Goal: Task Accomplishment & Management: Use online tool/utility

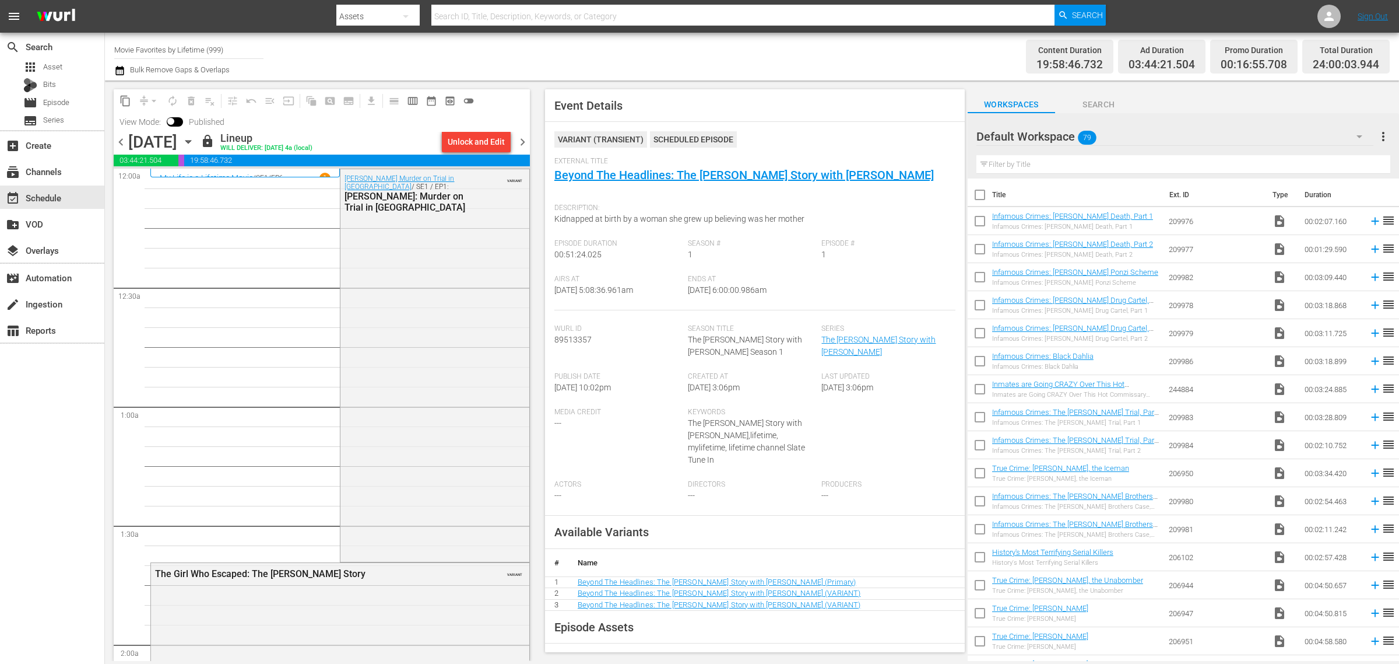
click at [191, 142] on icon "button" at bounding box center [187, 142] width 5 height 3
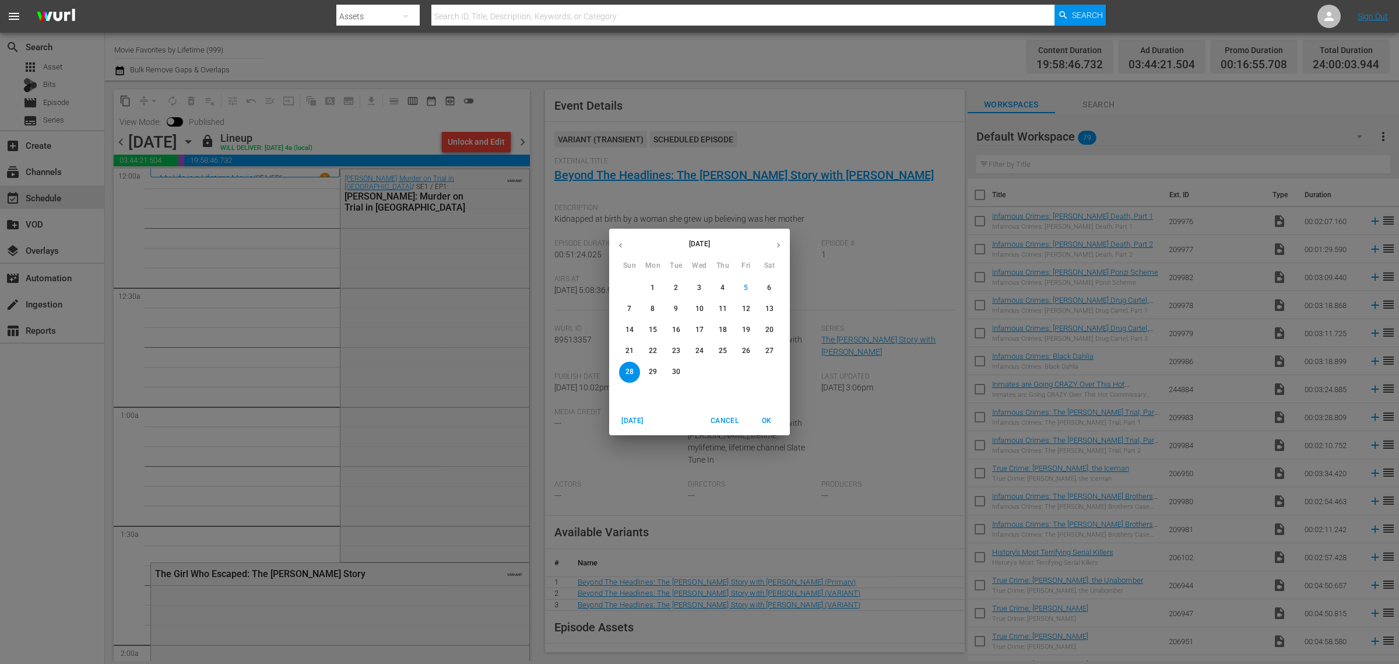
click at [659, 331] on span "15" at bounding box center [653, 330] width 21 height 10
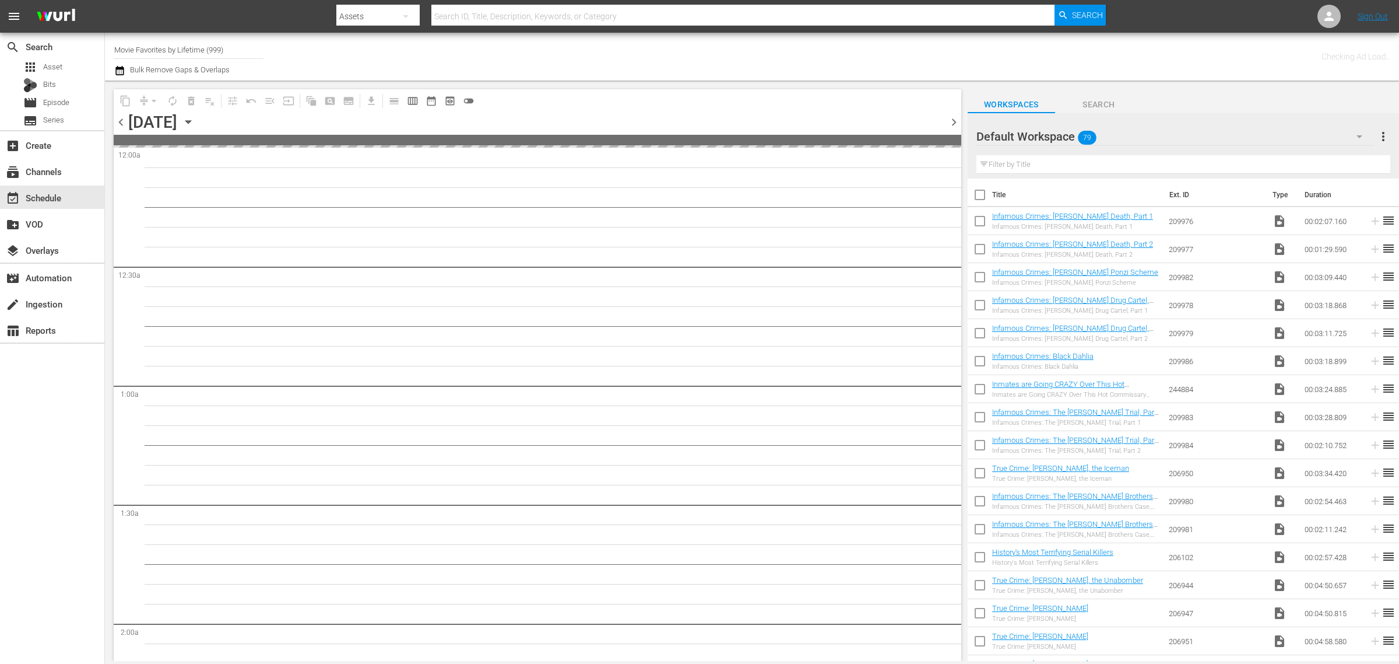
click at [741, 54] on div "Channel Title Movie Favorites by Lifetime (999) Bulk Remove Gaps & Overlaps" at bounding box center [462, 57] width 696 height 42
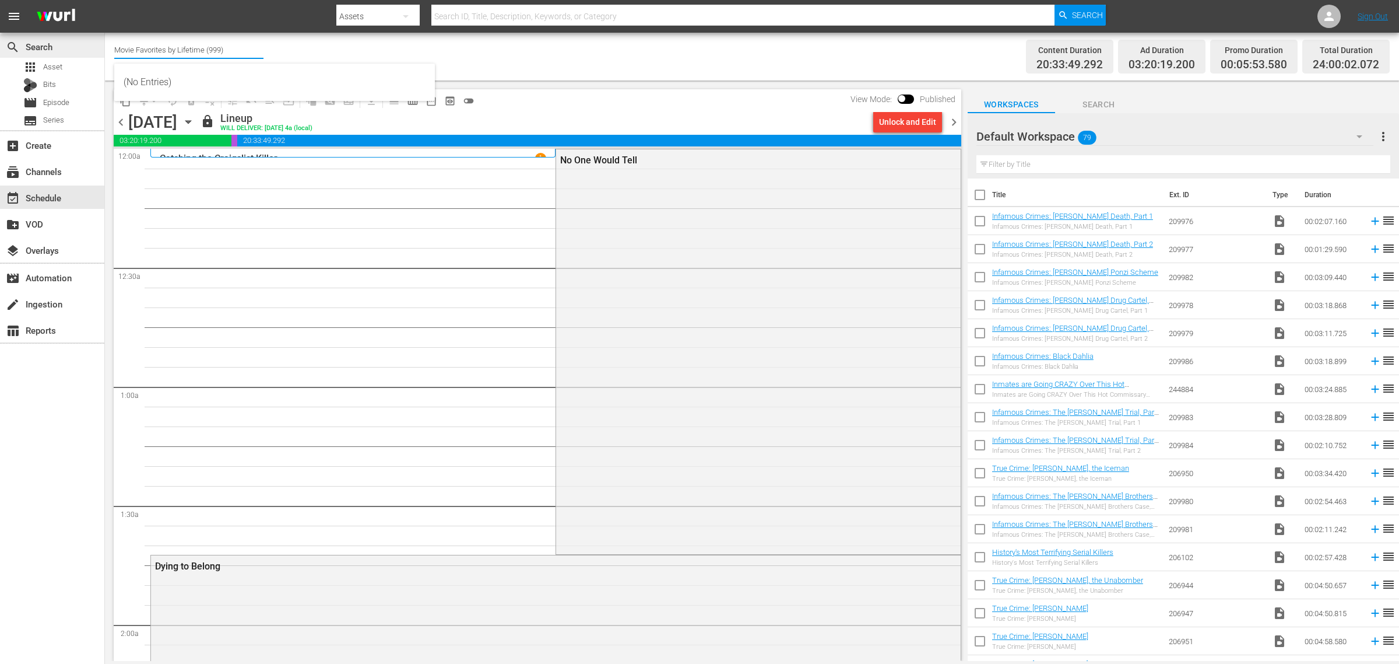
drag, startPoint x: 231, startPoint y: 45, endPoint x: 6, endPoint y: 35, distance: 225.9
click at [105, 0] on div "search Search apps Asset Bits movie Episode subtitles Series add_box Create sub…" at bounding box center [752, 0] width 1294 height 0
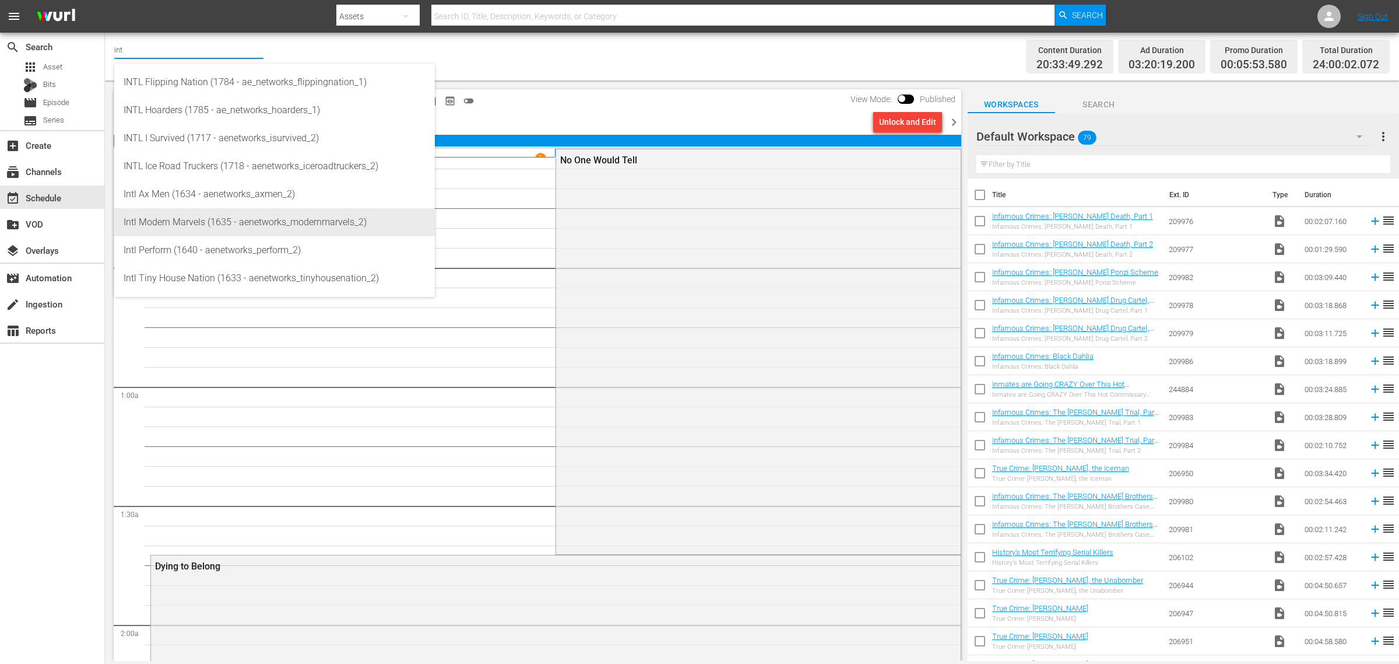
click at [197, 216] on div "Intl Modern Marvels (1635 - aenetworks_modernmarvels_2)" at bounding box center [275, 222] width 302 height 28
type input "Intl Modern Marvels (1635 - aenetworks_modernmarvels_2)"
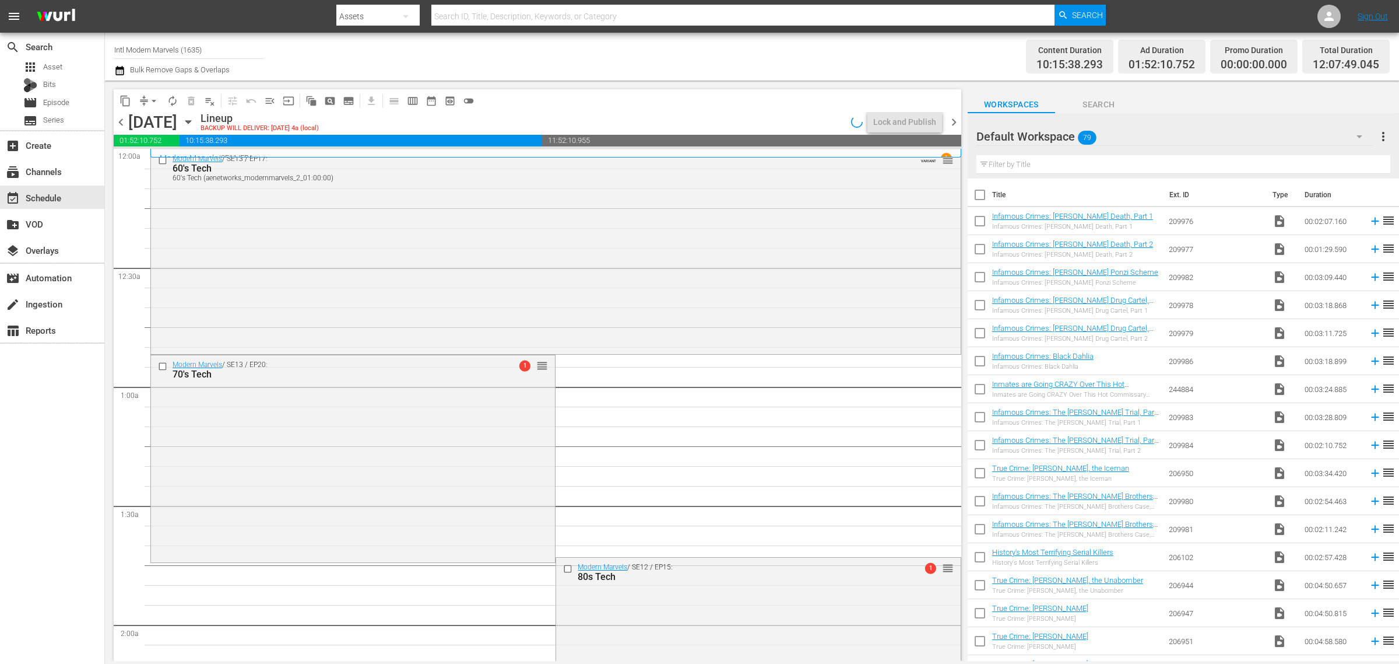
click at [118, 125] on span "chevron_left" at bounding box center [121, 122] width 15 height 15
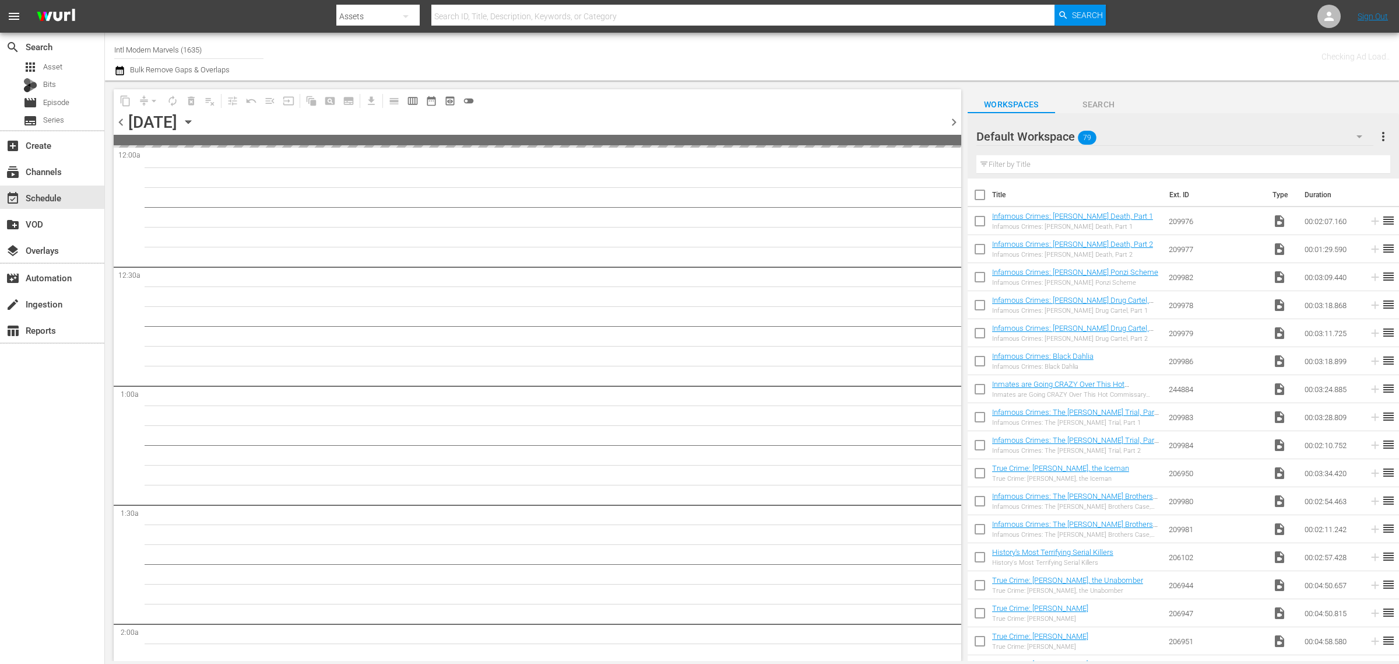
click at [587, 65] on div "Channel Title Intl Modern Marvels (1635) Bulk Remove Gaps & Overlaps" at bounding box center [462, 57] width 696 height 42
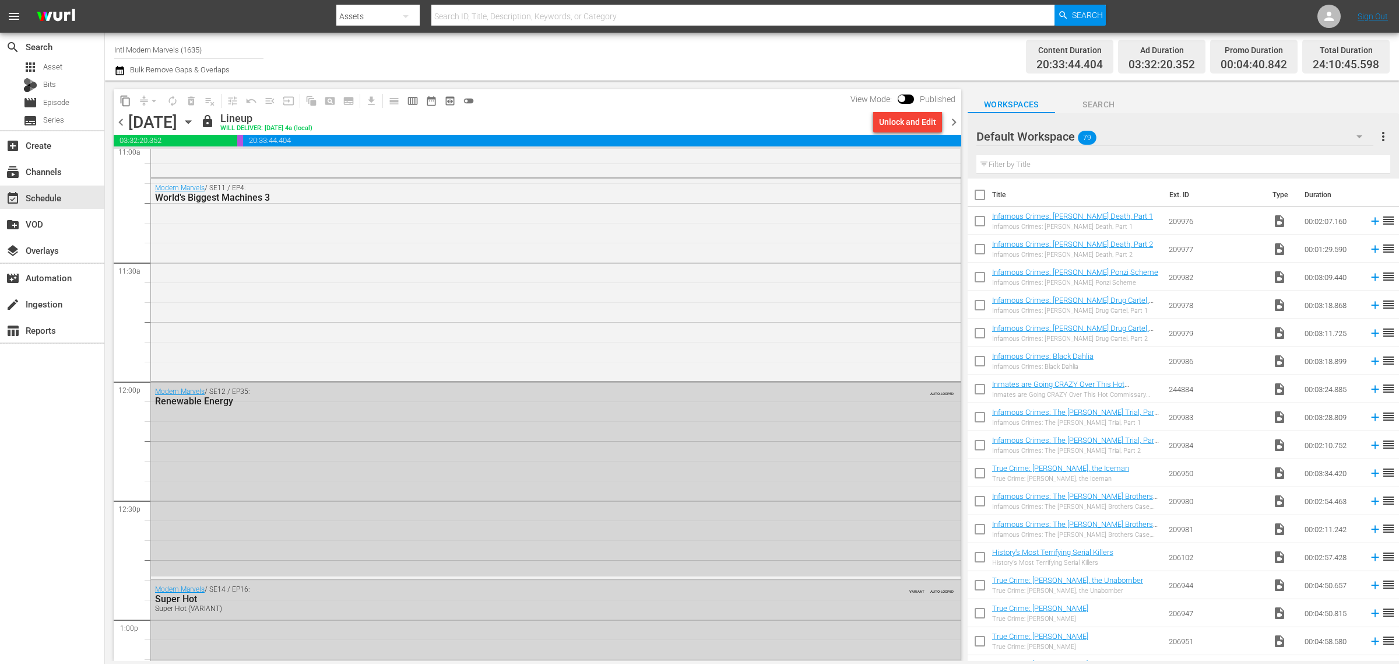
scroll to position [2624, 0]
click at [954, 121] on span "chevron_right" at bounding box center [954, 122] width 15 height 15
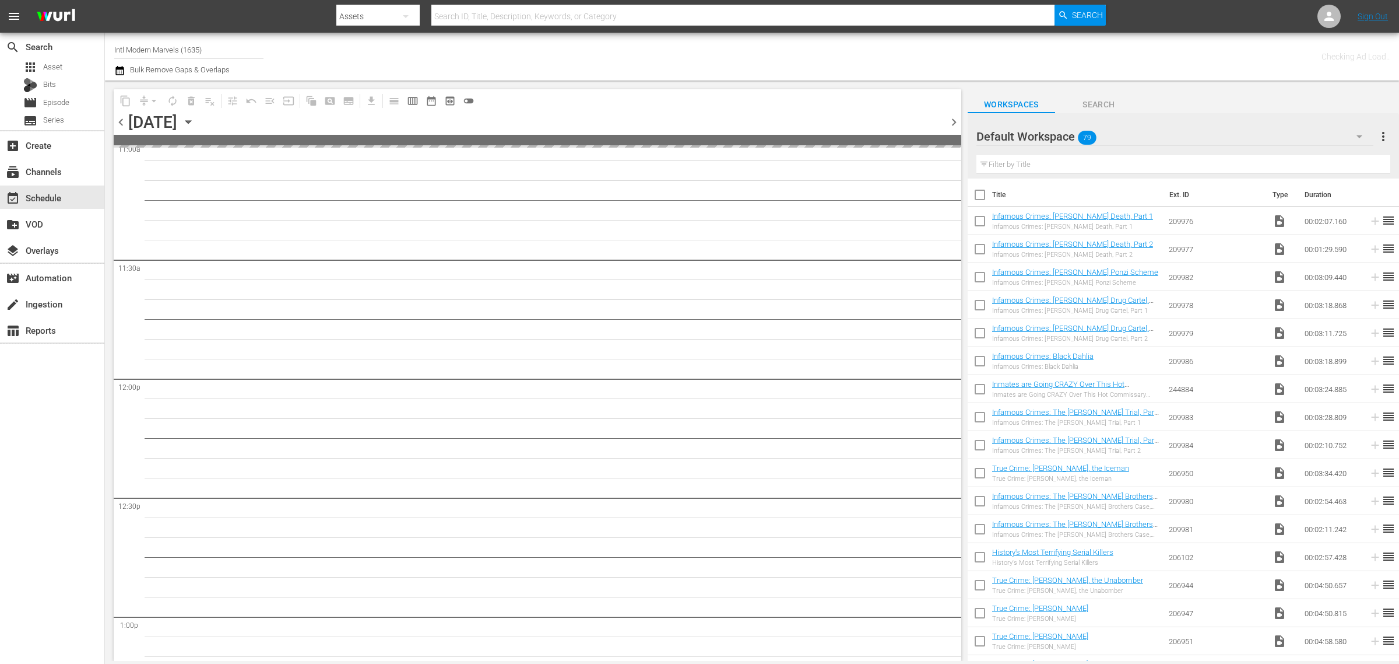
scroll to position [2762, 0]
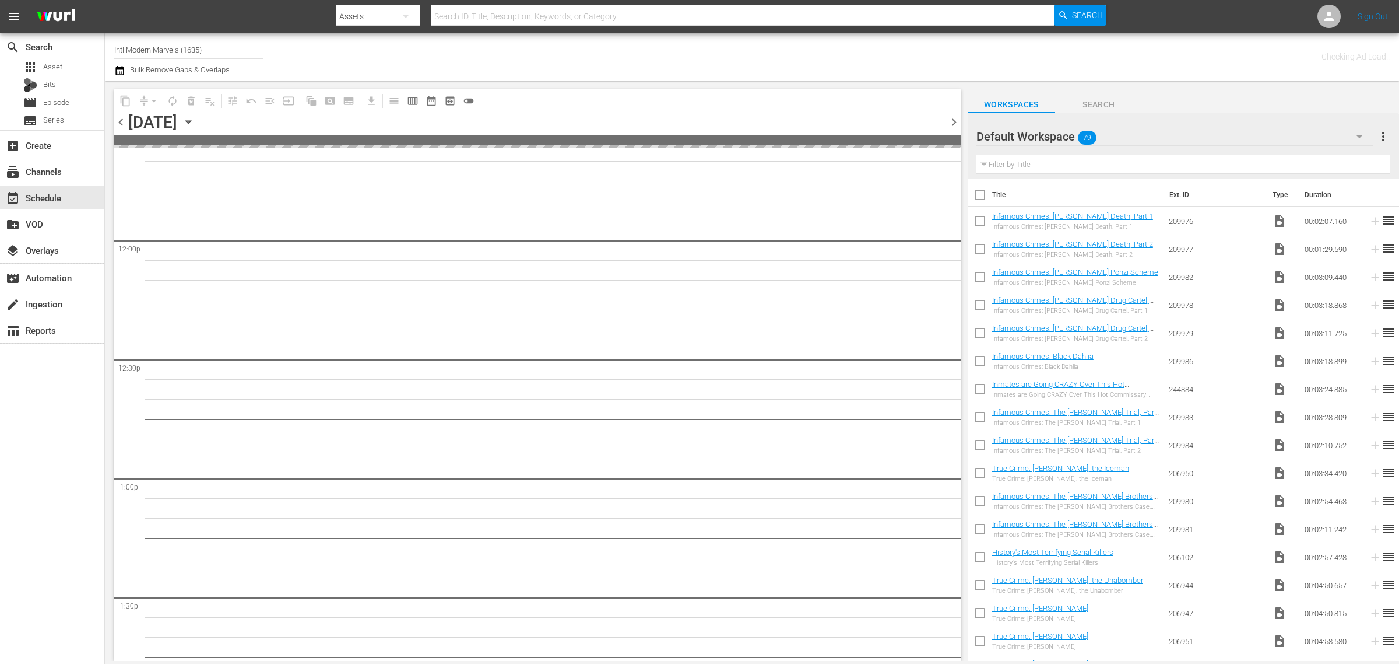
click at [709, 59] on div "Channel Title Intl Modern Marvels (1635) Bulk Remove Gaps & Overlaps" at bounding box center [462, 57] width 696 height 42
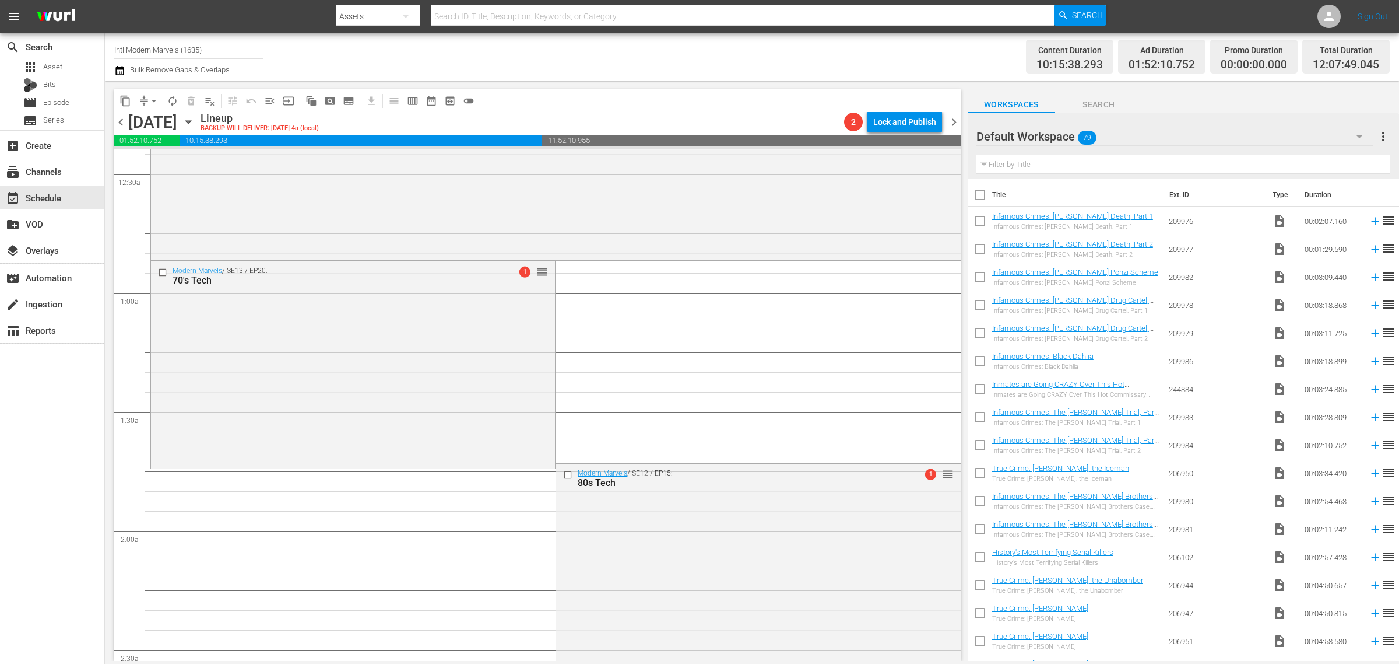
scroll to position [0, 0]
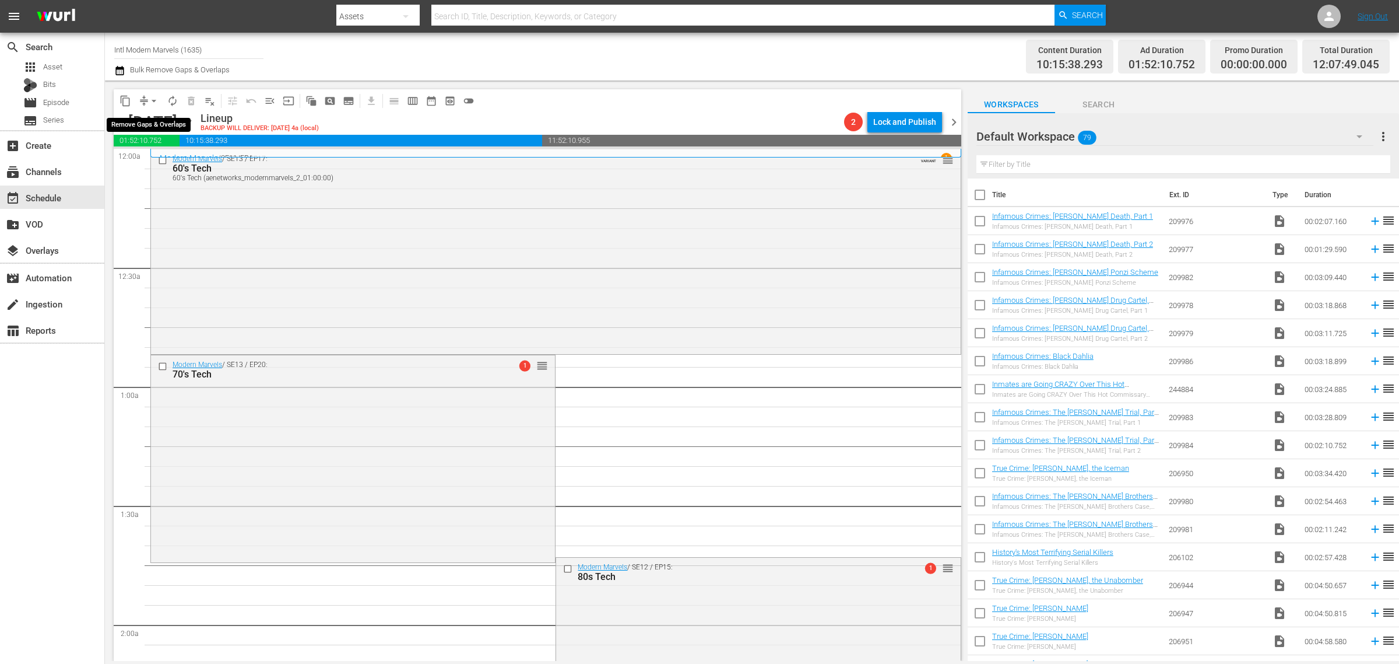
click at [157, 97] on span "arrow_drop_down" at bounding box center [154, 101] width 12 height 12
click at [165, 127] on li "Align to Midnight" at bounding box center [154, 123] width 122 height 19
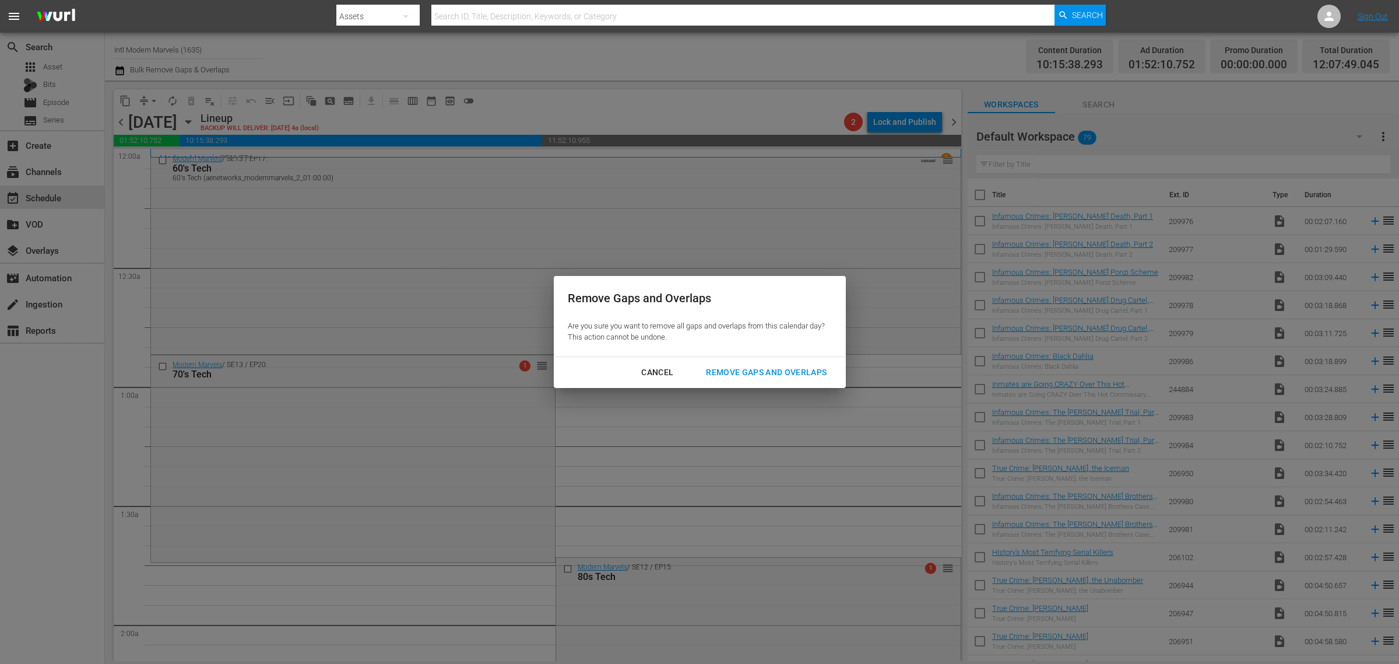
click at [717, 370] on div "Remove Gaps and Overlaps" at bounding box center [766, 372] width 139 height 15
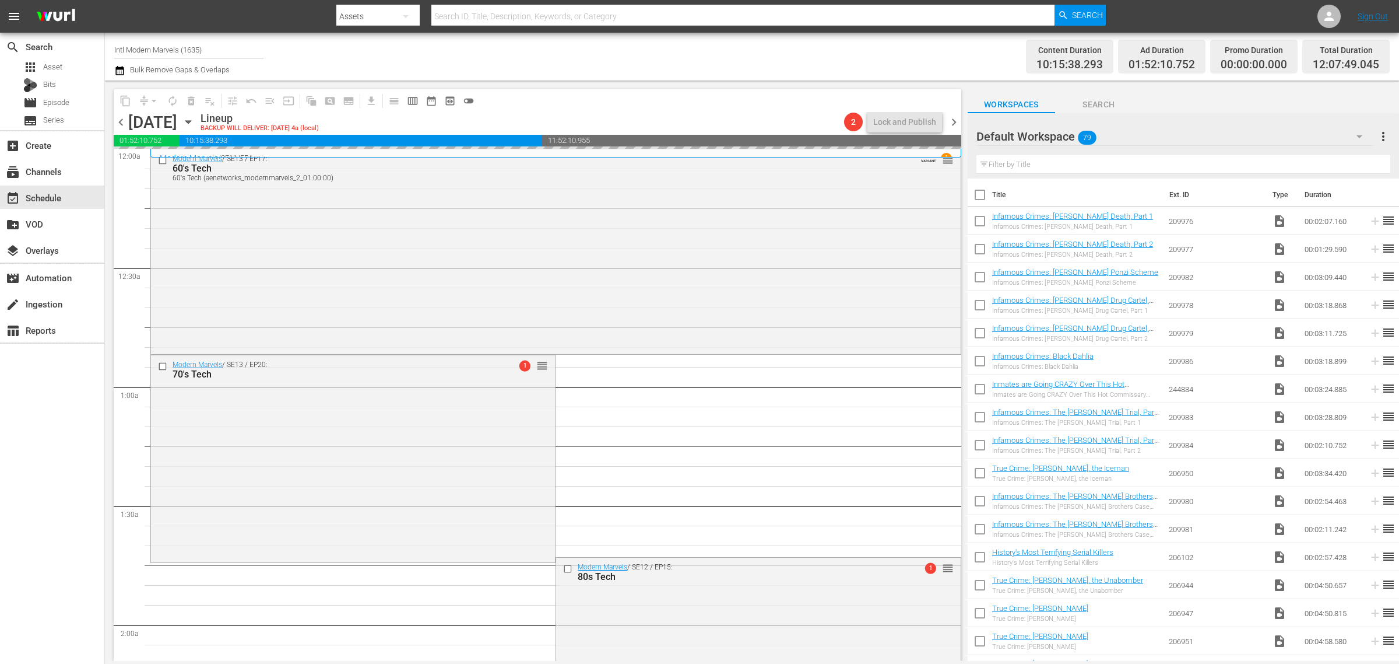
click at [666, 67] on div "Channel Title Intl Modern Marvels (1635) Bulk Remove Gaps & Overlaps" at bounding box center [462, 57] width 696 height 42
click at [676, 65] on div "Channel Title Intl Modern Marvels (1635) Bulk Remove Gaps & Overlaps" at bounding box center [462, 57] width 696 height 42
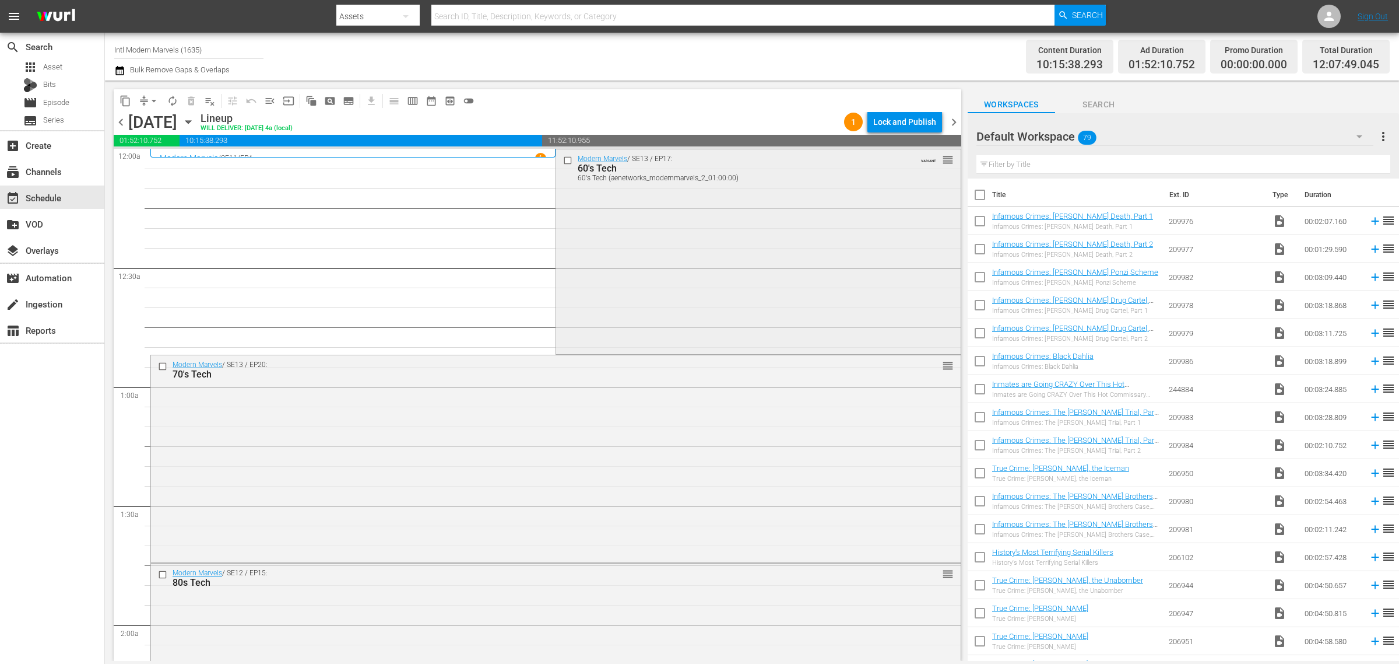
click at [722, 255] on div "Modern Marvels / SE13 / EP17: 60's Tech 60's Tech (aenetworks_modernmarvels_2_0…" at bounding box center [758, 250] width 404 height 203
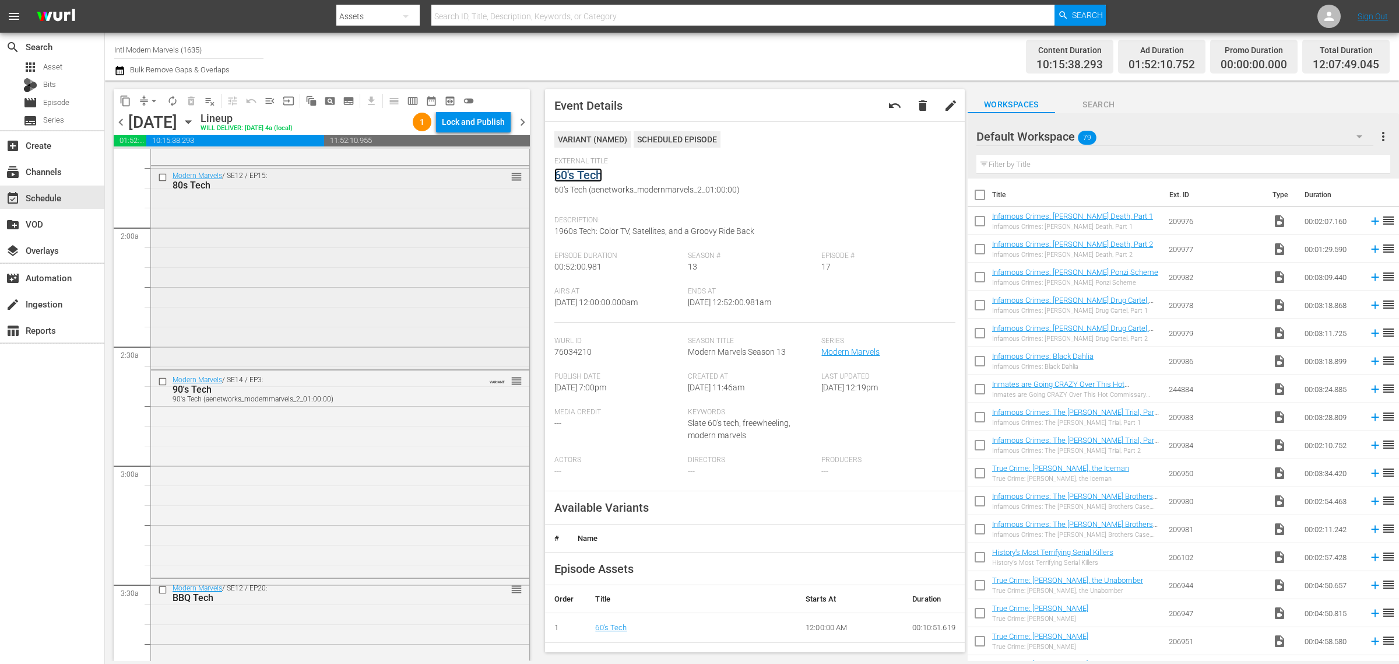
scroll to position [437, 0]
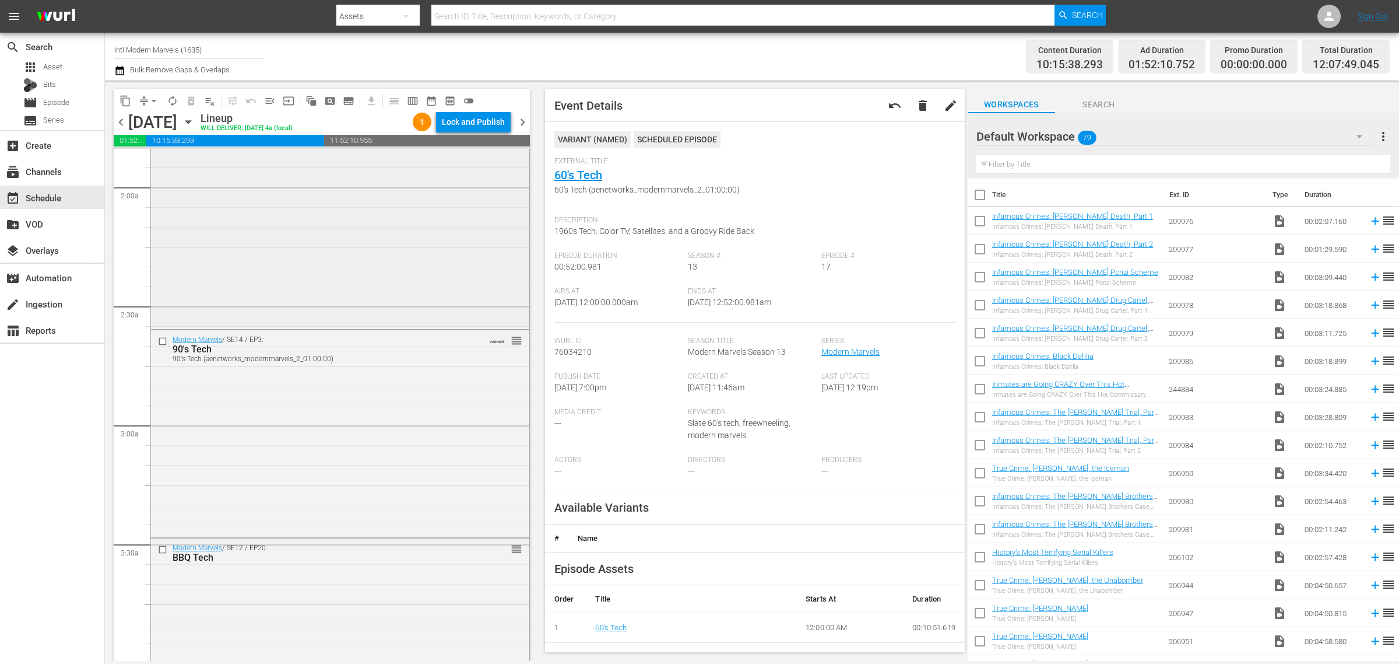
click at [328, 234] on div "Modern Marvels / SE12 / EP15: 80s Tech reorder" at bounding box center [340, 226] width 378 height 201
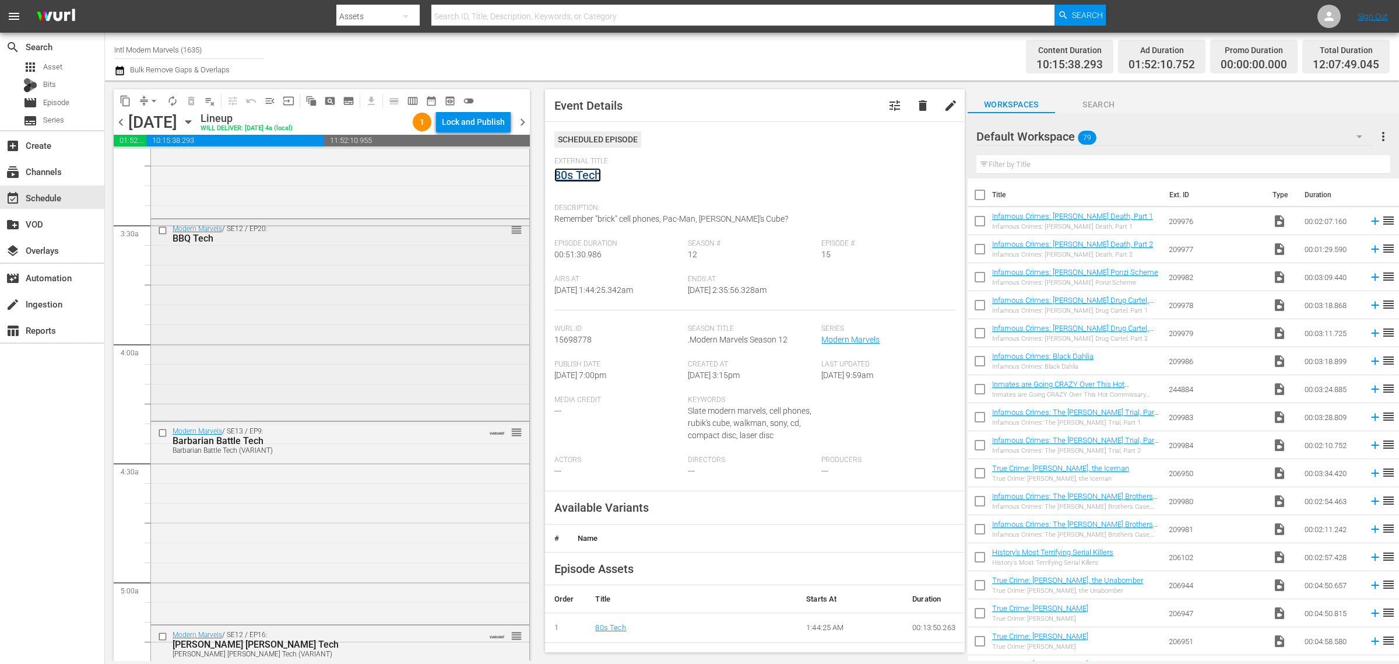
scroll to position [802, 0]
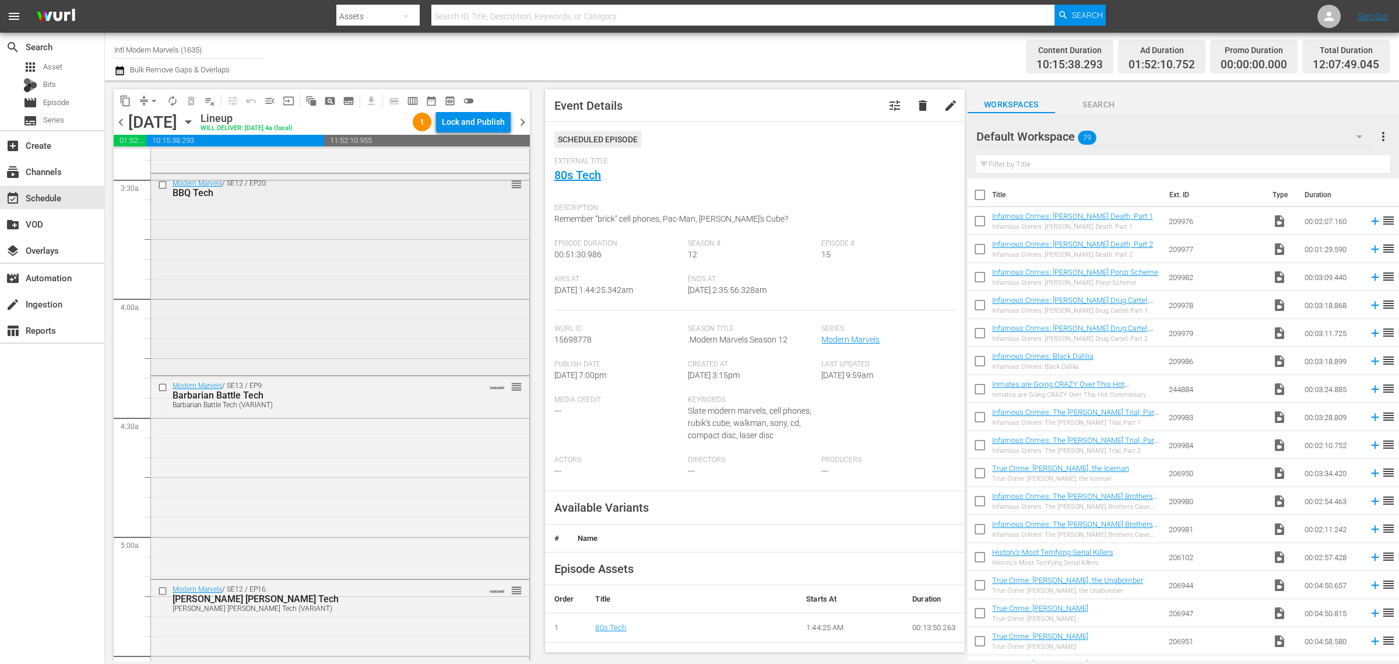
click at [325, 328] on div "Modern Marvels / SE12 / EP20: BBQ Tech reorder" at bounding box center [340, 273] width 378 height 199
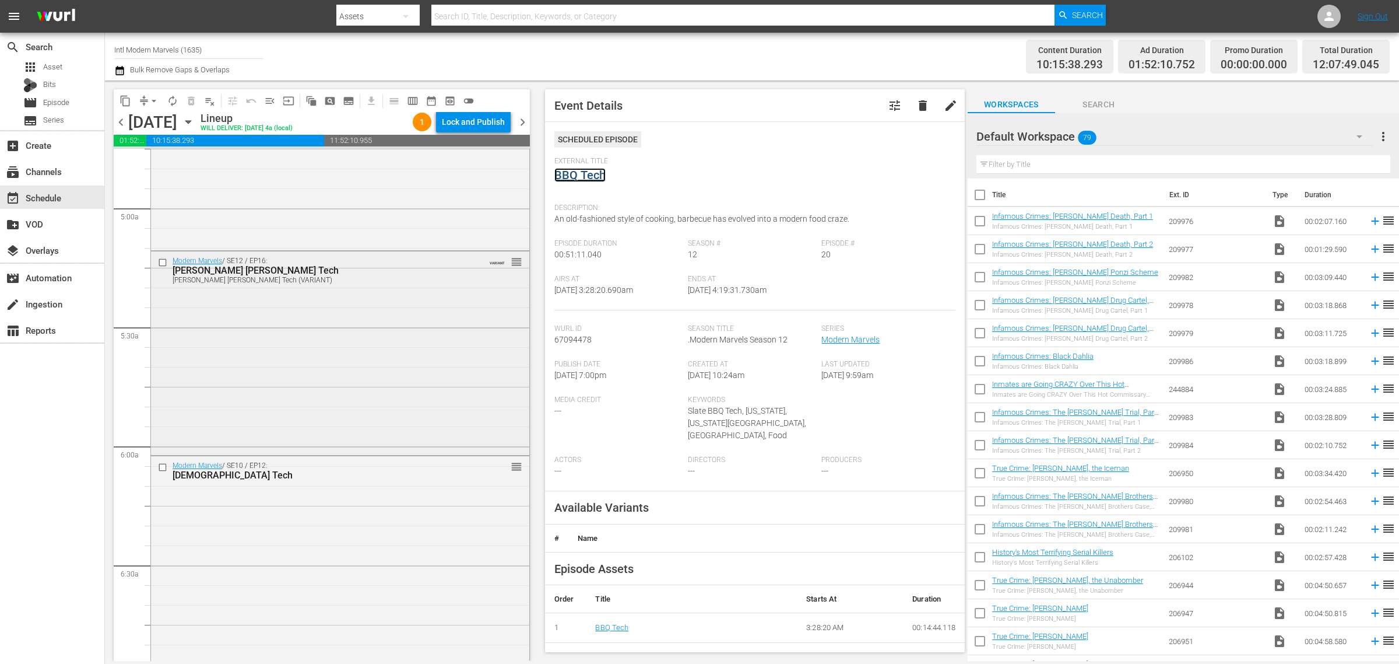
scroll to position [1166, 0]
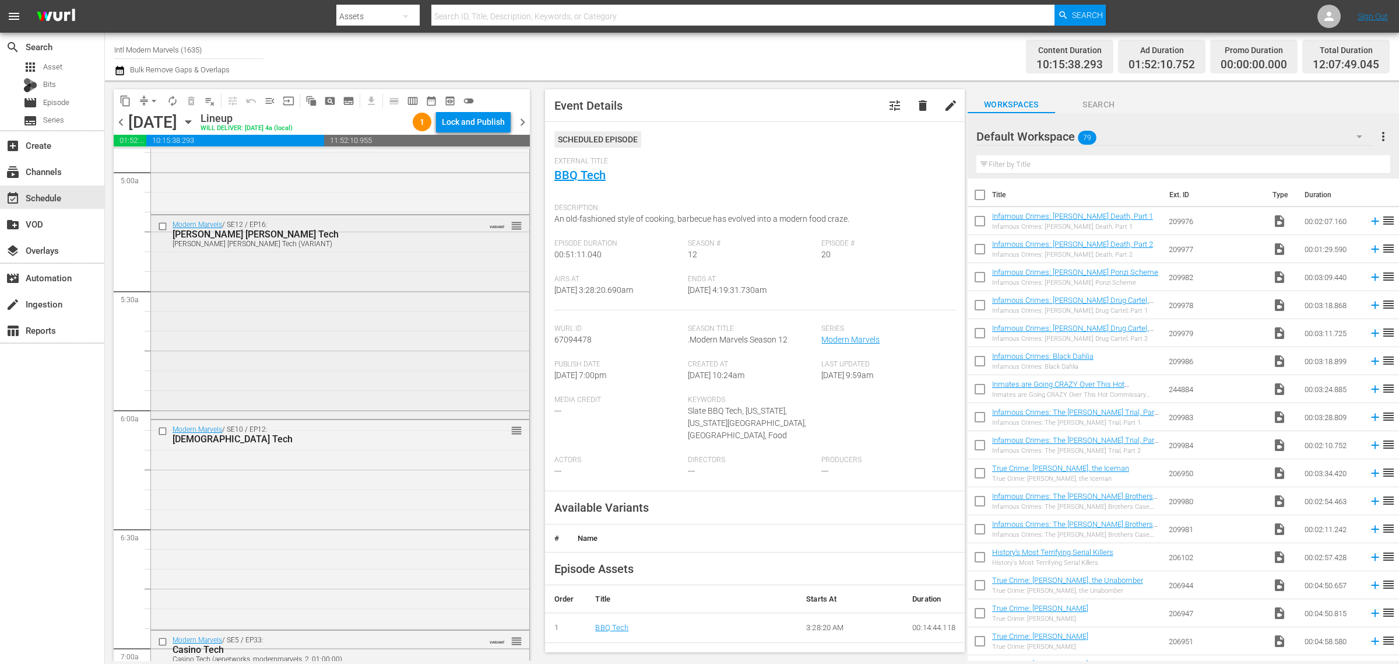
click at [313, 347] on div "Modern Marvels / SE12 / EP16: Ben Franklin Tech Ben Franklin Tech (VARIANT) VAR…" at bounding box center [340, 315] width 378 height 201
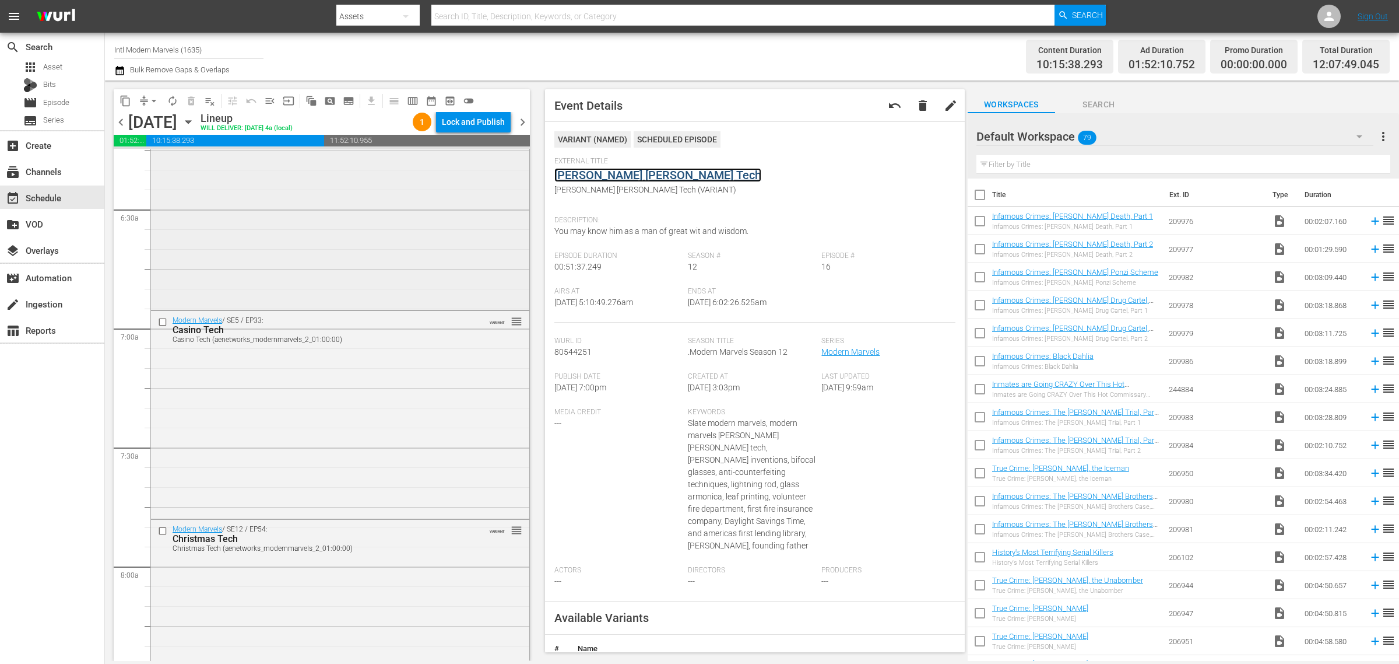
scroll to position [1604, 0]
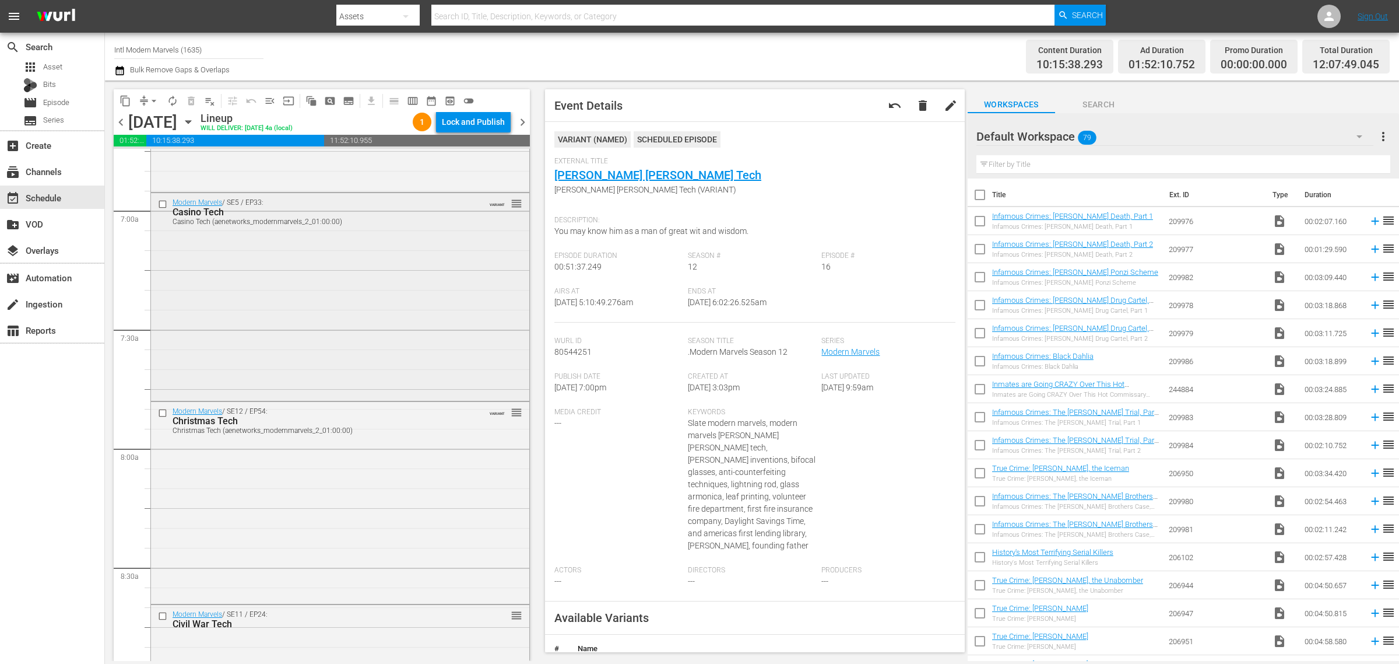
click at [340, 339] on div "Modern Marvels / SE5 / EP33: Casino Tech Casino Tech (aenetworks_modernmarvels_…" at bounding box center [340, 296] width 378 height 206
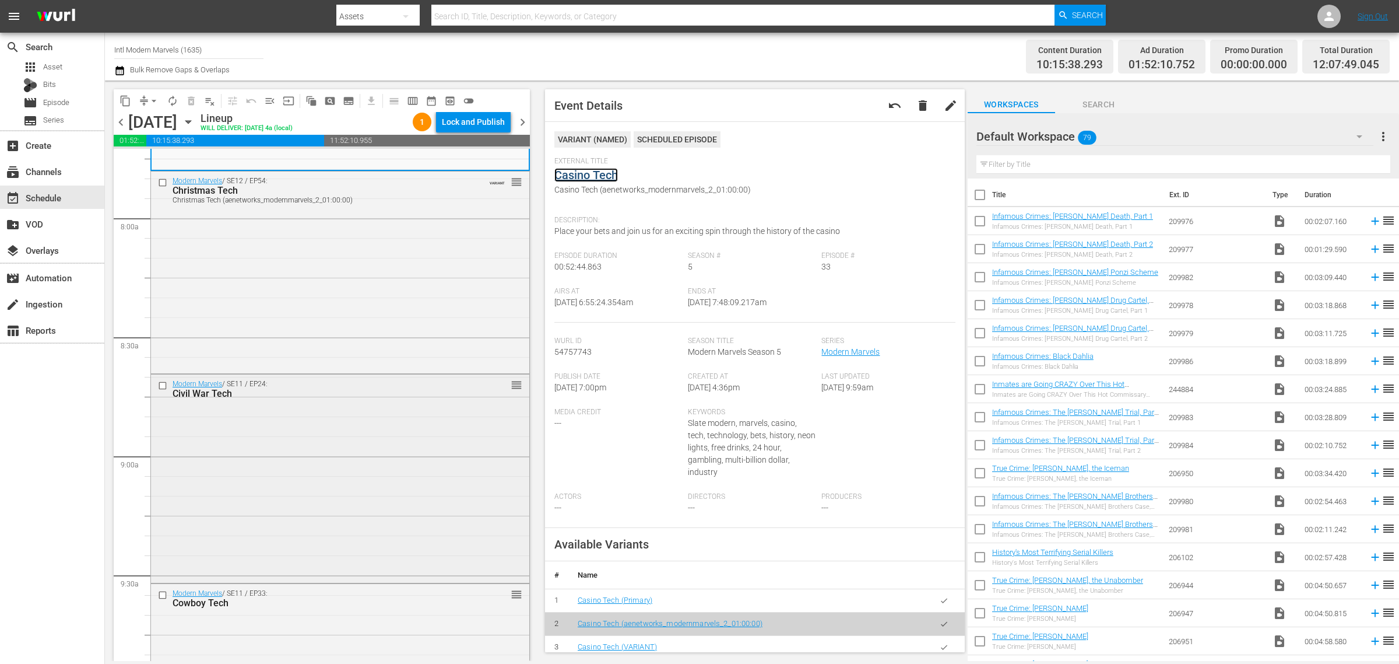
scroll to position [1968, 0]
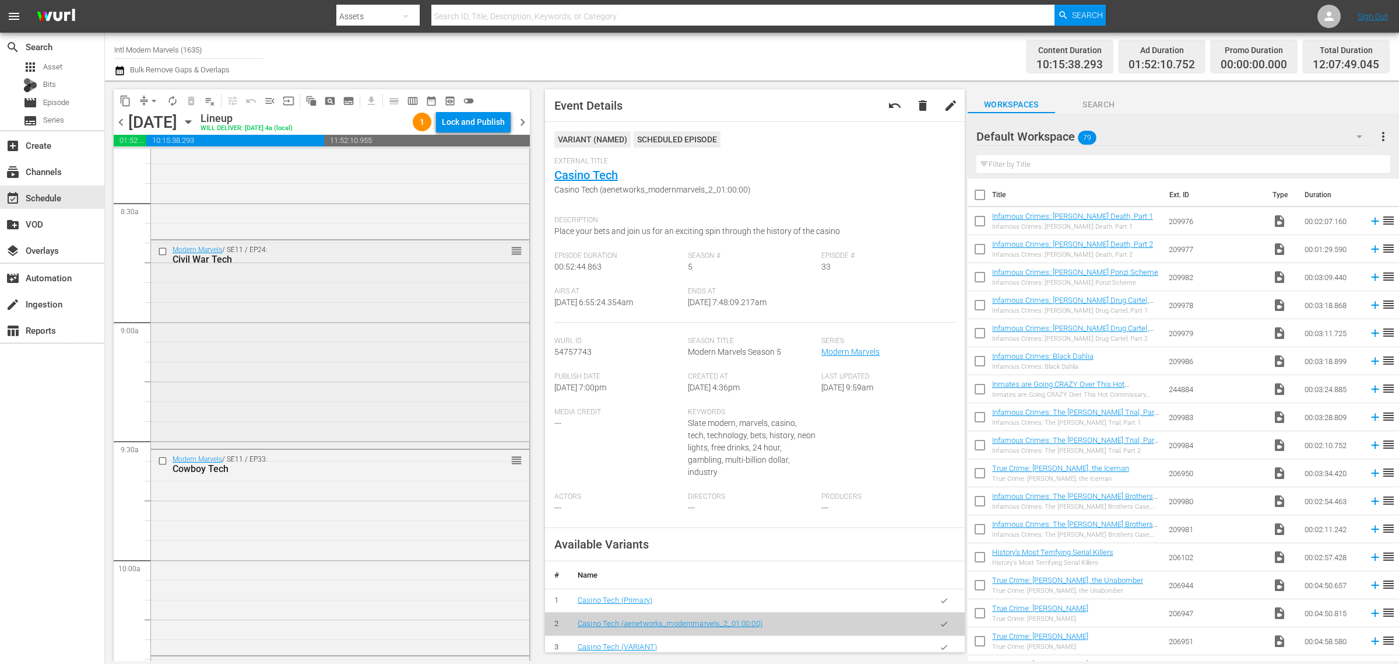
click at [297, 307] on div "Modern Marvels / SE11 / EP24: Civil War Tech reorder" at bounding box center [340, 343] width 378 height 206
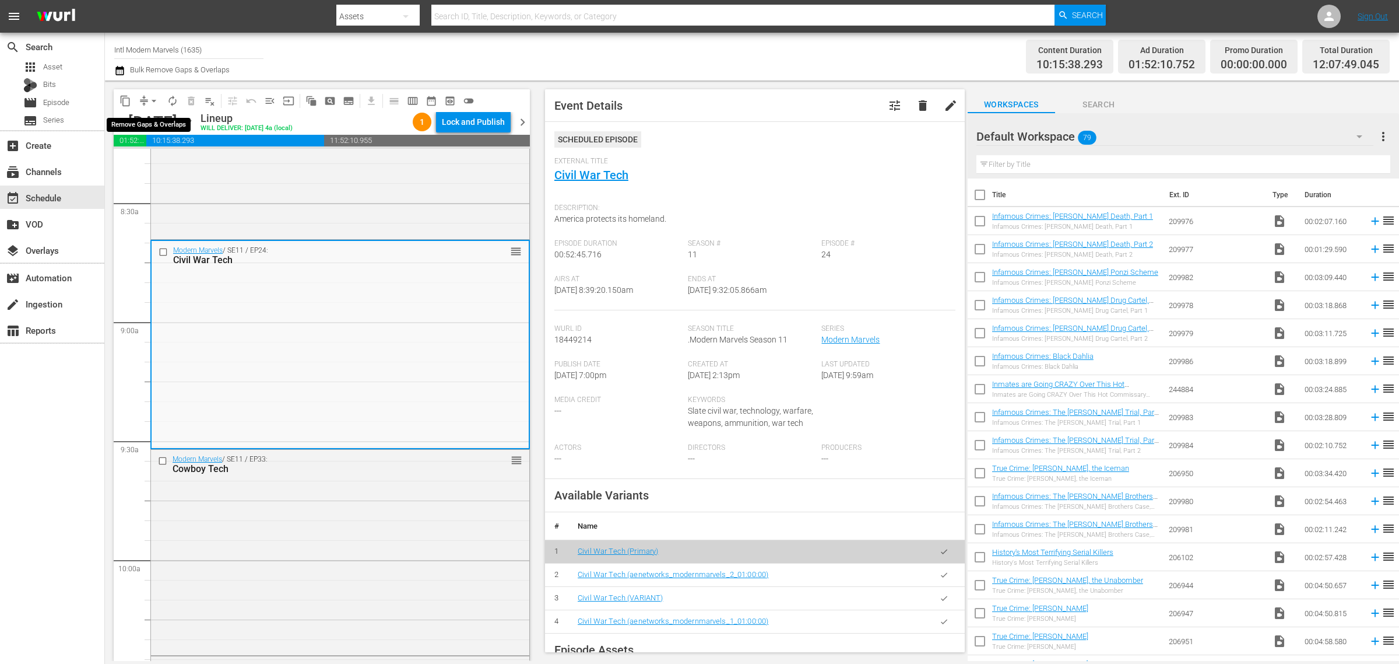
click at [155, 101] on span "arrow_drop_down" at bounding box center [154, 101] width 12 height 12
click at [159, 117] on li "Align to Midnight" at bounding box center [154, 123] width 122 height 19
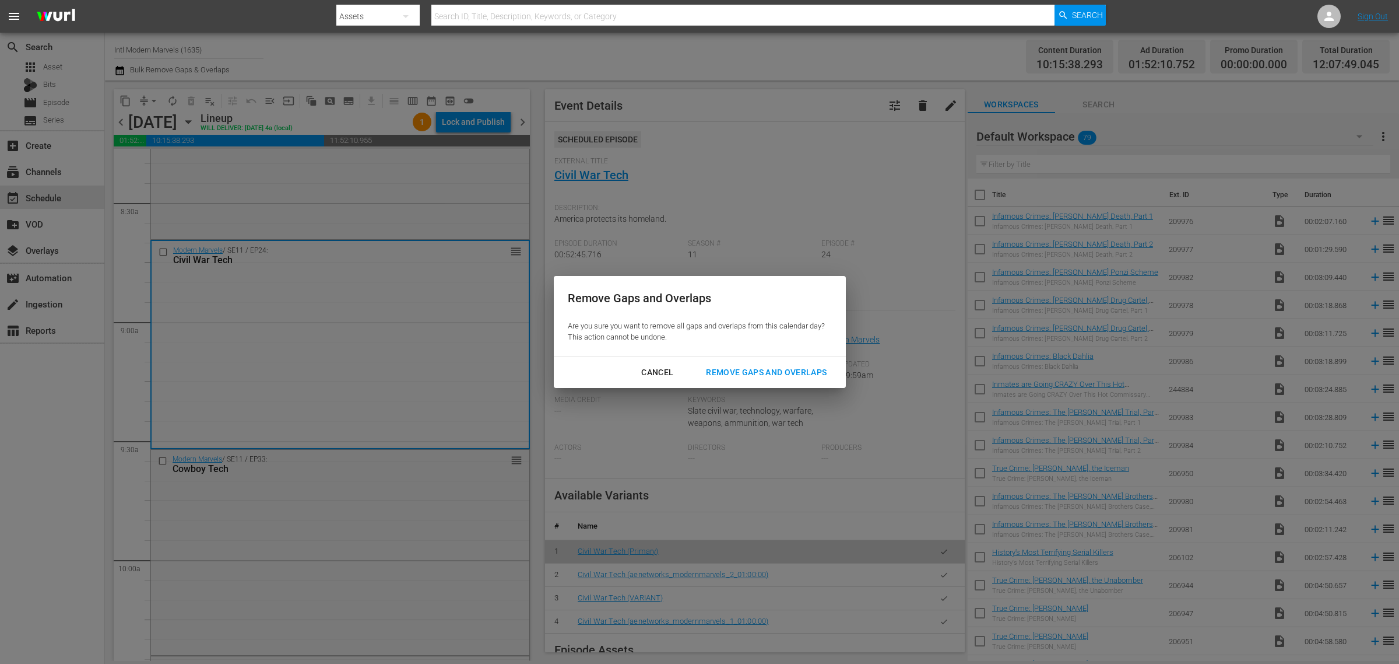
click at [749, 368] on div "Remove Gaps and Overlaps" at bounding box center [766, 372] width 139 height 15
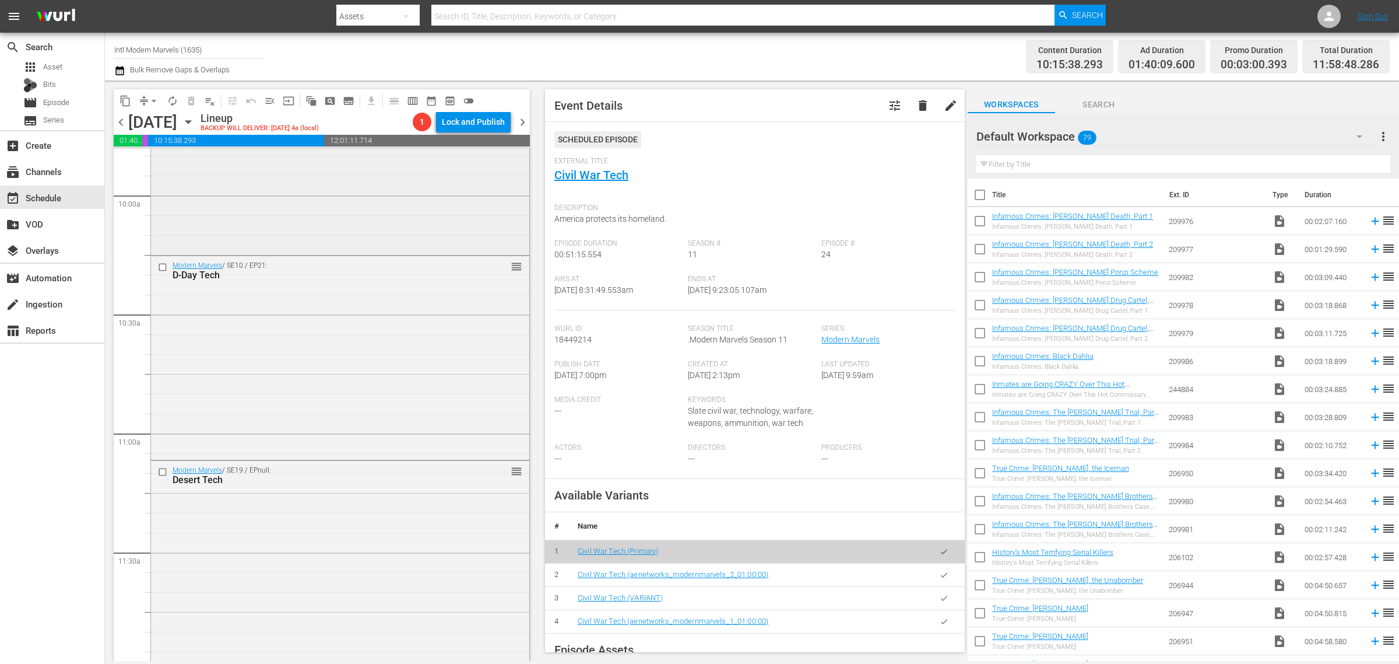
scroll to position [2405, 0]
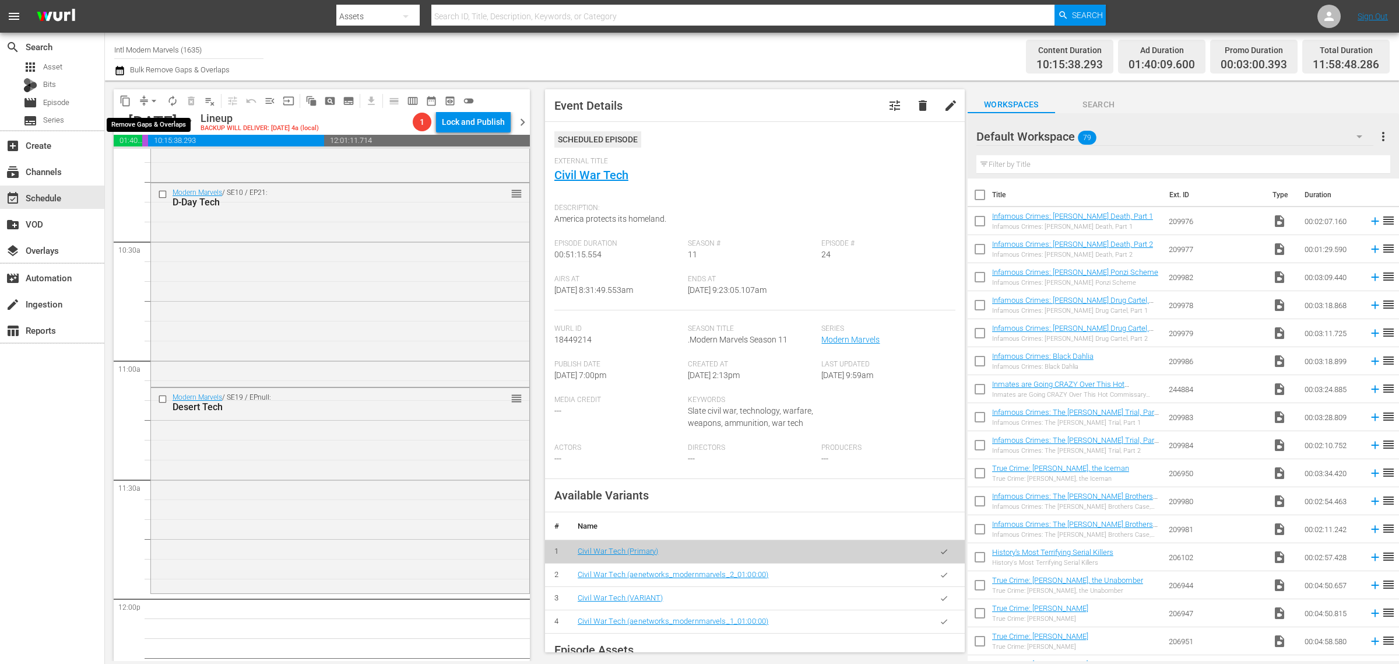
click at [153, 99] on span "arrow_drop_down" at bounding box center [154, 101] width 12 height 12
click at [157, 120] on li "Align to Midnight" at bounding box center [154, 123] width 122 height 19
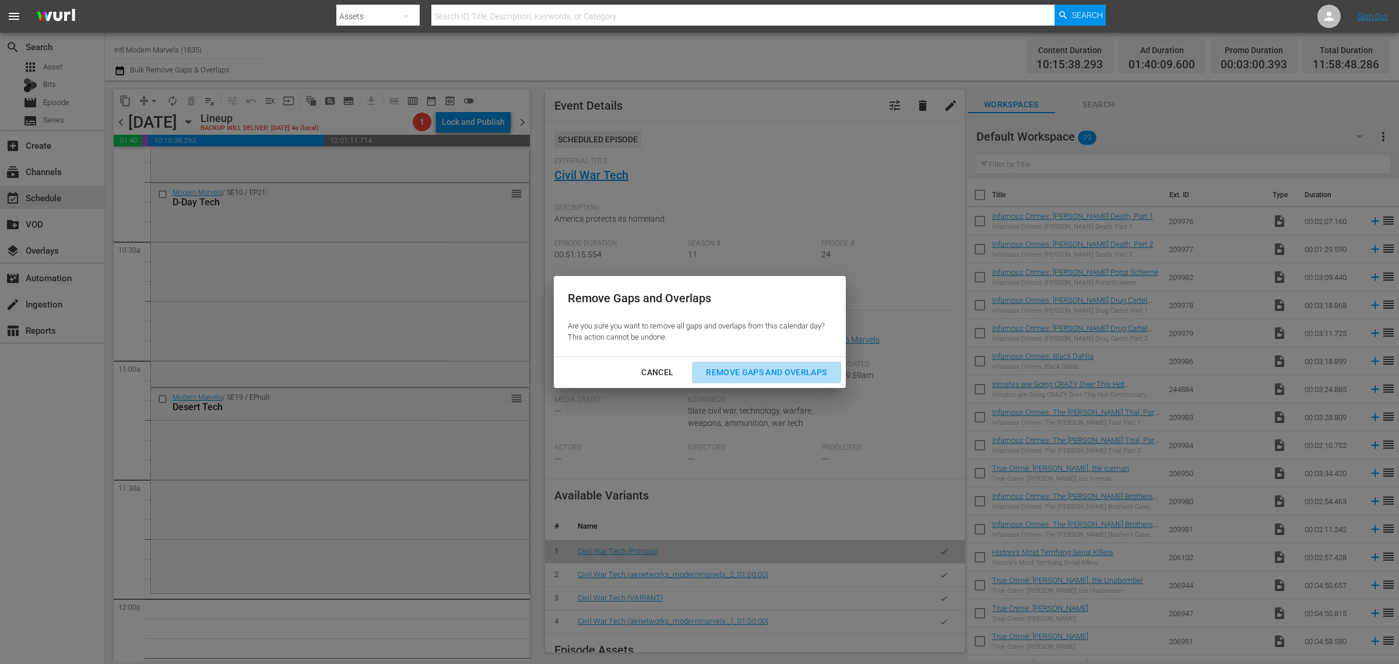
click at [735, 369] on div "Remove Gaps and Overlaps" at bounding box center [766, 372] width 139 height 15
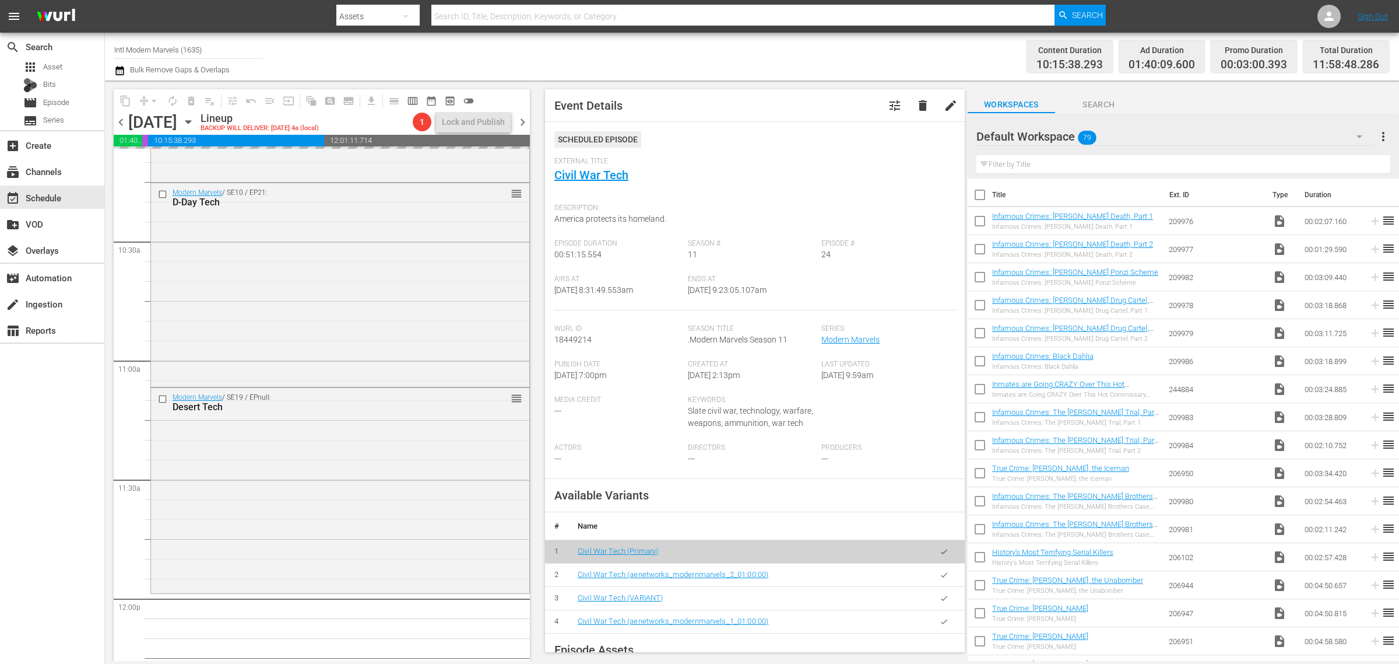
click at [771, 52] on div "Channel Title Intl Modern Marvels (1635) Bulk Remove Gaps & Overlaps" at bounding box center [462, 57] width 696 height 42
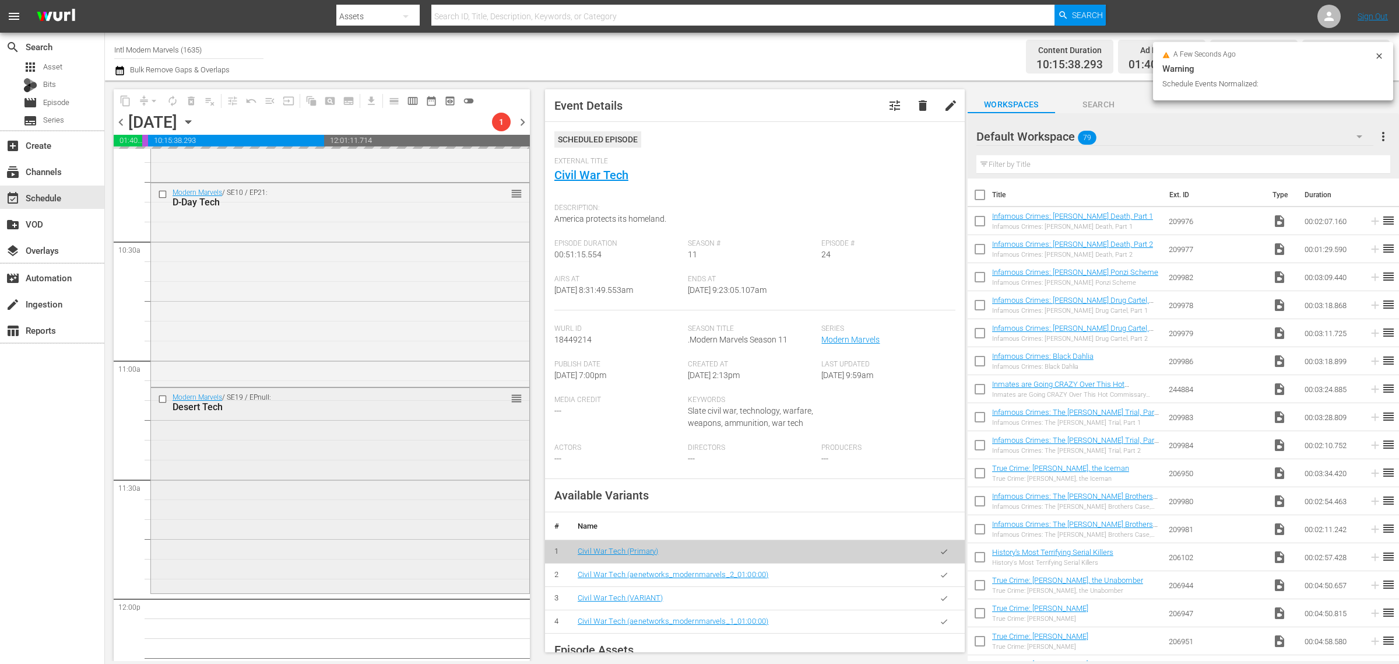
click at [380, 449] on div "Modern Marvels / SE19 / EPnull: Desert Tech reorder" at bounding box center [340, 489] width 378 height 202
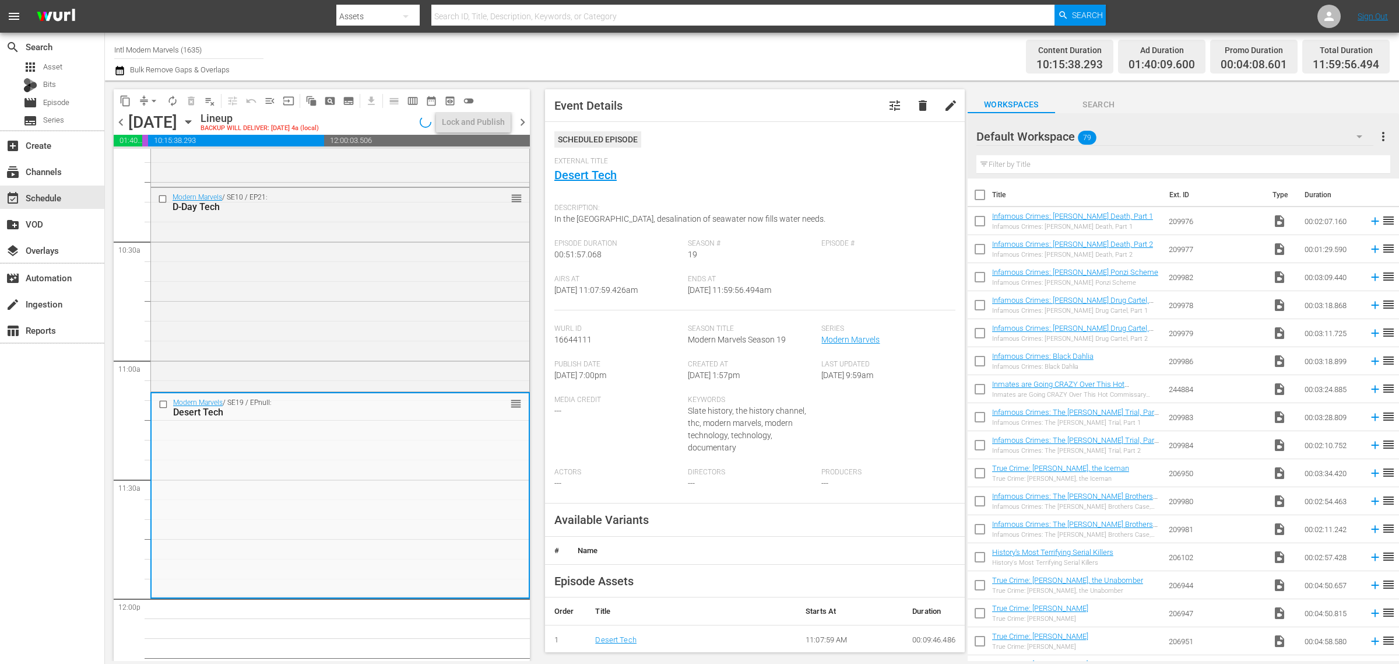
scroll to position [2365, 0]
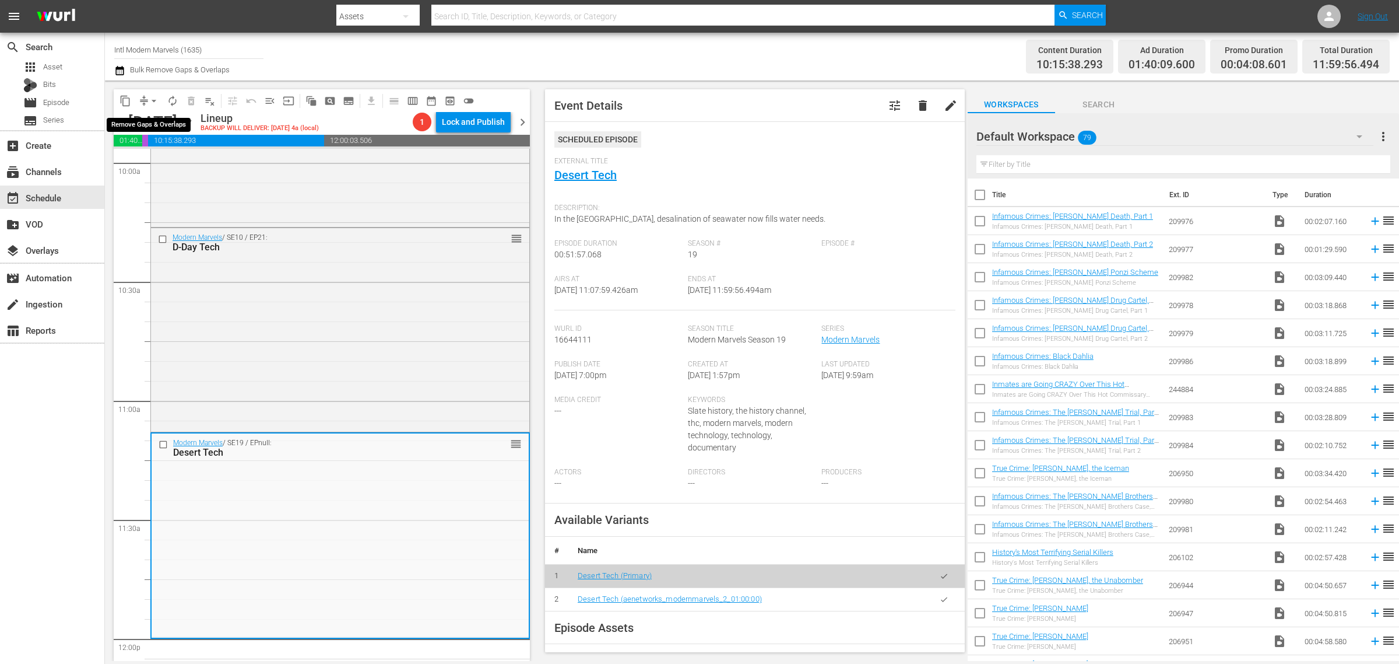
click at [156, 98] on span "arrow_drop_down" at bounding box center [154, 101] width 12 height 12
click at [158, 124] on li "Align to Midnight" at bounding box center [154, 123] width 122 height 19
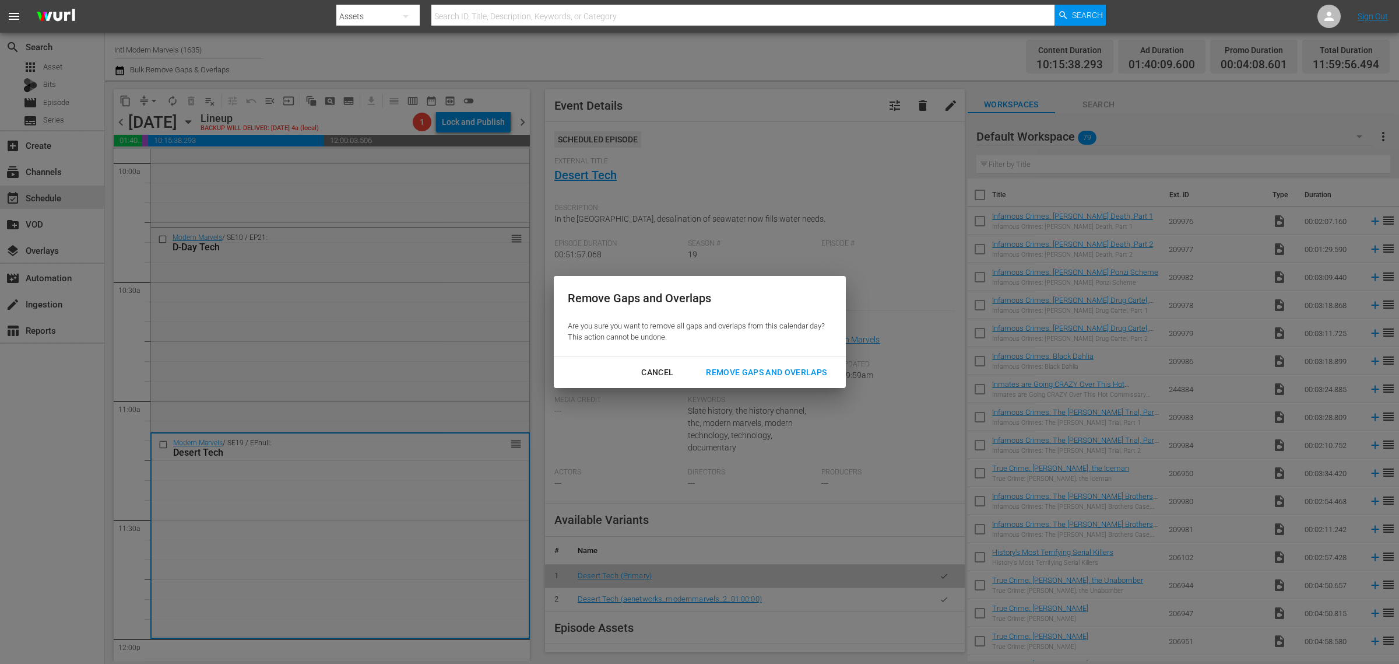
drag, startPoint x: 755, startPoint y: 366, endPoint x: 742, endPoint y: 136, distance: 230.1
click at [755, 366] on div "Remove Gaps and Overlaps" at bounding box center [766, 372] width 139 height 15
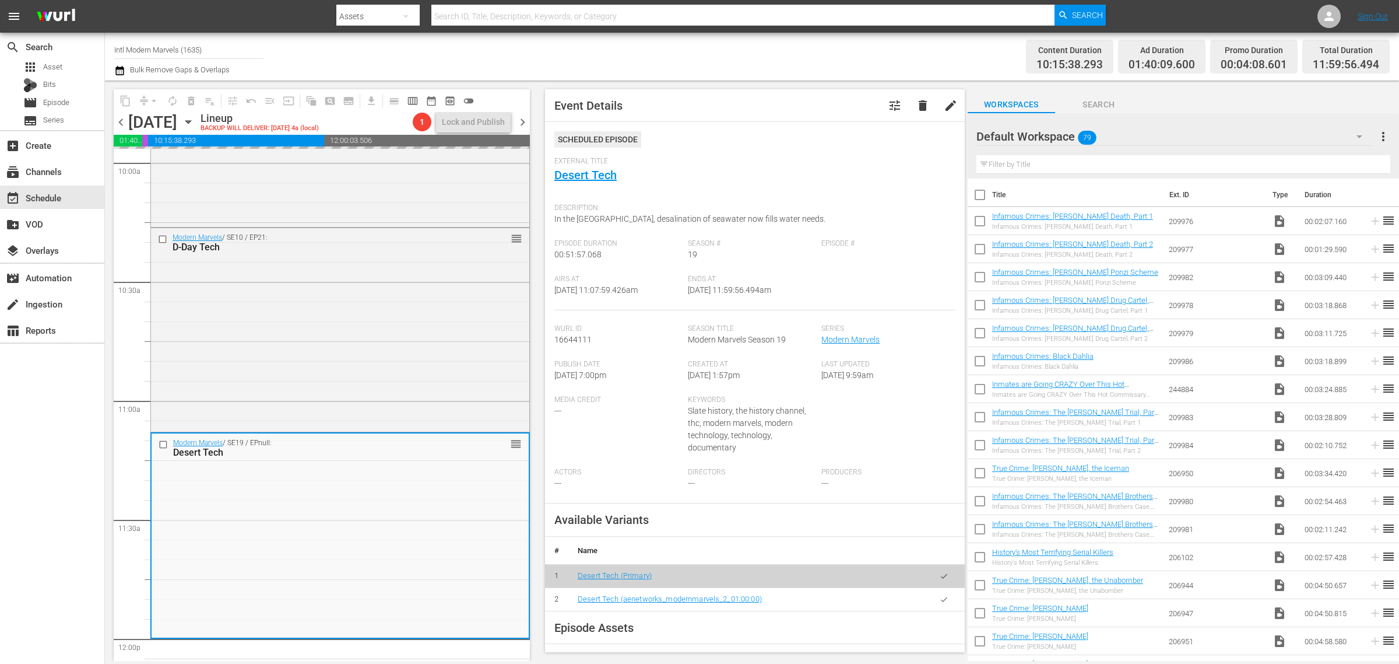
click at [729, 70] on div "Channel Title Intl Modern Marvels (1635) Bulk Remove Gaps & Overlaps" at bounding box center [462, 57] width 696 height 42
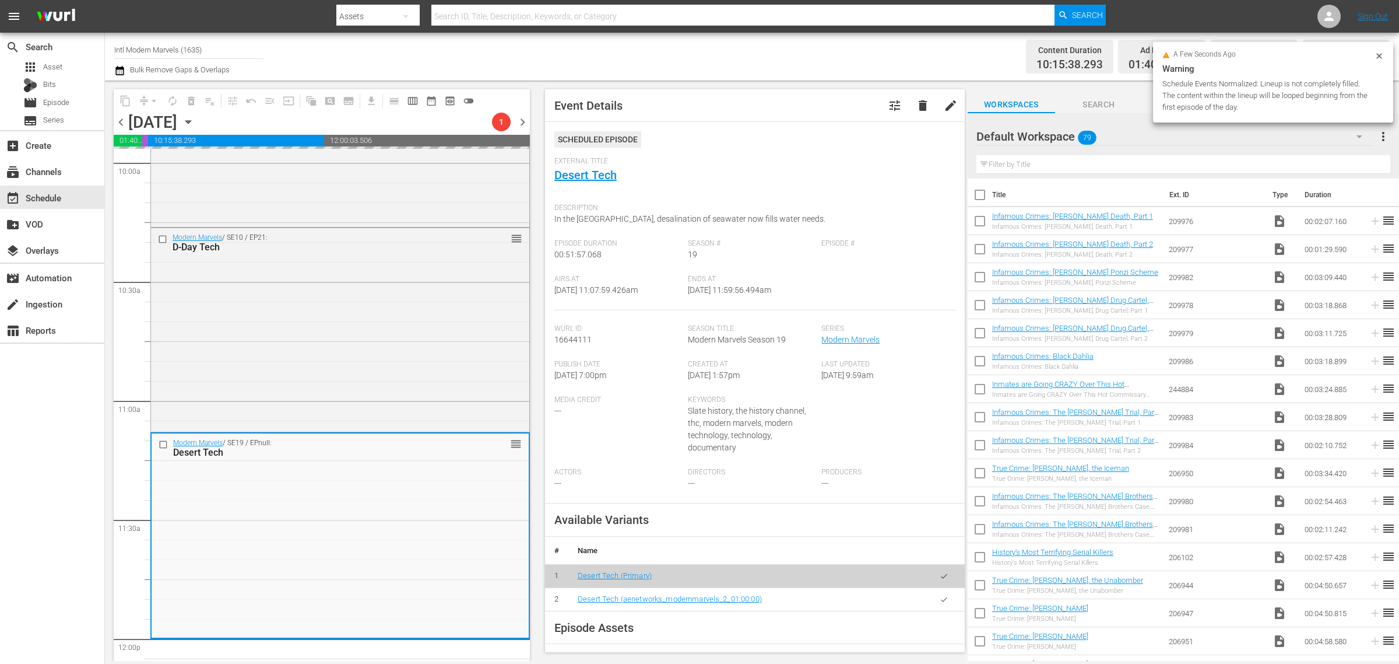
click at [806, 61] on div "Channel Title Intl Modern Marvels (1635) Bulk Remove Gaps & Overlaps" at bounding box center [462, 57] width 696 height 42
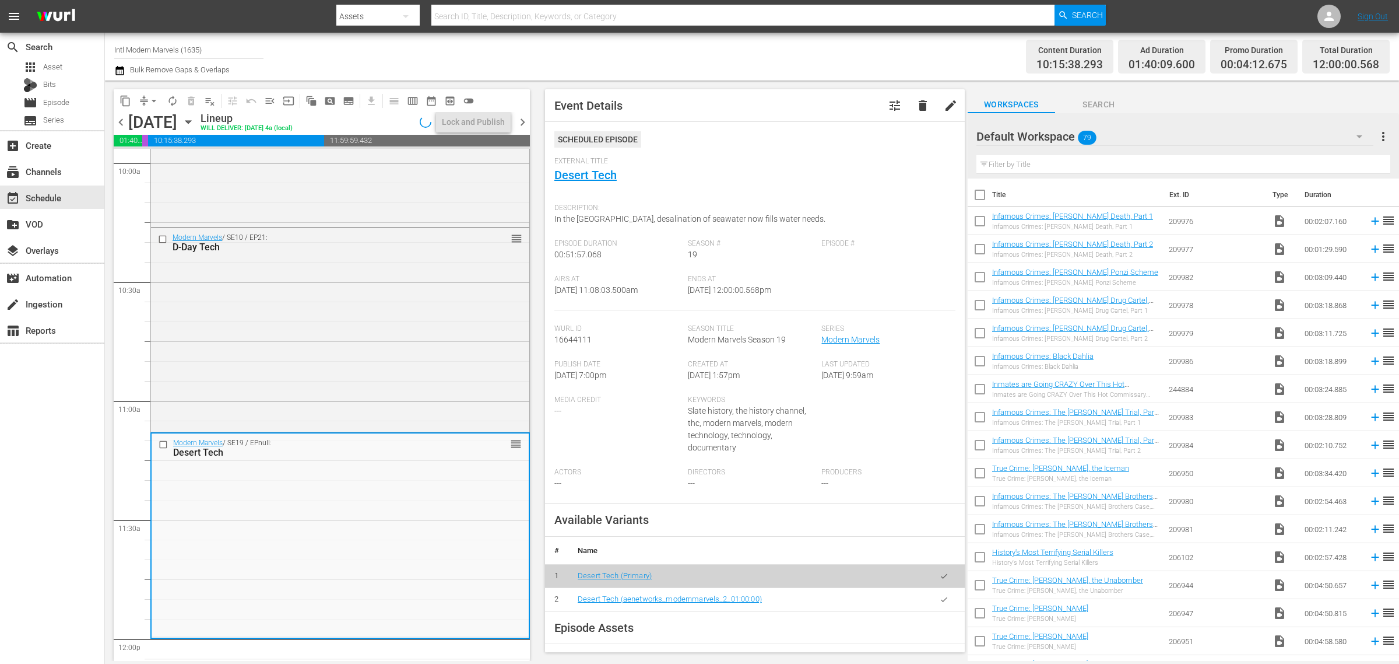
click at [172, 100] on span "autorenew_outlined" at bounding box center [173, 101] width 12 height 12
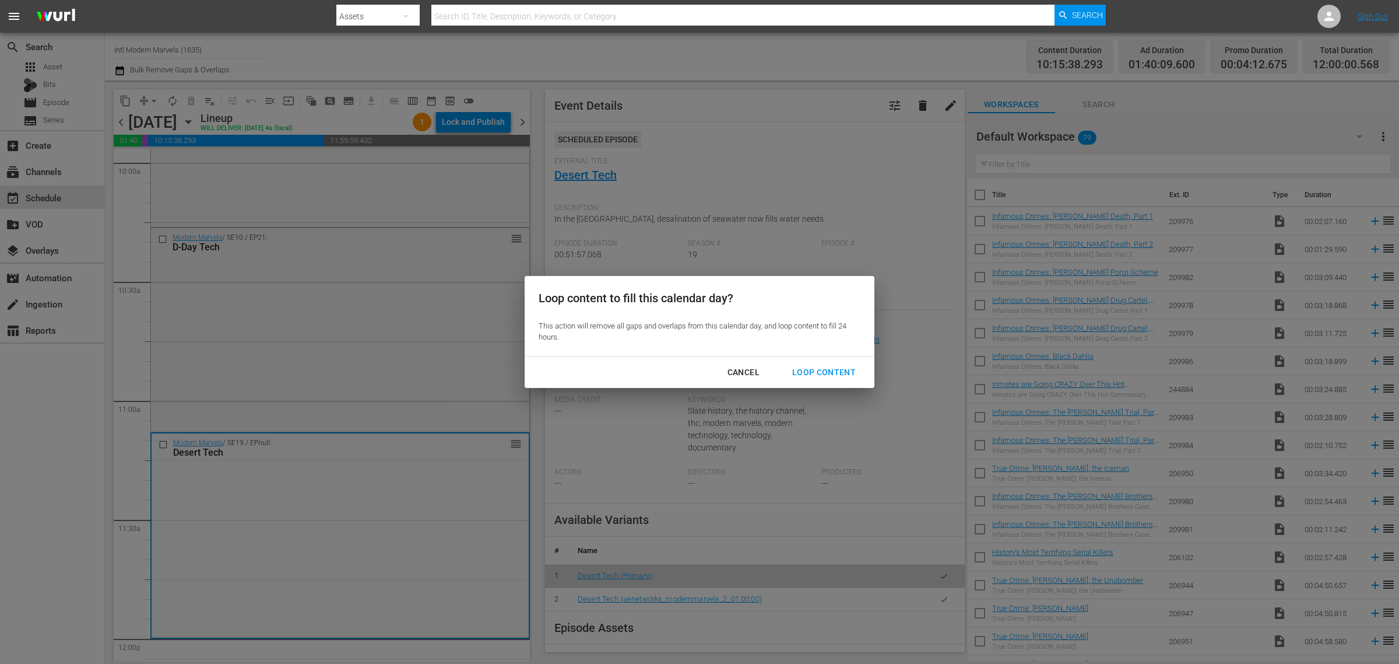
click at [829, 374] on div "Loop Content" at bounding box center [824, 372] width 82 height 15
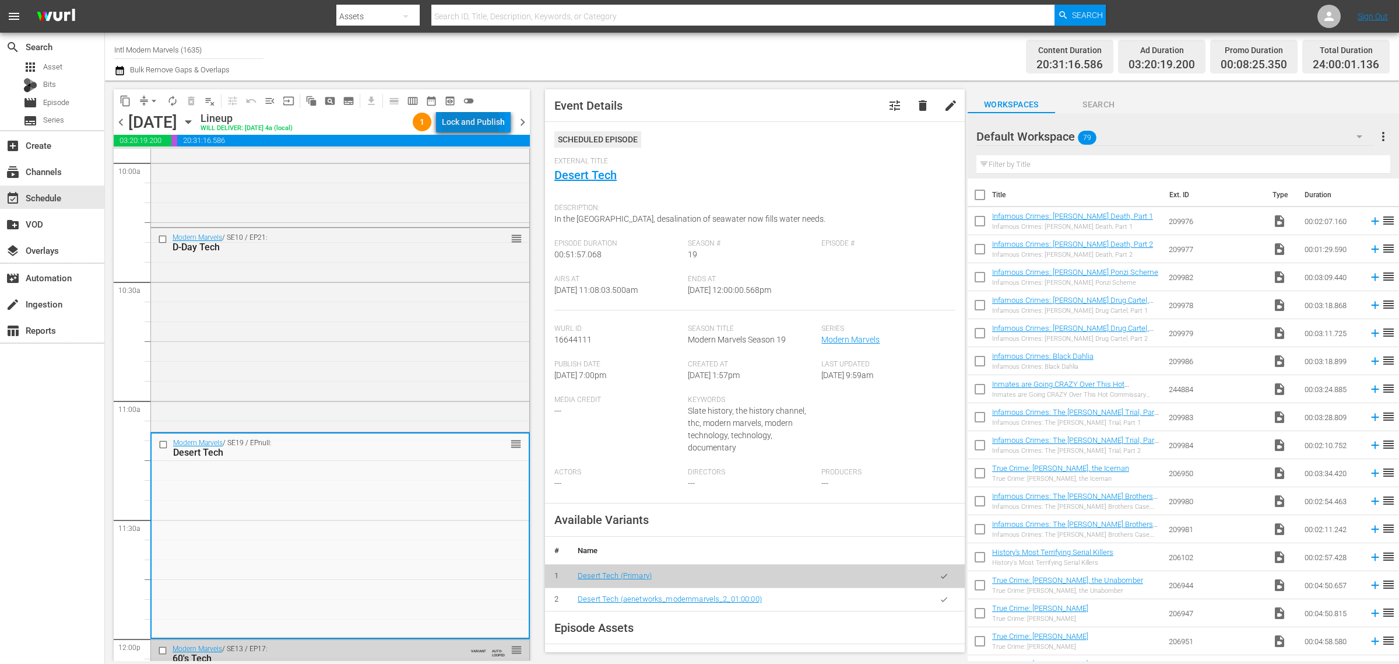
click at [454, 122] on div "Lock and Publish" at bounding box center [473, 121] width 63 height 21
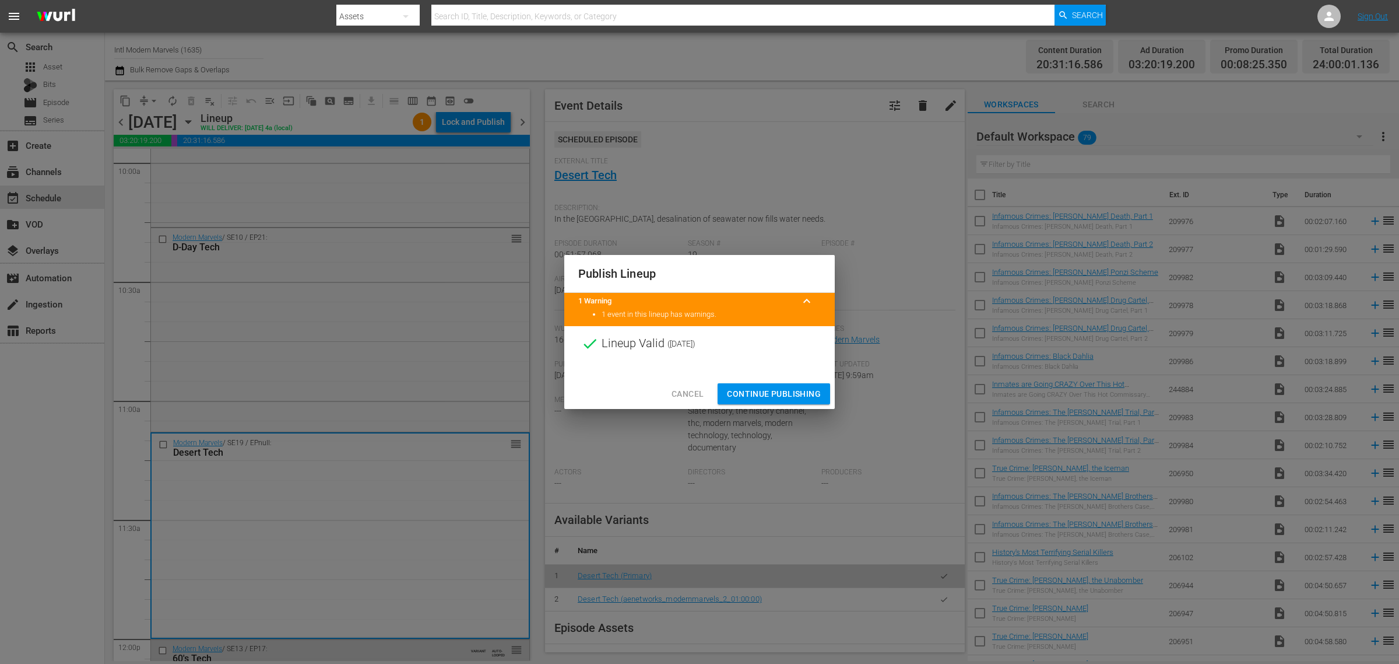
click at [777, 391] on span "Continue Publishing" at bounding box center [774, 394] width 94 height 15
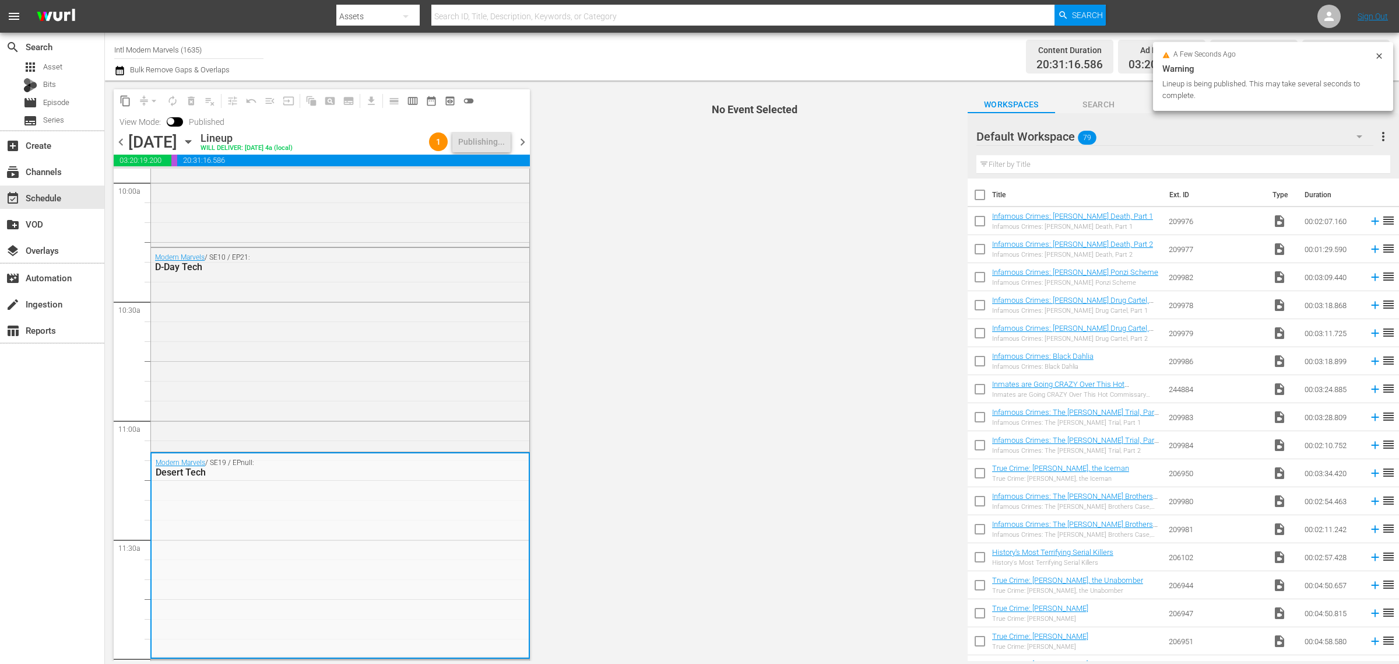
click at [832, 56] on div "Content Duration 20:31:16.586 Ad Duration 03:20:19.200 Promo Duration 00:08:25.…" at bounding box center [1100, 57] width 580 height 42
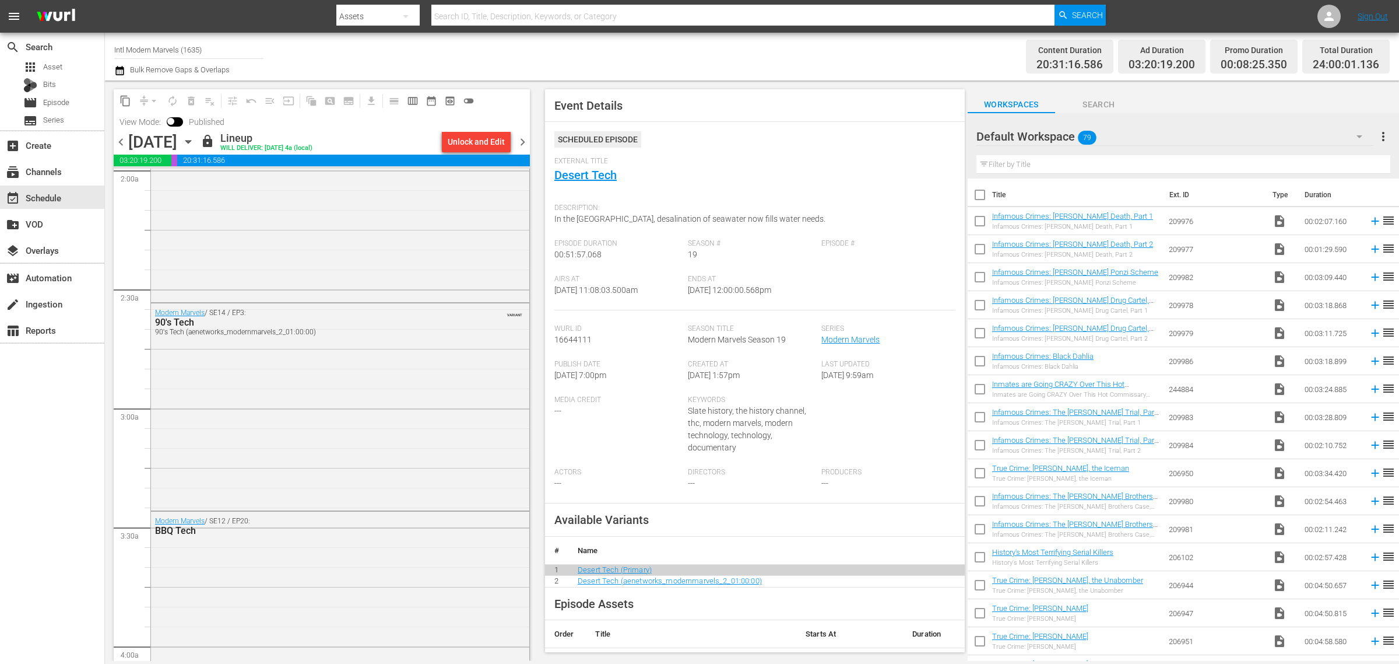
scroll to position [0, 0]
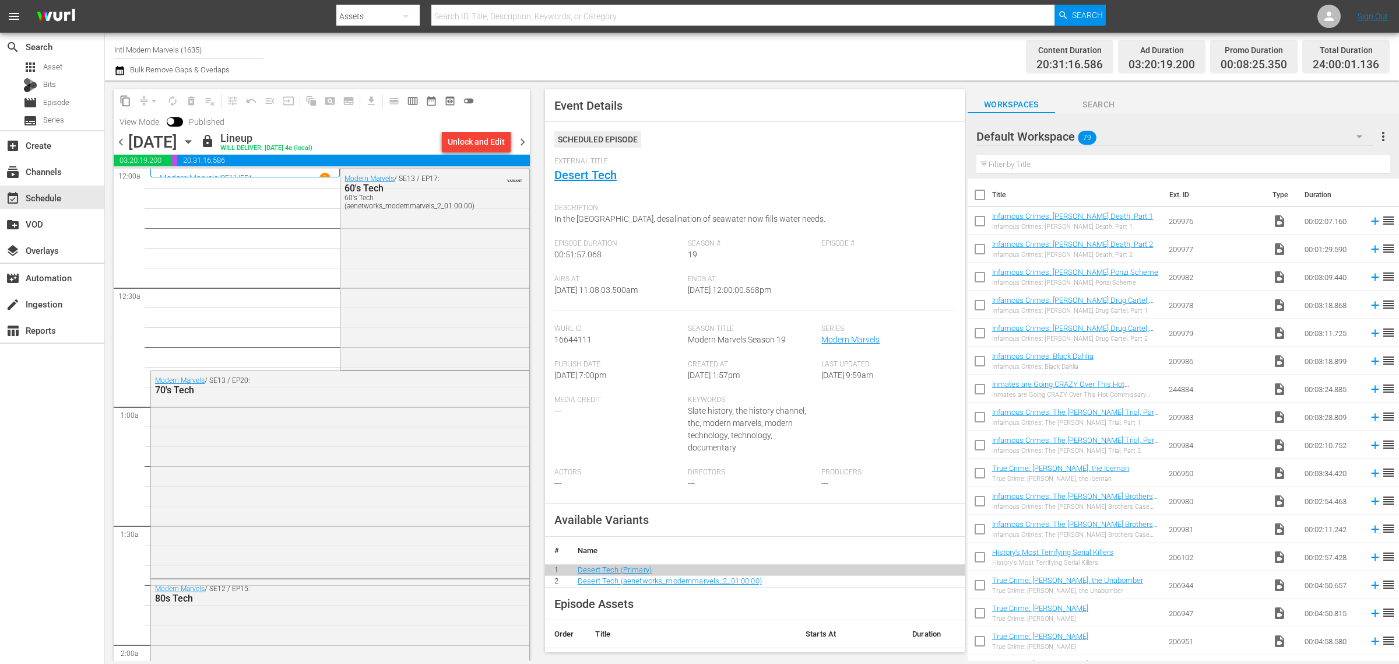
click at [522, 141] on span "chevron_right" at bounding box center [522, 142] width 15 height 15
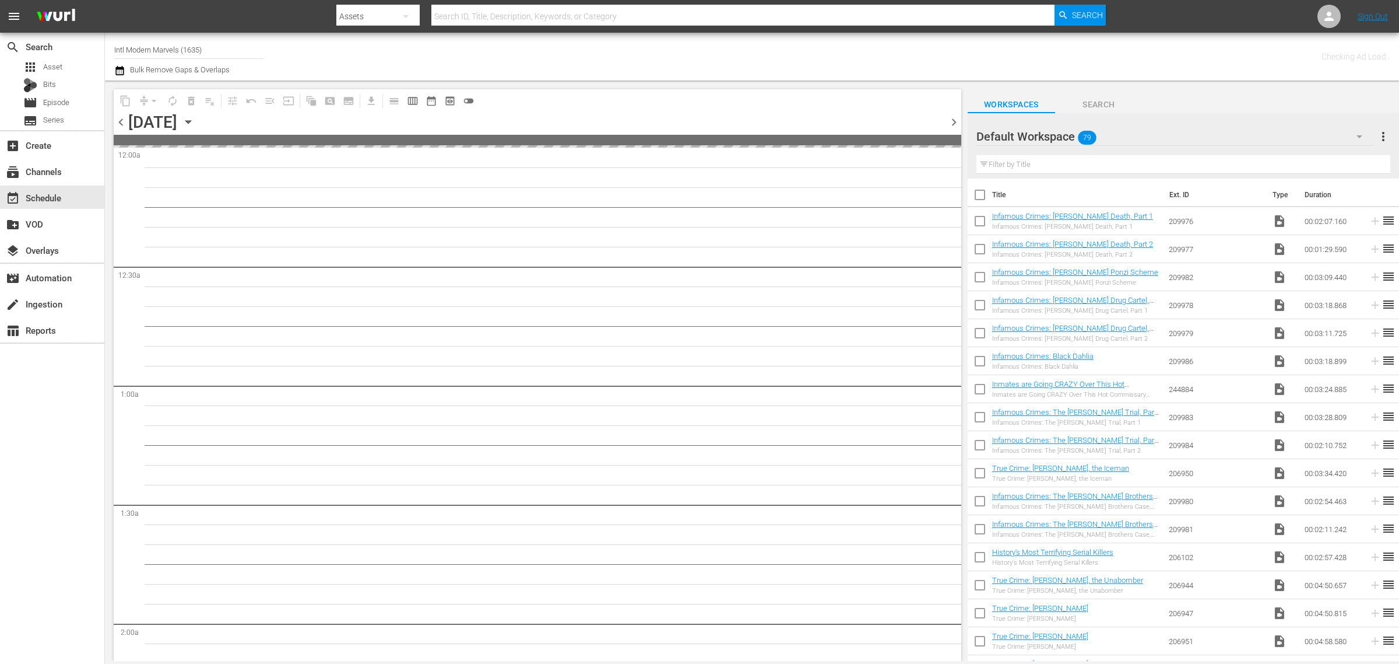
click at [660, 63] on div "Channel Title Intl Modern Marvels (1635) Bulk Remove Gaps & Overlaps" at bounding box center [462, 57] width 696 height 42
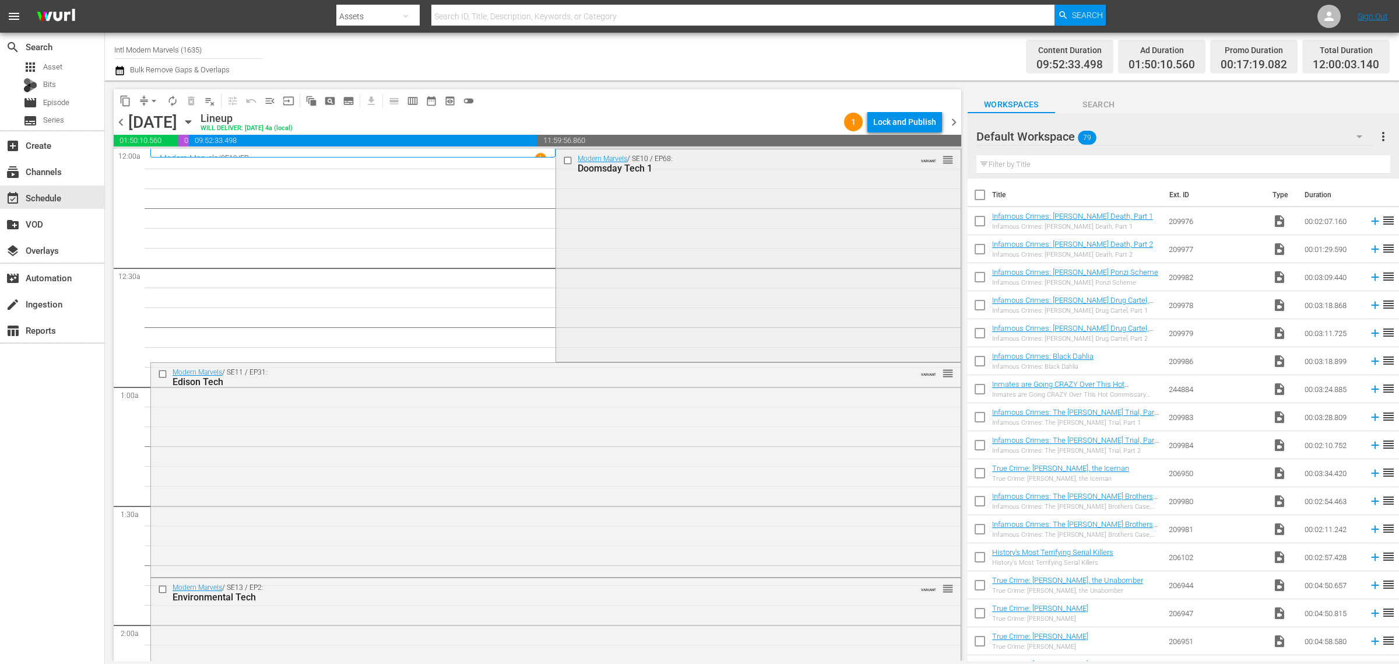
click at [725, 251] on div "Modern Marvels / SE10 / EP68: Doomsday Tech 1 VARIANT reorder" at bounding box center [758, 254] width 404 height 210
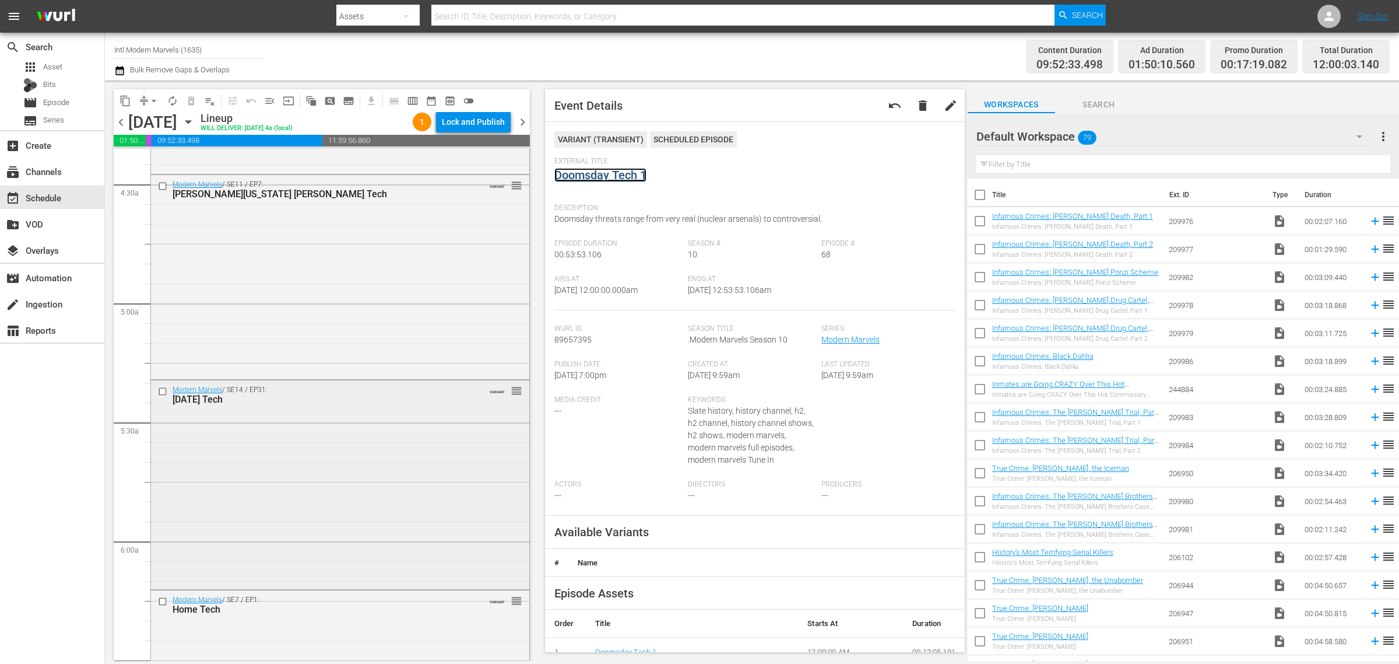
scroll to position [1239, 0]
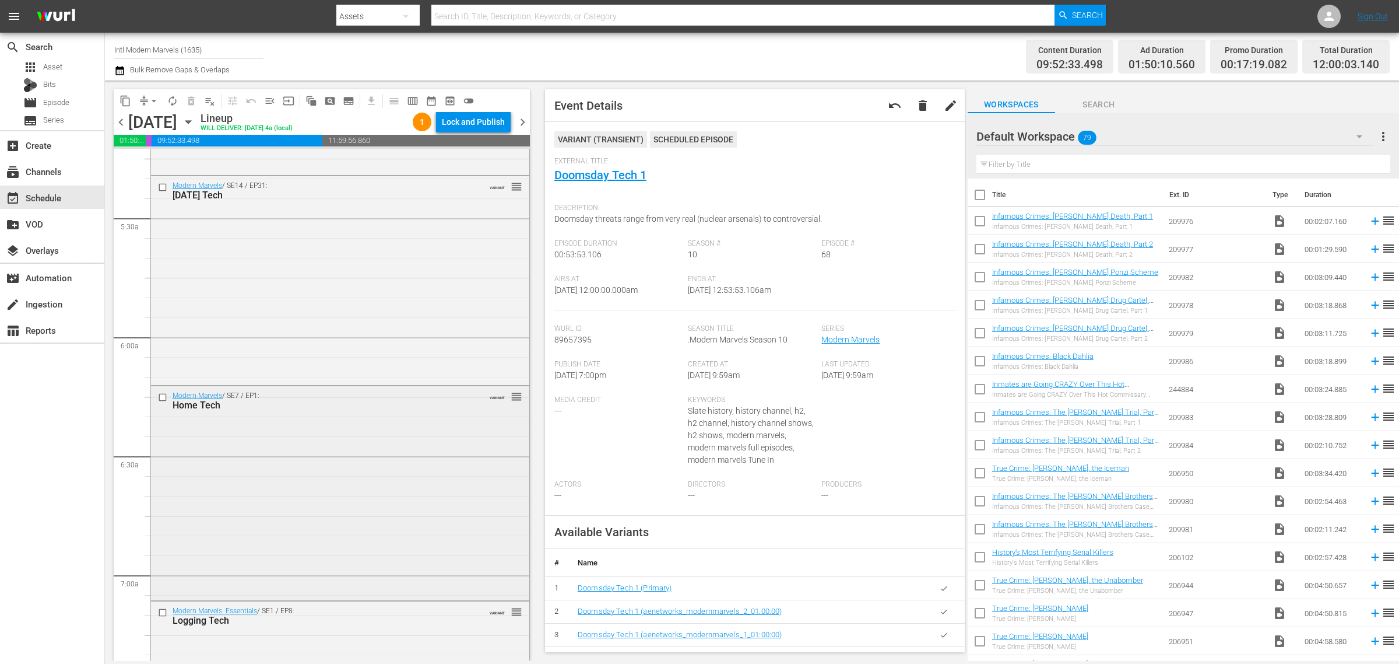
click at [325, 464] on div "Modern Marvels / SE7 / EP1: Home Tech VARIANT reorder" at bounding box center [340, 492] width 378 height 212
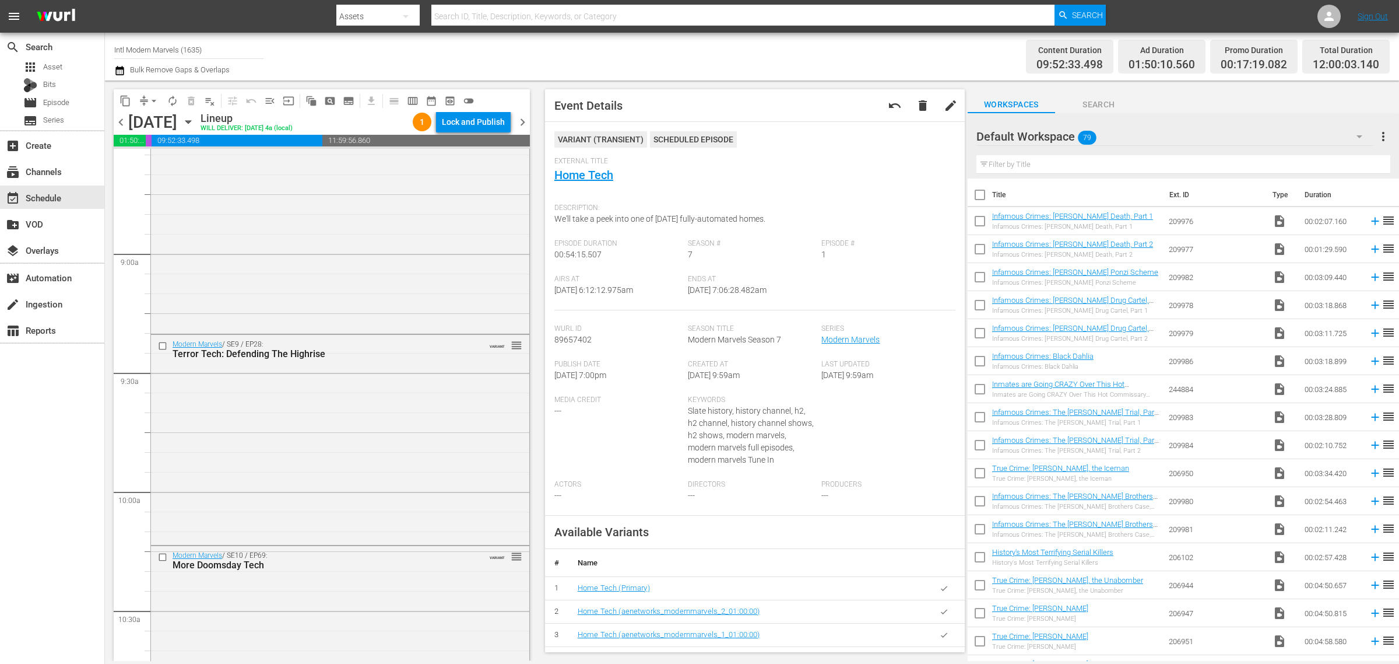
scroll to position [2332, 0]
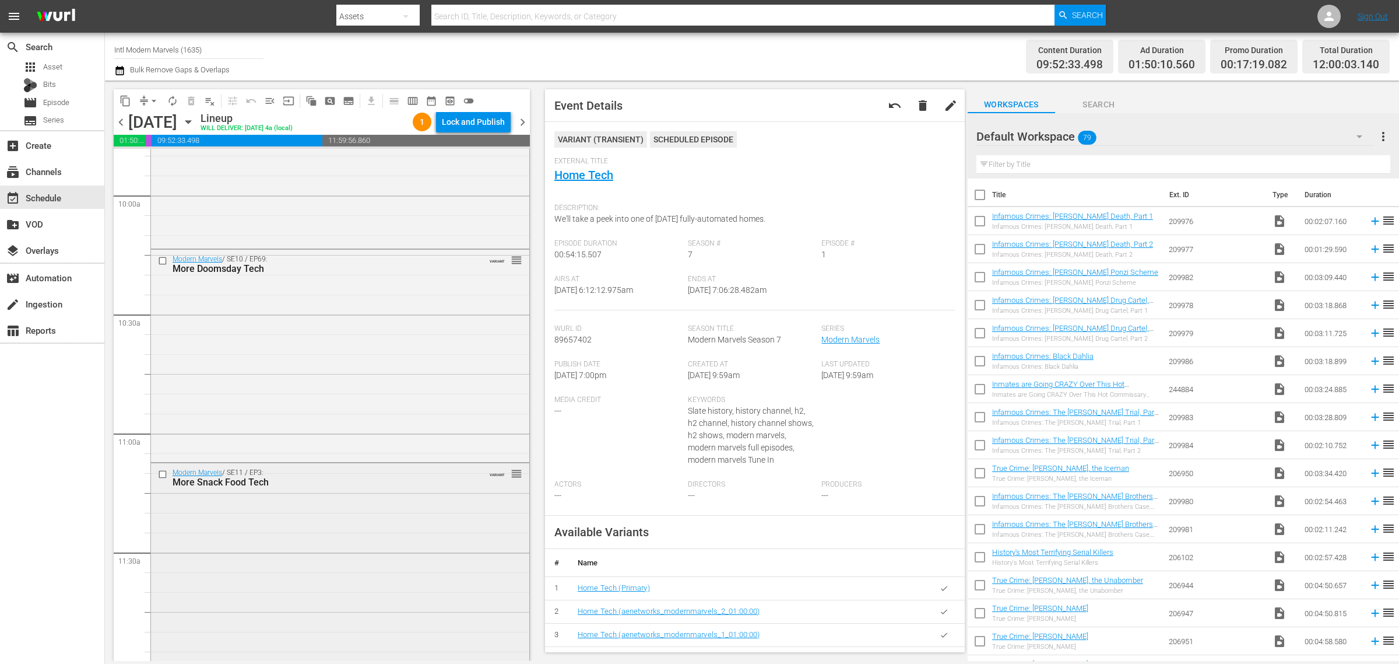
click at [294, 557] on div "Modern Marvels / SE11 / EP3: More Snack Food Tech VARIANT reorder" at bounding box center [340, 565] width 378 height 205
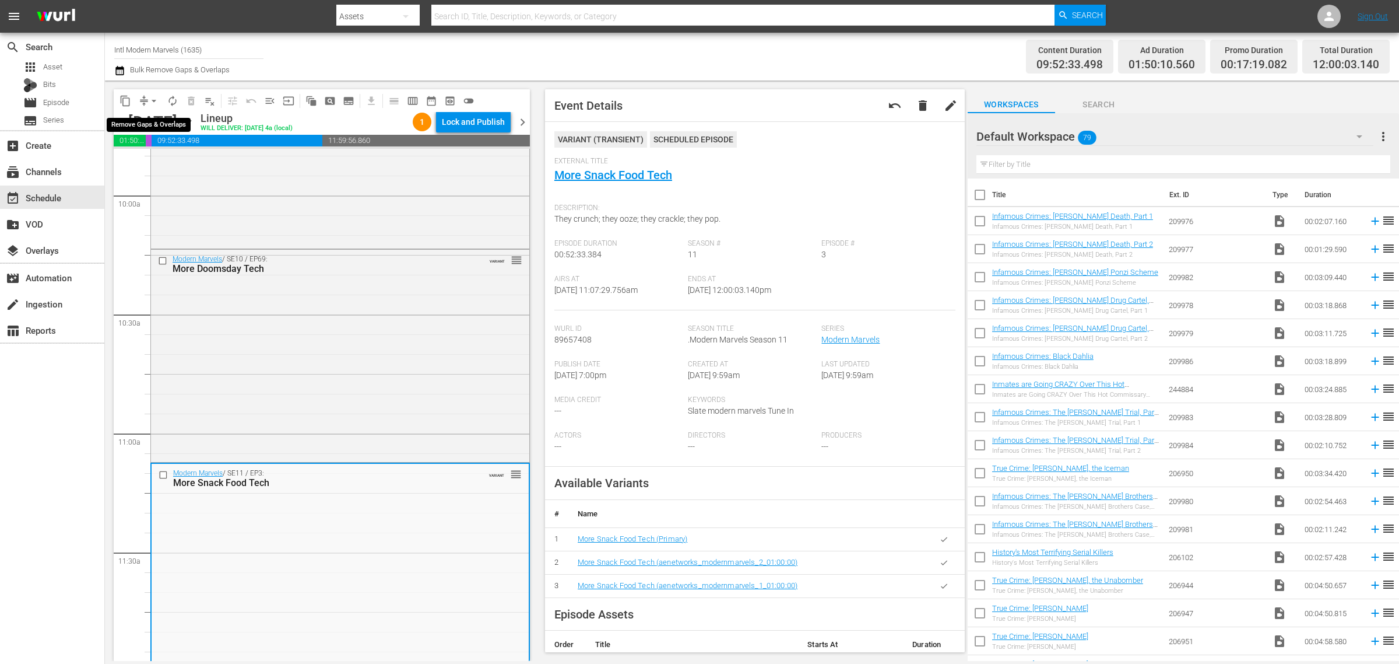
click at [155, 98] on span "arrow_drop_down" at bounding box center [154, 101] width 12 height 12
click at [155, 127] on li "Align to Midnight" at bounding box center [154, 123] width 122 height 19
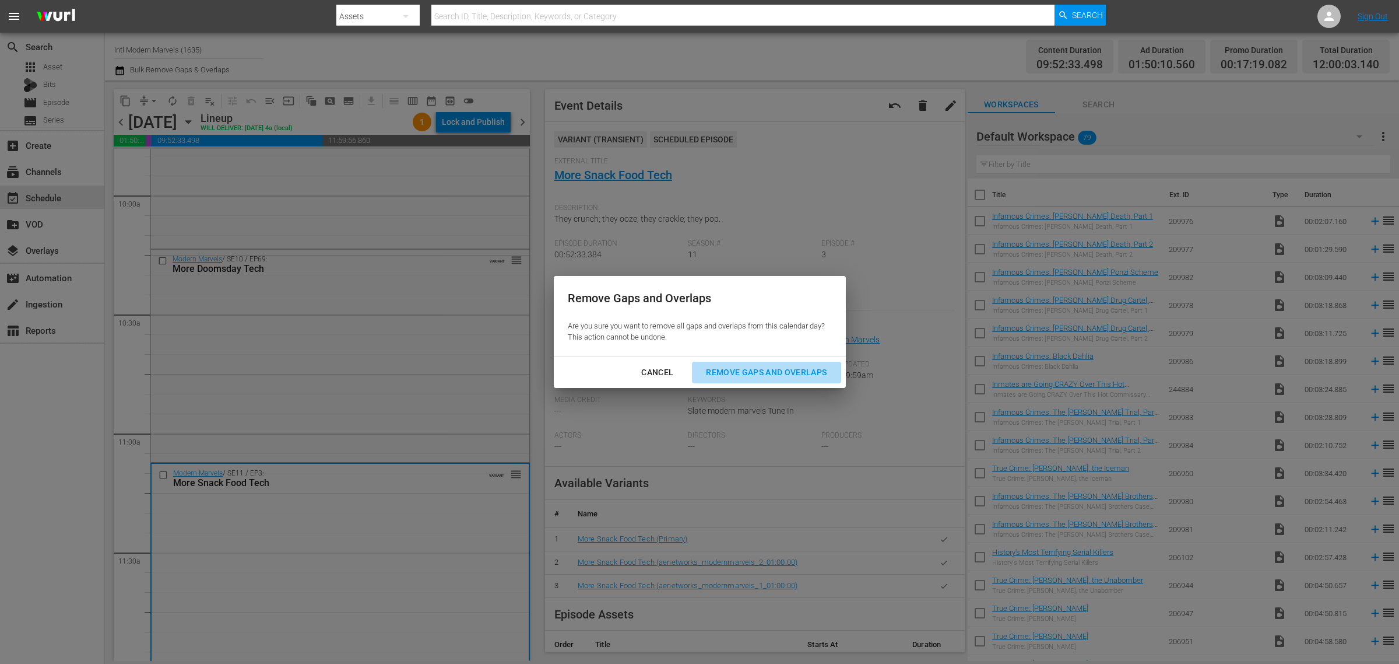
click at [764, 369] on div "Remove Gaps and Overlaps" at bounding box center [766, 372] width 139 height 15
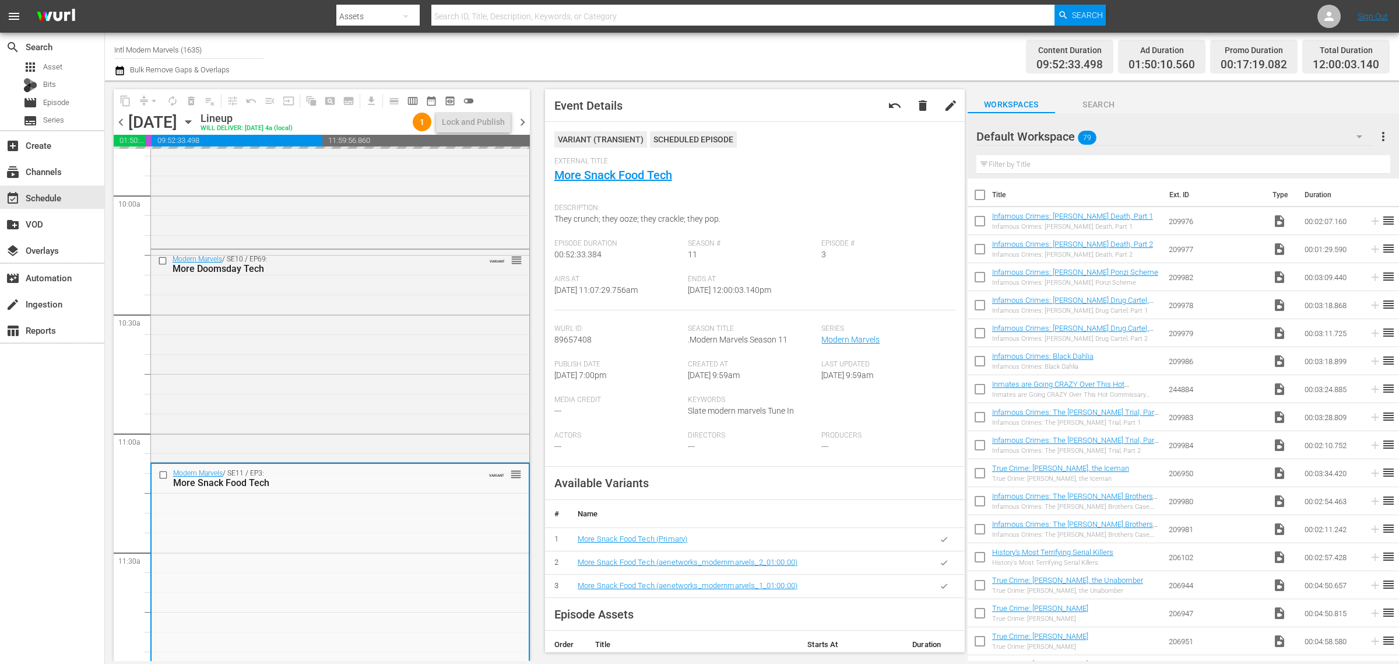
click at [805, 55] on div "Channel Title Intl Modern Marvels (1635) Bulk Remove Gaps & Overlaps" at bounding box center [462, 57] width 696 height 42
click at [1183, 13] on nav "menu Search By Assets Search ID, Title, Description, Keywords, or Category Sear…" at bounding box center [699, 16] width 1399 height 33
click at [878, 54] on div "Content Duration 09:52:33.498 Ad Duration 01:50:10.560 Promo Duration 00:17:19.…" at bounding box center [1100, 57] width 580 height 42
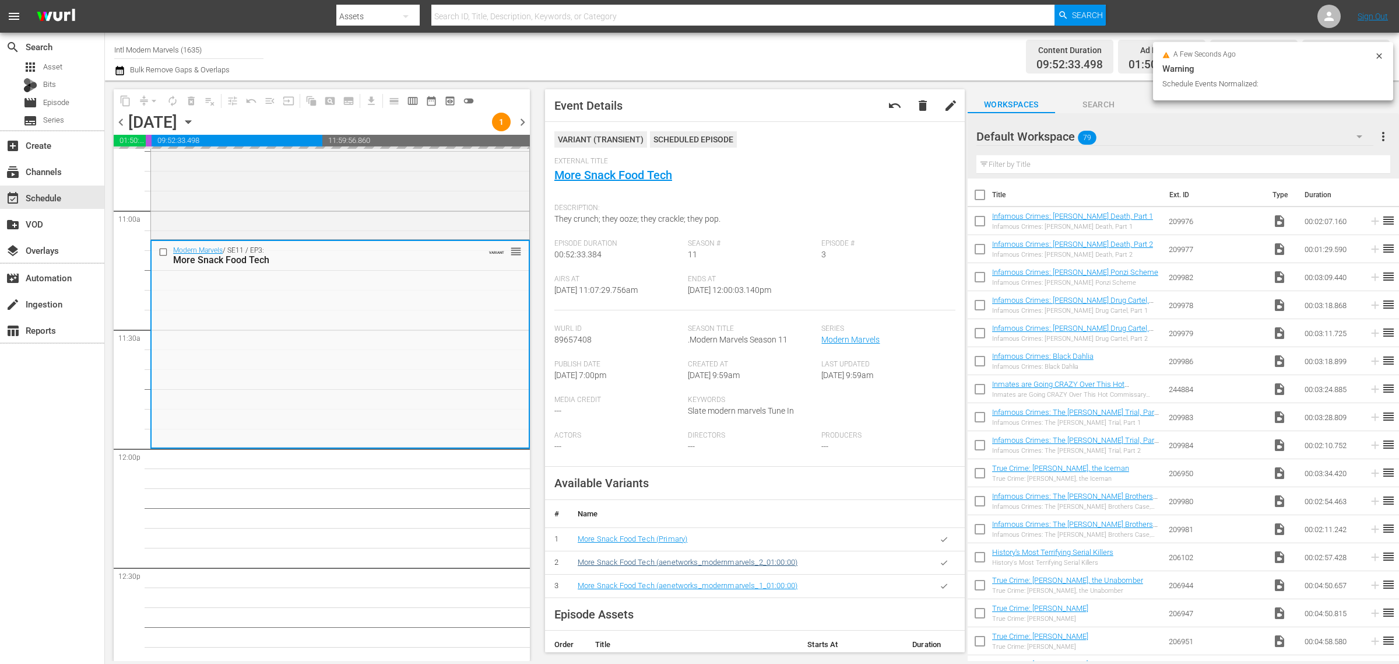
scroll to position [2551, 0]
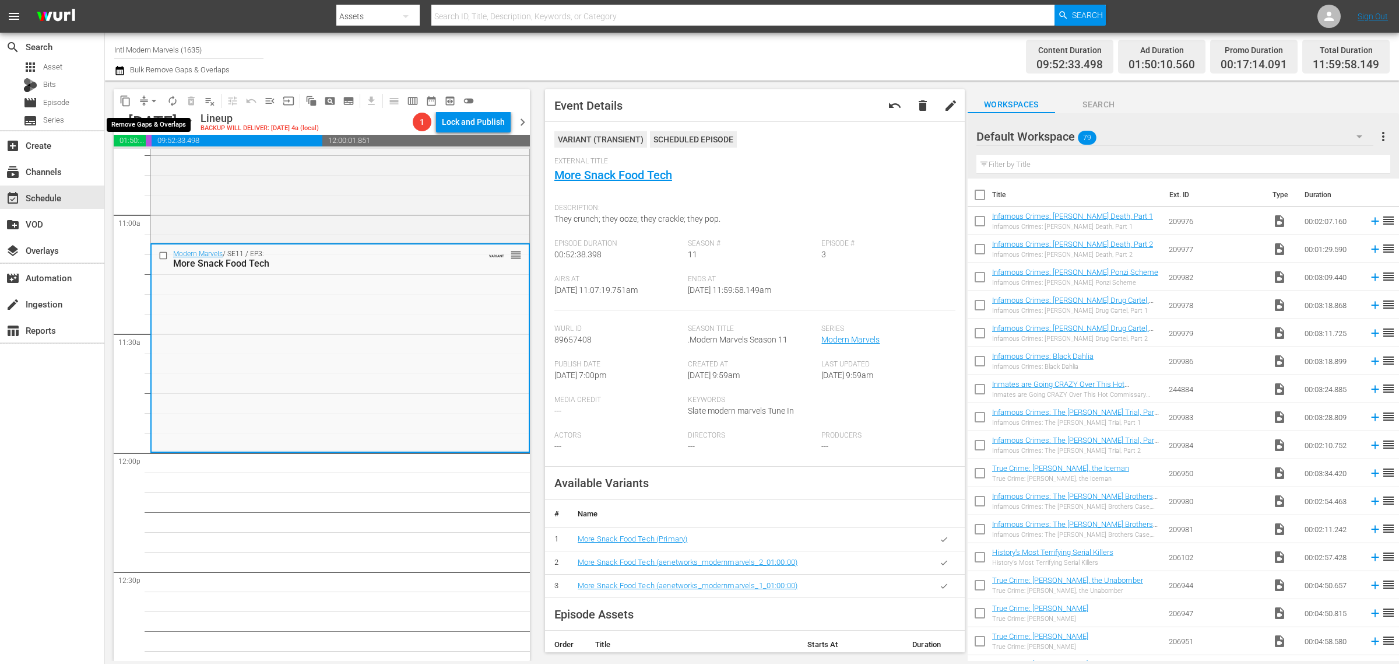
click at [152, 98] on span "arrow_drop_down" at bounding box center [154, 101] width 12 height 12
click at [149, 127] on li "Align to Midnight" at bounding box center [154, 123] width 122 height 19
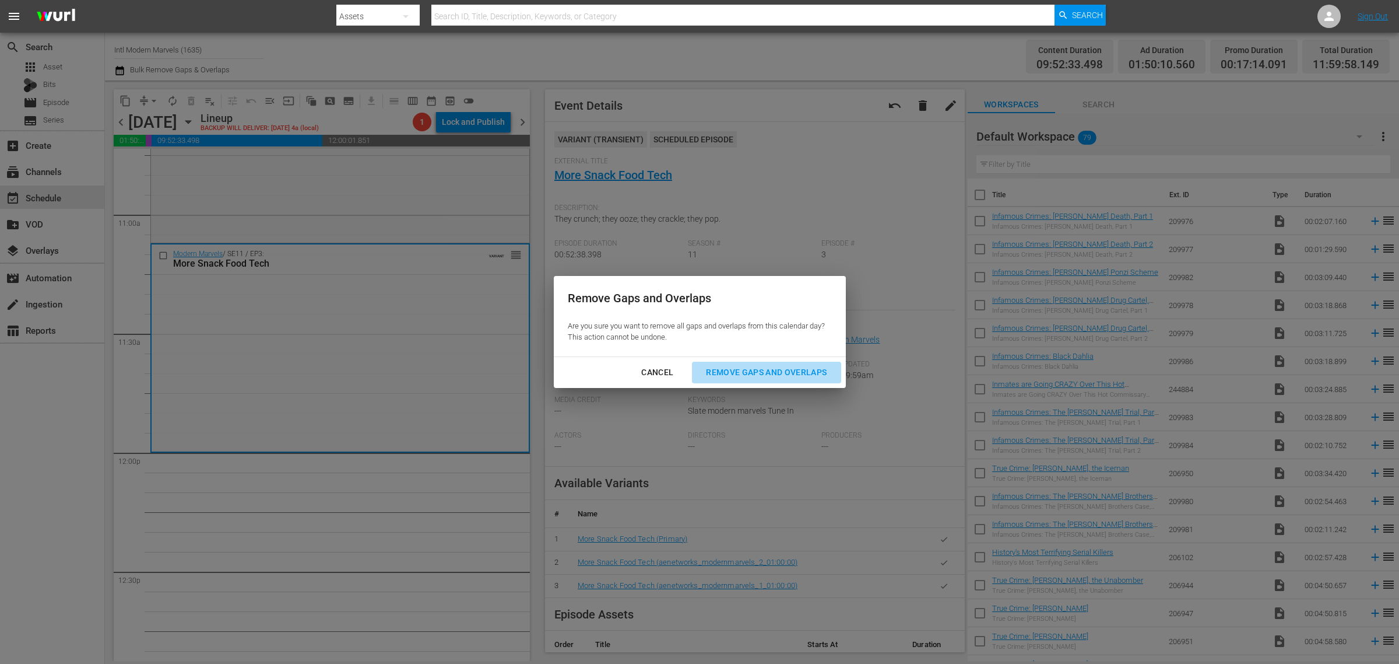
click at [771, 365] on div "Remove Gaps and Overlaps" at bounding box center [766, 372] width 139 height 15
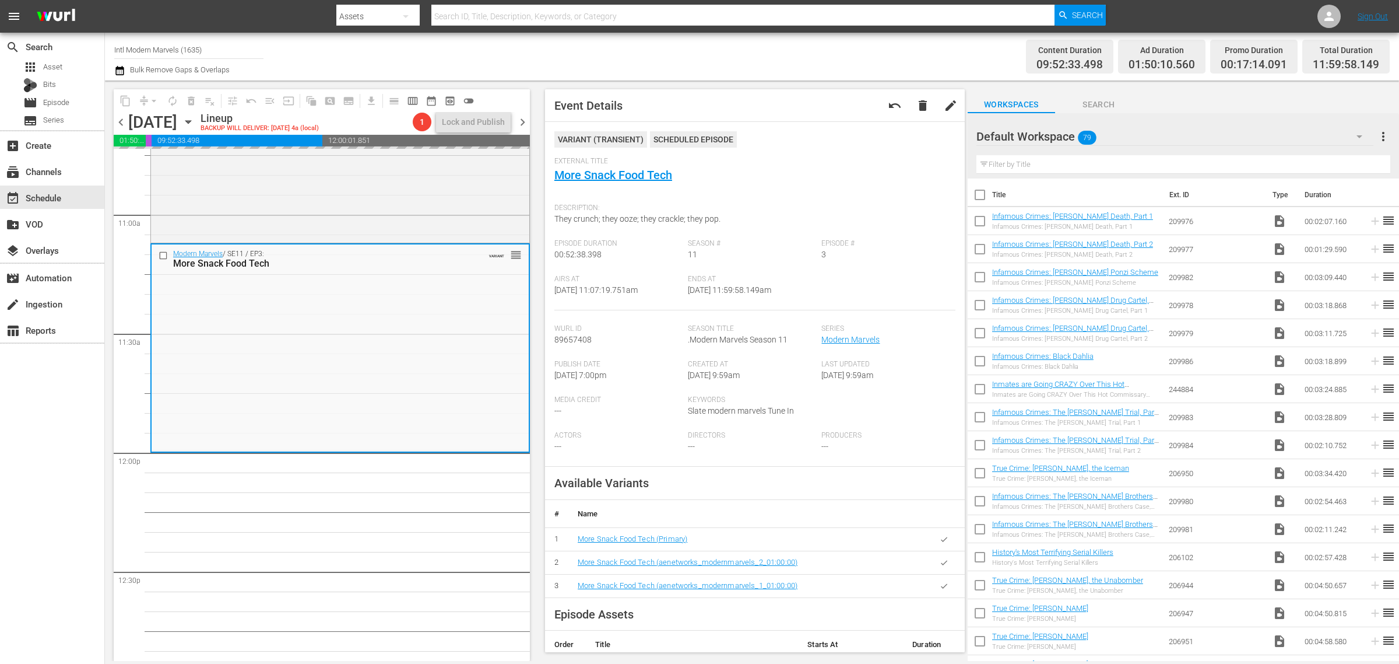
click at [933, 55] on div "Content Duration 09:52:33.498 Ad Duration 01:50:10.560 Promo Duration 00:17:14.…" at bounding box center [1100, 57] width 580 height 42
click at [1166, 8] on nav "menu Search By Assets Search ID, Title, Description, Keywords, or Category Sear…" at bounding box center [699, 16] width 1399 height 33
click at [168, 97] on span "autorenew_outlined" at bounding box center [173, 101] width 12 height 12
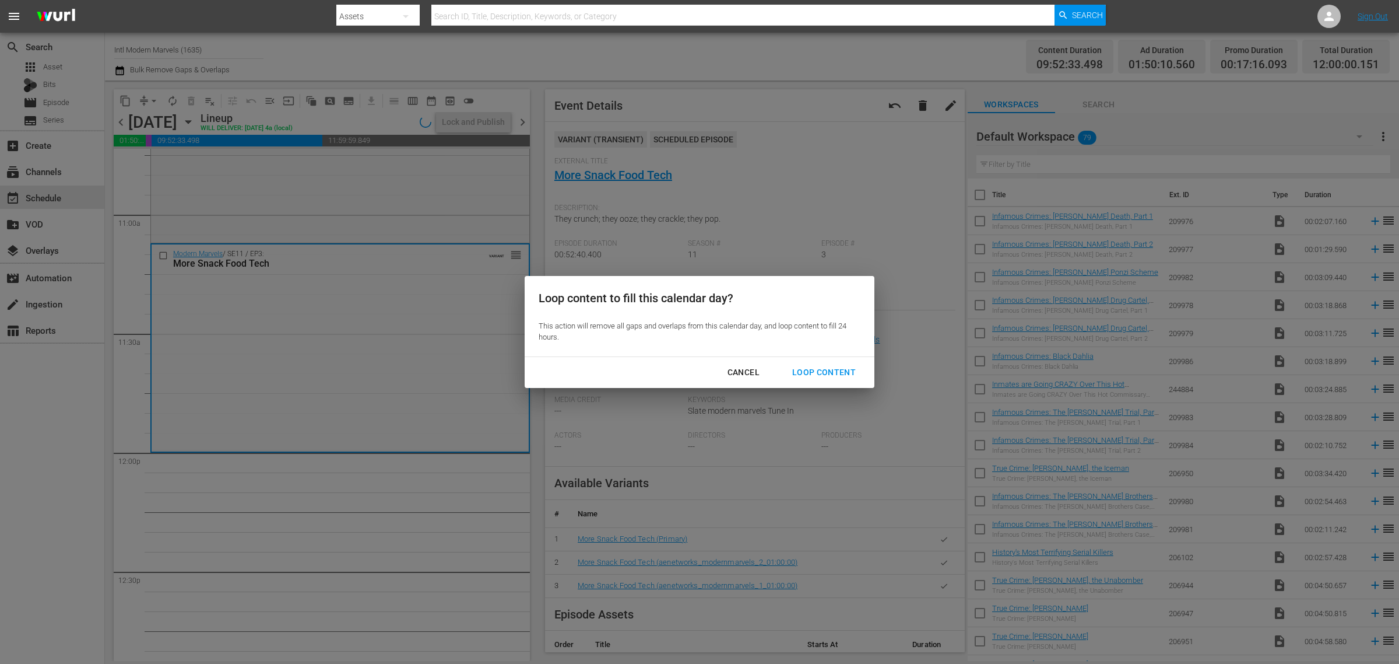
click at [805, 366] on div "Loop Content" at bounding box center [824, 372] width 82 height 15
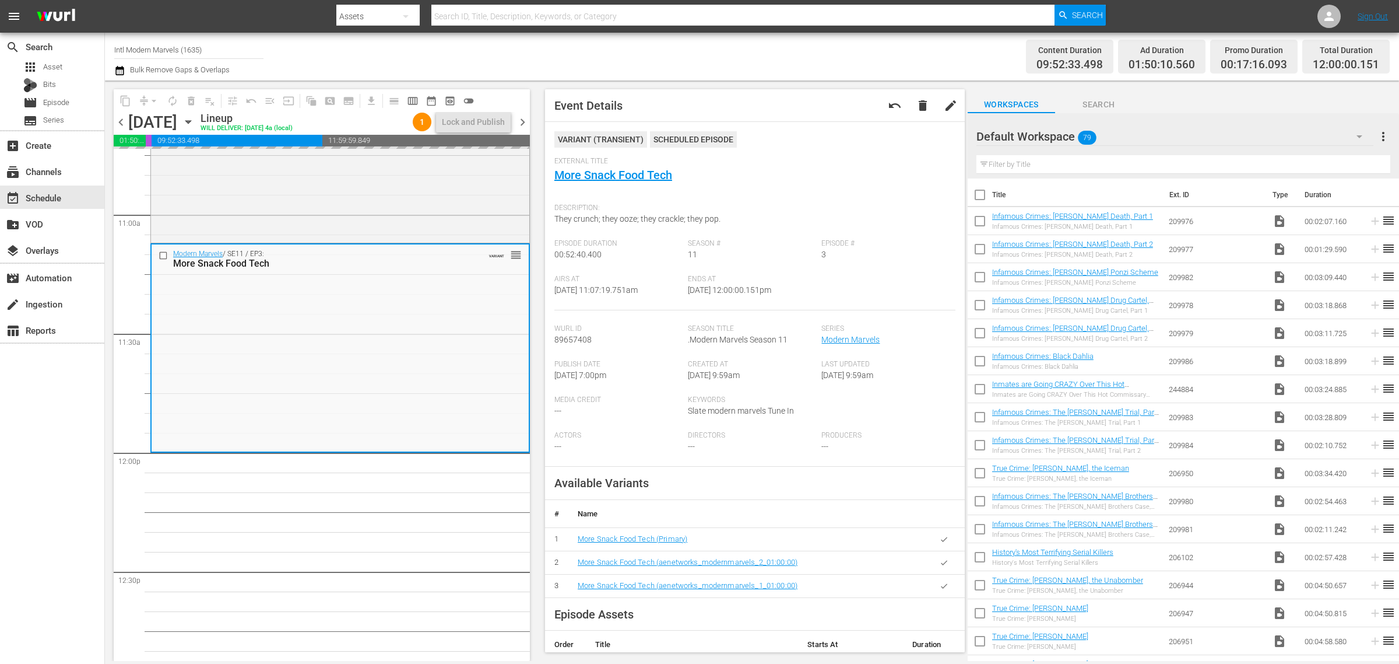
click at [844, 54] on div "Content Duration 09:52:33.498 Ad Duration 01:50:10.560 Promo Duration 00:17:16.…" at bounding box center [1100, 57] width 580 height 42
click at [868, 41] on div "Content Duration 09:52:33.498 Ad Duration 01:50:10.560 Promo Duration 00:17:16.…" at bounding box center [1100, 57] width 580 height 42
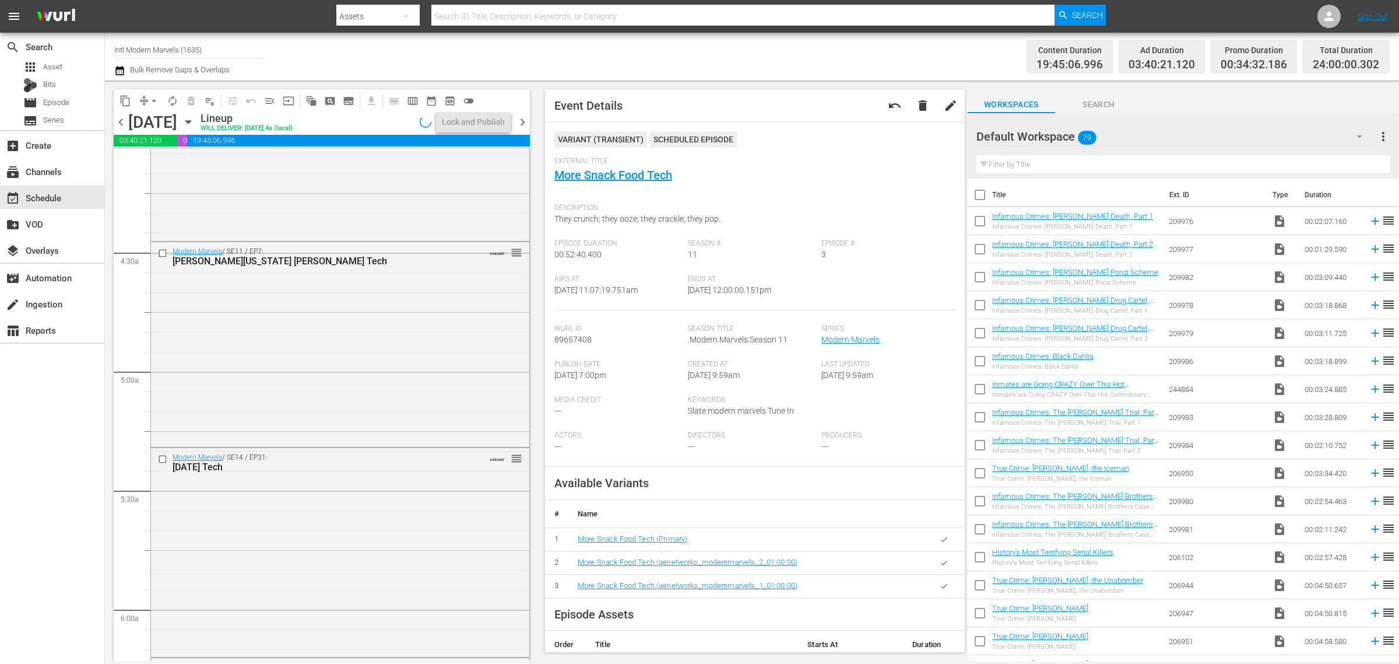
scroll to position [0, 0]
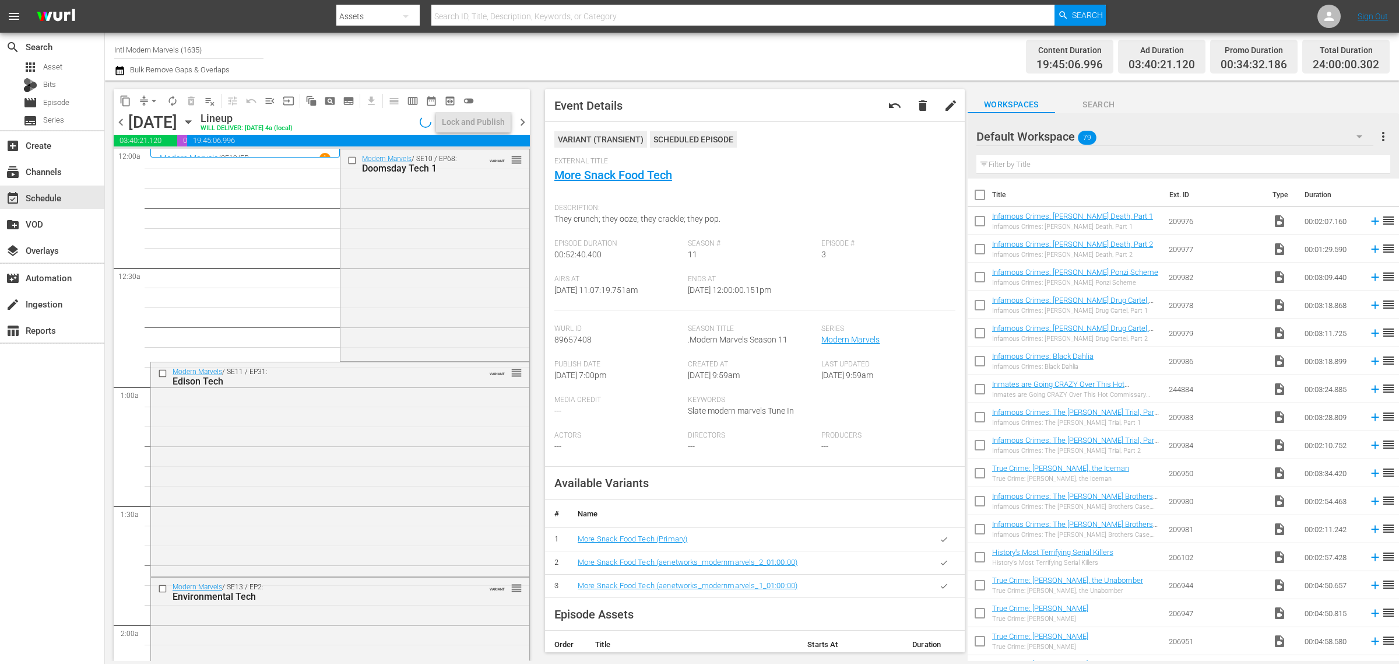
click at [665, 66] on div "Channel Title Intl Modern Marvels (1635) Bulk Remove Gaps & Overlaps" at bounding box center [462, 57] width 696 height 42
click at [648, 70] on div "Channel Title Intl Modern Marvels (1635) Bulk Remove Gaps & Overlaps" at bounding box center [462, 57] width 696 height 42
click at [477, 122] on div "Lock and Publish" at bounding box center [473, 121] width 63 height 21
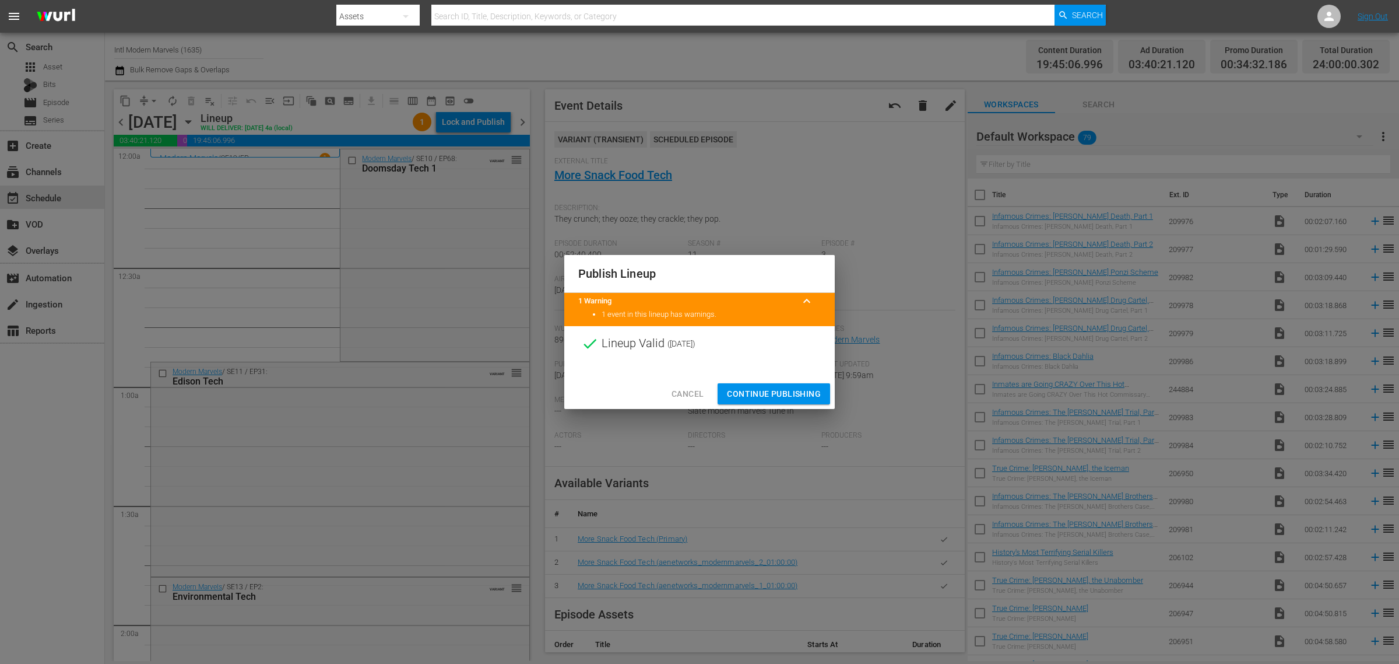
click at [771, 394] on span "Continue Publishing" at bounding box center [774, 394] width 94 height 15
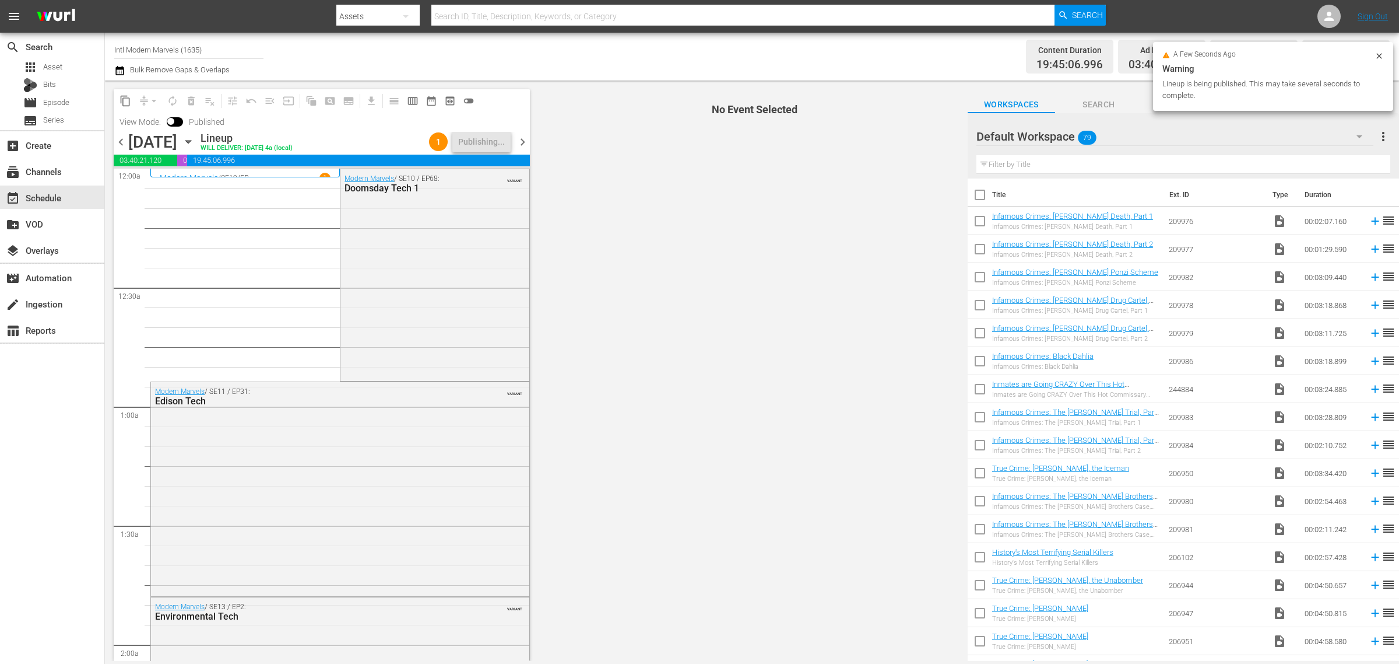
click at [830, 59] on div "Content Duration 19:45:06.996 Ad Duration 03:40:21.120 Promo Duration 00:34:32.…" at bounding box center [1100, 57] width 580 height 42
click at [651, 57] on div "Channel Title Intl Modern Marvels (1635) Bulk Remove Gaps & Overlaps" at bounding box center [462, 57] width 696 height 42
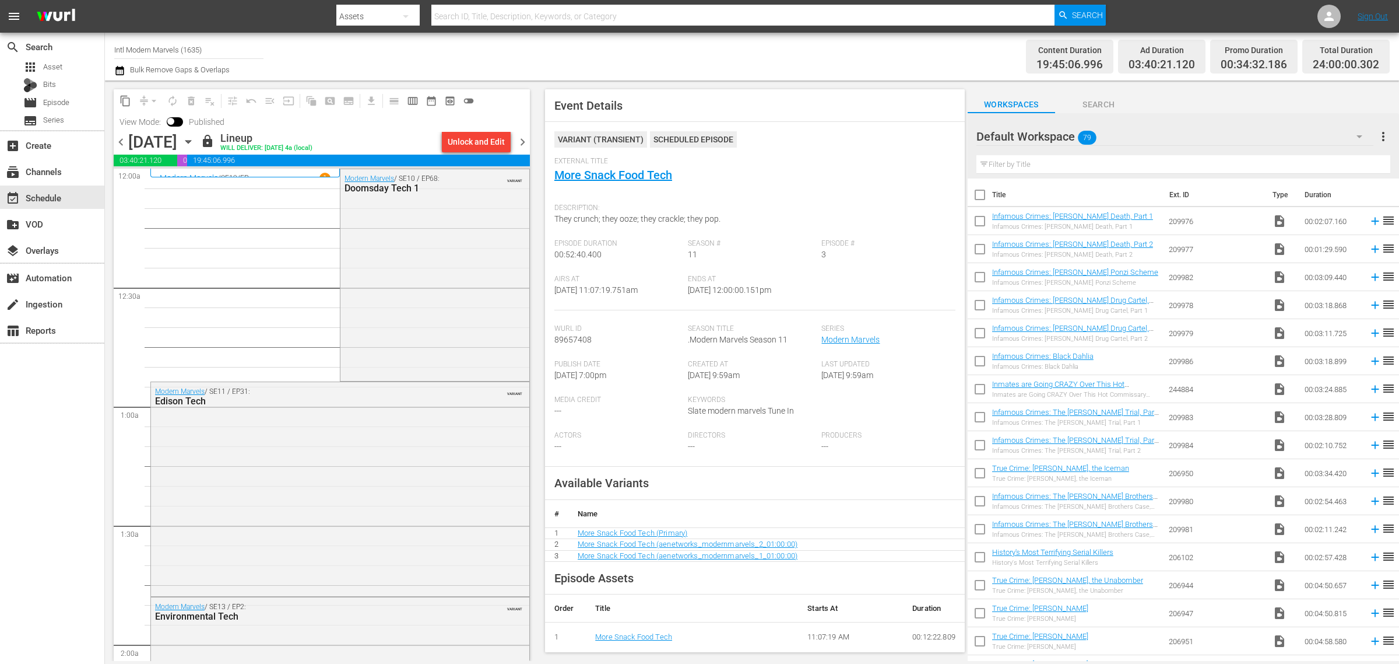
click at [605, 59] on div "Channel Title Intl Modern Marvels (1635) Bulk Remove Gaps & Overlaps" at bounding box center [462, 57] width 696 height 42
click at [525, 141] on span "chevron_right" at bounding box center [522, 142] width 15 height 15
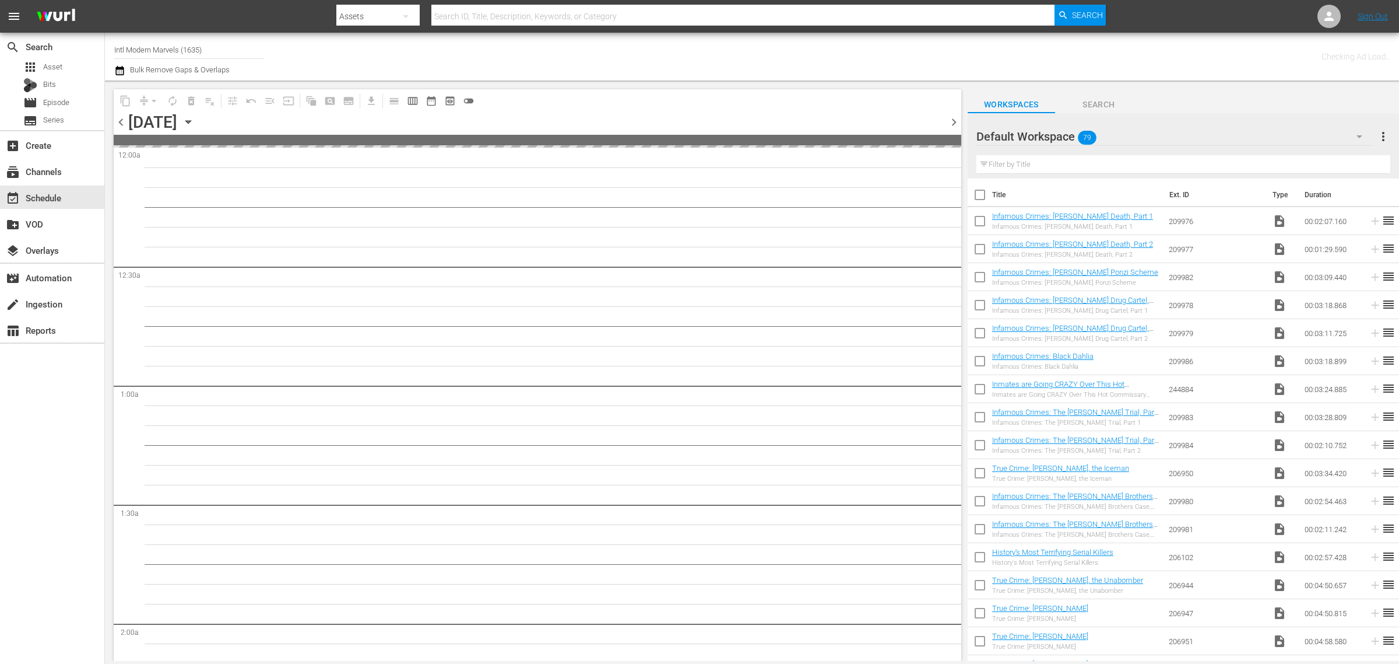
click at [683, 60] on div "Channel Title Intl Modern Marvels (1635) Bulk Remove Gaps & Overlaps" at bounding box center [462, 57] width 696 height 42
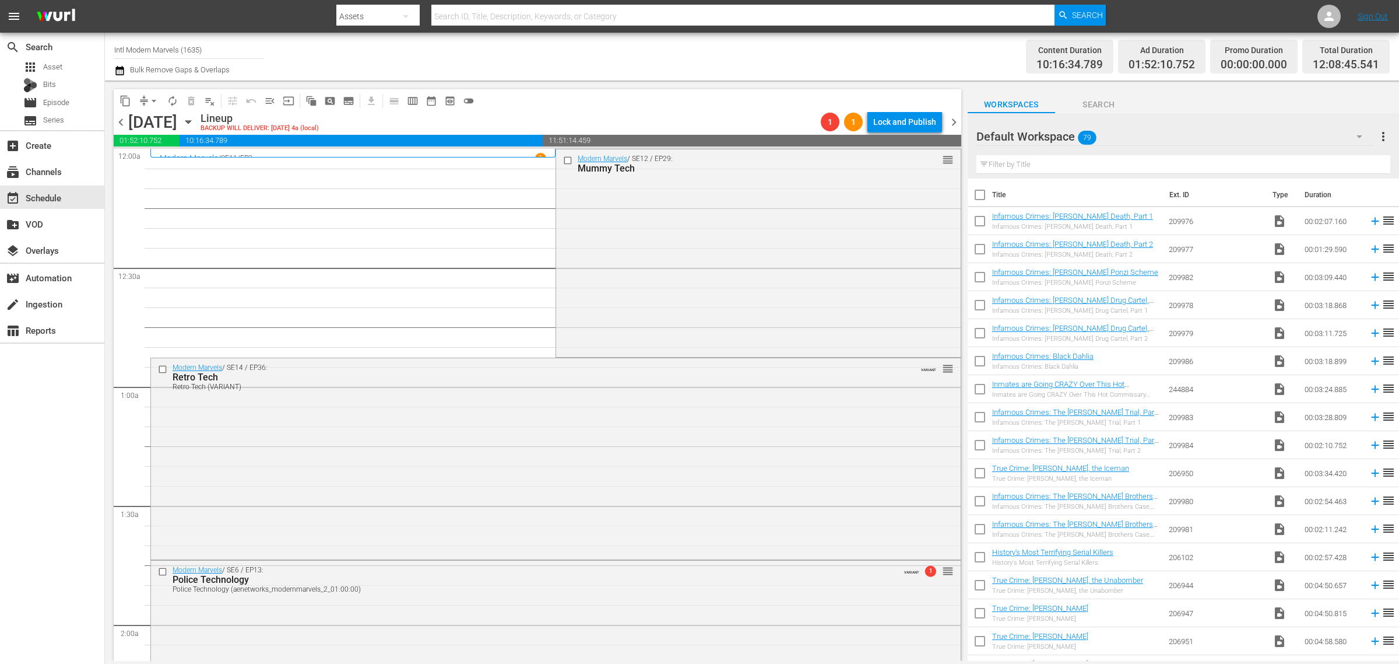
click at [672, 52] on div "Channel Title Intl Modern Marvels (1635) Bulk Remove Gaps & Overlaps" at bounding box center [462, 57] width 696 height 42
click at [809, 213] on div "Modern Marvels / SE12 / EP29: Mummy Tech reorder" at bounding box center [758, 252] width 404 height 206
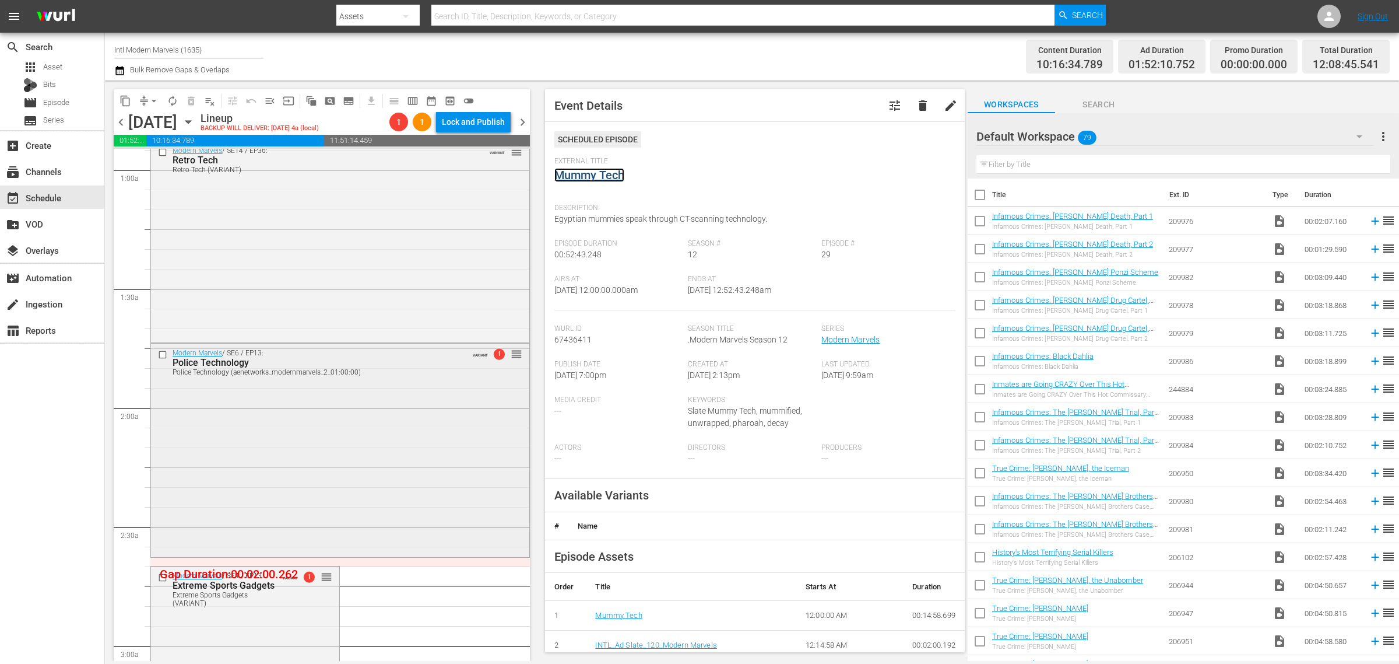
scroll to position [219, 0]
click at [349, 418] on div "Modern Marvels / SE6 / EP13: Police Technology Police Technology (aenetworks_mo…" at bounding box center [340, 447] width 378 height 211
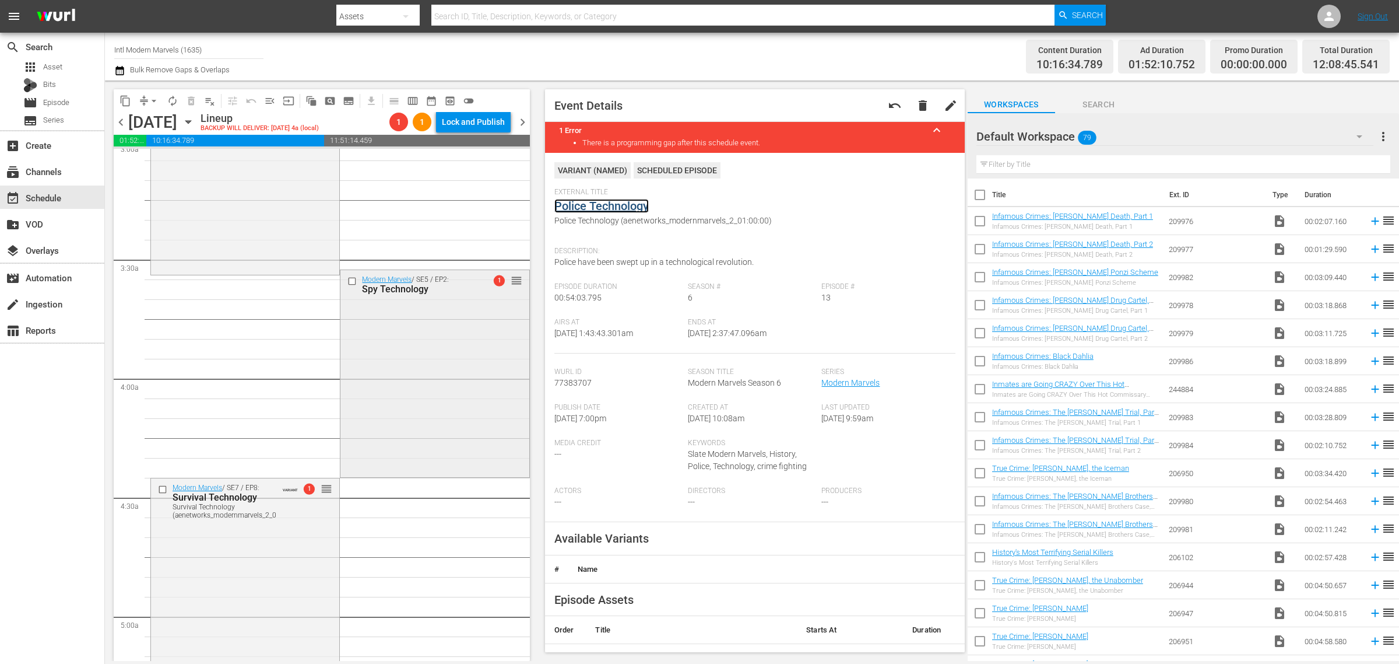
scroll to position [729, 0]
click at [403, 351] on div "Modern Marvels / SE5 / EP2: Spy Technology 1 reorder" at bounding box center [435, 365] width 188 height 205
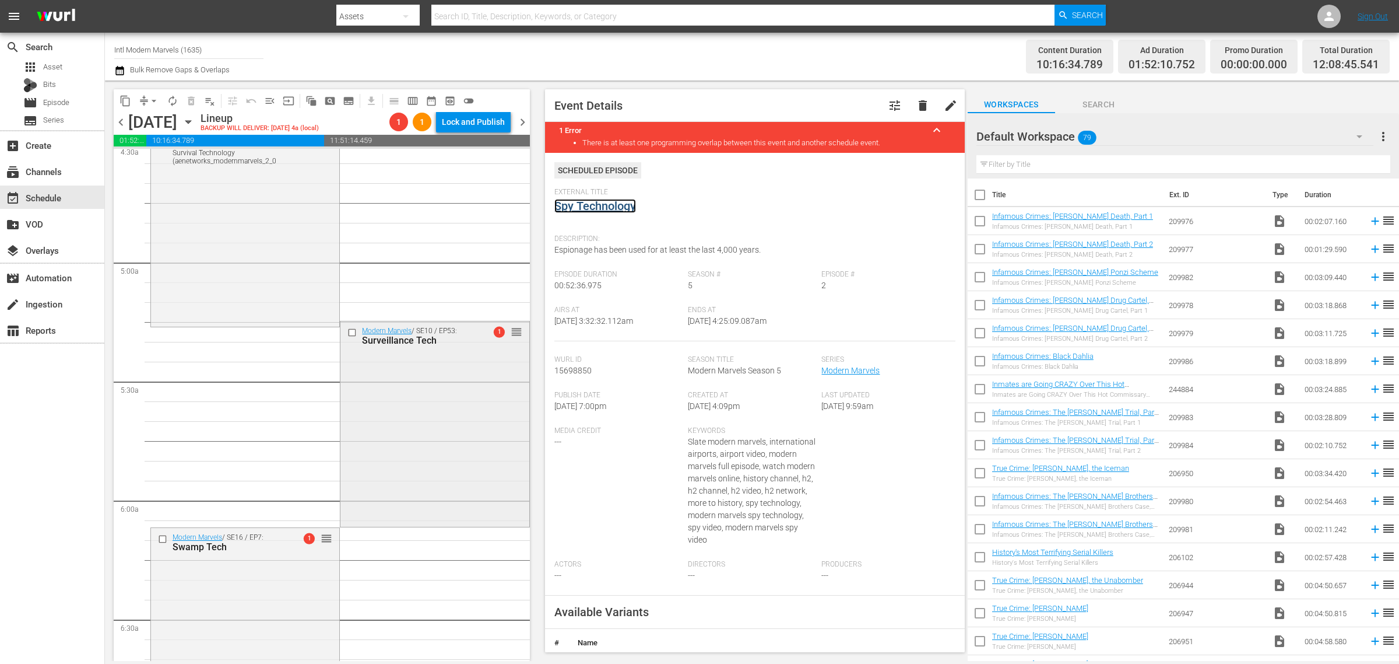
scroll to position [1166, 0]
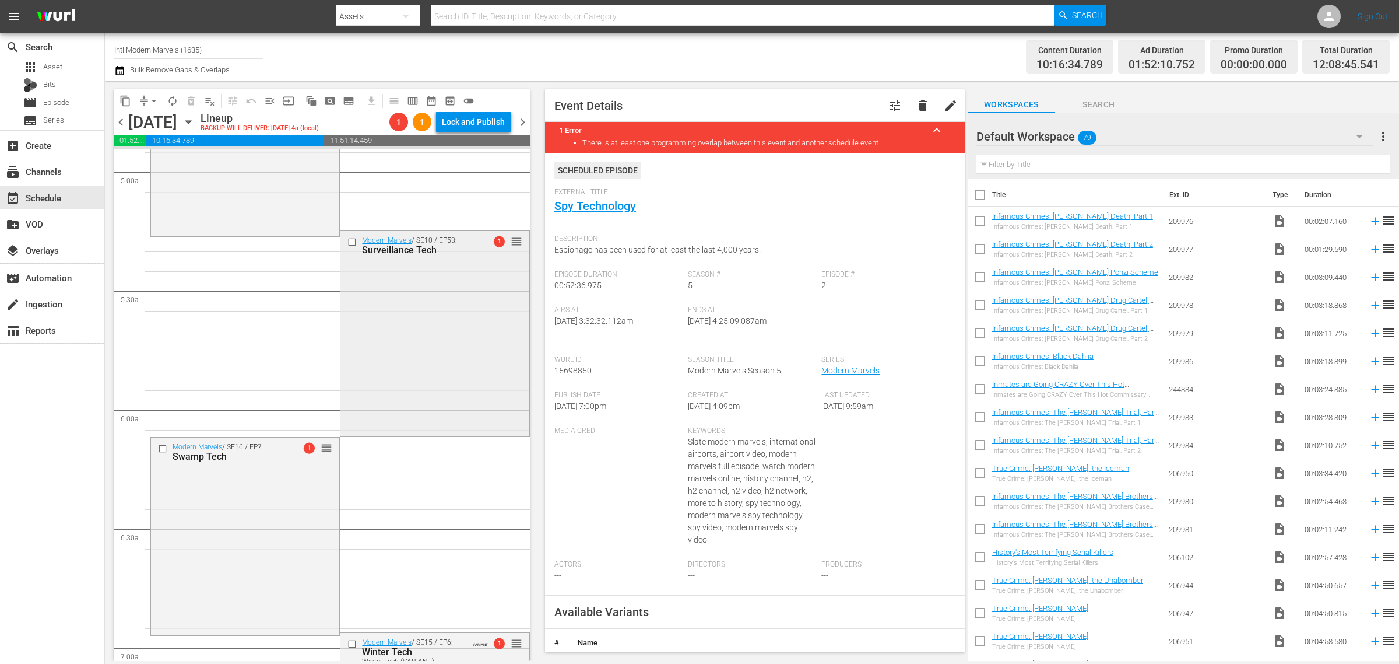
click at [420, 333] on div "Modern Marvels / SE10 / EP53: Surveillance Tech 1 reorder" at bounding box center [435, 332] width 188 height 202
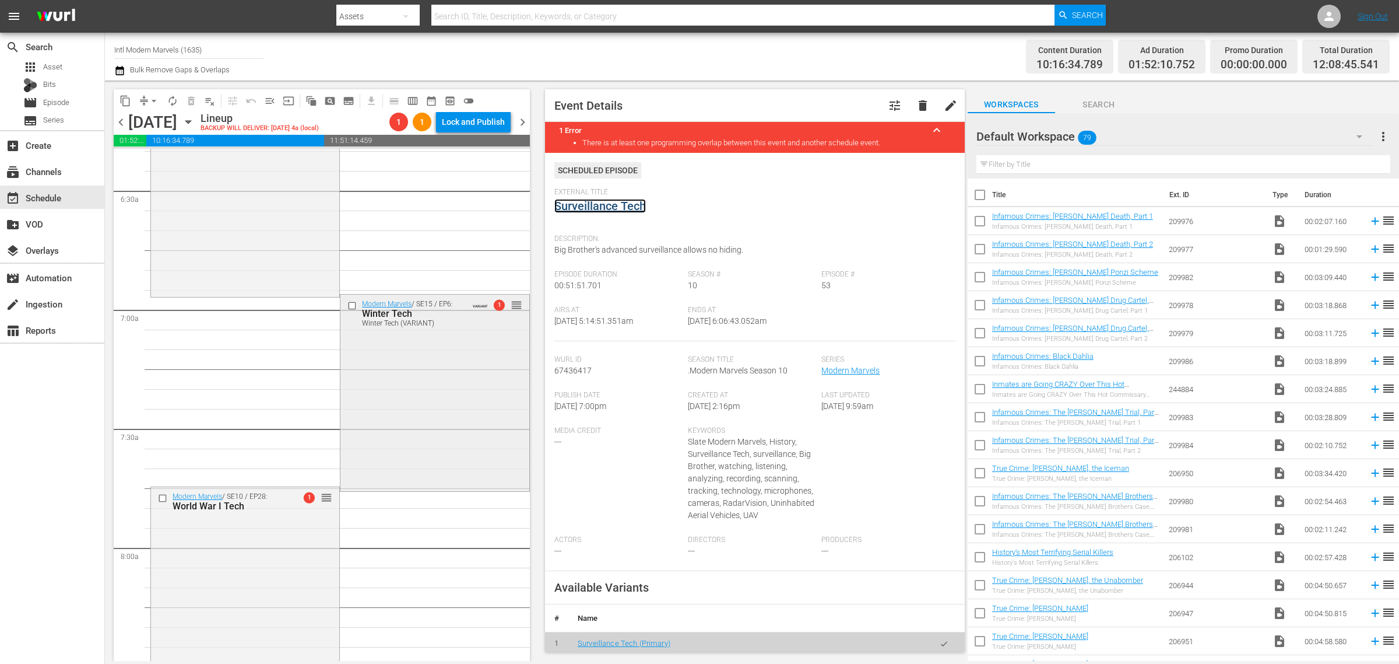
scroll to position [1531, 0]
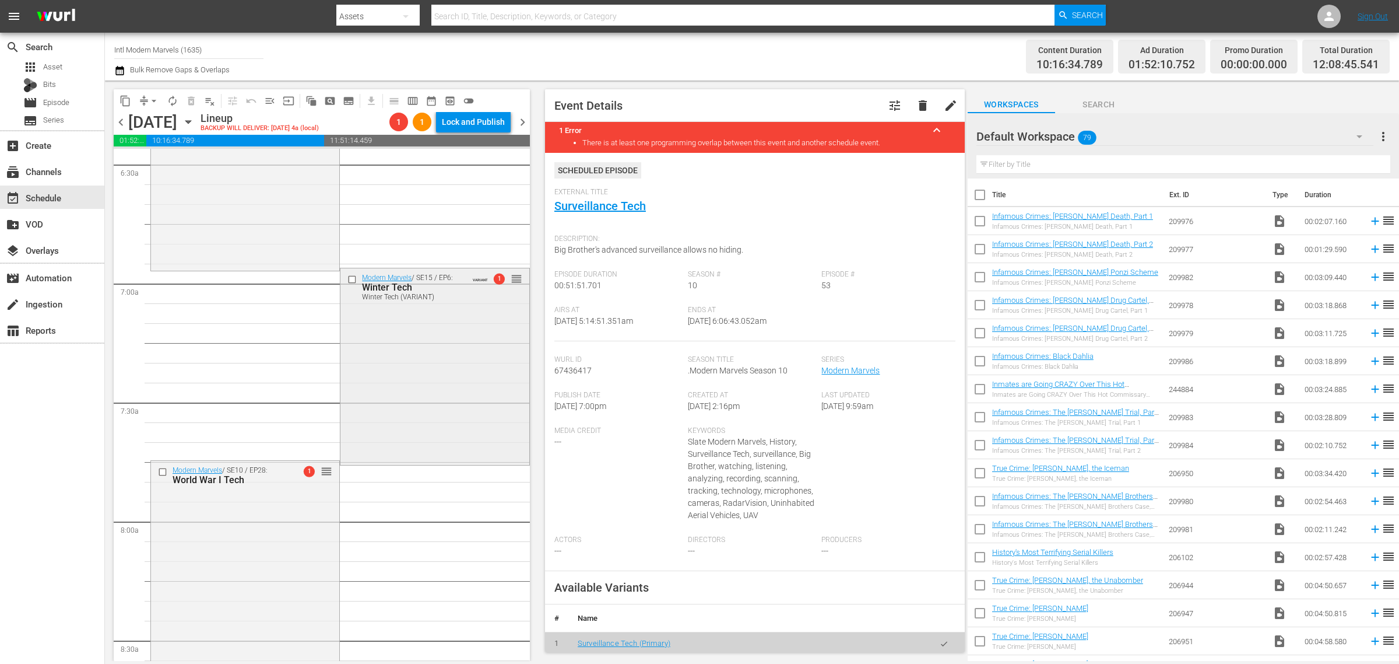
click at [434, 379] on div "Modern Marvels / SE15 / EP6: Winter Tech Winter Tech (VARIANT) VARIANT 1 reorder" at bounding box center [435, 365] width 188 height 195
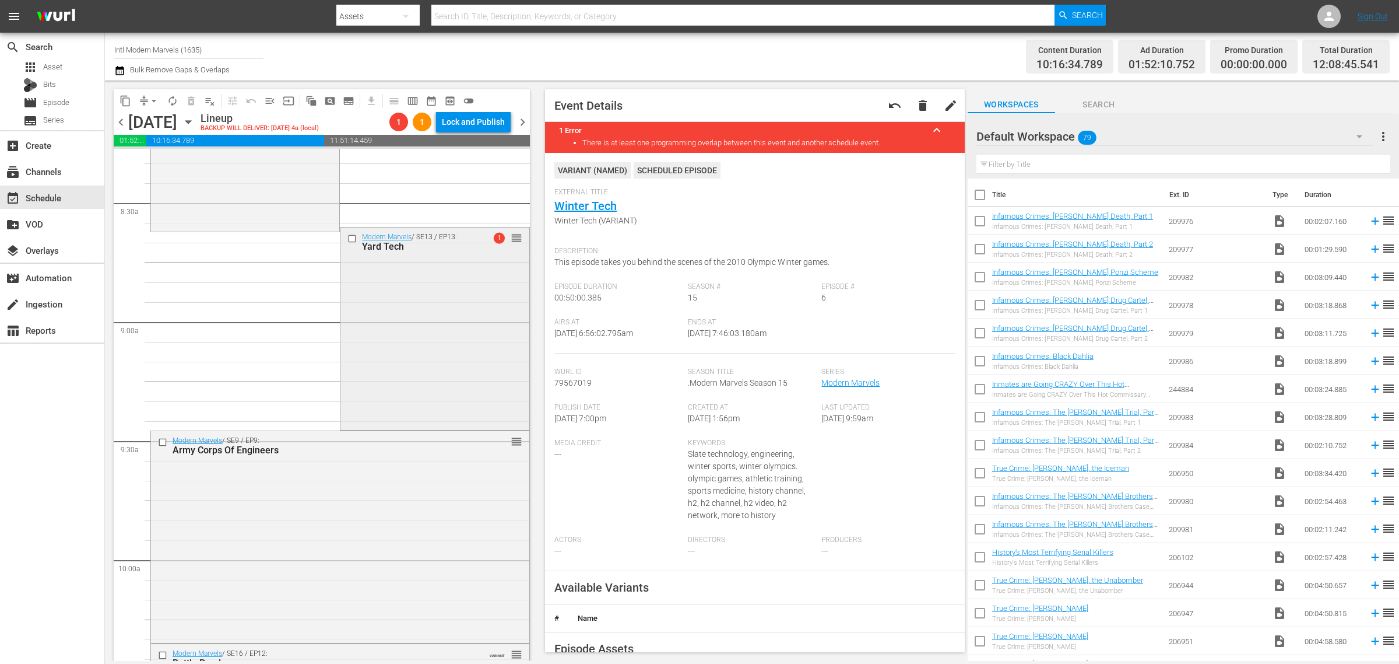
click at [436, 315] on div "Modern Marvels / SE13 / EP13: Yard Tech 1 reorder" at bounding box center [435, 327] width 188 height 200
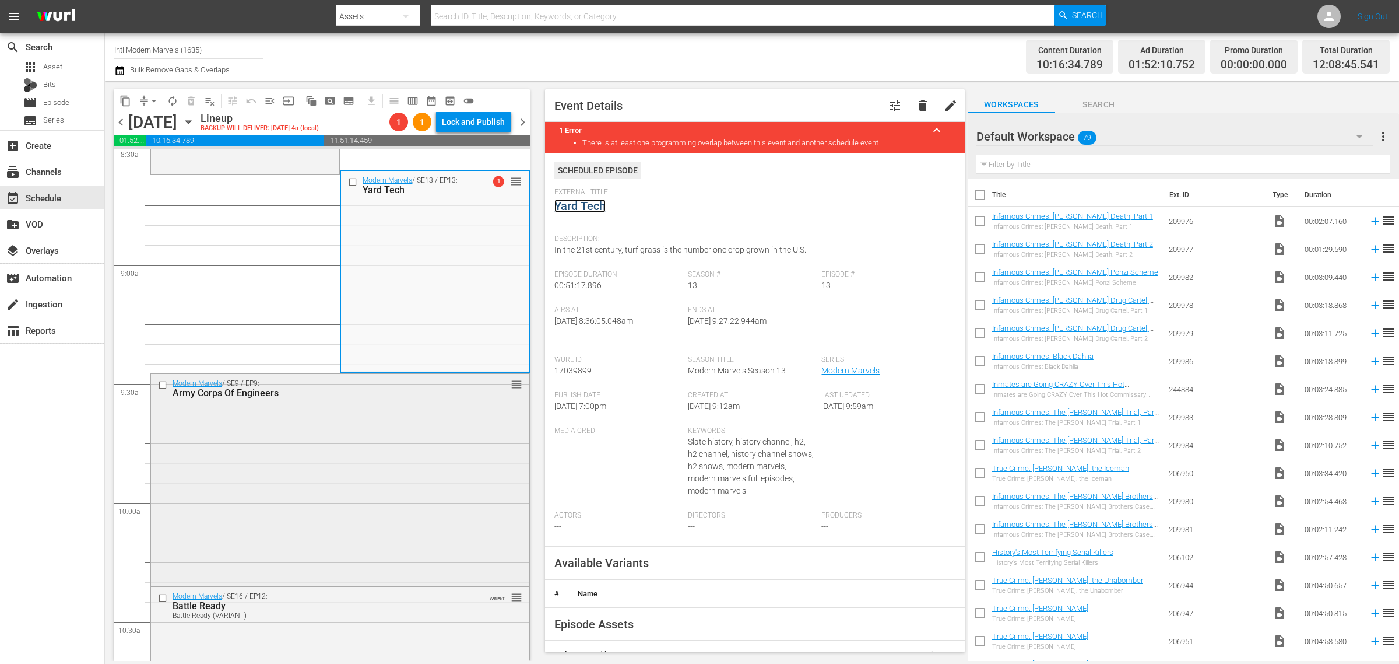
scroll to position [2260, 0]
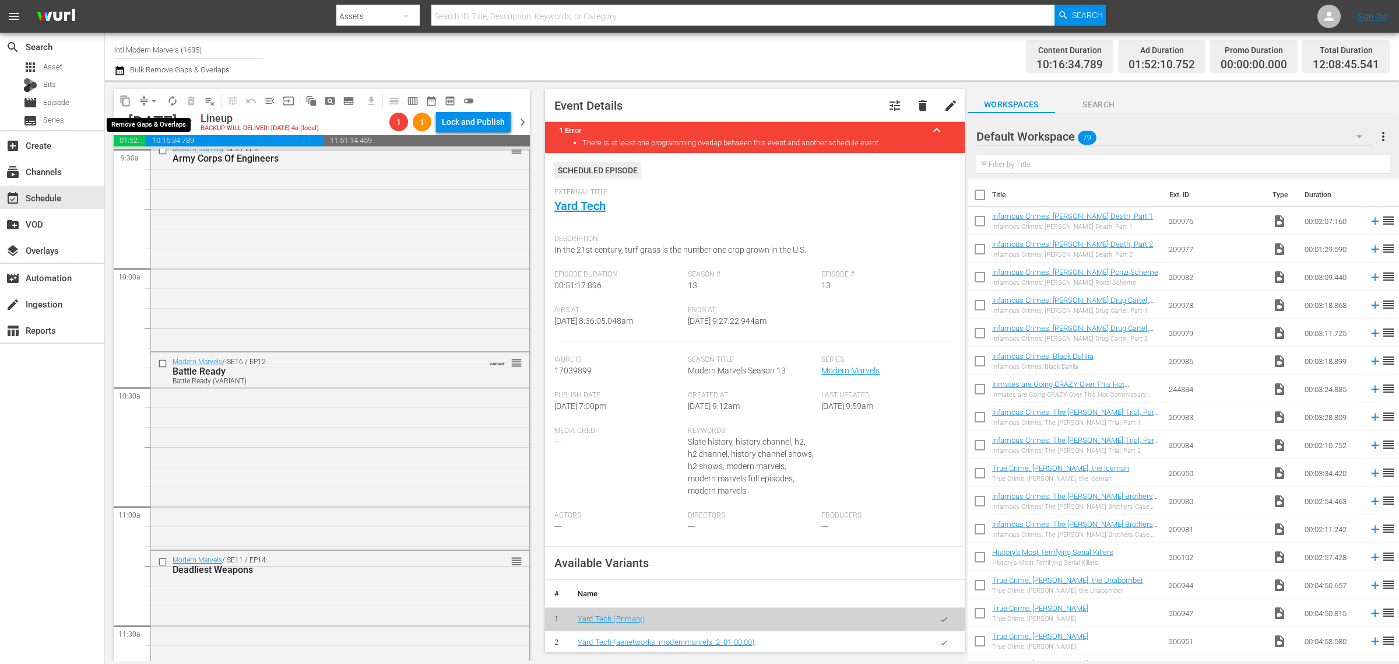
click at [153, 96] on span "arrow_drop_down" at bounding box center [154, 101] width 12 height 12
click at [149, 123] on li "Align to Midnight" at bounding box center [154, 123] width 122 height 19
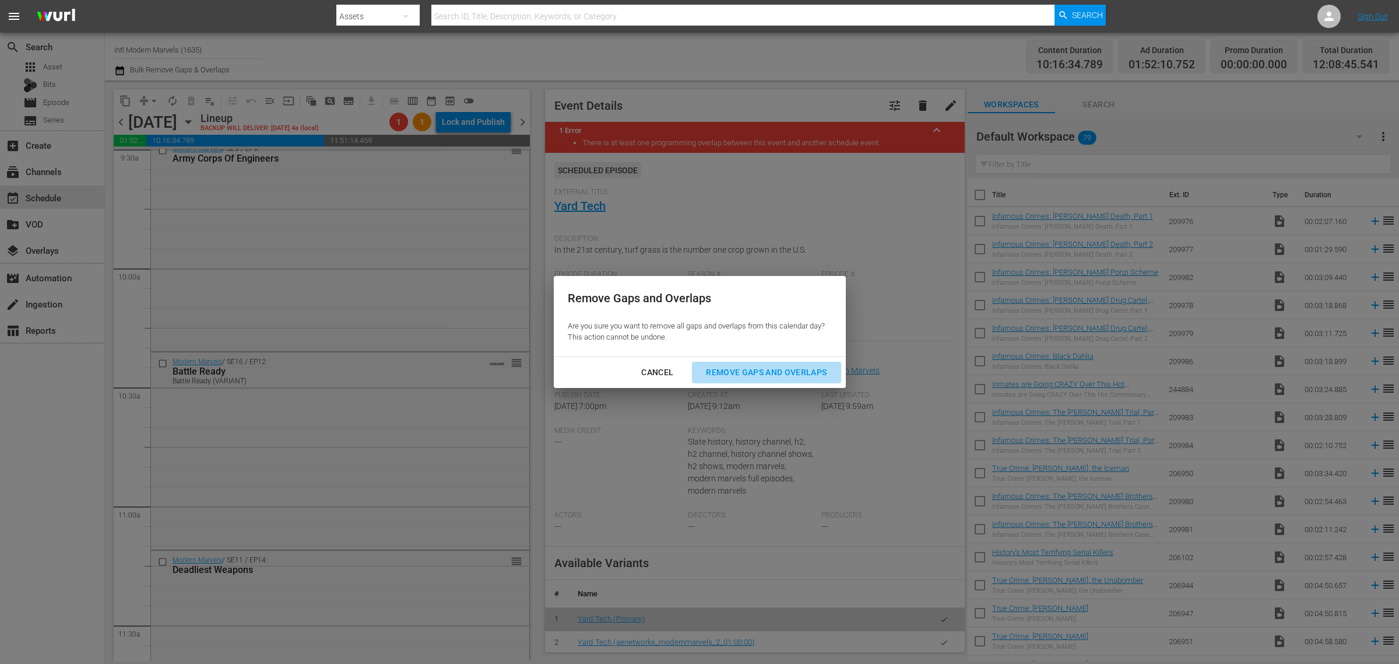
click at [717, 369] on div "Remove Gaps and Overlaps" at bounding box center [766, 372] width 139 height 15
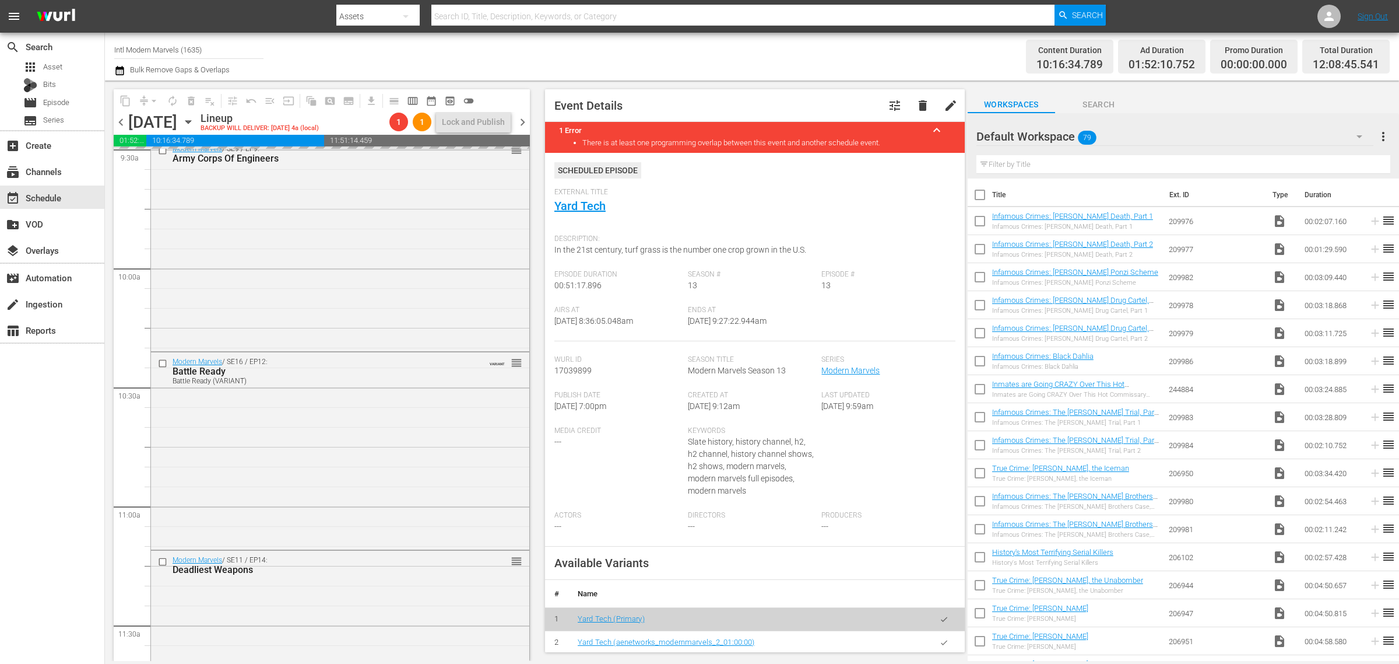
click at [700, 59] on div "Channel Title Intl Modern Marvels (1635) Bulk Remove Gaps & Overlaps" at bounding box center [462, 57] width 696 height 42
click at [742, 47] on div "Channel Title Intl Modern Marvels (1635) Bulk Remove Gaps & Overlaps" at bounding box center [462, 57] width 696 height 42
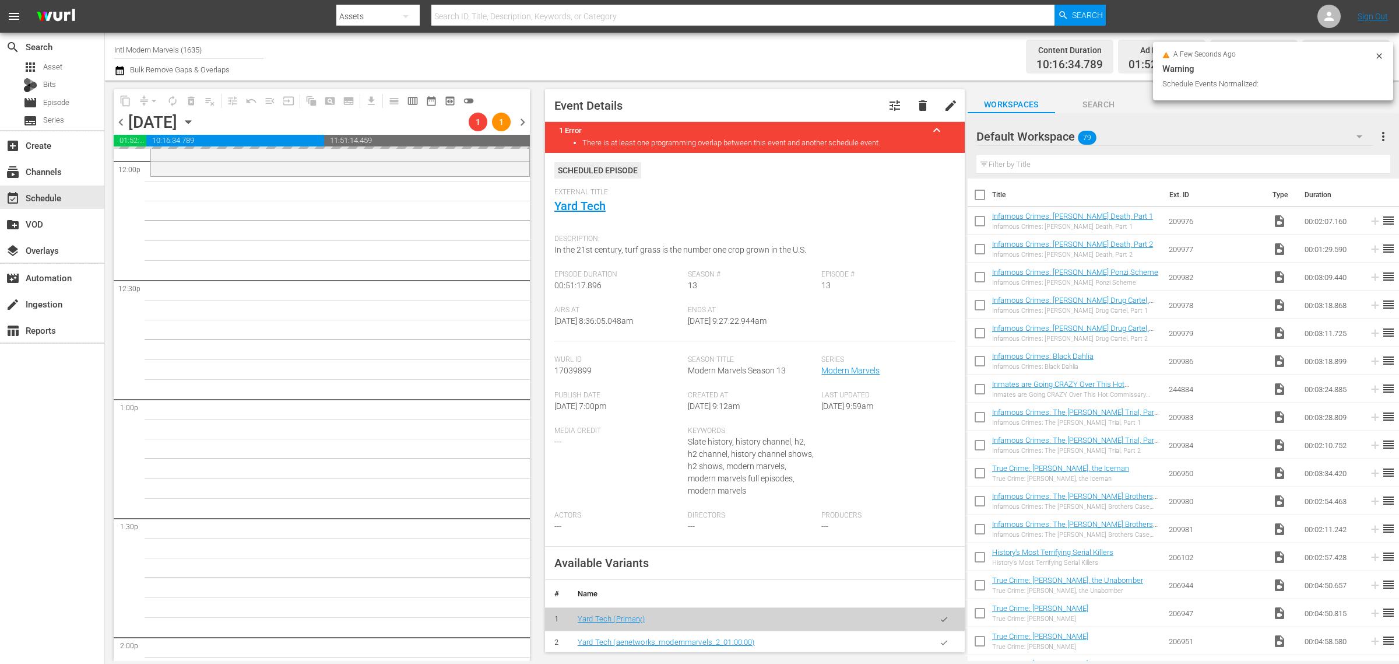
scroll to position [2551, 0]
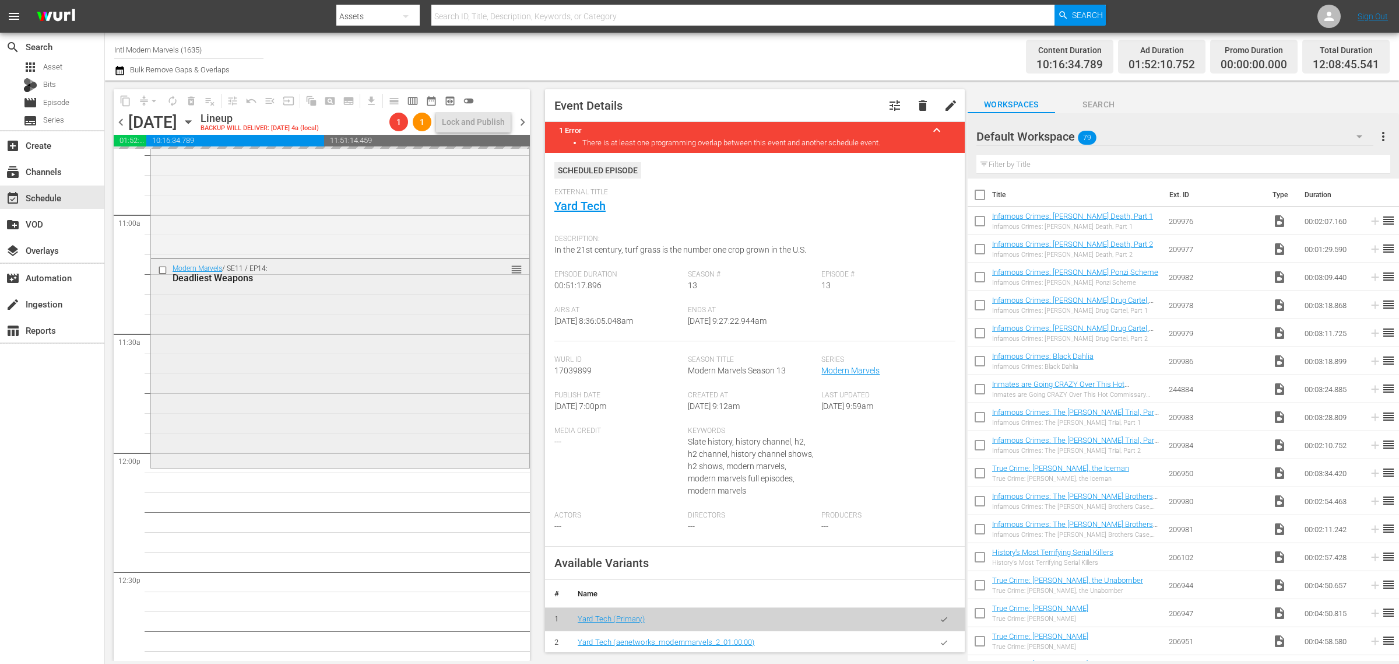
click at [264, 344] on div "Modern Marvels / SE11 / EP14: Deadliest Weapons reorder" at bounding box center [340, 362] width 378 height 206
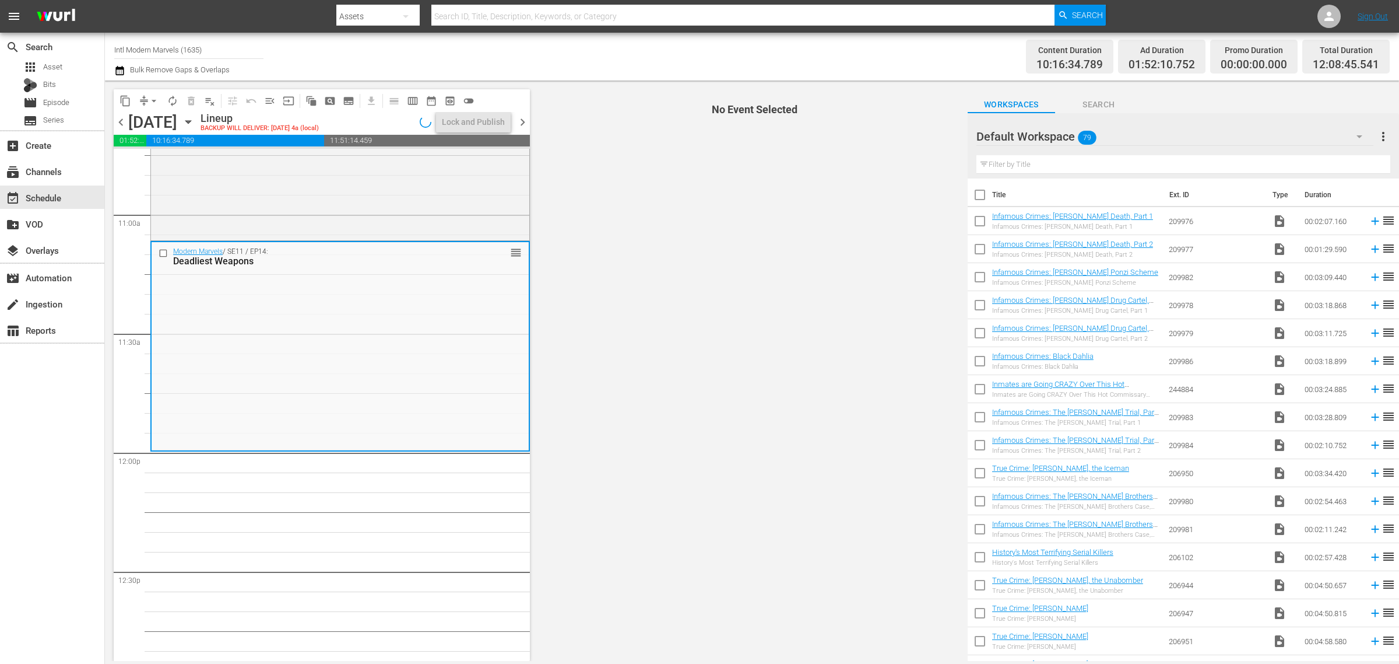
scroll to position [2590, 0]
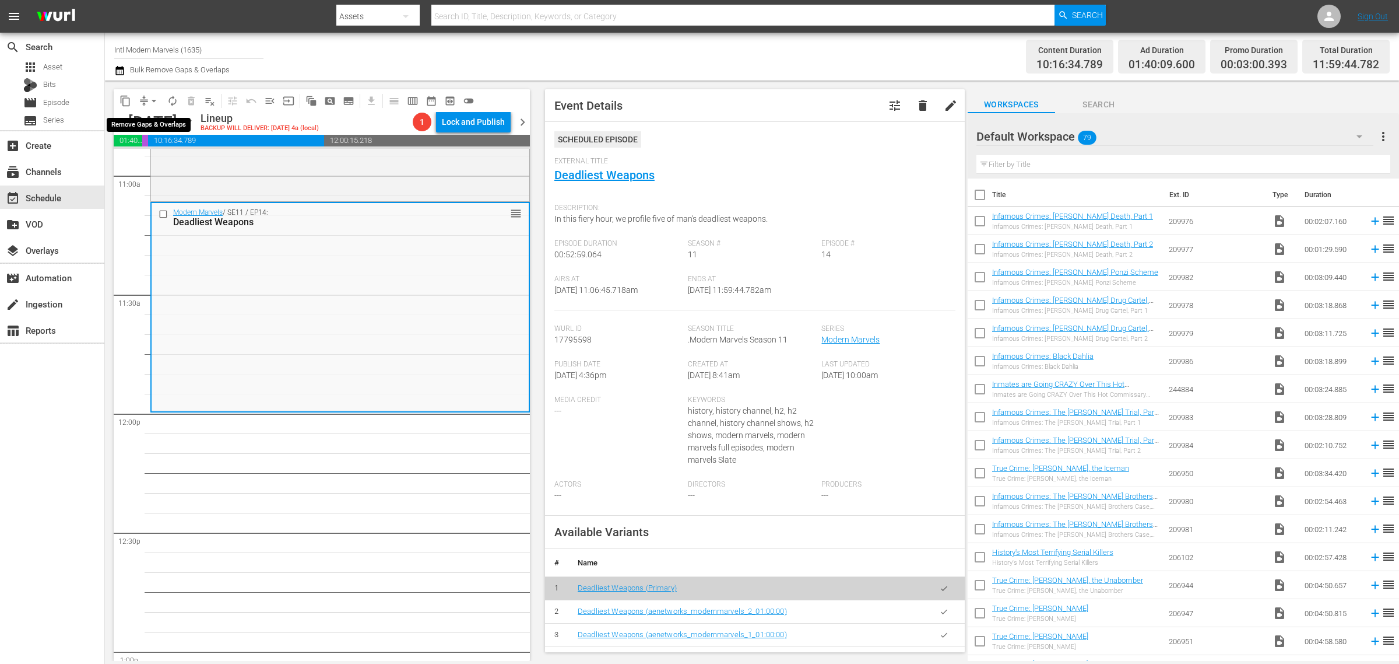
click at [152, 97] on span "arrow_drop_down" at bounding box center [154, 101] width 12 height 12
click at [132, 124] on li "Align to Midnight" at bounding box center [154, 123] width 122 height 19
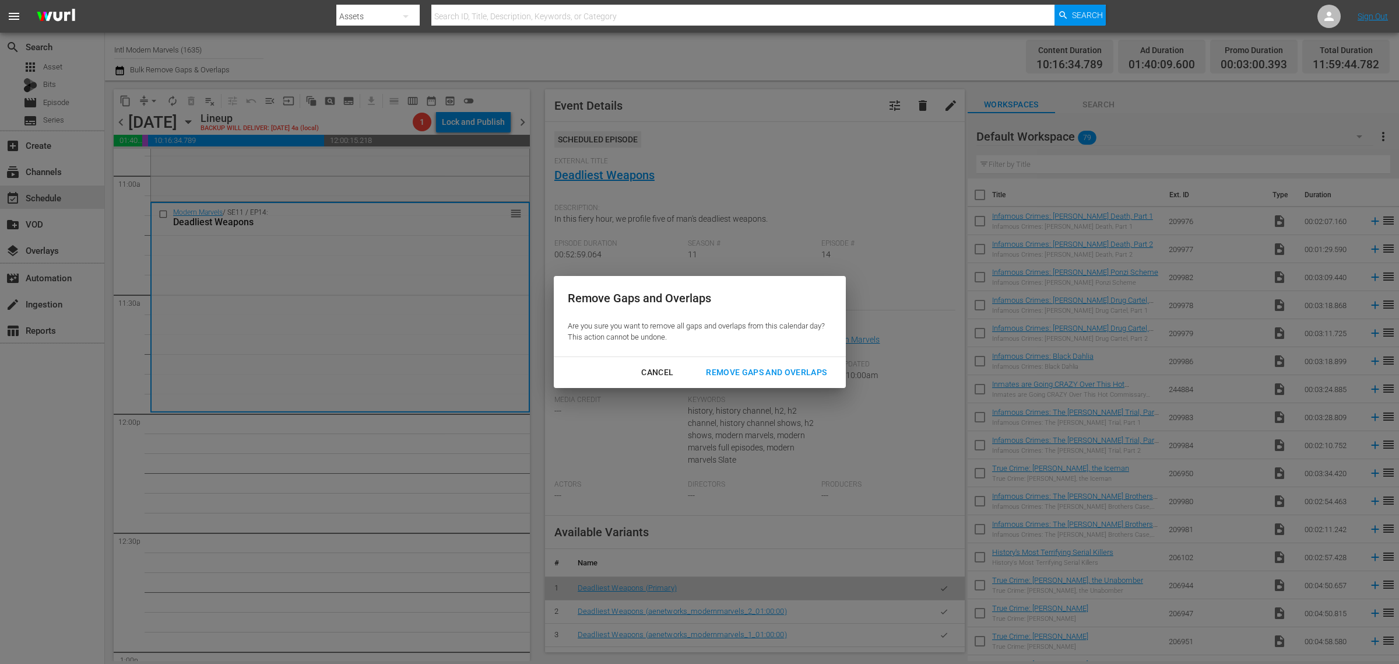
click at [732, 378] on div "Remove Gaps and Overlaps" at bounding box center [766, 372] width 139 height 15
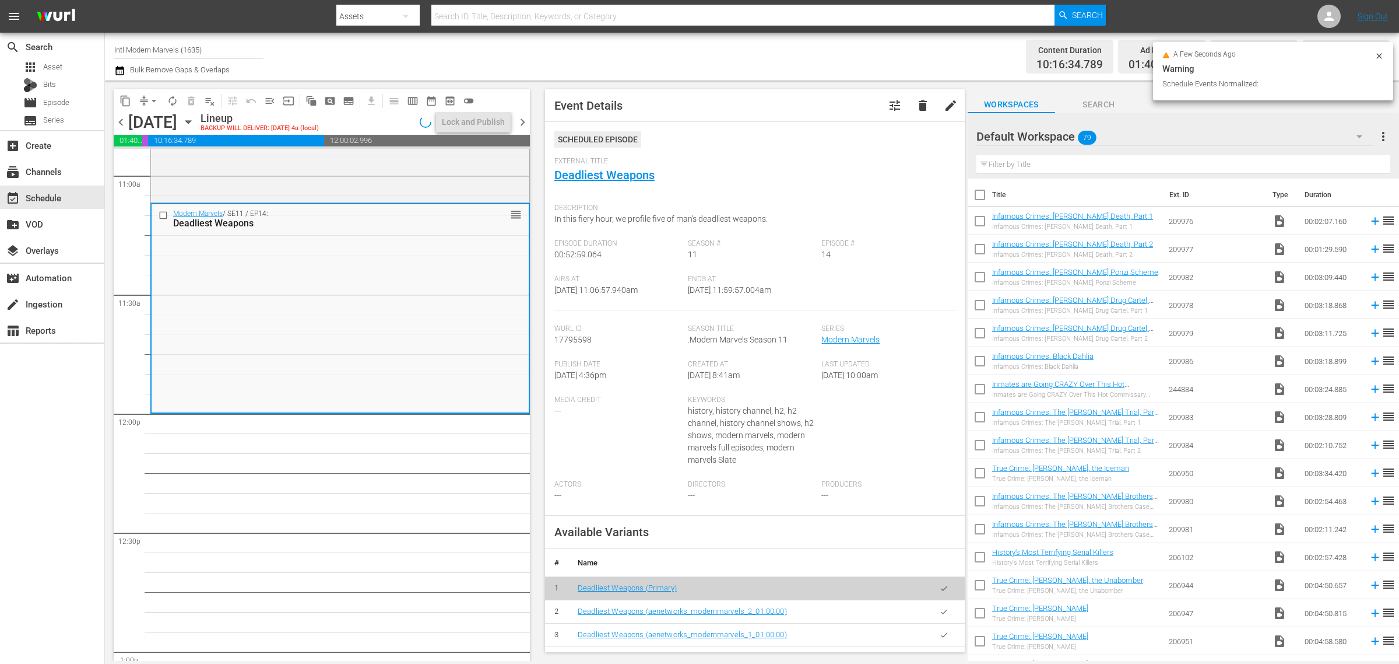
scroll to position [2611, 0]
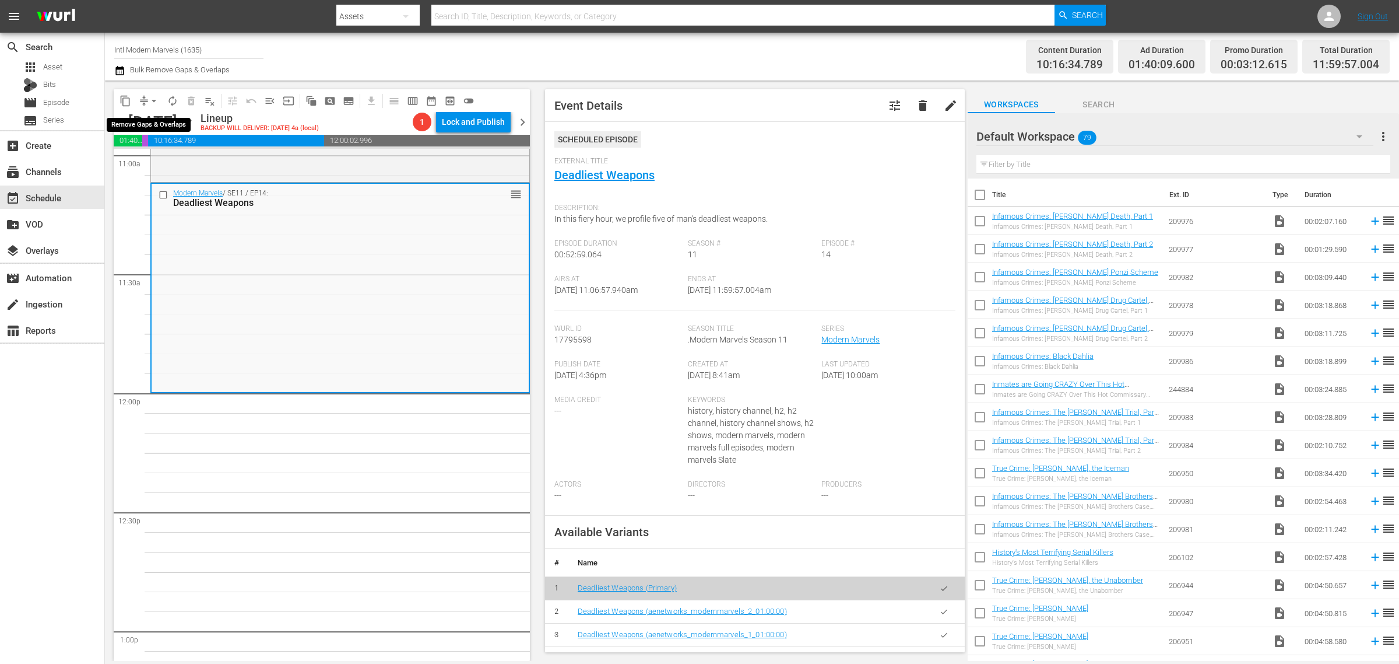
click at [152, 97] on span "arrow_drop_down" at bounding box center [154, 101] width 12 height 12
click at [149, 138] on li "Align to First Episode" at bounding box center [154, 143] width 122 height 19
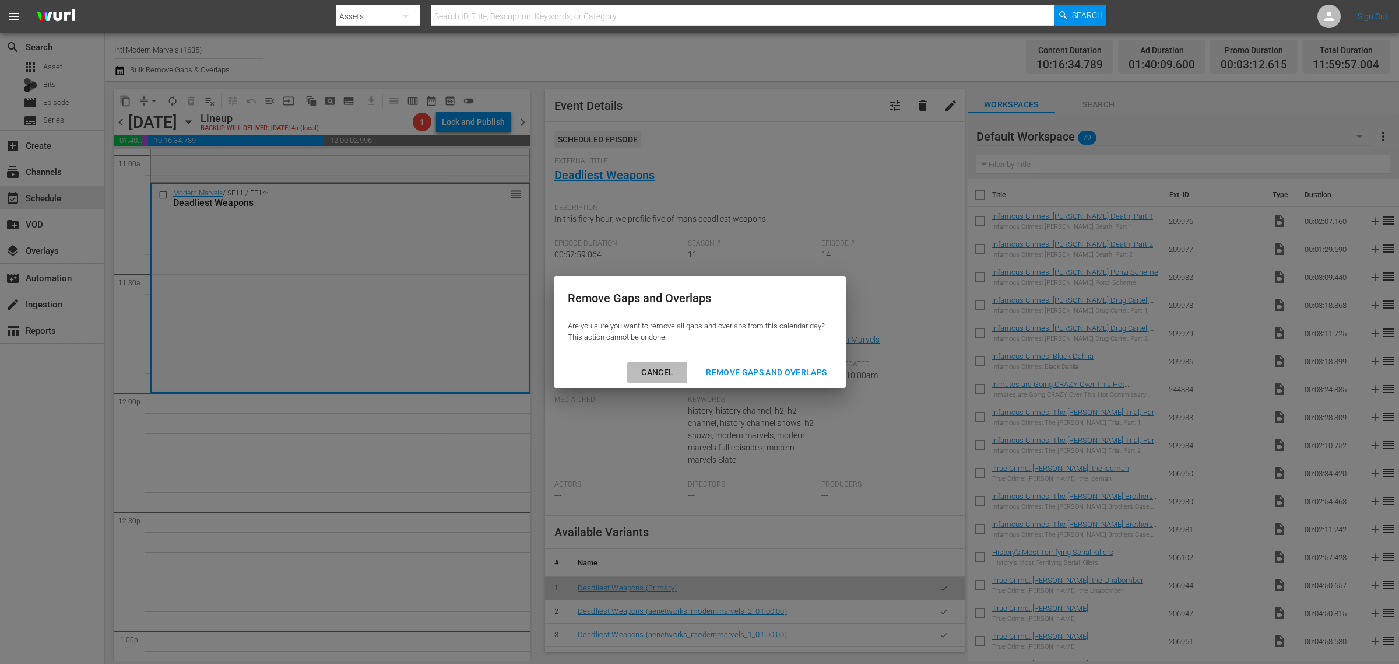
drag, startPoint x: 654, startPoint y: 367, endPoint x: 318, endPoint y: 146, distance: 402.4
click at [652, 366] on div "Cancel" at bounding box center [657, 372] width 51 height 15
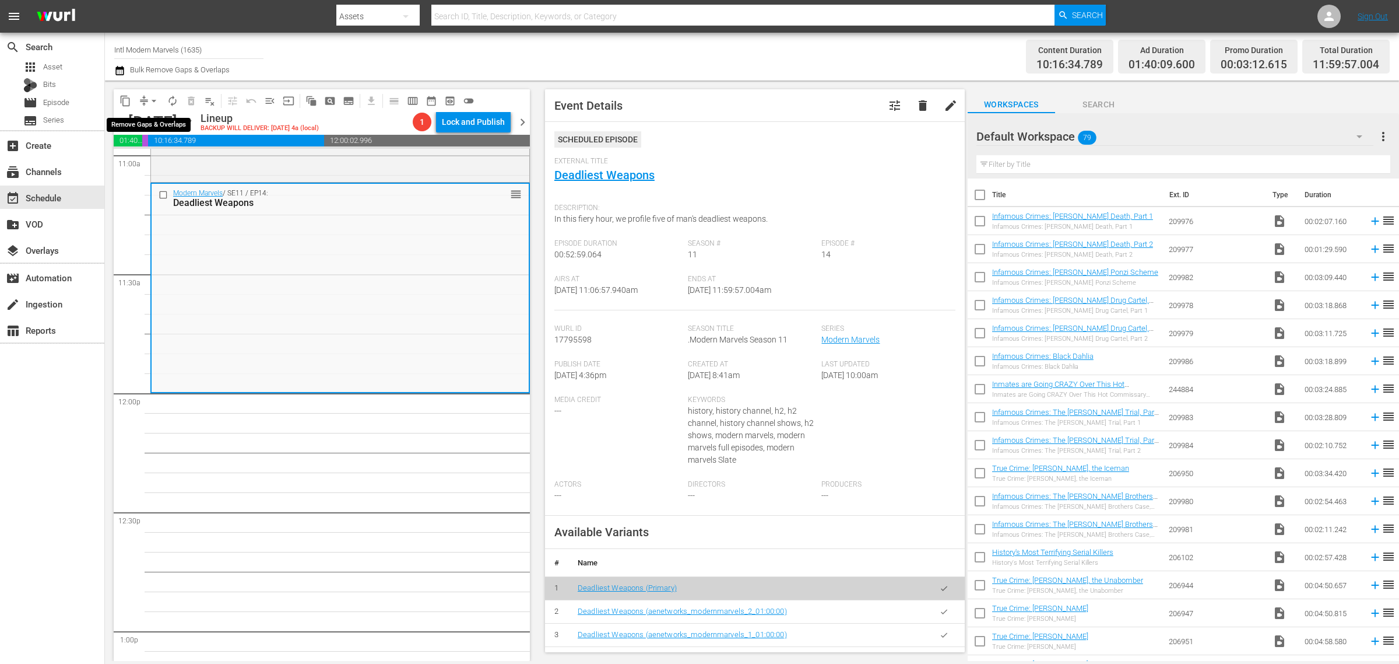
click at [156, 100] on span "arrow_drop_down" at bounding box center [154, 101] width 12 height 12
click at [155, 121] on li "Align to Midnight" at bounding box center [154, 123] width 122 height 19
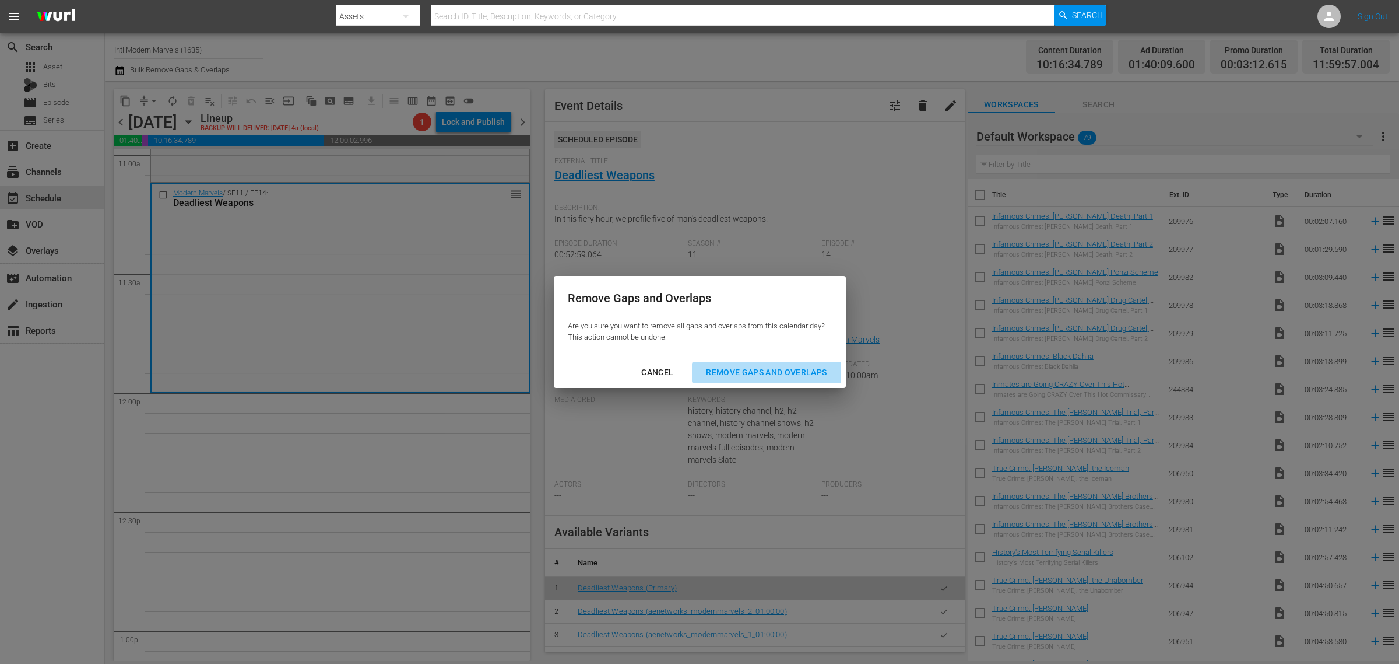
click at [759, 369] on div "Remove Gaps and Overlaps" at bounding box center [766, 372] width 139 height 15
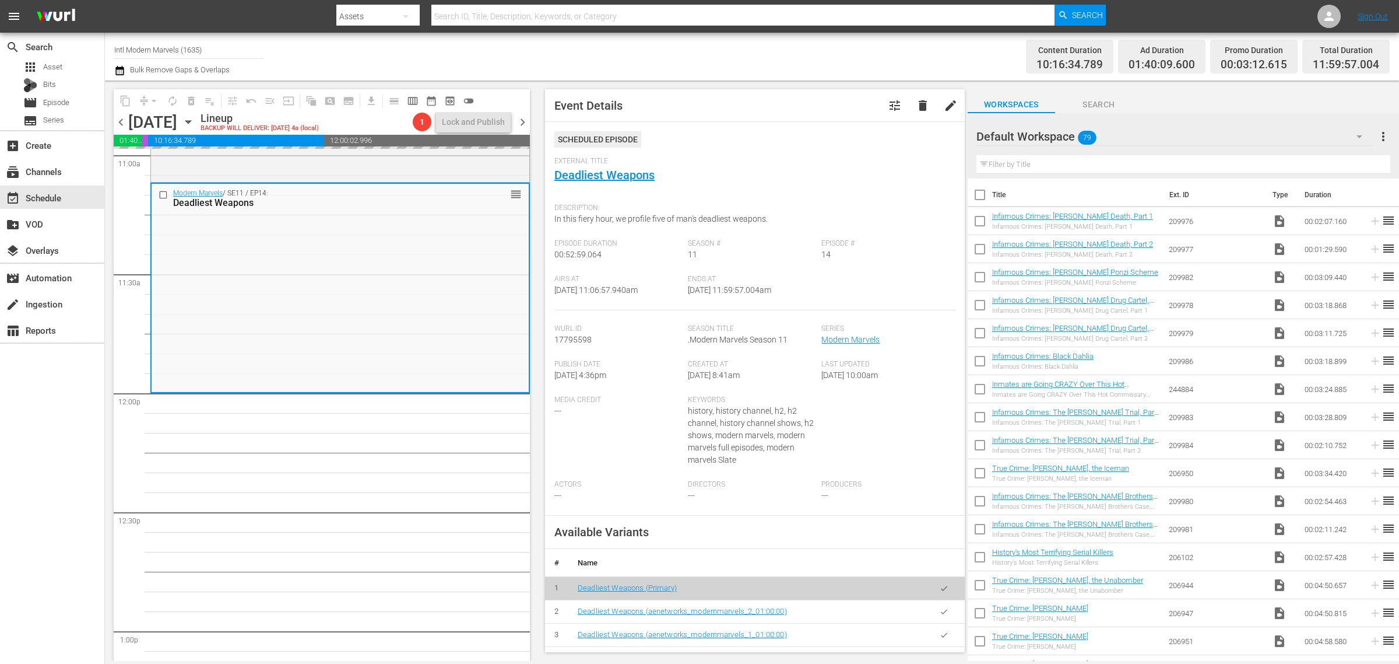
click at [704, 57] on div "Channel Title Intl Modern Marvels (1635) Bulk Remove Gaps & Overlaps" at bounding box center [462, 57] width 696 height 42
click at [762, 53] on div "Channel Title Intl Modern Marvels (1635) Bulk Remove Gaps & Overlaps" at bounding box center [462, 57] width 696 height 42
click at [441, 53] on div "Channel Title Intl Modern Marvels (1635) Bulk Remove Gaps & Overlaps" at bounding box center [462, 57] width 696 height 42
click at [652, 63] on div "Channel Title Intl Modern Marvels (1635) Bulk Remove Gaps & Overlaps" at bounding box center [462, 57] width 696 height 42
click at [171, 100] on span "autorenew_outlined" at bounding box center [173, 101] width 12 height 12
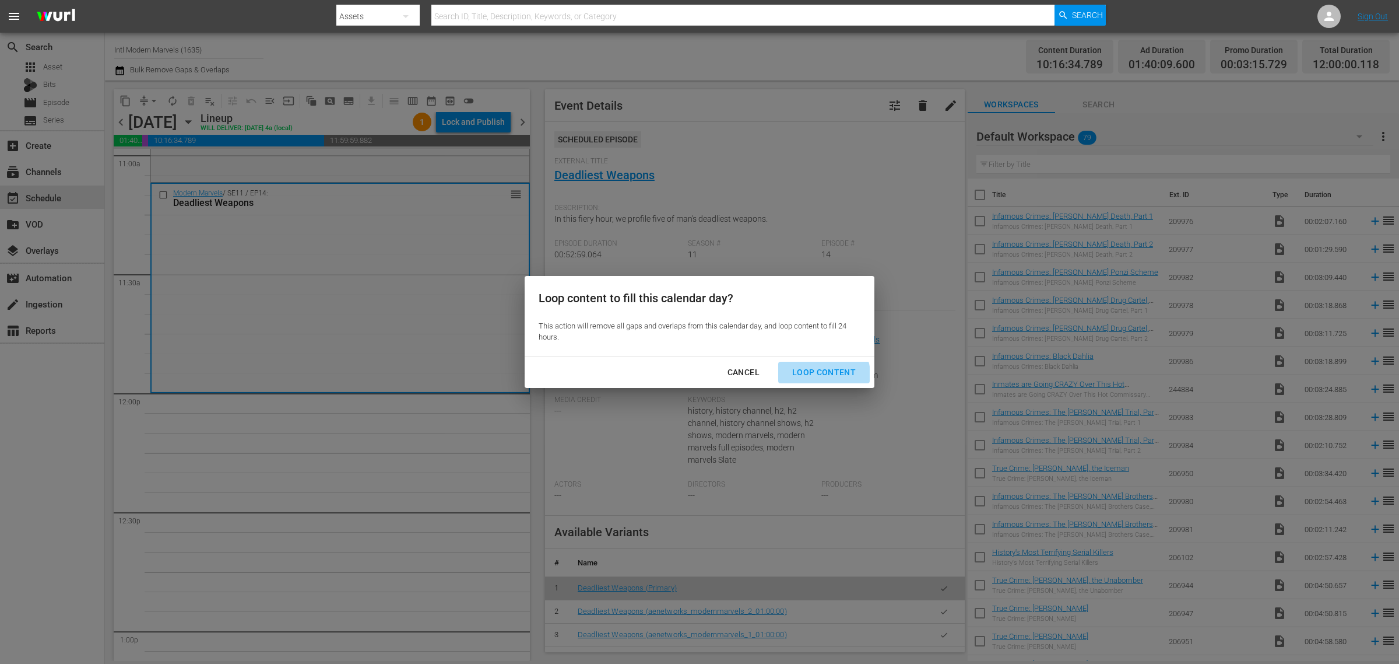
click at [820, 374] on div "Loop Content" at bounding box center [824, 372] width 82 height 15
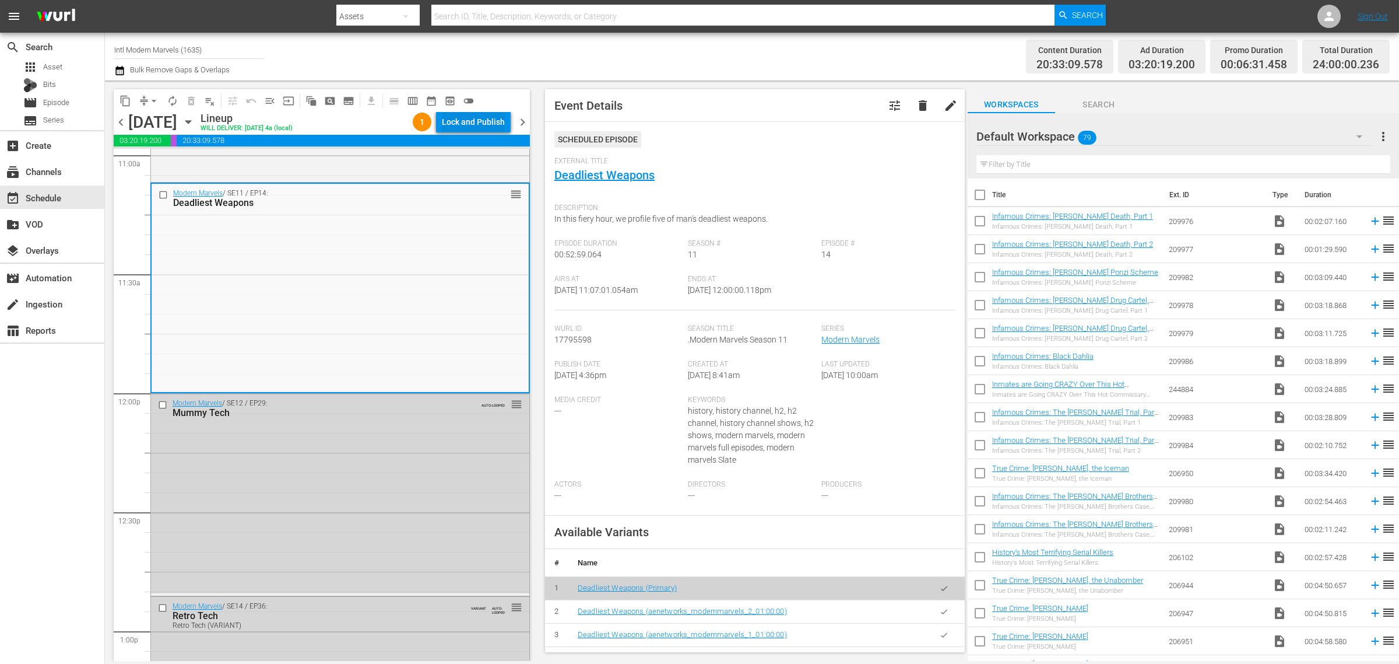
click at [467, 118] on div "Lock and Publish" at bounding box center [473, 121] width 63 height 21
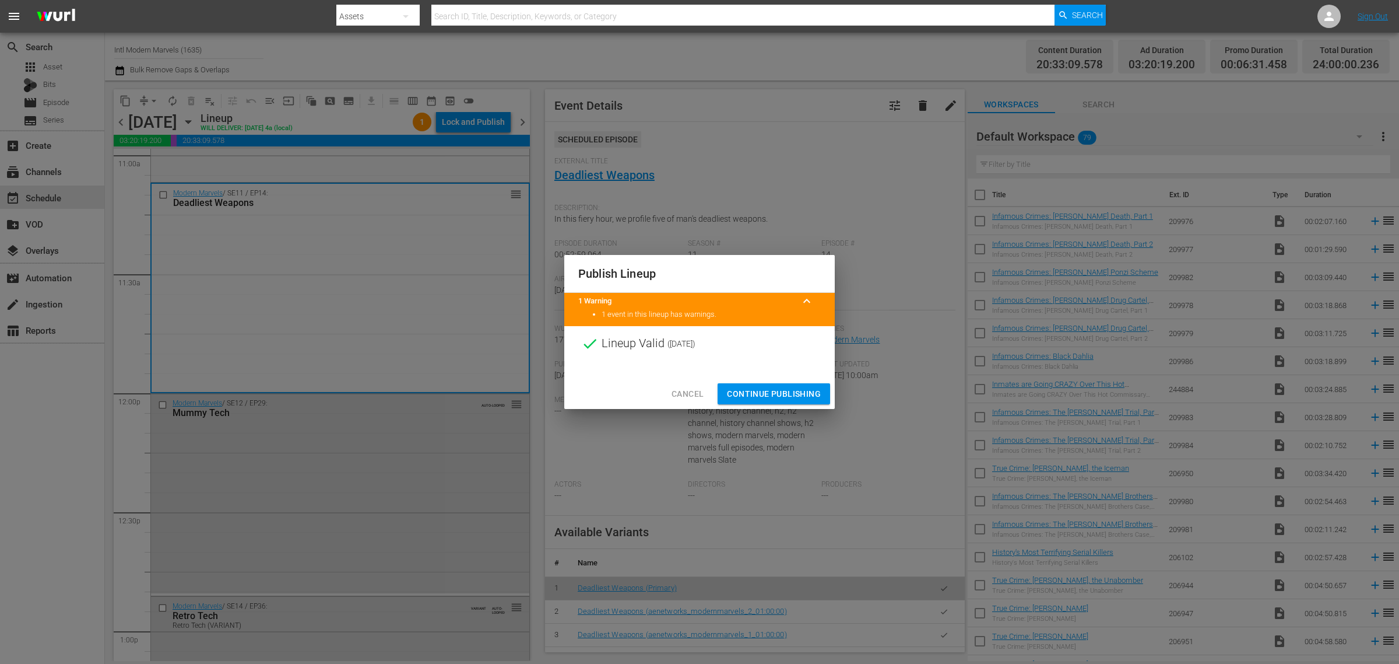
click at [773, 392] on span "Continue Publishing" at bounding box center [774, 394] width 94 height 15
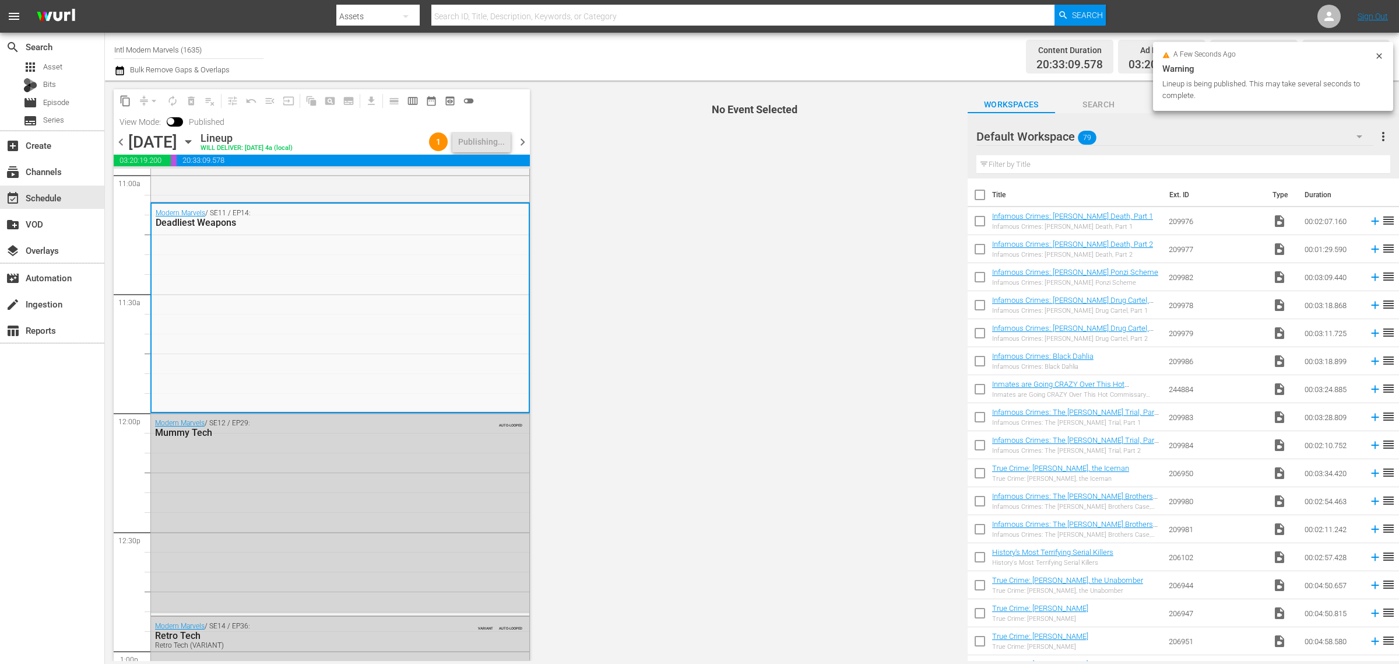
click at [599, 43] on div "Channel Title Intl Modern Marvels (1635) Bulk Remove Gaps & Overlaps" at bounding box center [462, 57] width 696 height 42
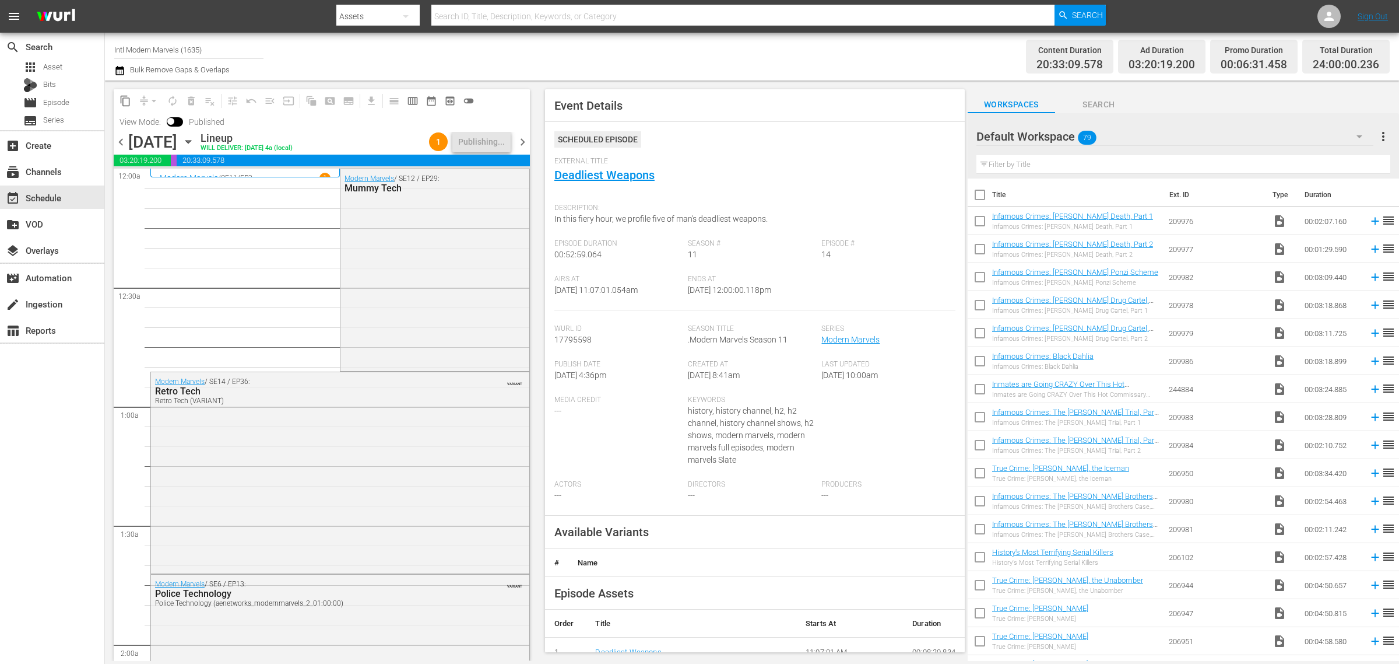
click at [846, 54] on div "Content Duration 20:33:09.578 Ad Duration 03:20:19.200 Promo Duration 00:06:31.…" at bounding box center [1100, 57] width 580 height 42
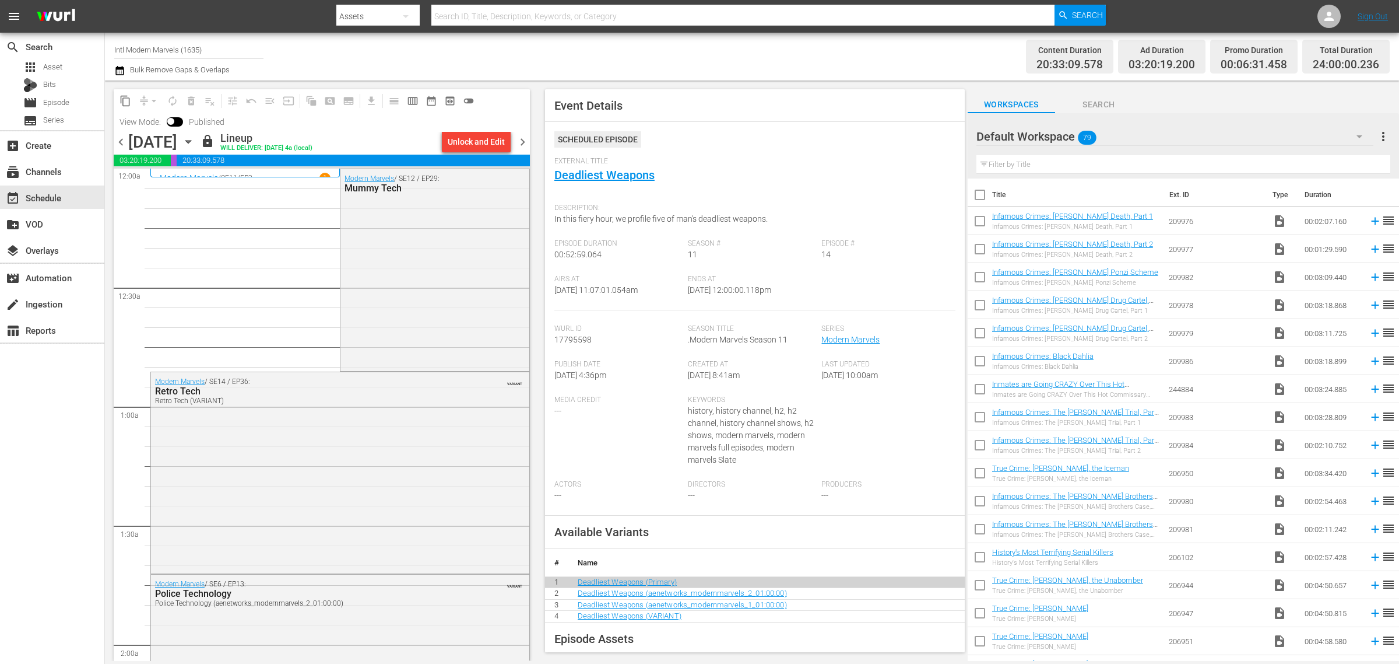
click at [739, 76] on div "Channel Title Intl Modern Marvels (1635) Bulk Remove Gaps & Overlaps" at bounding box center [462, 57] width 696 height 42
click at [520, 143] on span "chevron_right" at bounding box center [522, 142] width 15 height 15
click at [781, 75] on div "Channel Title Intl Modern Marvels (1635) Bulk Remove Gaps & Overlaps" at bounding box center [462, 57] width 696 height 42
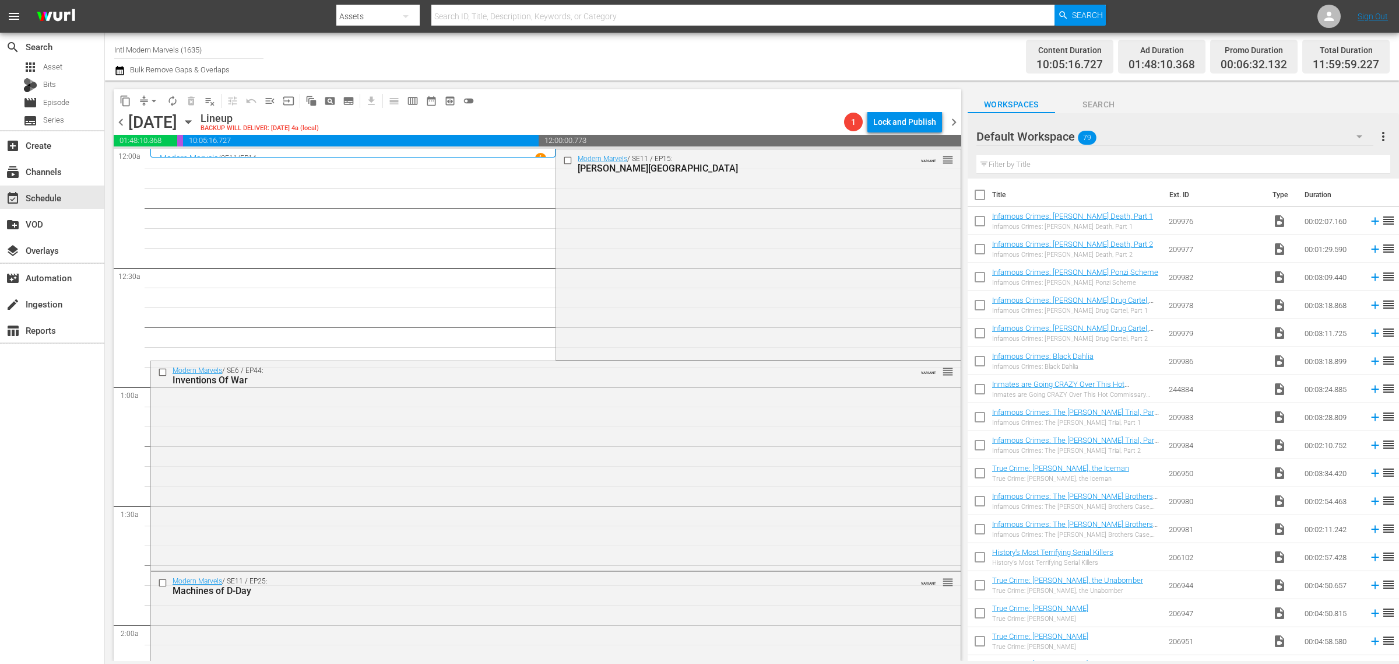
click at [699, 54] on div "Channel Title Intl Modern Marvels (1635) Bulk Remove Gaps & Overlaps" at bounding box center [462, 57] width 696 height 42
click at [724, 271] on div "Modern Marvels / SE11 / EP15: Edwards Air Force Base VARIANT reorder" at bounding box center [758, 253] width 404 height 209
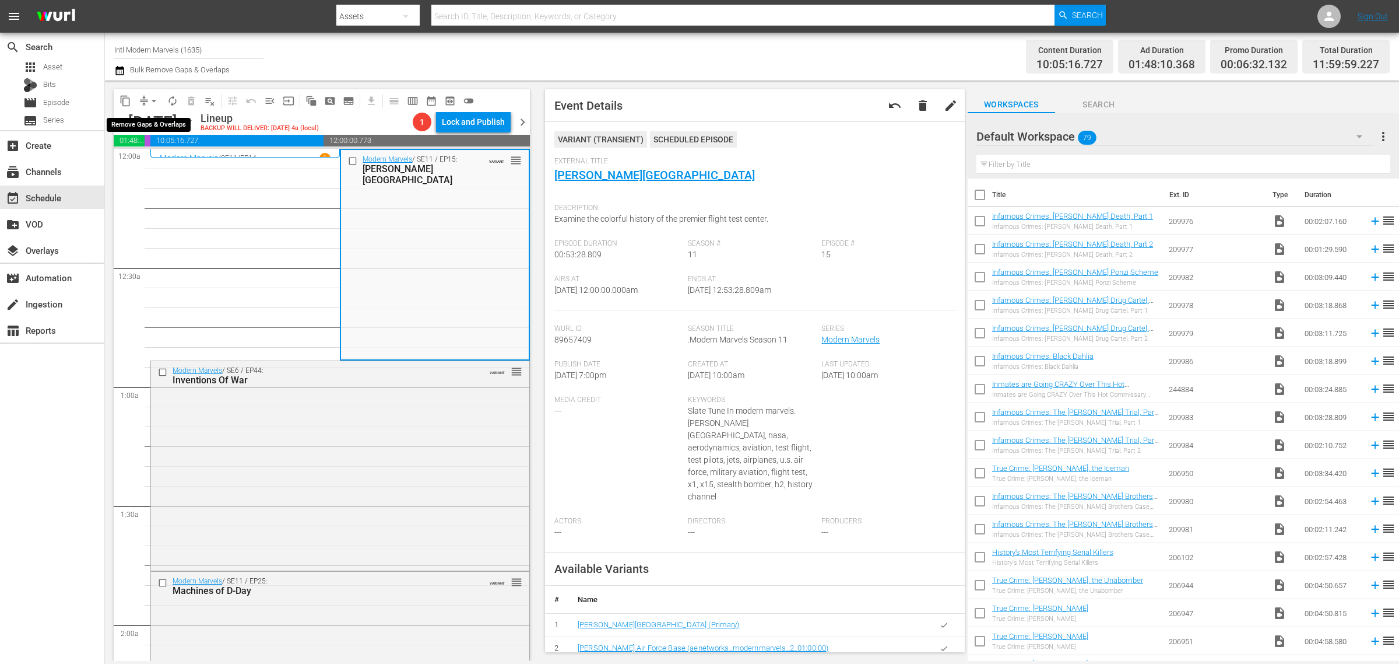
click at [155, 100] on span "arrow_drop_down" at bounding box center [154, 101] width 12 height 12
click at [150, 120] on li "Align to Midnight" at bounding box center [154, 123] width 122 height 19
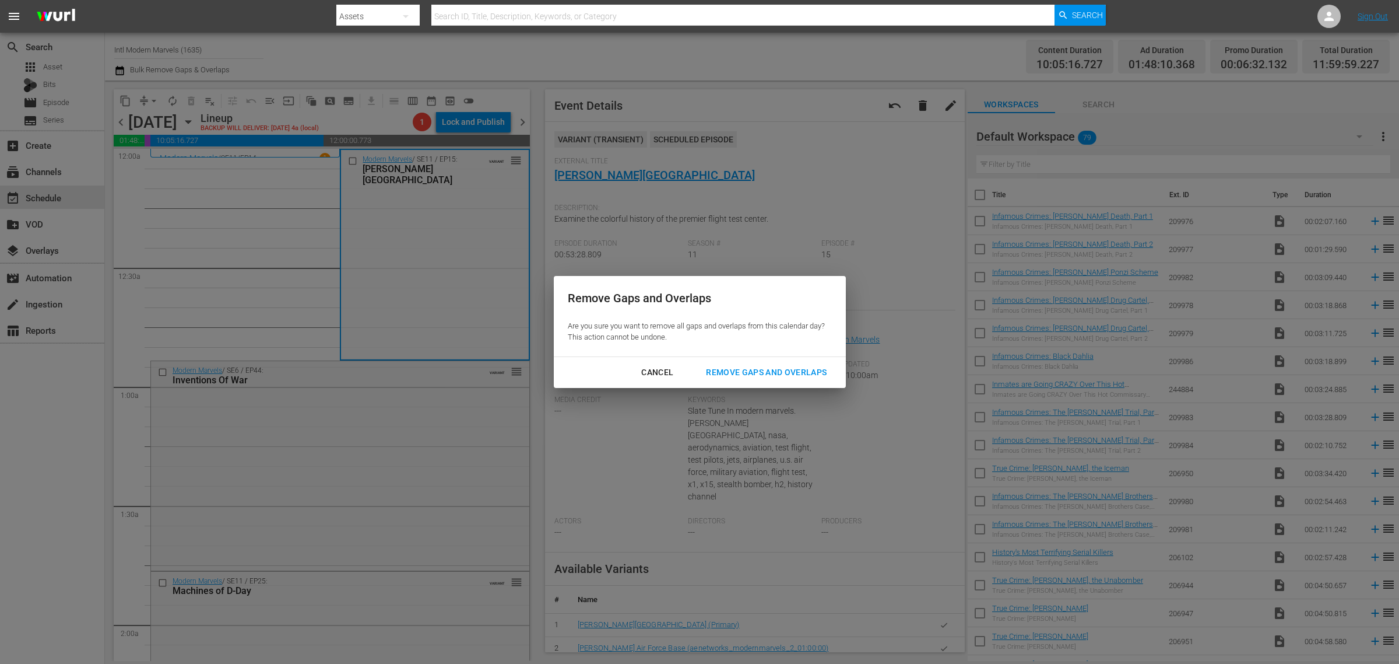
click at [783, 373] on div "Remove Gaps and Overlaps" at bounding box center [766, 372] width 139 height 15
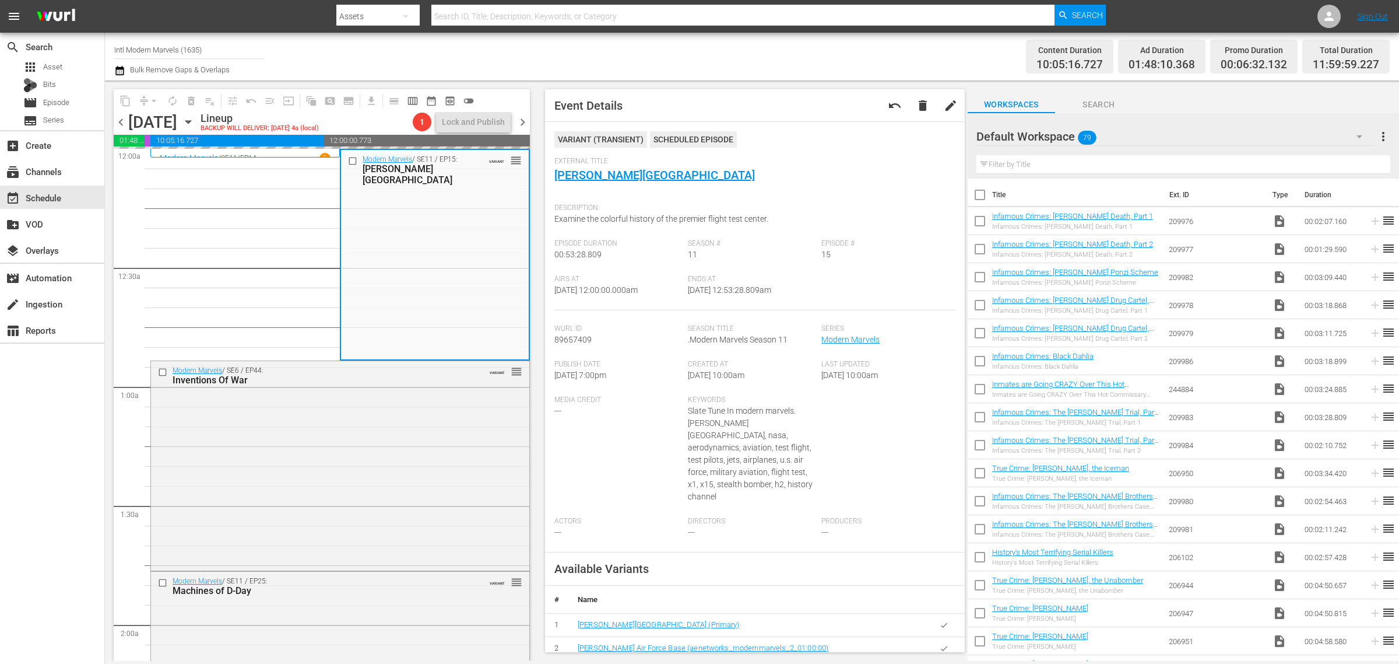
click at [771, 58] on div "Channel Title Intl Modern Marvels (1635) Bulk Remove Gaps & Overlaps" at bounding box center [462, 57] width 696 height 42
click at [630, 50] on div "Channel Title Intl Modern Marvels (1635) Bulk Remove Gaps & Overlaps" at bounding box center [462, 57] width 696 height 42
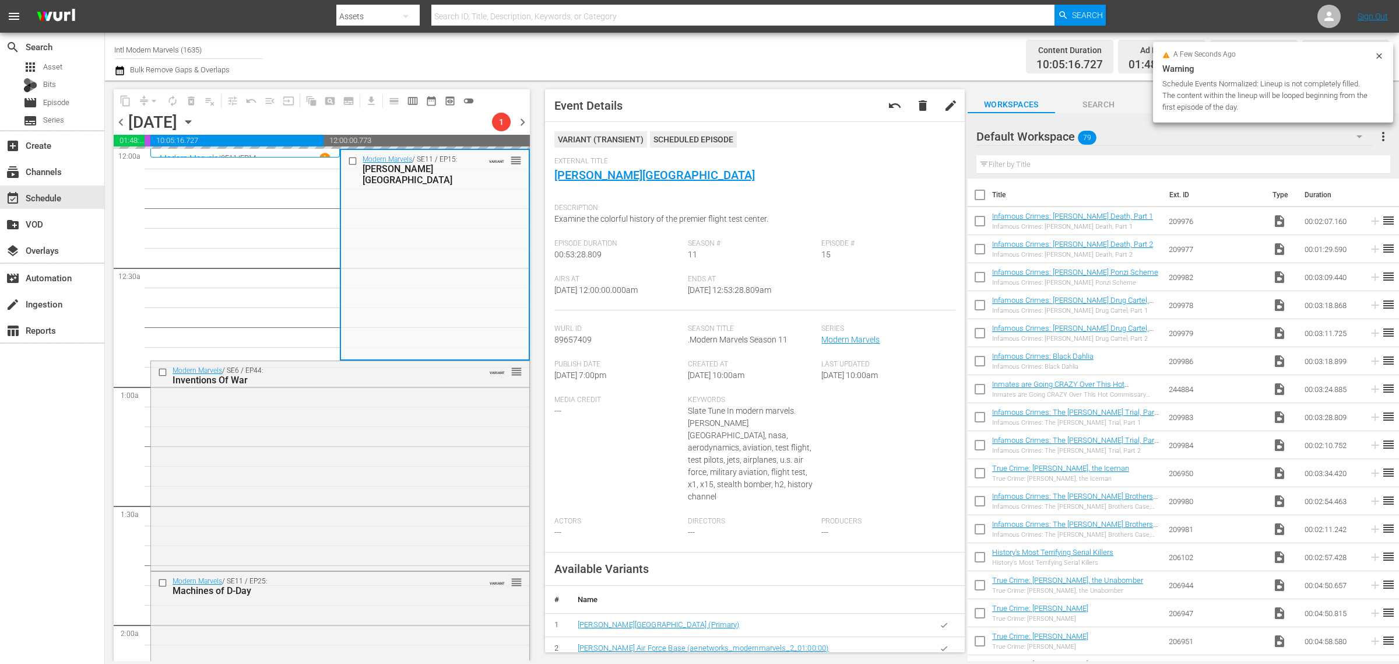
click at [671, 48] on div "Channel Title Intl Modern Marvels (1635) Bulk Remove Gaps & Overlaps" at bounding box center [462, 57] width 696 height 42
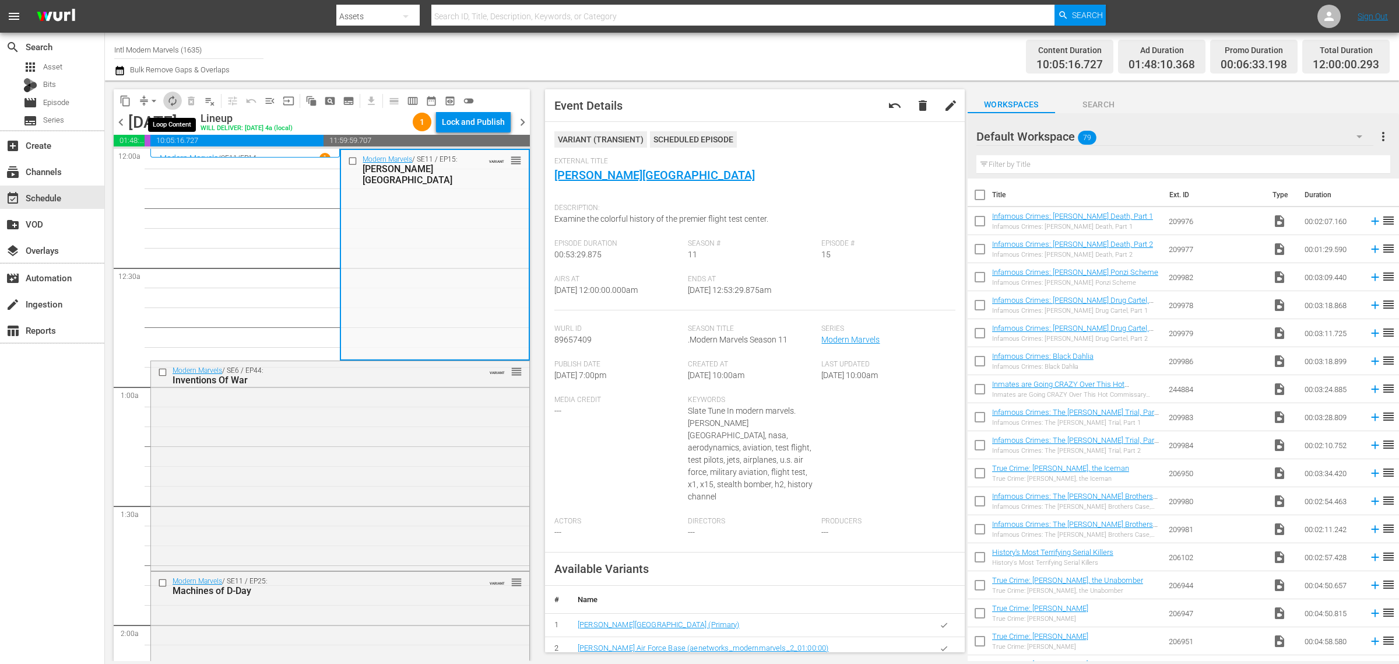
click at [173, 99] on span "autorenew_outlined" at bounding box center [173, 101] width 12 height 12
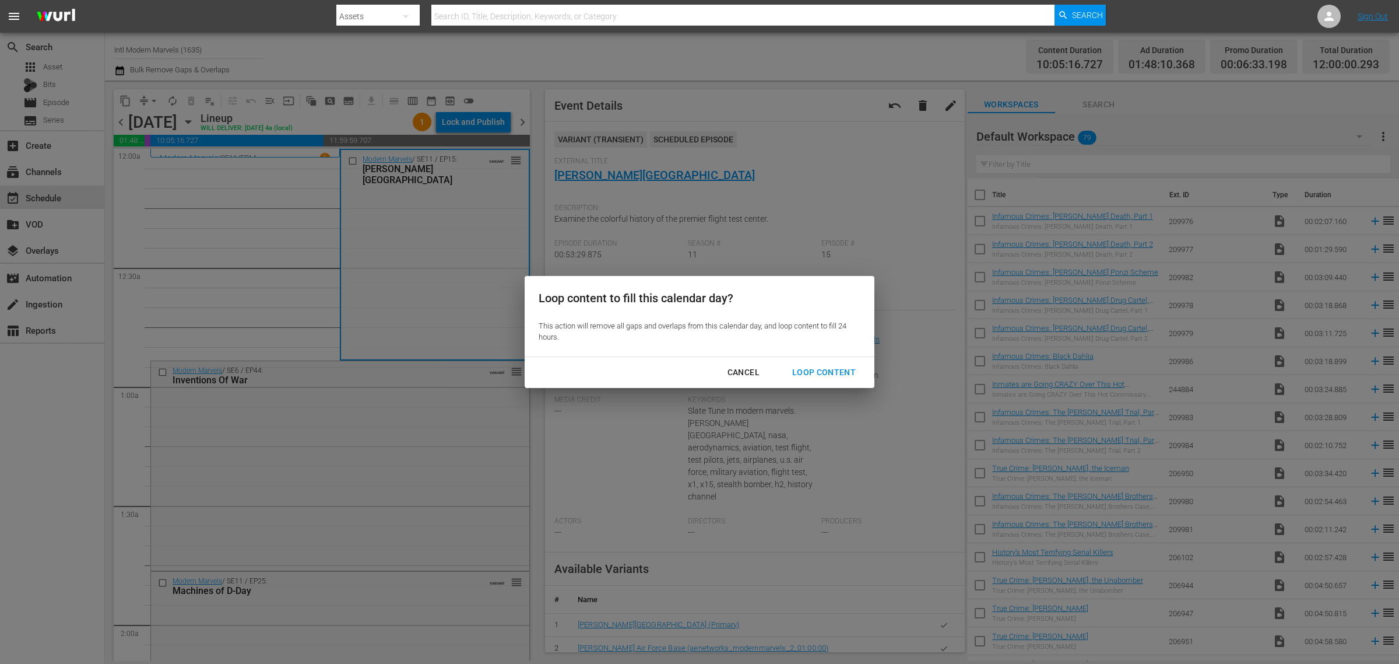
click at [820, 375] on div "Loop Content" at bounding box center [824, 372] width 82 height 15
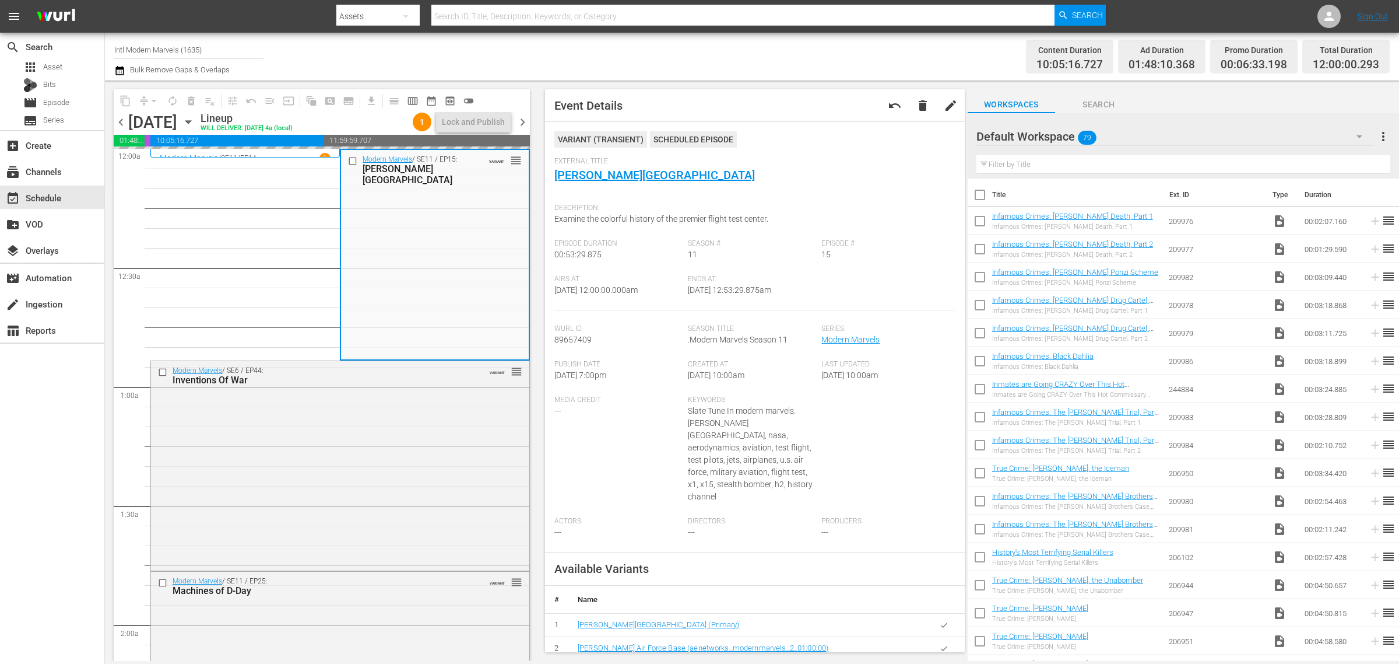
click at [806, 50] on div "Channel Title Intl Modern Marvels (1635) Bulk Remove Gaps & Overlaps" at bounding box center [462, 57] width 696 height 42
click at [1187, 9] on nav "menu Search By Assets Search ID, Title, Description, Keywords, or Category Sear…" at bounding box center [699, 16] width 1399 height 33
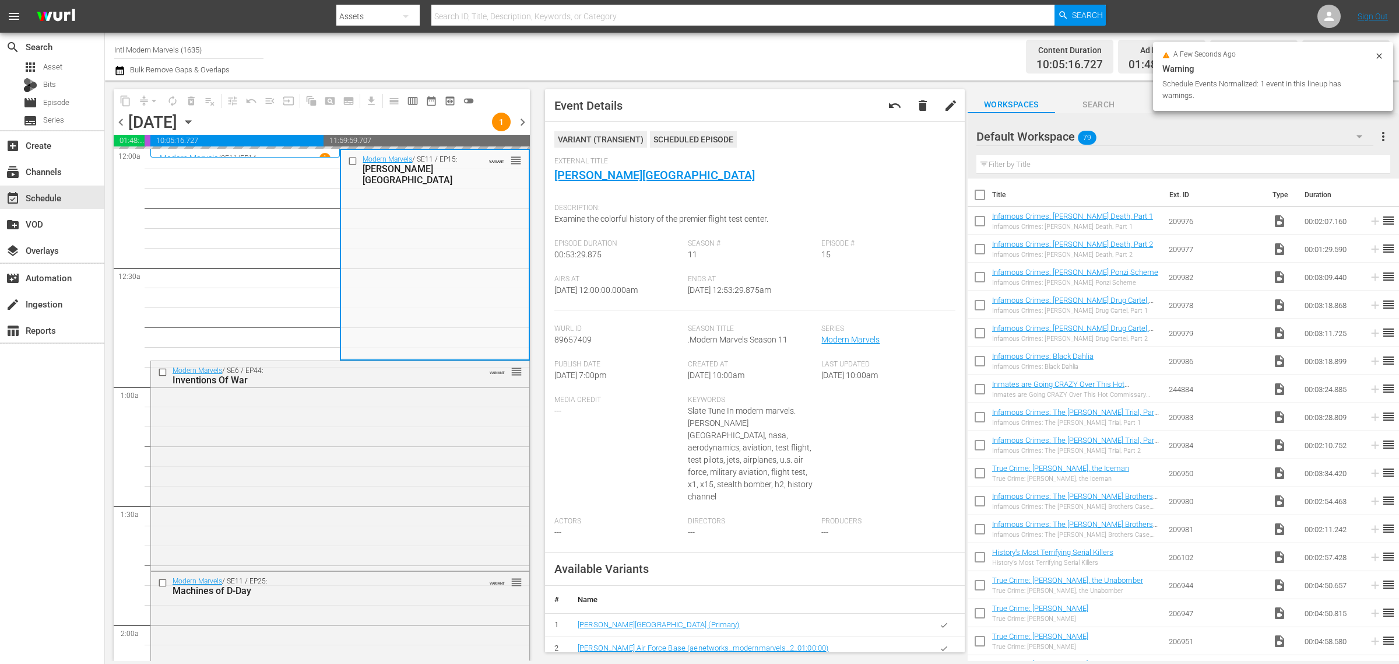
click at [748, 51] on div "Channel Title Intl Modern Marvels (1635) Bulk Remove Gaps & Overlaps" at bounding box center [462, 57] width 696 height 42
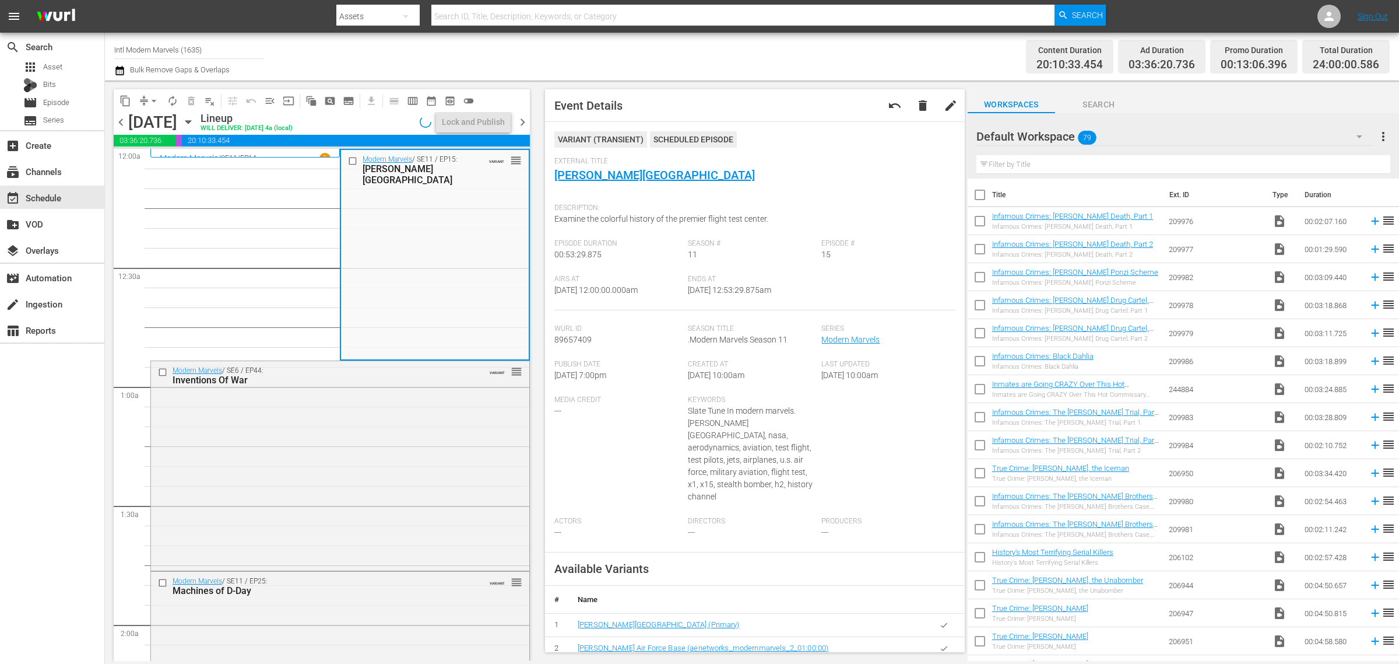
click at [437, 52] on div "Channel Title Intl Modern Marvels (1635) Bulk Remove Gaps & Overlaps" at bounding box center [462, 57] width 696 height 42
click at [745, 57] on div "Channel Title Intl Modern Marvels (1635) Bulk Remove Gaps & Overlaps" at bounding box center [462, 57] width 696 height 42
click at [471, 115] on div "Lock and Publish" at bounding box center [473, 121] width 63 height 21
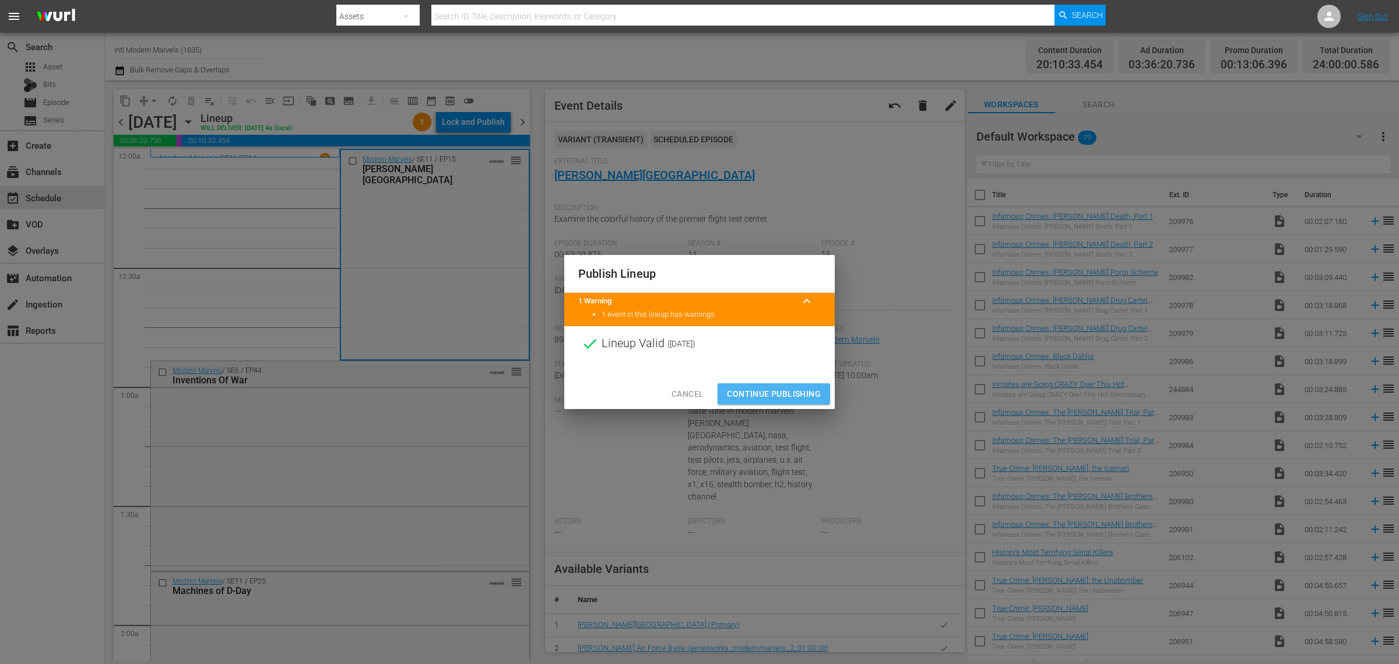
click at [779, 392] on span "Continue Publishing" at bounding box center [774, 394] width 94 height 15
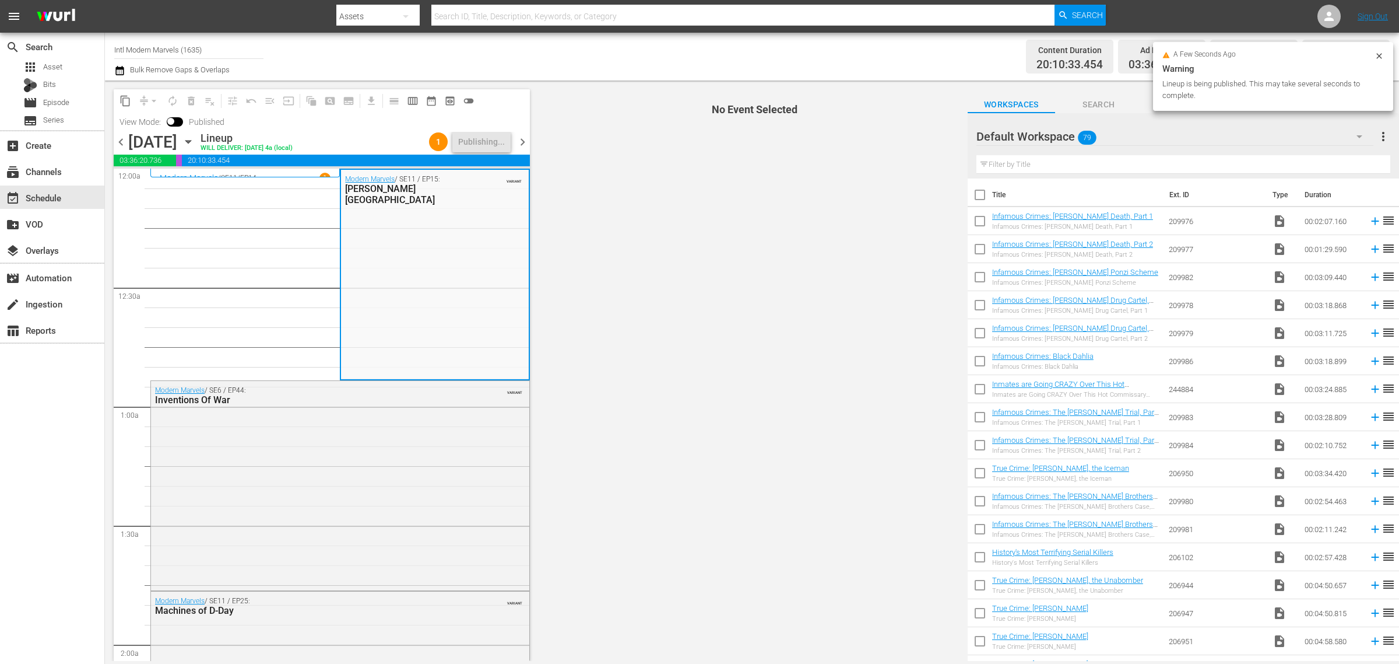
click at [663, 50] on div "Channel Title Intl Modern Marvels (1635) Bulk Remove Gaps & Overlaps" at bounding box center [462, 57] width 696 height 42
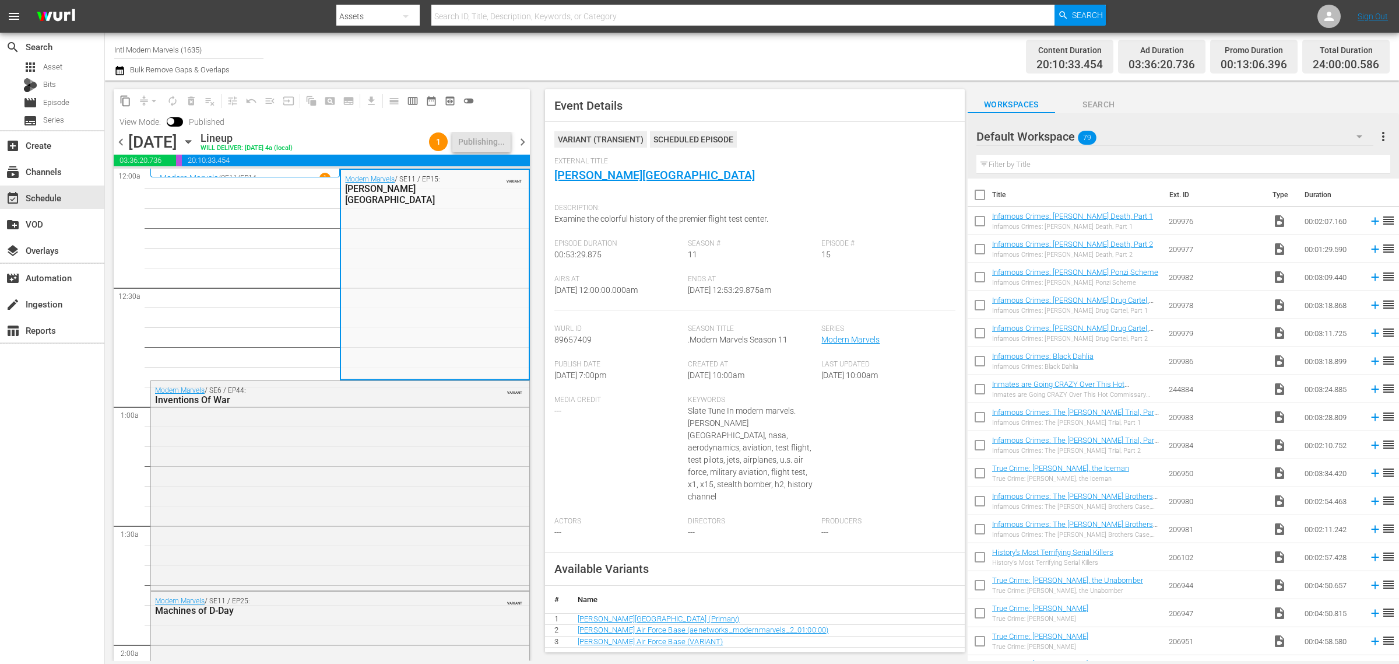
click at [660, 48] on div "Channel Title Intl Modern Marvels (1635) Bulk Remove Gaps & Overlaps" at bounding box center [462, 57] width 696 height 42
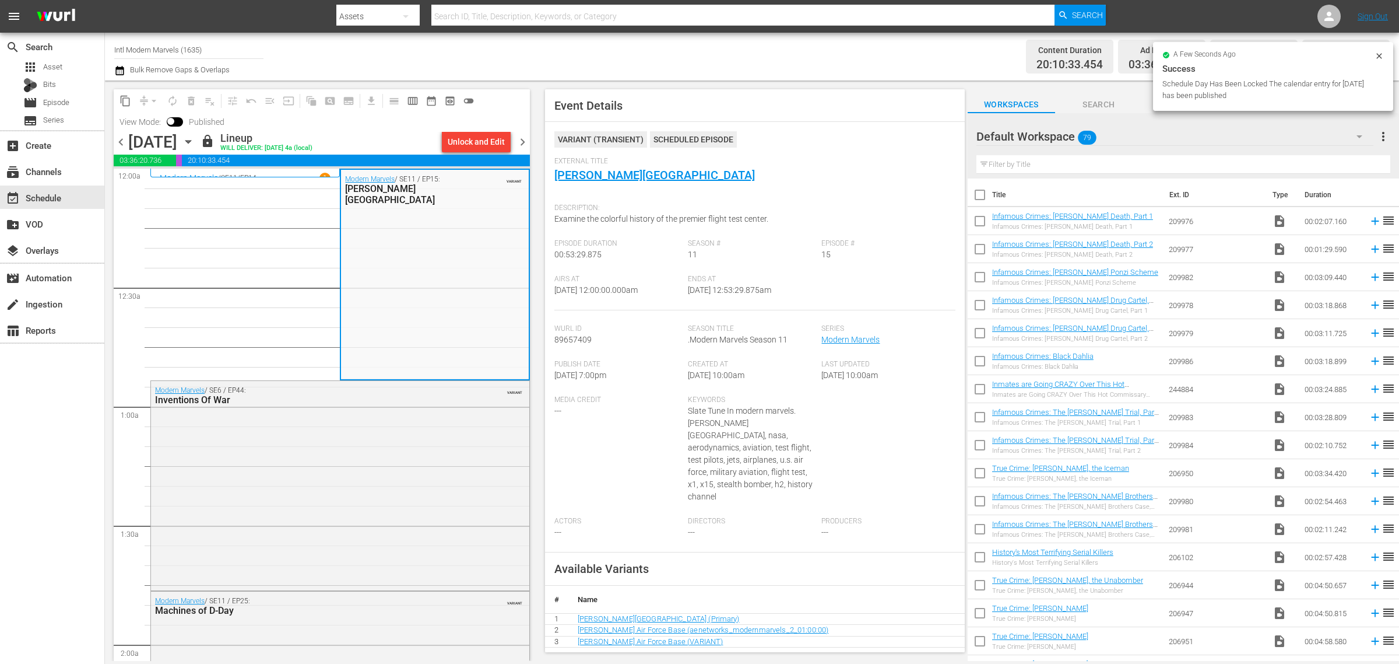
click at [521, 142] on span "chevron_right" at bounding box center [522, 142] width 15 height 15
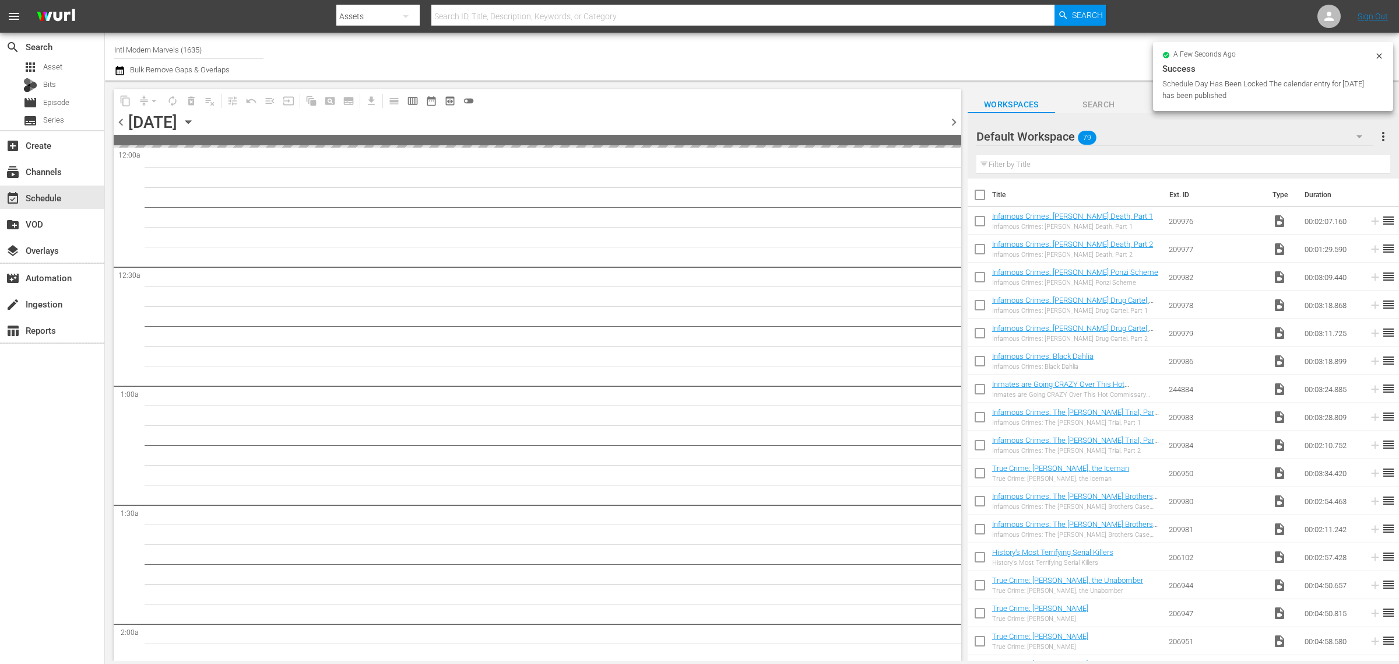
click at [771, 55] on div "Channel Title Intl Modern Marvels (1635) Bulk Remove Gaps & Overlaps" at bounding box center [462, 57] width 696 height 42
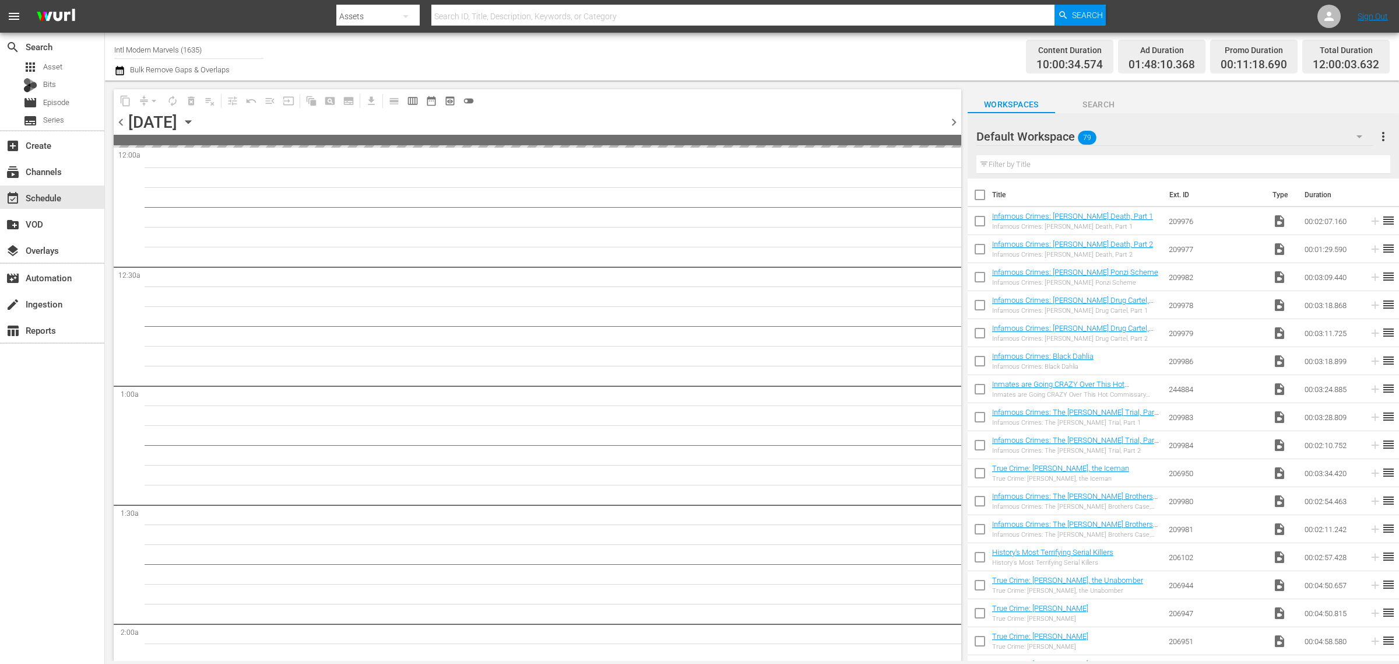
click at [35, 513] on div "search Search apps Asset Bits movie Episode subtitles Series add_box Create sub…" at bounding box center [52, 365] width 105 height 664
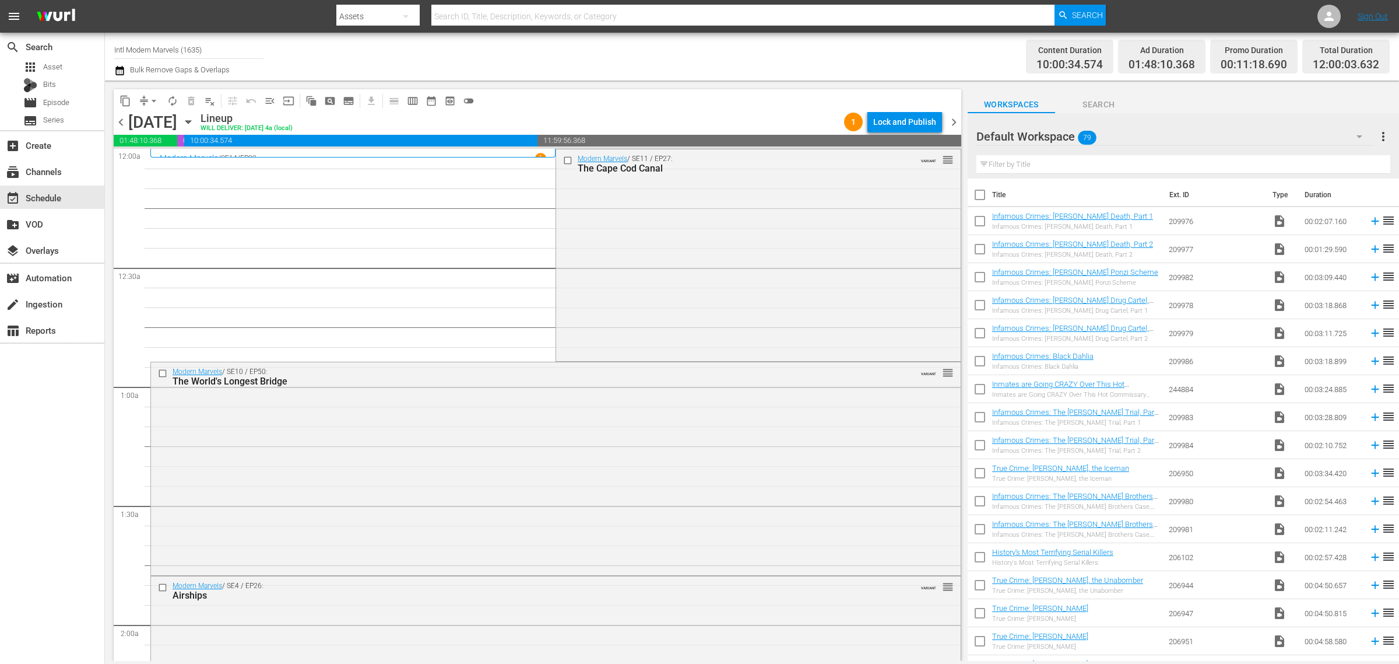
click at [616, 252] on div "Modern Marvels / SE11 / EP27: The Cape Cod Canal VARIANT reorder" at bounding box center [758, 254] width 404 height 210
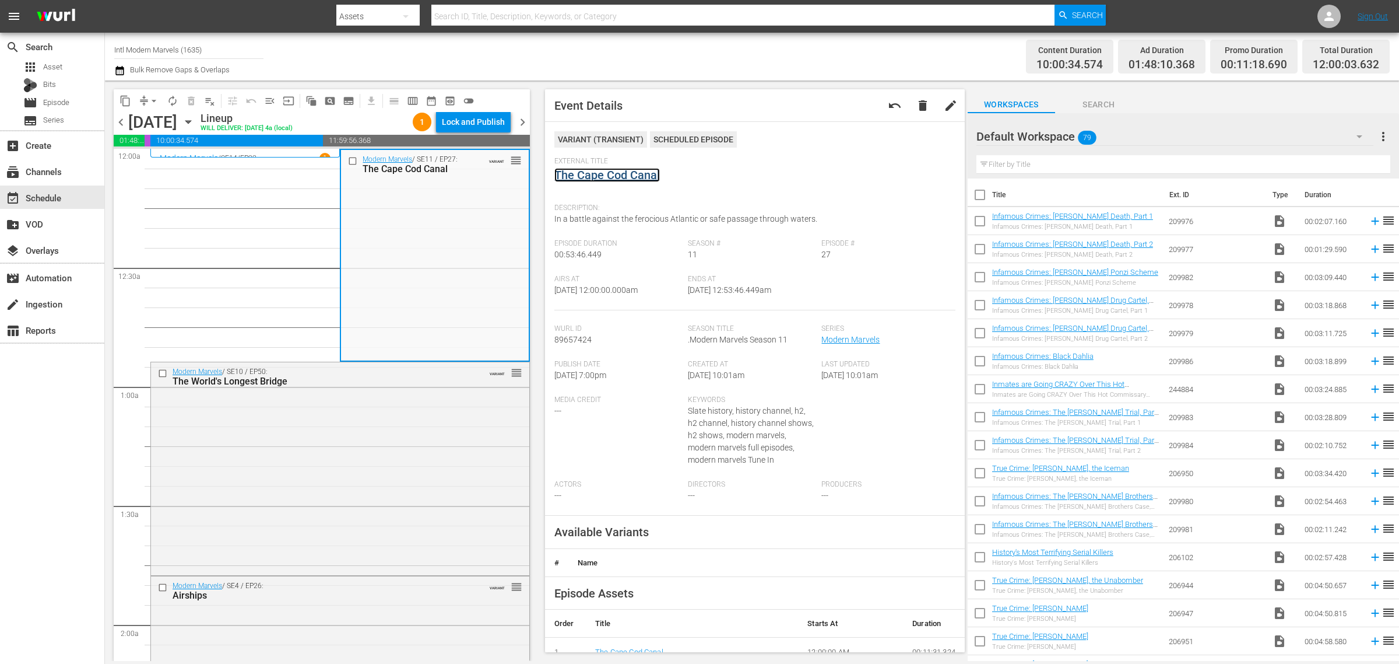
drag, startPoint x: 626, startPoint y: 172, endPoint x: 634, endPoint y: 162, distance: 13.3
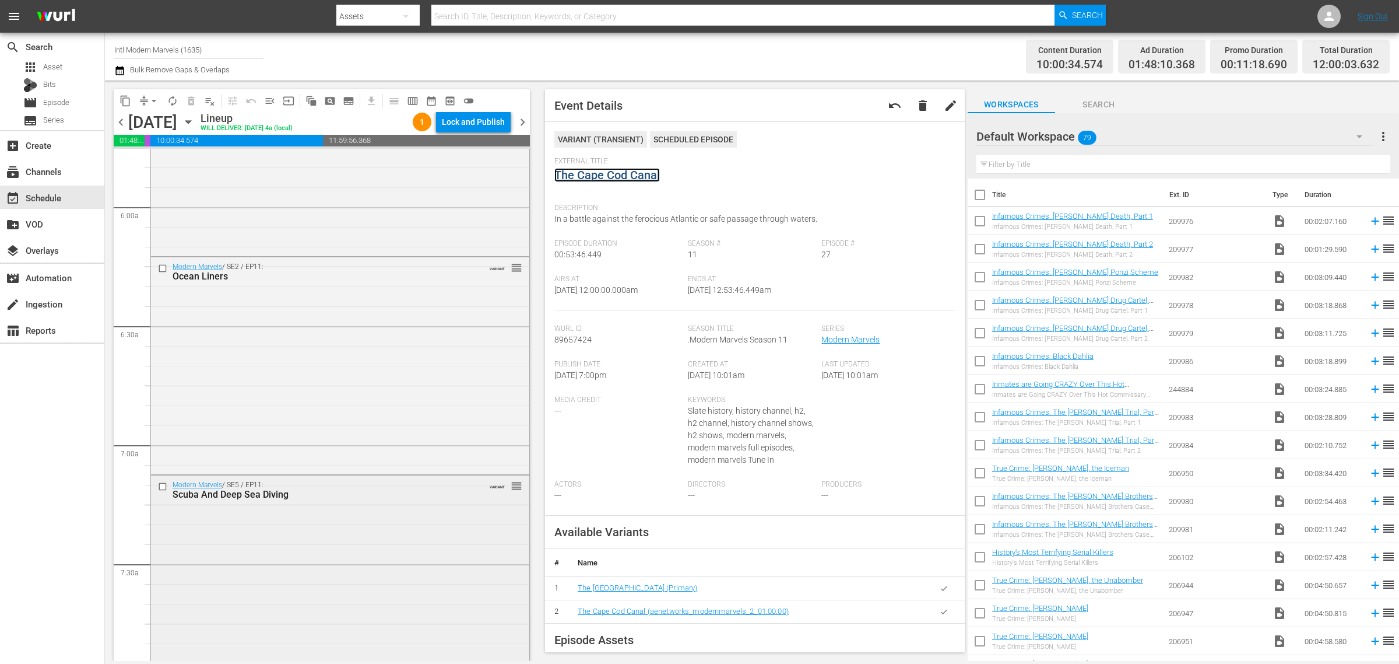
scroll to position [1531, 0]
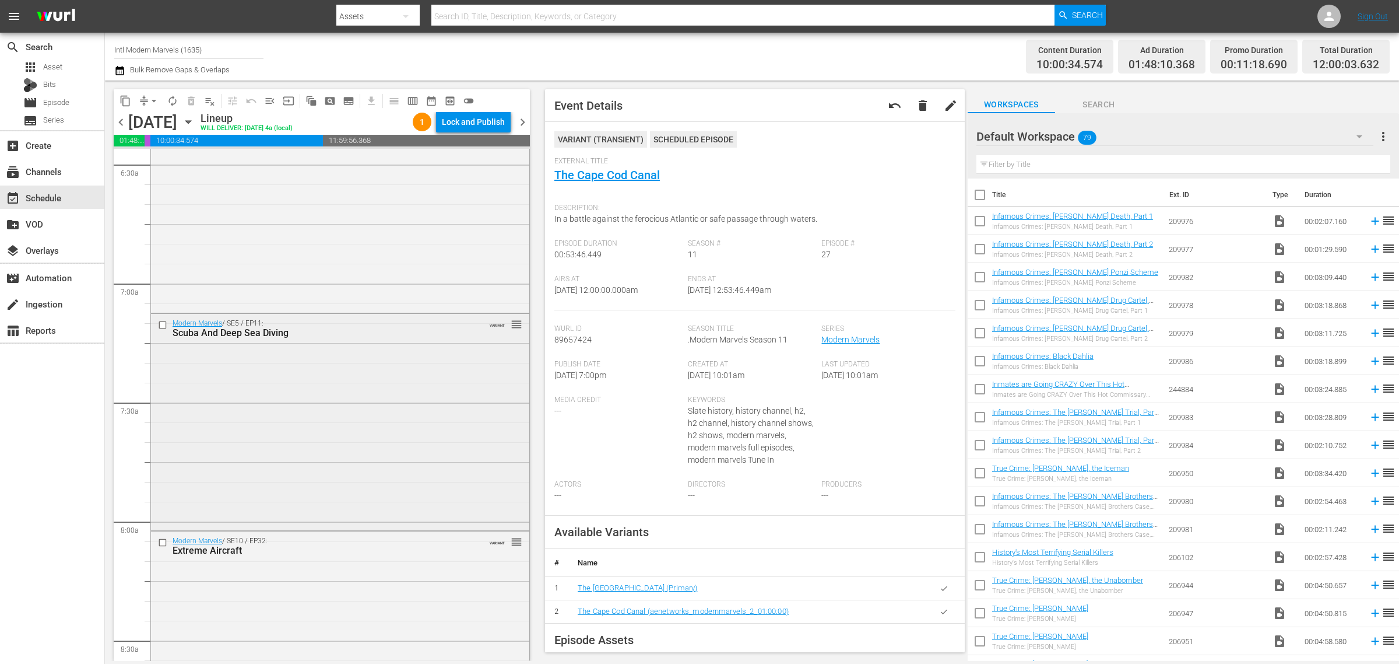
click at [353, 388] on div "Modern Marvels / SE5 / EP11: Scuba And Deep Sea Diving VARIANT reorder" at bounding box center [340, 421] width 378 height 214
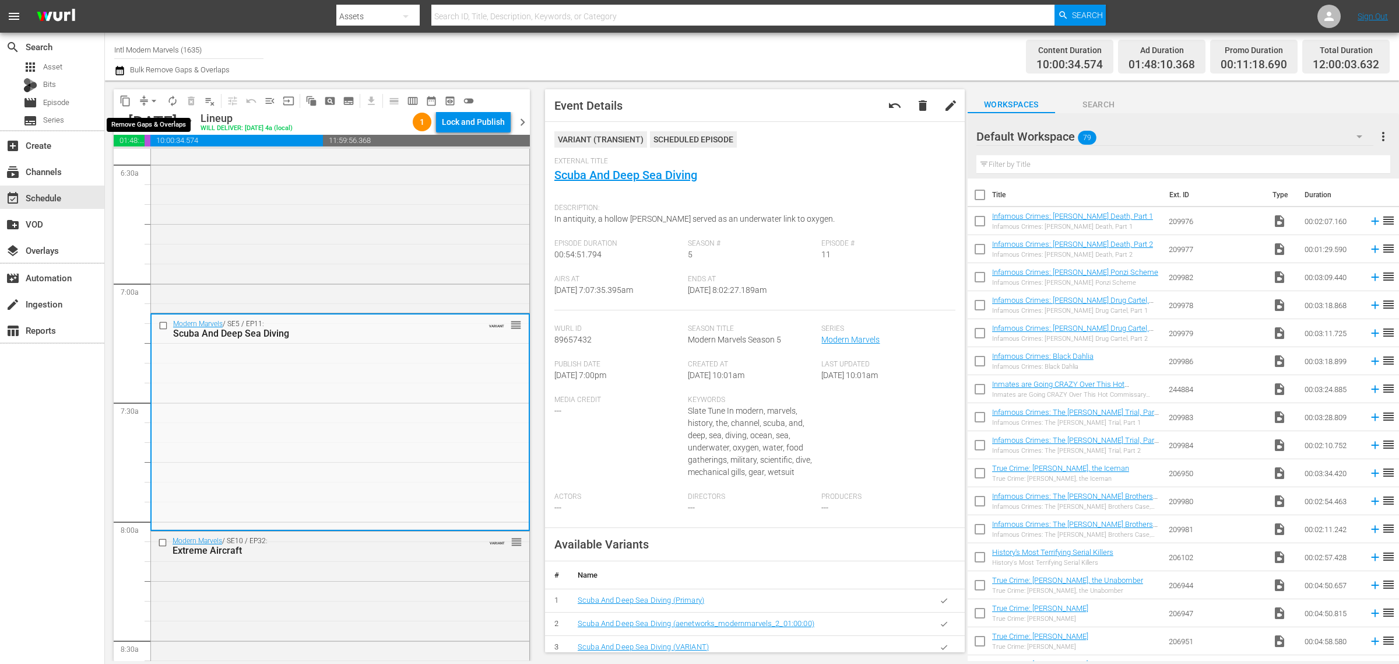
click at [155, 97] on span "arrow_drop_down" at bounding box center [154, 101] width 12 height 12
click at [147, 121] on li "Align to Midnight" at bounding box center [154, 123] width 122 height 19
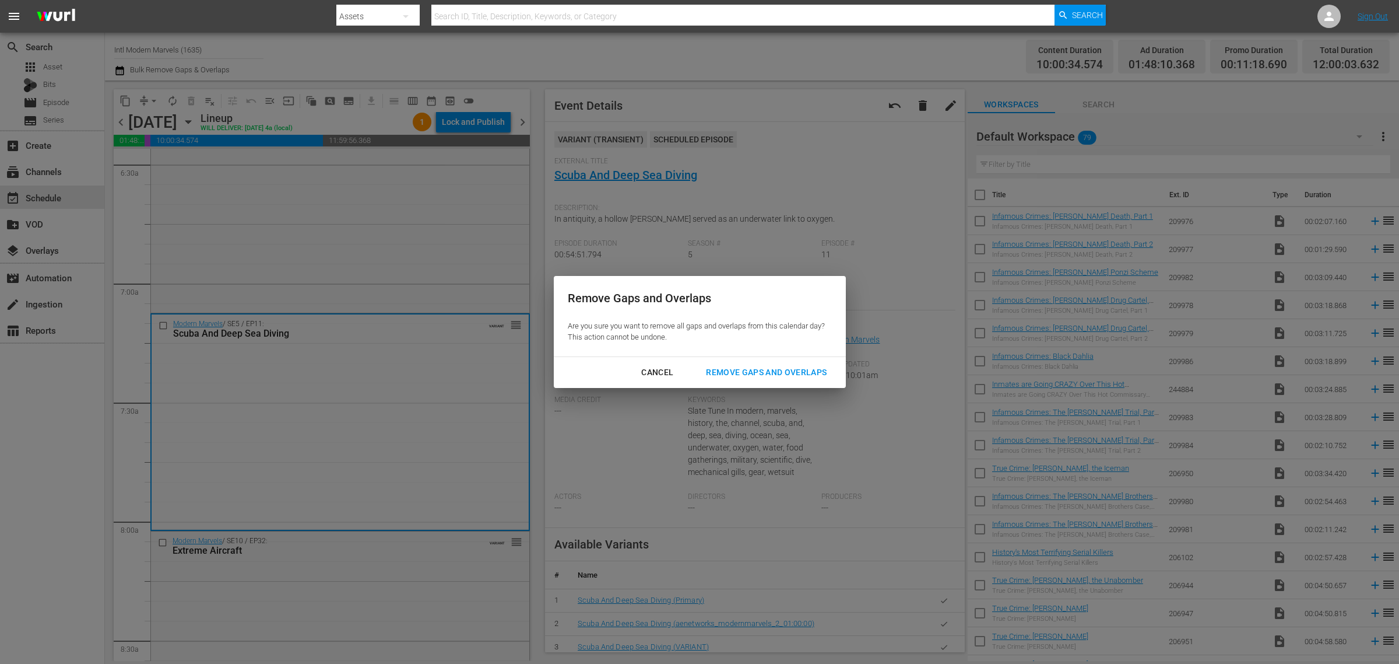
click at [753, 366] on button "Remove Gaps and Overlaps" at bounding box center [766, 373] width 149 height 22
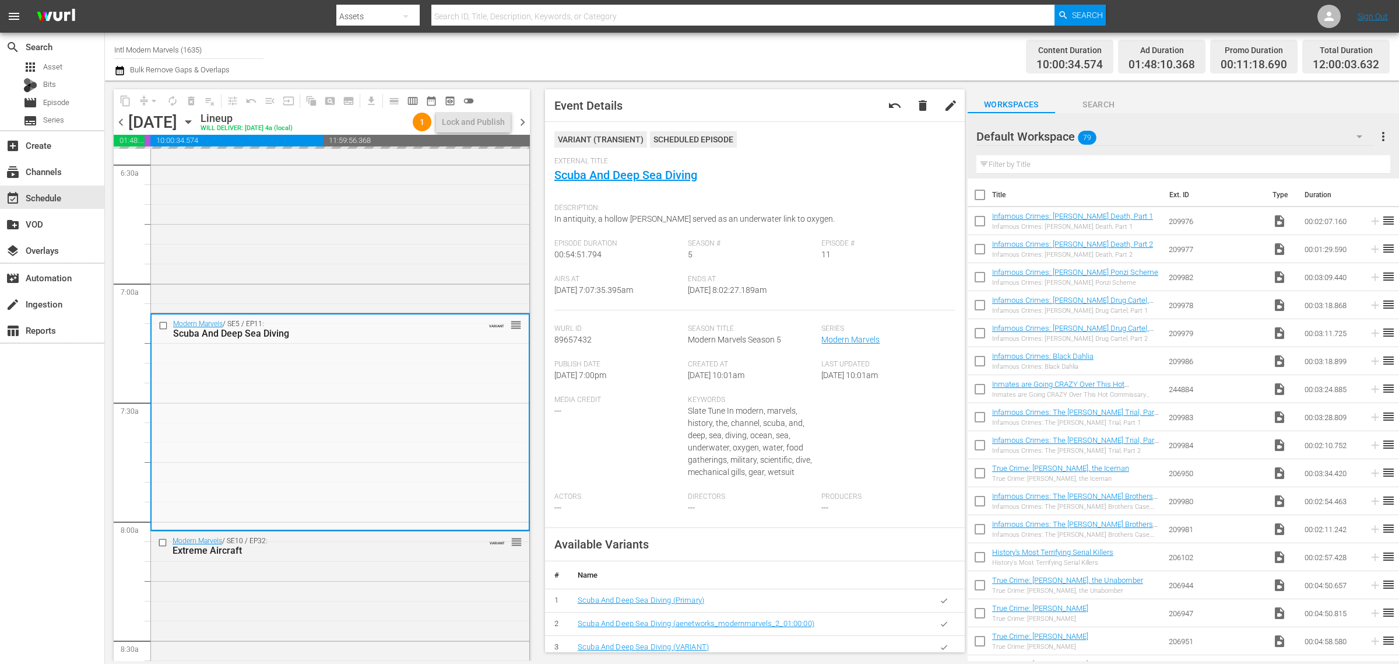
click at [861, 51] on div "Content Duration 10:00:34.574 Ad Duration 01:48:10.368 Promo Duration 00:11:18.…" at bounding box center [1100, 57] width 580 height 42
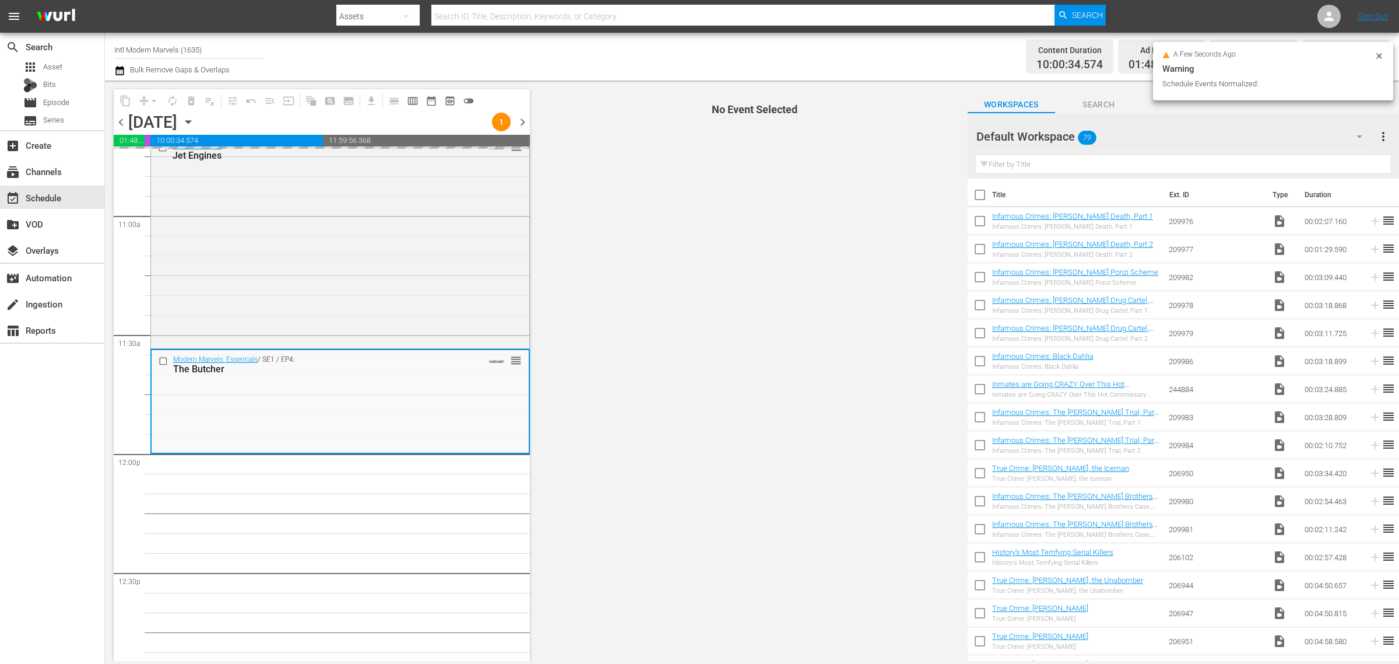
scroll to position [2551, 0]
click at [907, 28] on div at bounding box center [721, 28] width 770 height 5
click at [931, 63] on div "Content Duration 10:00:34.574 Ad Duration 01:48:10.368 Promo Duration 00:11:18.…" at bounding box center [1100, 57] width 580 height 42
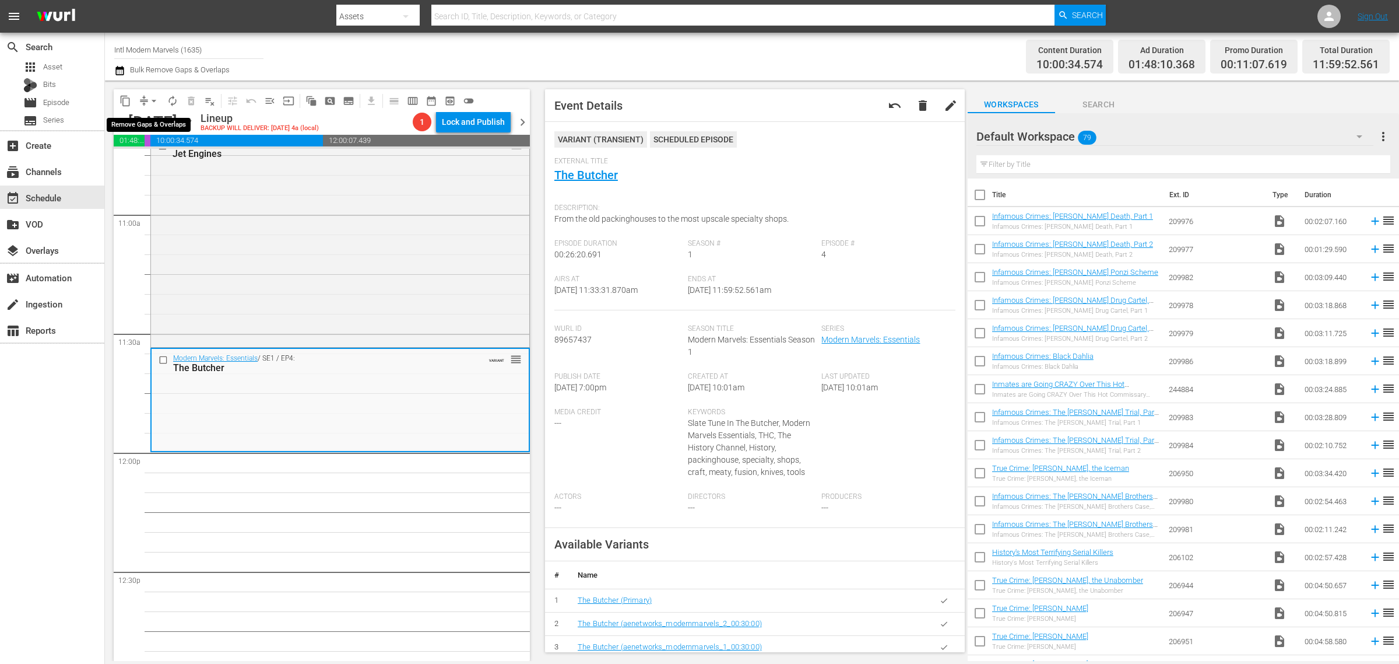
click at [153, 99] on span "arrow_drop_down" at bounding box center [154, 101] width 12 height 12
click at [153, 123] on li "Align to Midnight" at bounding box center [154, 123] width 122 height 19
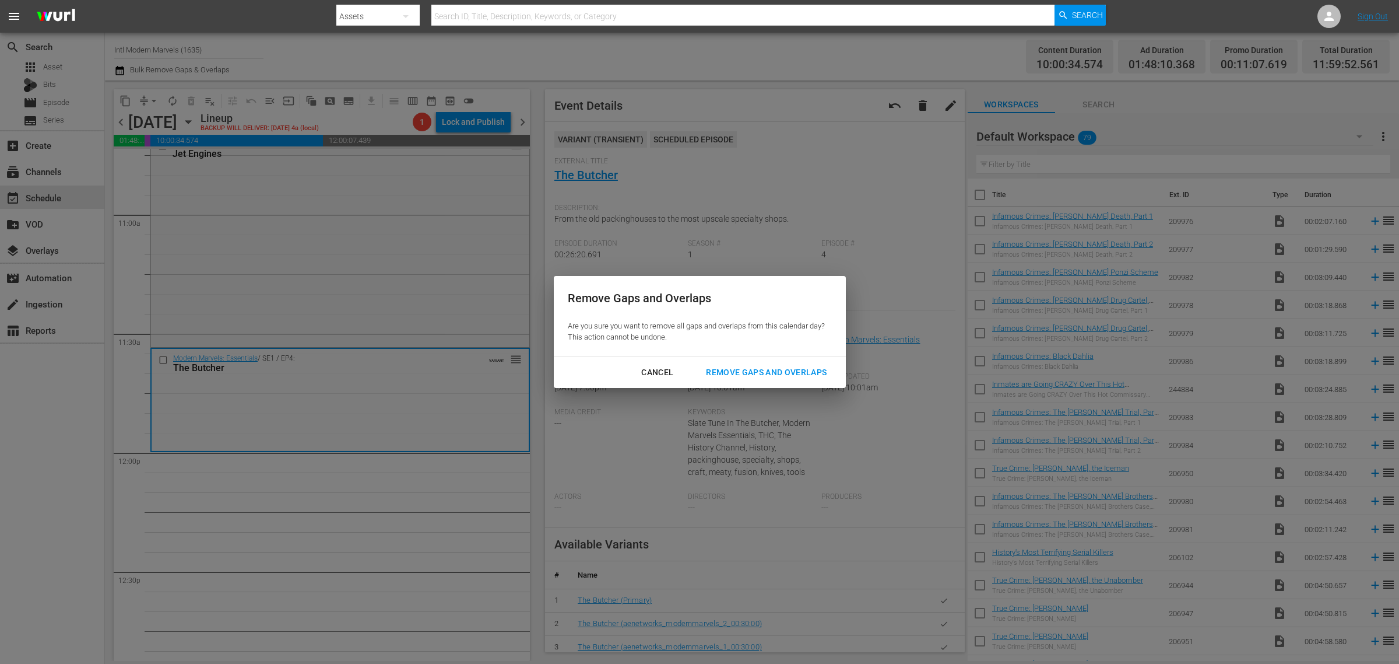
click at [785, 368] on div "Remove Gaps and Overlaps" at bounding box center [766, 372] width 139 height 15
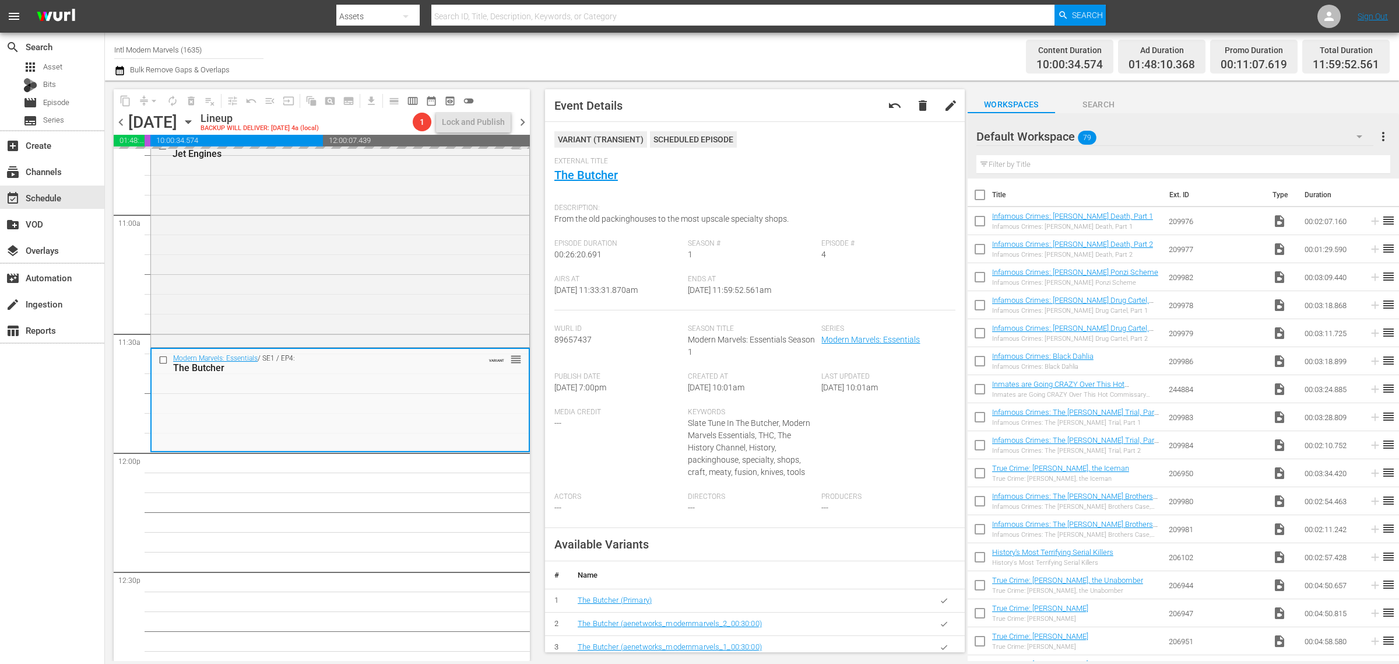
click at [804, 61] on div "Channel Title Intl Modern Marvels (1635) Bulk Remove Gaps & Overlaps" at bounding box center [462, 57] width 696 height 42
click at [968, 54] on div "Content Duration 10:00:34.574 Ad Duration 01:48:10.368 Promo Duration 00:11:07.…" at bounding box center [1100, 57] width 580 height 42
click at [829, 58] on div "Content Duration 10:00:34.574 Ad Duration 01:48:10.368 Promo Duration 00:11:07.…" at bounding box center [1100, 57] width 580 height 42
click at [904, 51] on div "Content Duration 10:00:34.574 Ad Duration 01:48:10.368 Promo Duration 00:11:15.…" at bounding box center [1100, 57] width 580 height 42
click at [616, 59] on div "Channel Title Intl Modern Marvels (1635) Bulk Remove Gaps & Overlaps" at bounding box center [462, 57] width 696 height 42
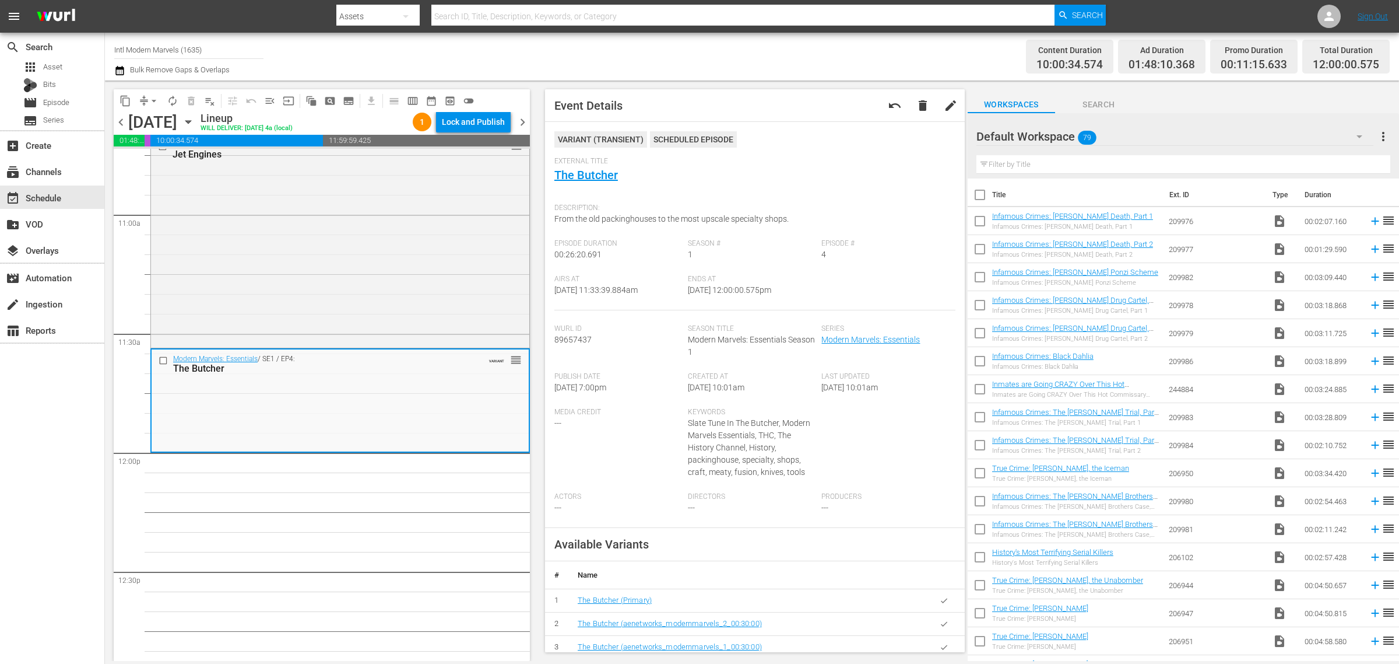
click at [420, 48] on div "Channel Title Intl Modern Marvels (1635) Bulk Remove Gaps & Overlaps" at bounding box center [462, 57] width 696 height 42
click at [172, 104] on span "autorenew_outlined" at bounding box center [173, 101] width 12 height 12
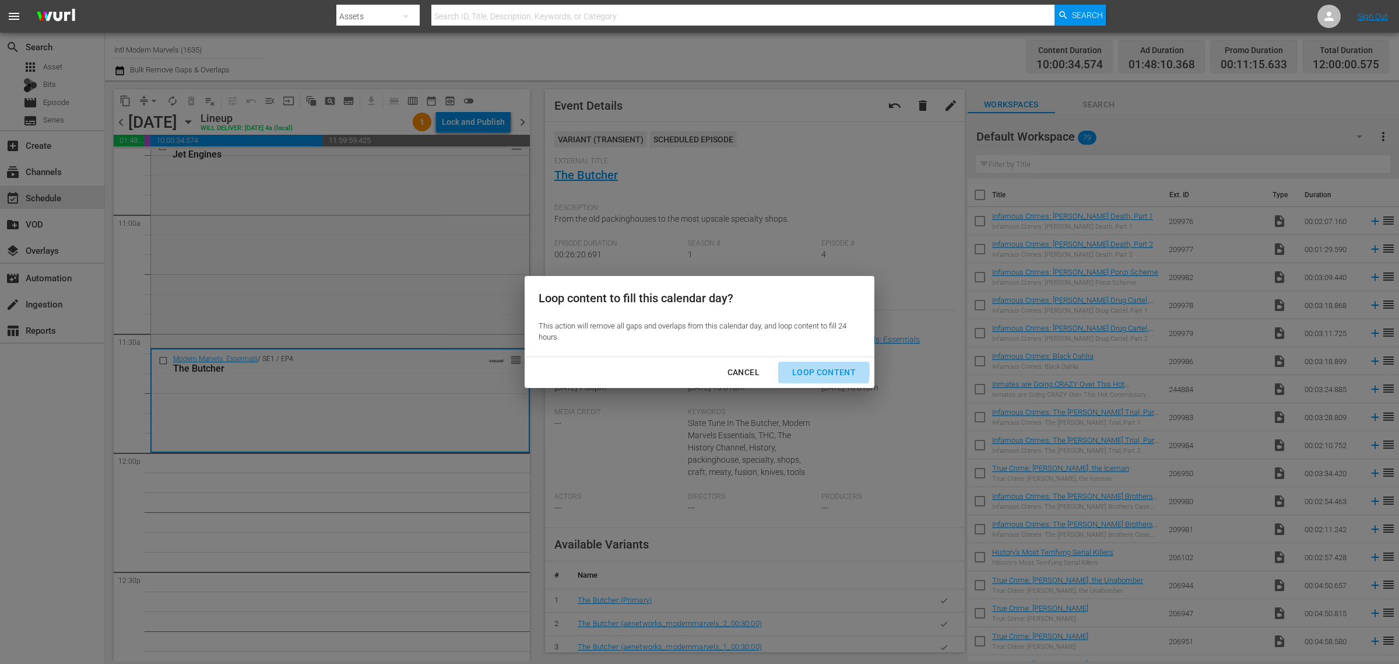
click at [809, 371] on div "Loop Content" at bounding box center [824, 372] width 82 height 15
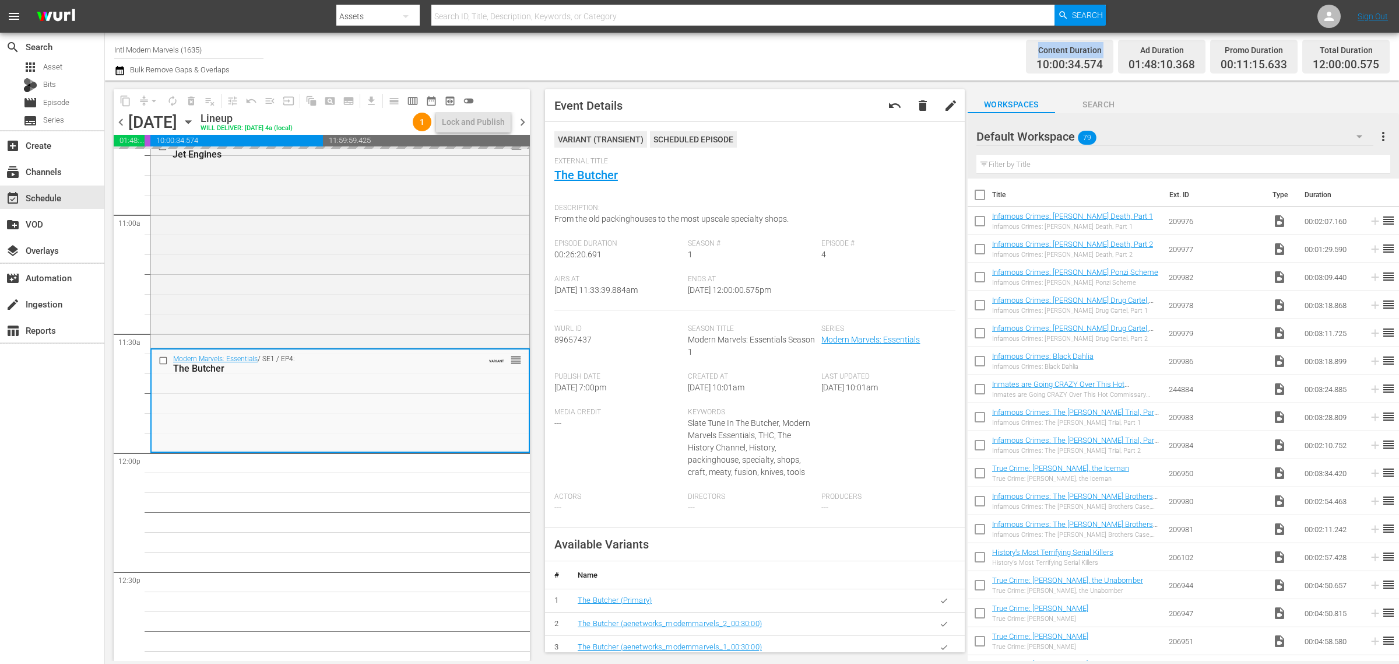
drag, startPoint x: 822, startPoint y: 57, endPoint x: 826, endPoint y: 45, distance: 11.6
click at [823, 51] on div "Content Duration 10:00:34.574 Ad Duration 01:48:10.368 Promo Duration 00:11:15.…" at bounding box center [1100, 57] width 580 height 42
click at [826, 45] on div "Content Duration 10:00:34.574 Ad Duration 01:48:10.368 Promo Duration 00:11:15.…" at bounding box center [1100, 57] width 580 height 42
click at [666, 58] on div "Channel Title Intl Modern Marvels (1635) Bulk Remove Gaps & Overlaps" at bounding box center [462, 57] width 696 height 42
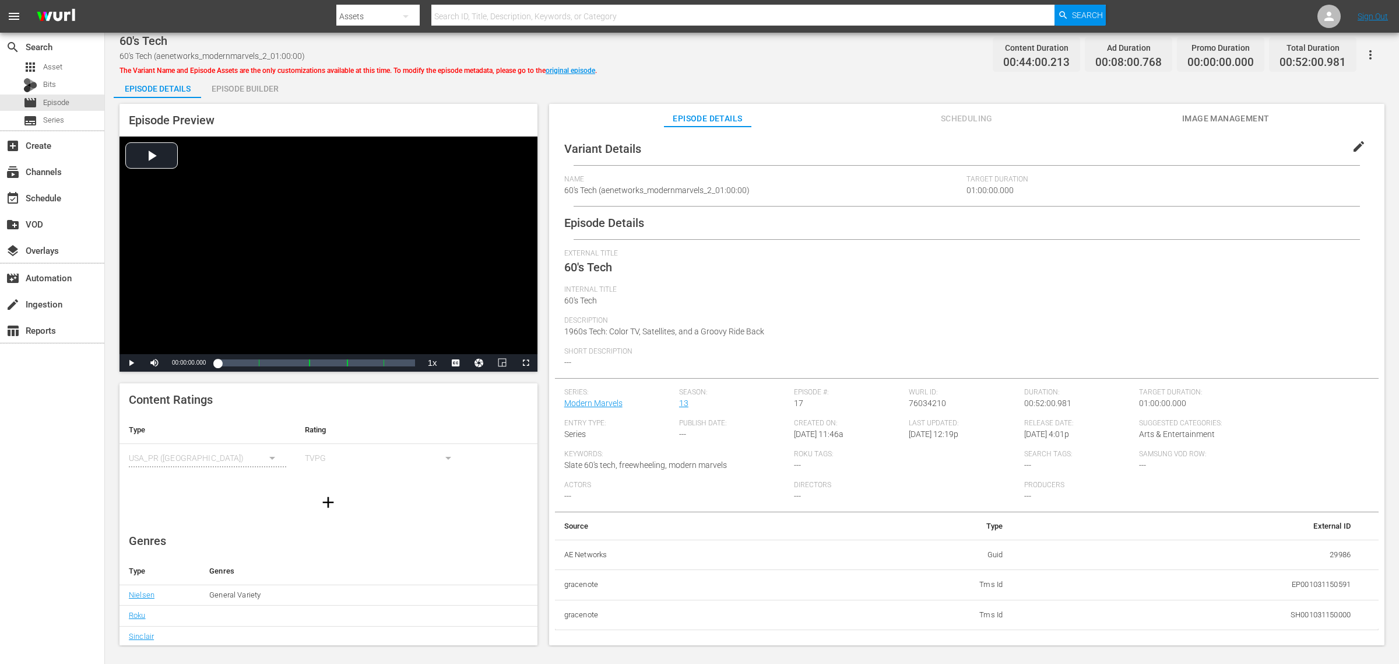
click at [261, 90] on div "Episode Builder" at bounding box center [244, 89] width 87 height 28
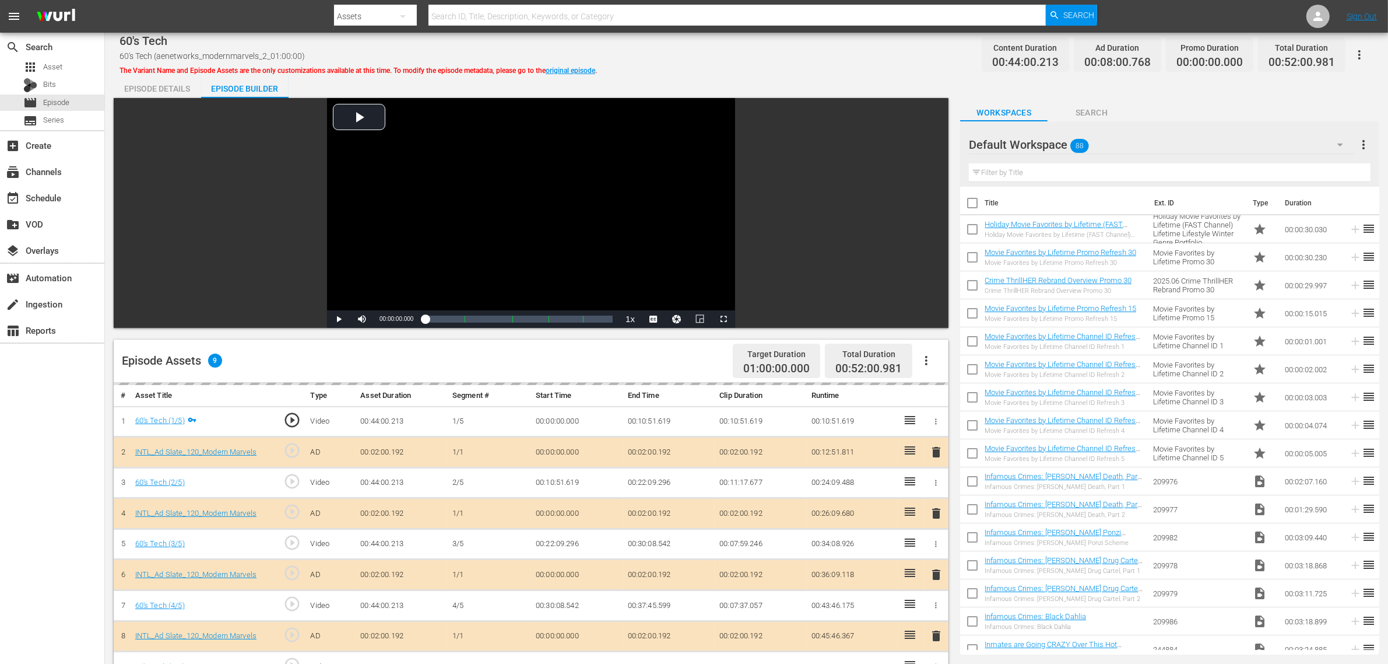
click at [1119, 142] on div "Default Workspace 88" at bounding box center [1161, 144] width 385 height 33
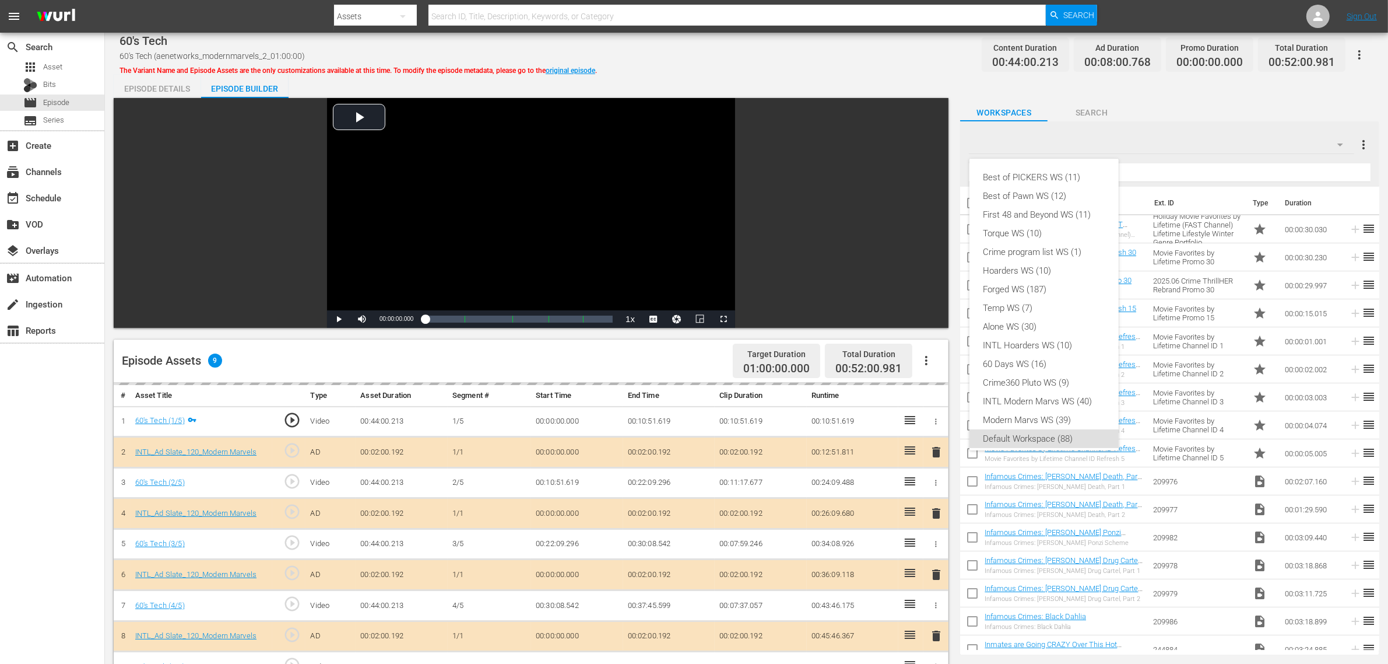
scroll to position [7, 0]
click at [1035, 392] on div "INTL Modern Marvs WS (40)" at bounding box center [1044, 394] width 121 height 19
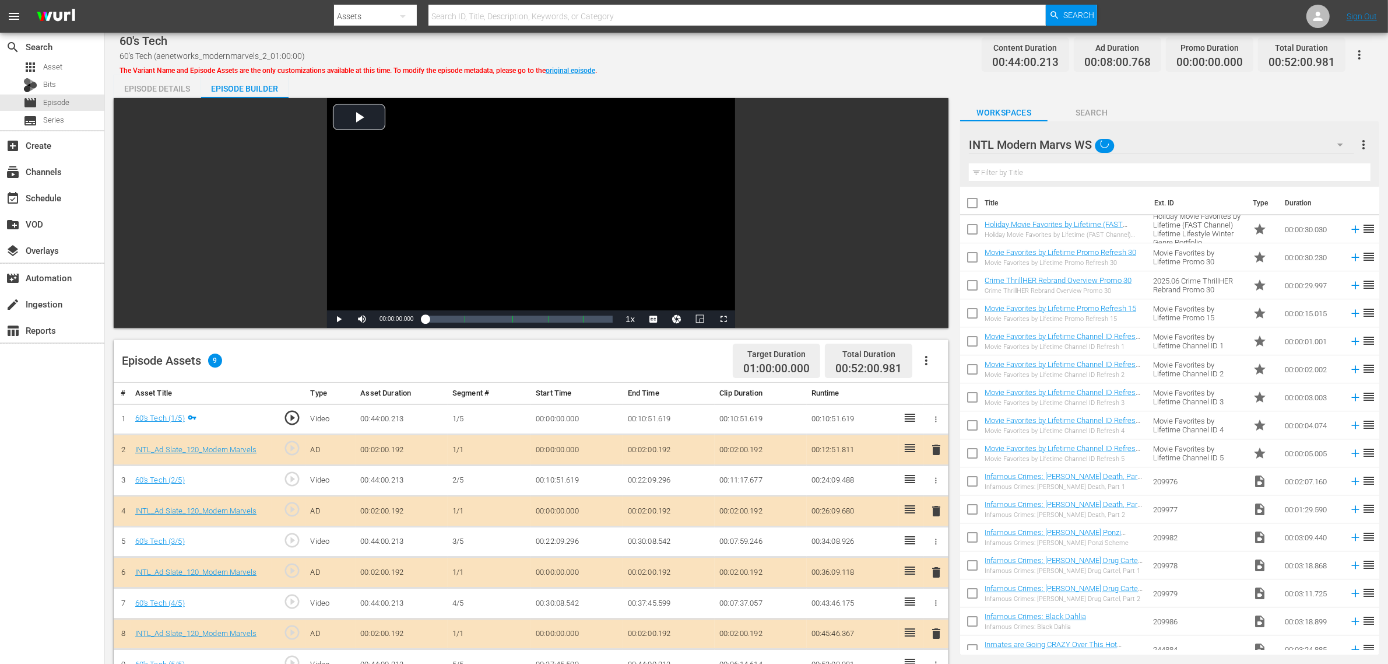
click at [773, 51] on div "Best of PICKERS WS (11) Best of Pawn WS (12) First 48 and Beyond WS (11) Torque…" at bounding box center [694, 332] width 1388 height 664
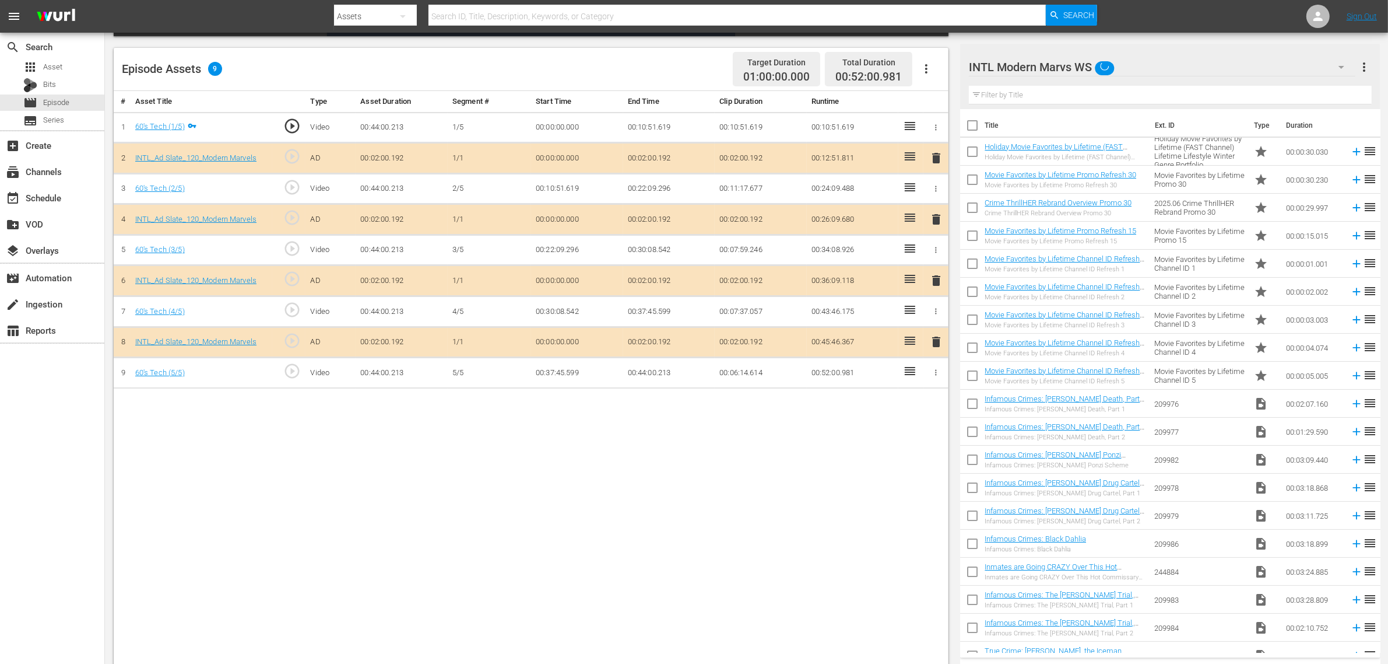
scroll to position [303, 0]
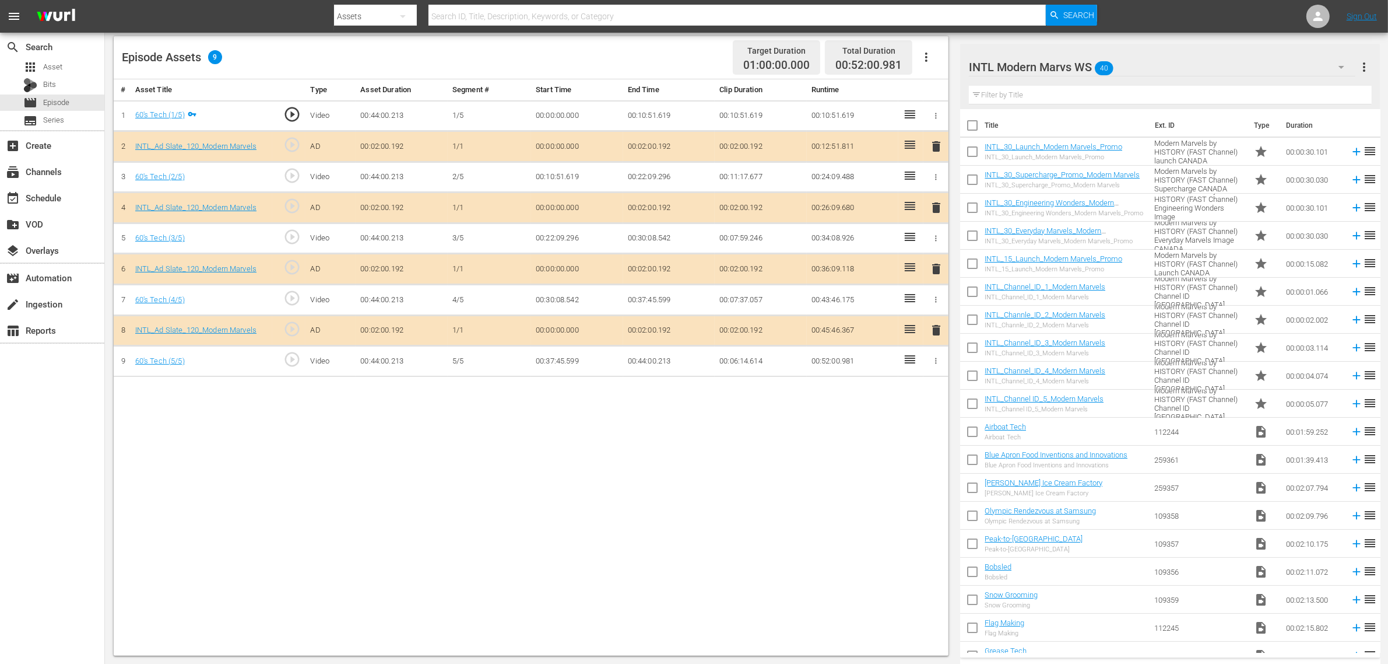
click at [933, 273] on span "delete" at bounding box center [936, 269] width 14 height 14
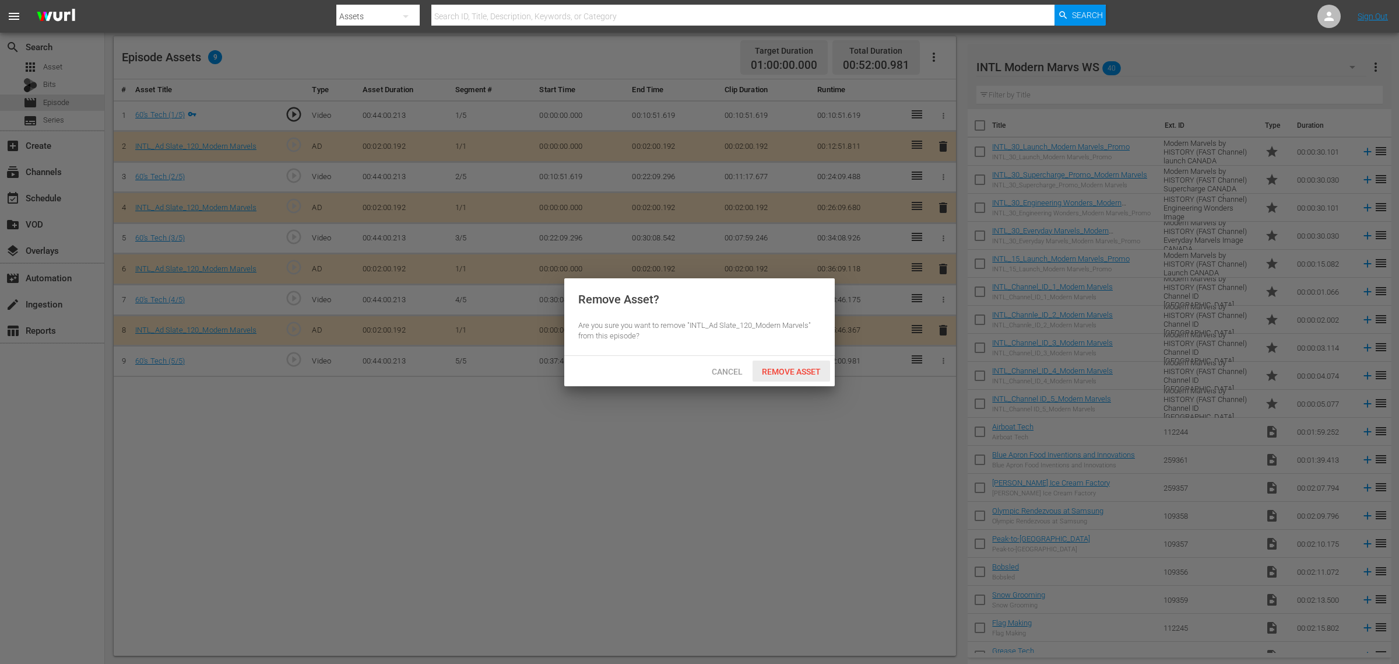
click at [783, 372] on span "Remove Asset" at bounding box center [792, 371] width 78 height 9
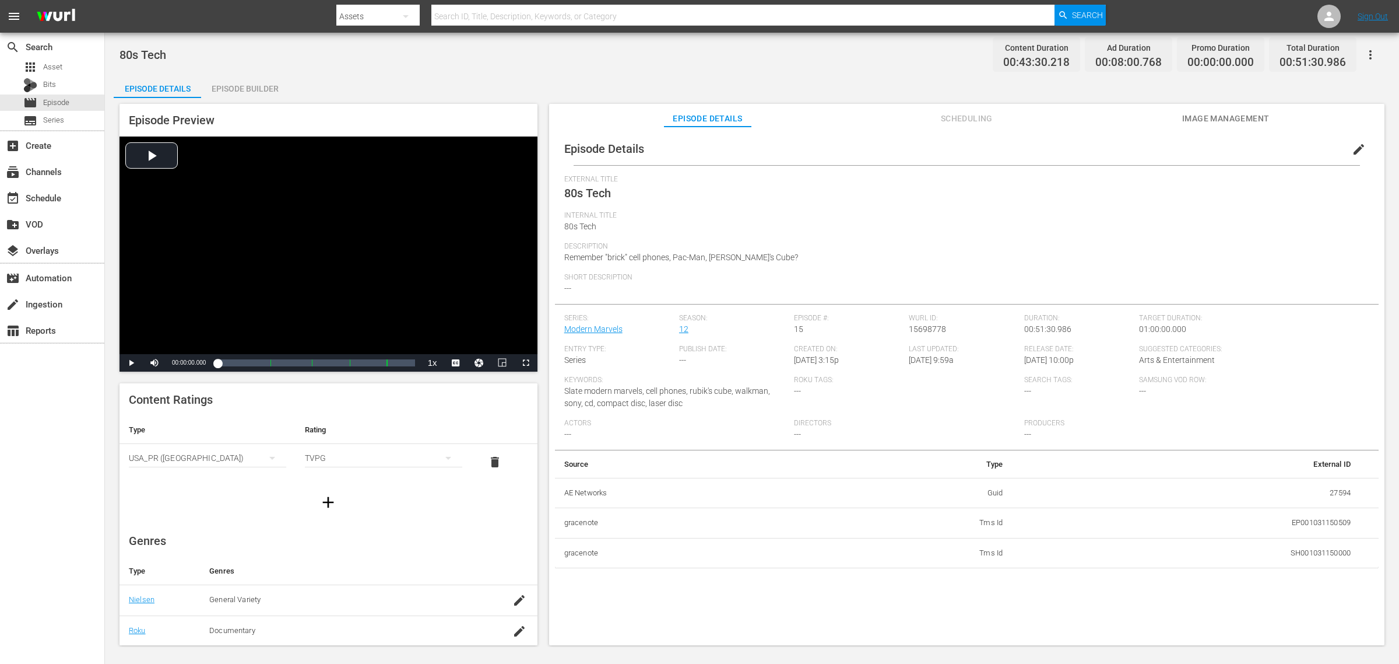
click at [229, 89] on div "Episode Builder" at bounding box center [244, 89] width 87 height 28
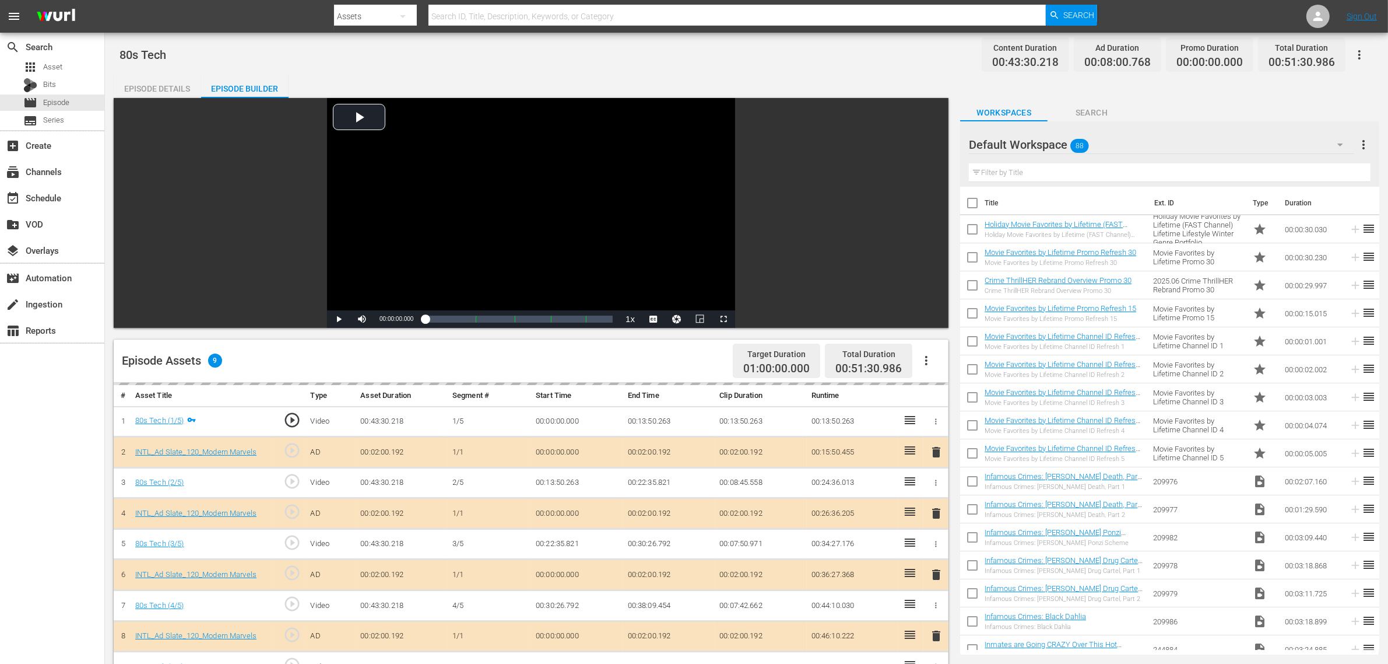
click at [1103, 136] on div "Default Workspace 88" at bounding box center [1161, 144] width 385 height 33
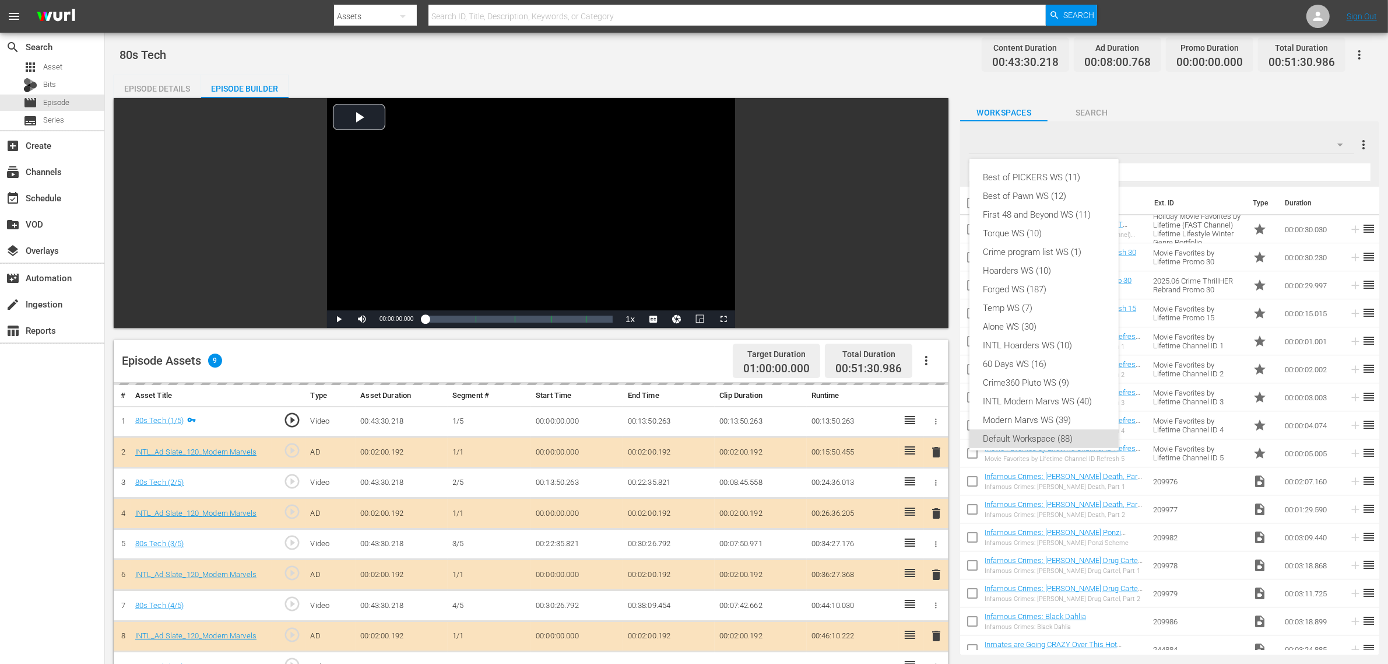
scroll to position [7, 0]
click at [1043, 388] on div "INTL Modern Marvs WS (40)" at bounding box center [1044, 394] width 121 height 19
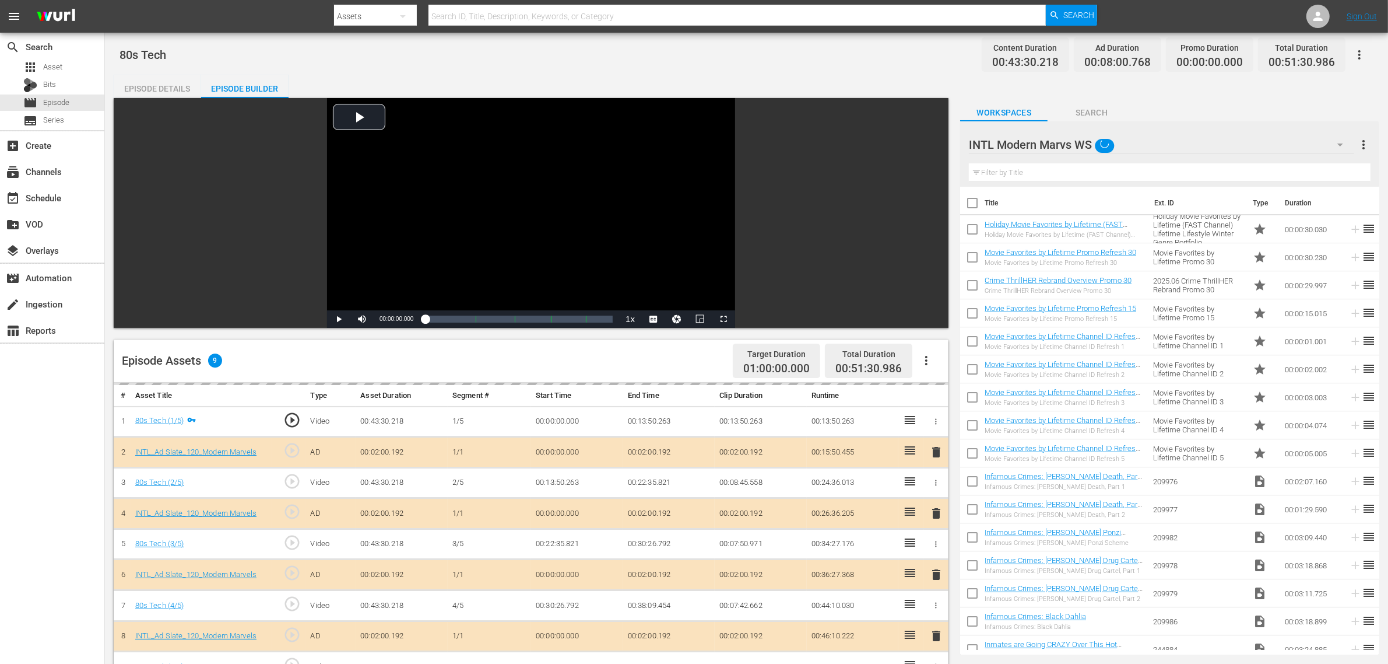
click at [806, 72] on div "80s Tech Content Duration 00:43:30.218 Ad Duration 00:08:00.768 Promo Duration …" at bounding box center [746, 500] width 1283 height 935
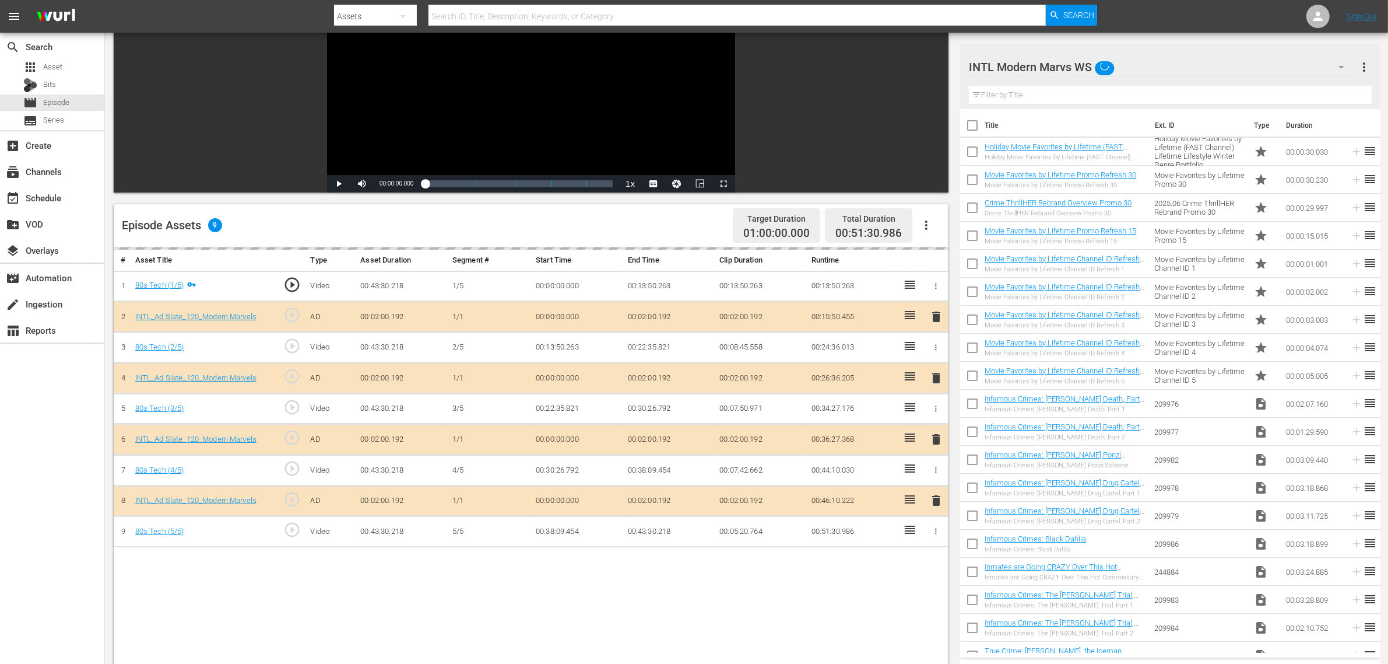
scroll to position [292, 0]
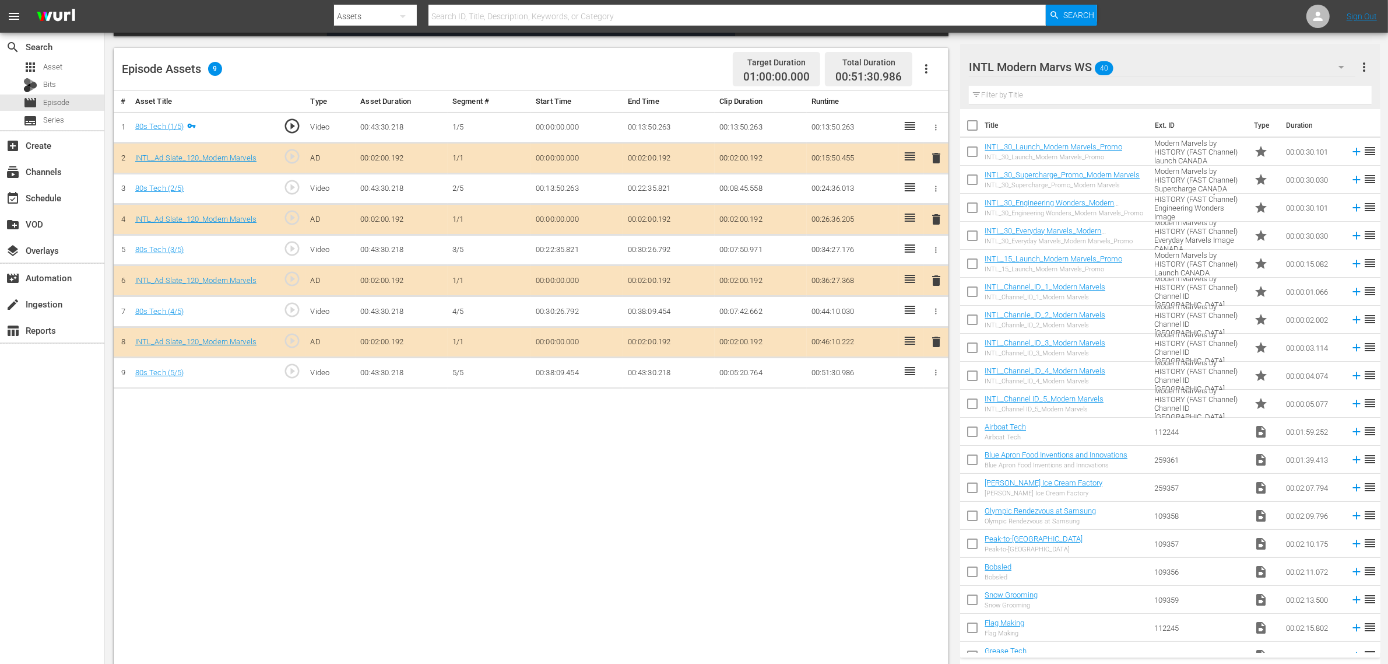
click at [937, 287] on span "delete" at bounding box center [936, 280] width 14 height 14
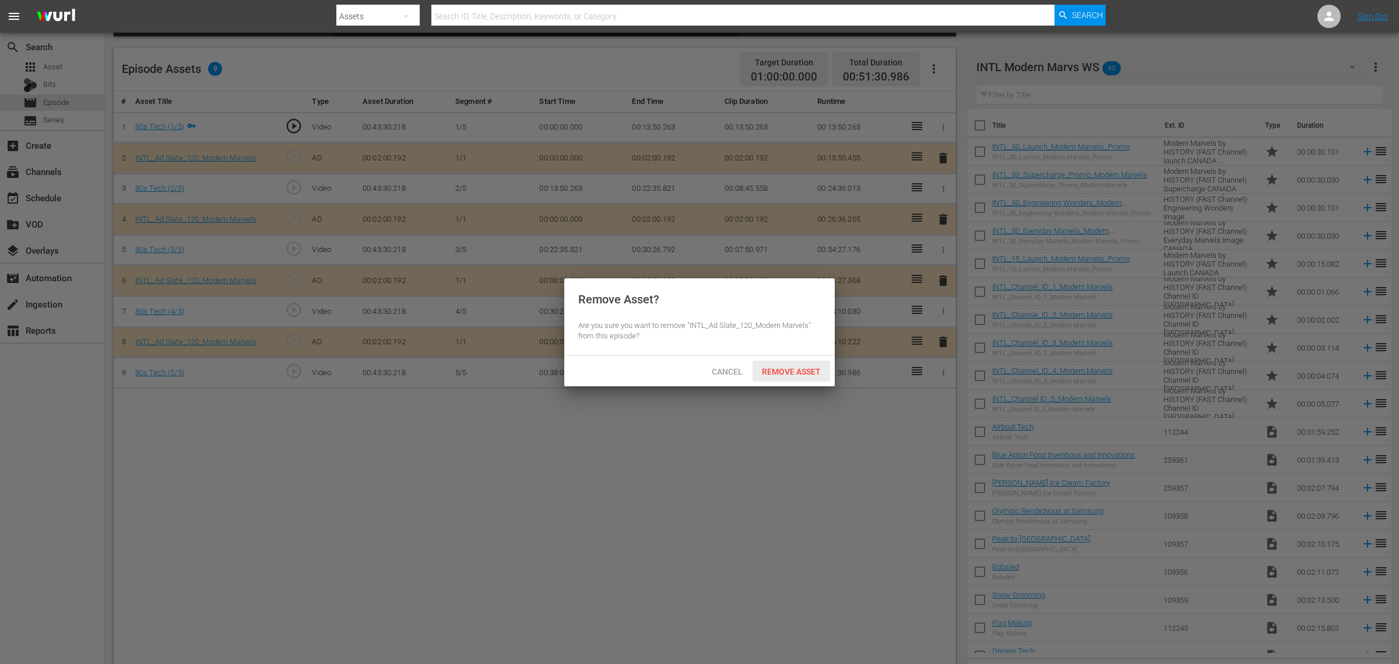
click at [809, 370] on span "Remove Asset" at bounding box center [792, 371] width 78 height 9
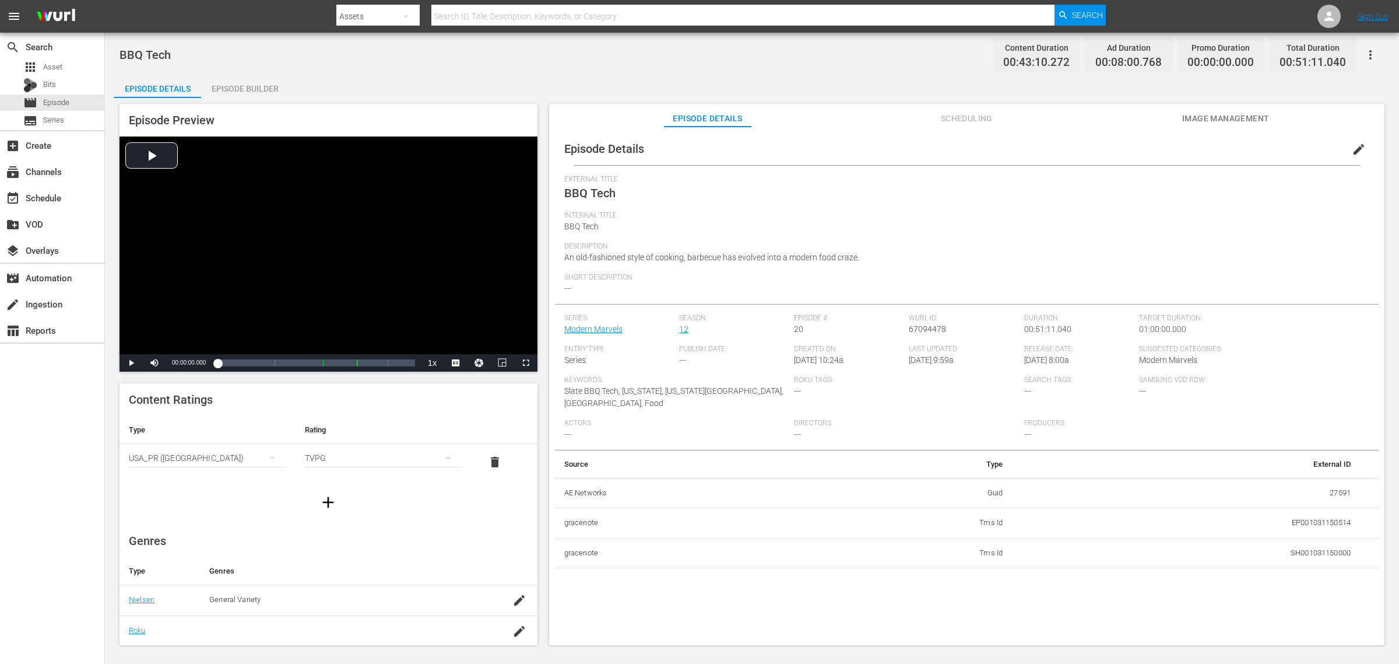
click at [235, 86] on div "Episode Builder" at bounding box center [244, 89] width 87 height 28
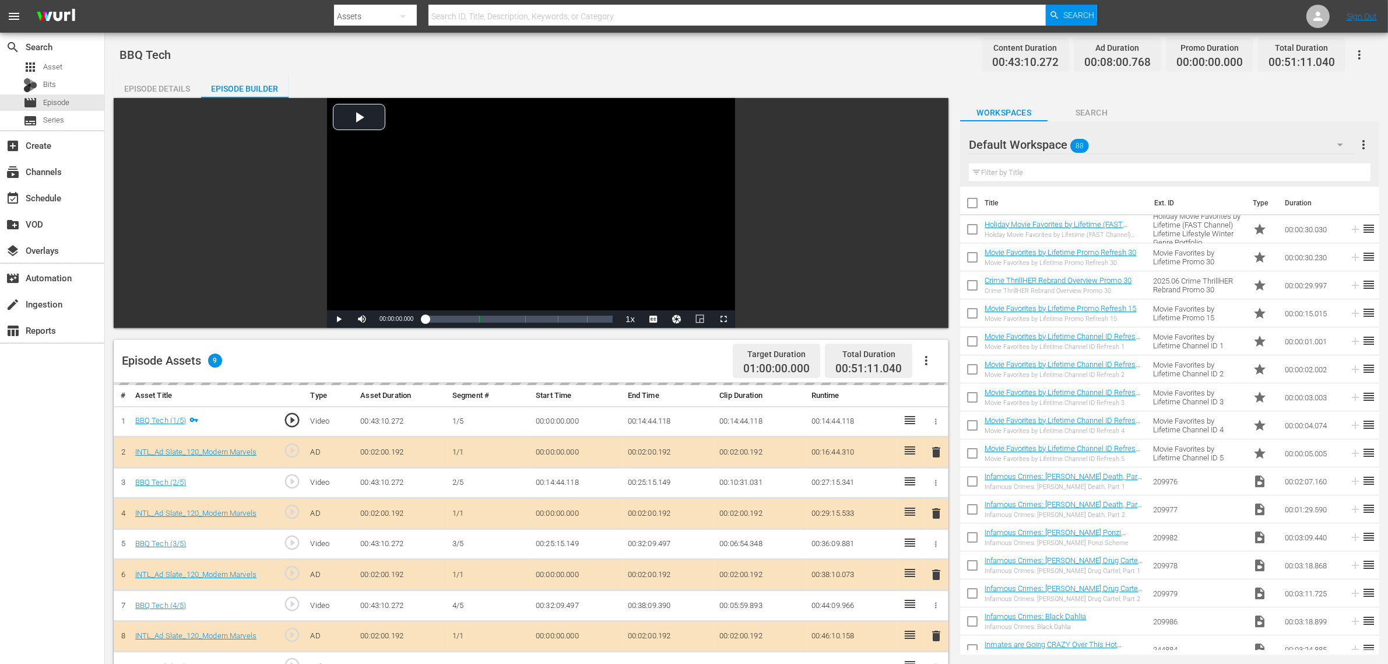
click at [1119, 146] on div "Default Workspace 88" at bounding box center [1161, 144] width 385 height 33
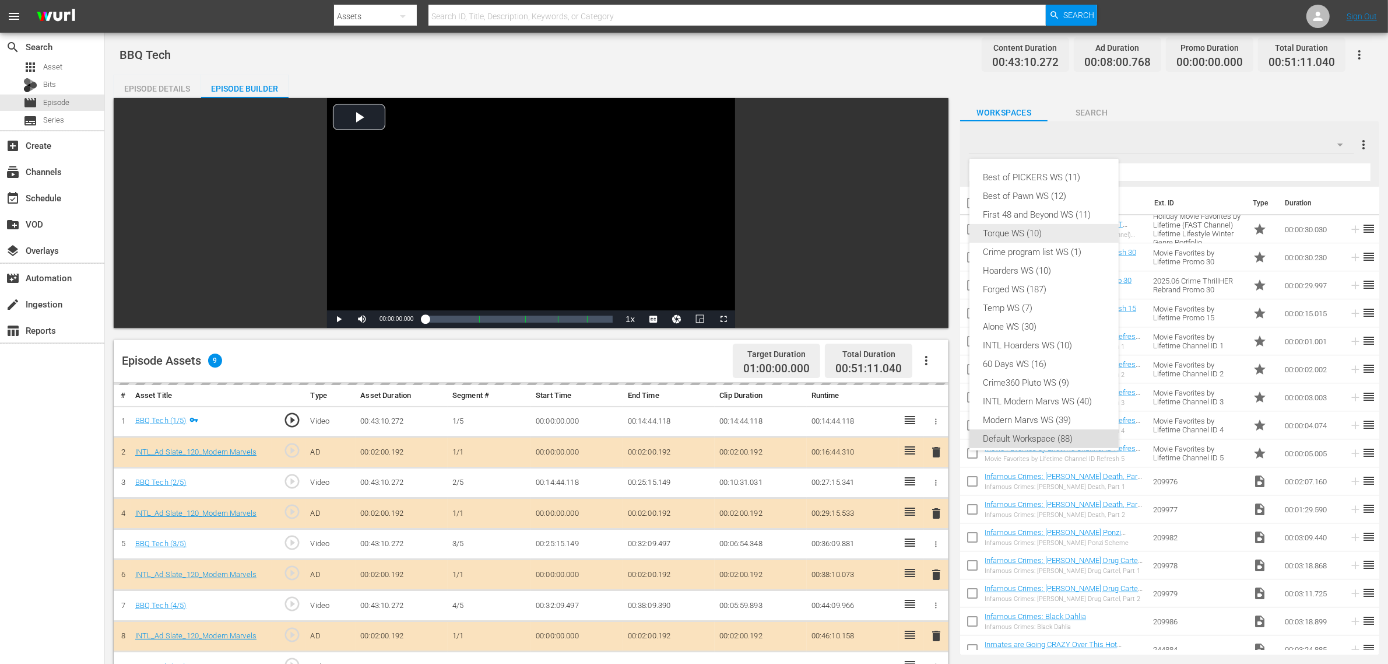
scroll to position [7, 0]
click at [1015, 388] on div "INTL Modern Marvs WS (40)" at bounding box center [1044, 394] width 121 height 19
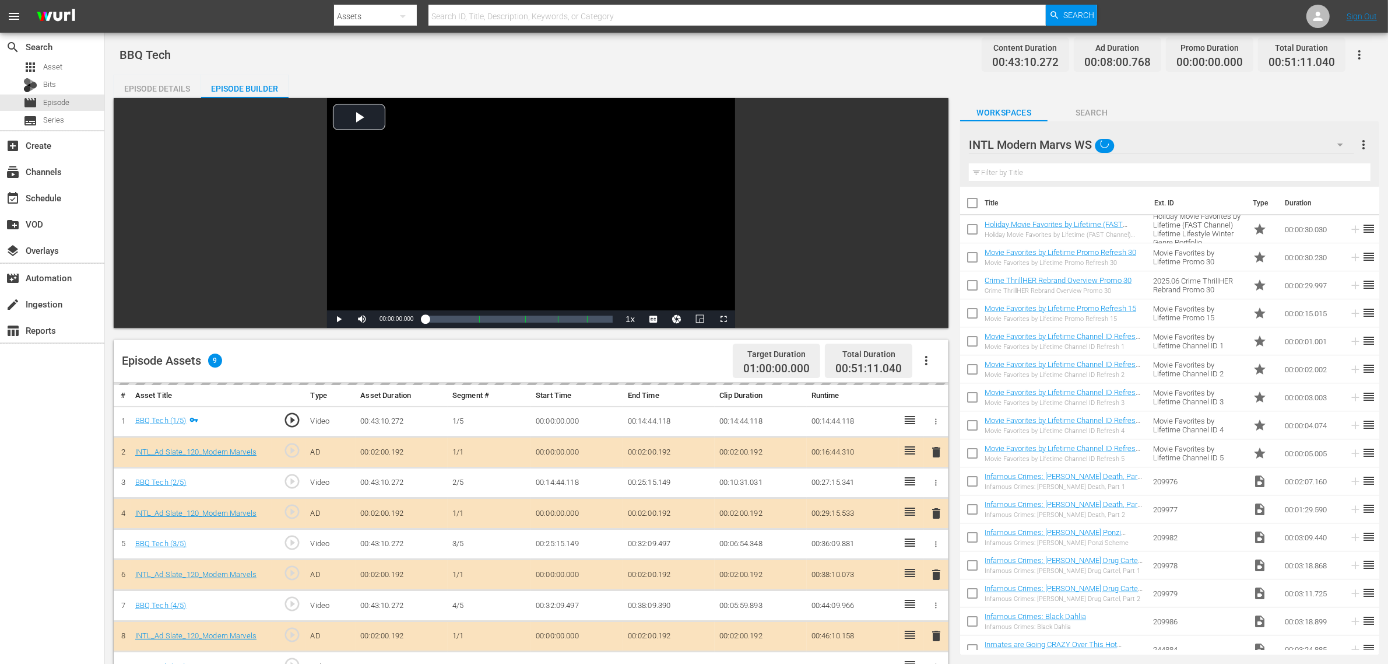
drag, startPoint x: 782, startPoint y: 60, endPoint x: 777, endPoint y: 73, distance: 13.9
click at [781, 60] on div "Best of PICKERS WS (11) Best of Pawn WS (12) First 48 and Beyond WS (11) Torque…" at bounding box center [694, 332] width 1388 height 664
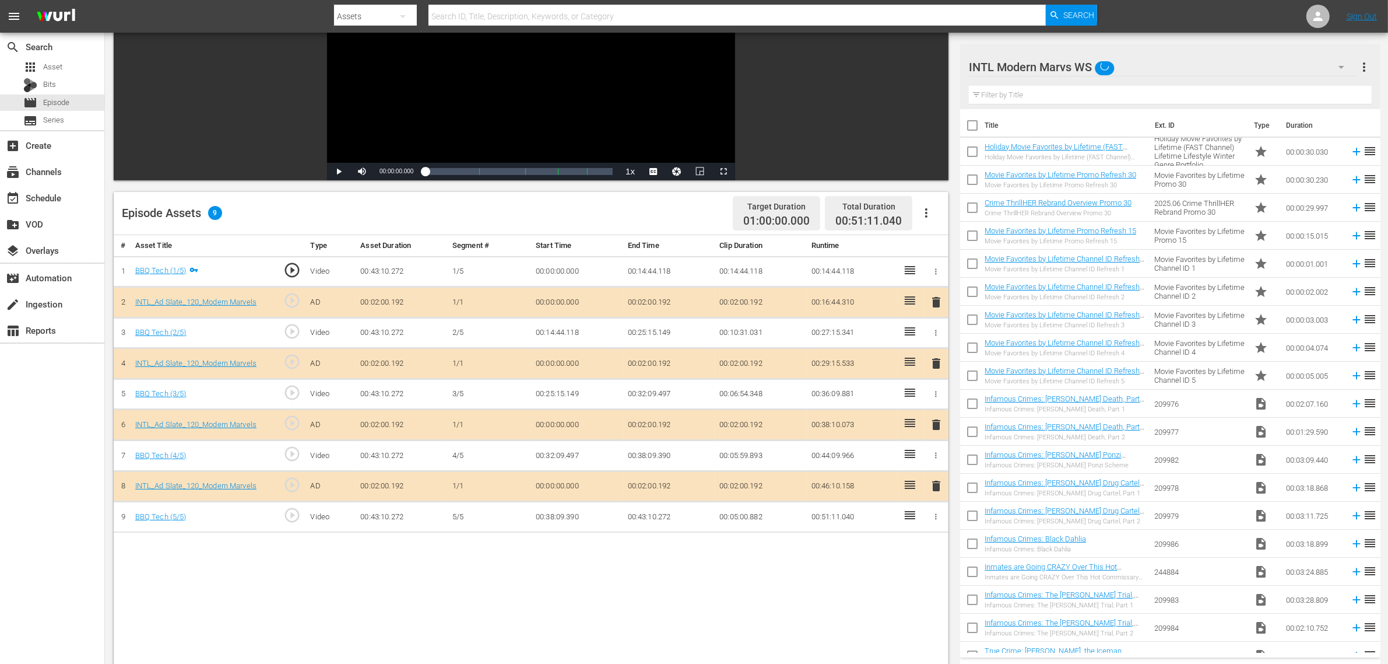
scroll to position [303, 0]
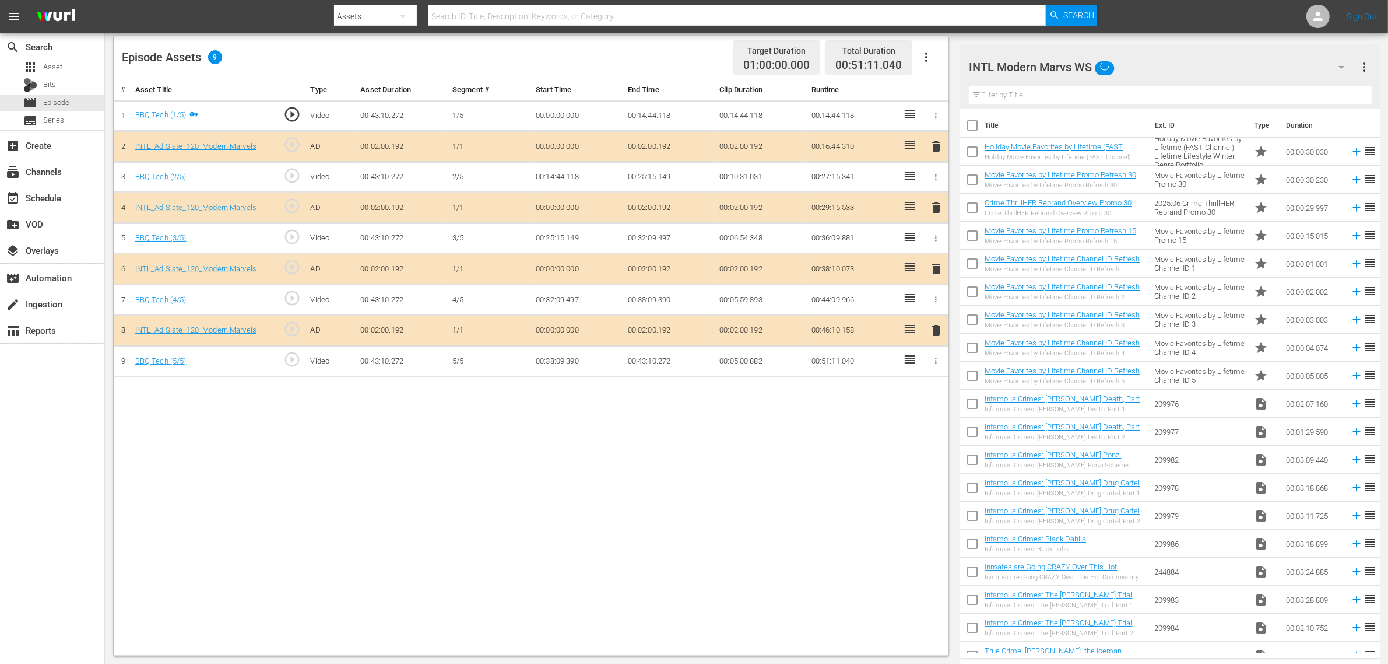
click at [935, 272] on span "delete" at bounding box center [936, 269] width 14 height 14
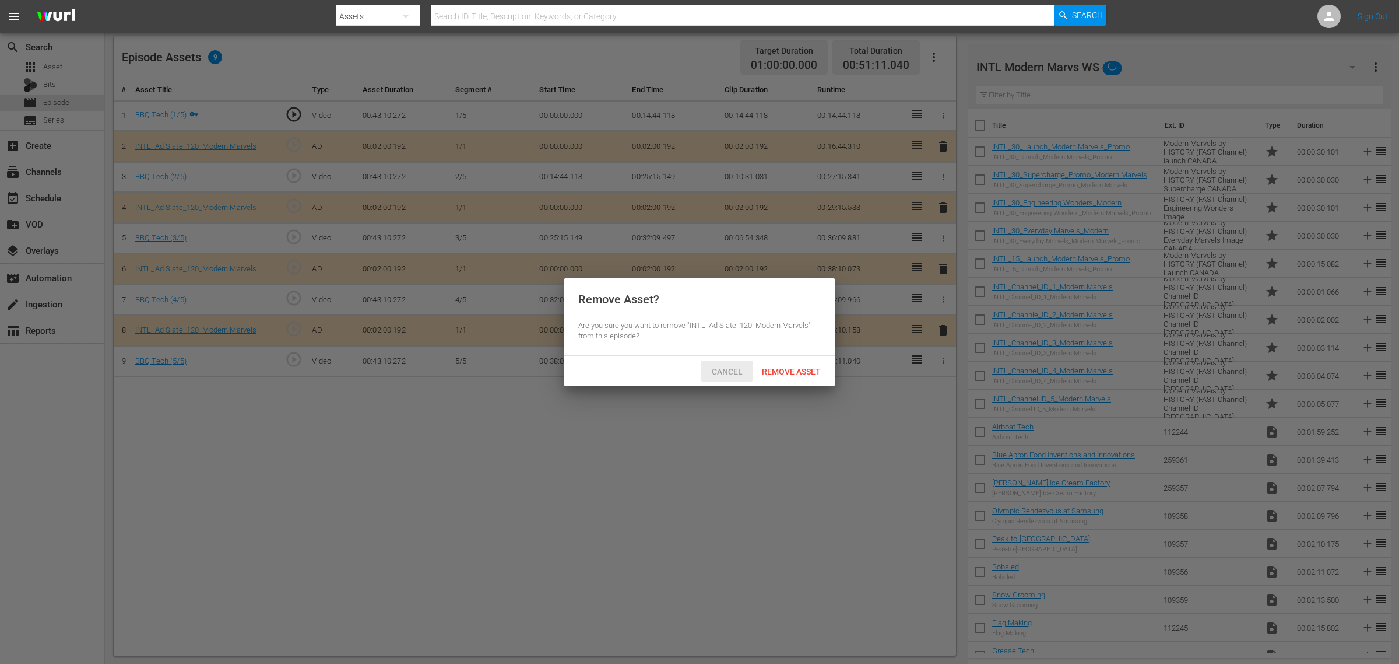
click at [783, 371] on span "Remove Asset" at bounding box center [792, 371] width 78 height 9
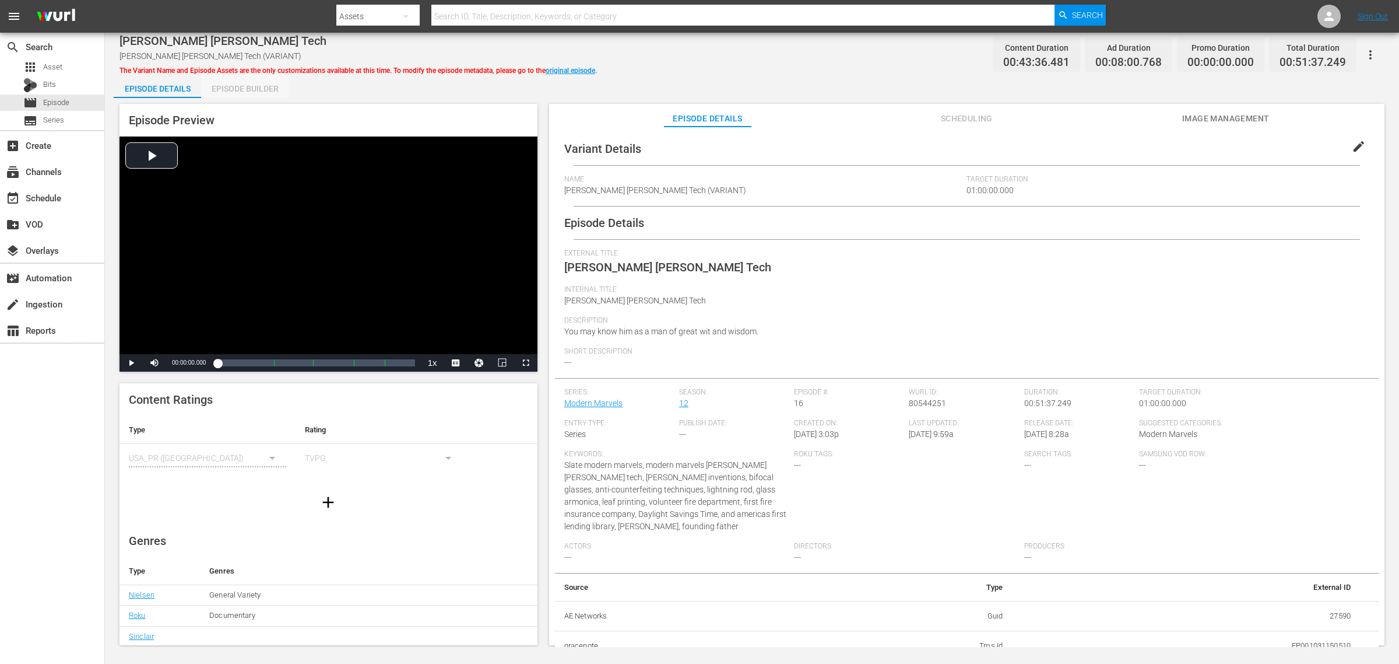
click at [244, 92] on div "Episode Builder" at bounding box center [244, 89] width 87 height 28
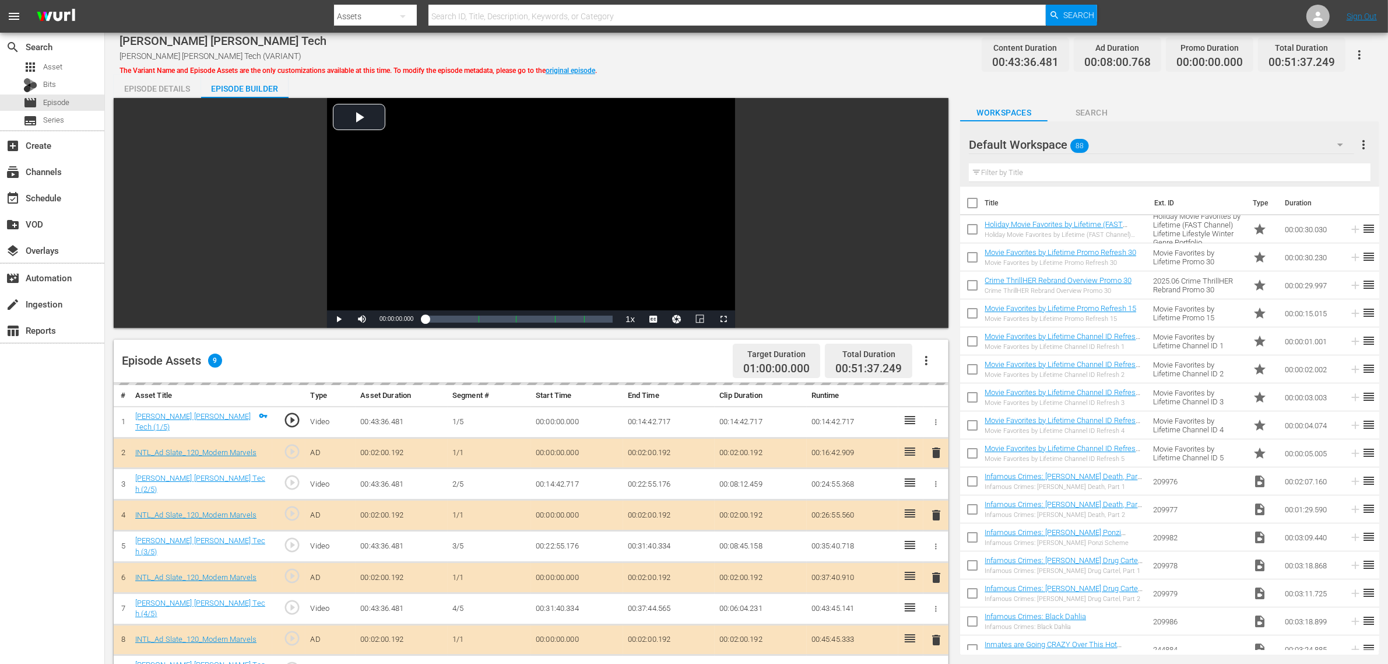
click at [1119, 148] on div "Default Workspace 88" at bounding box center [1161, 144] width 385 height 33
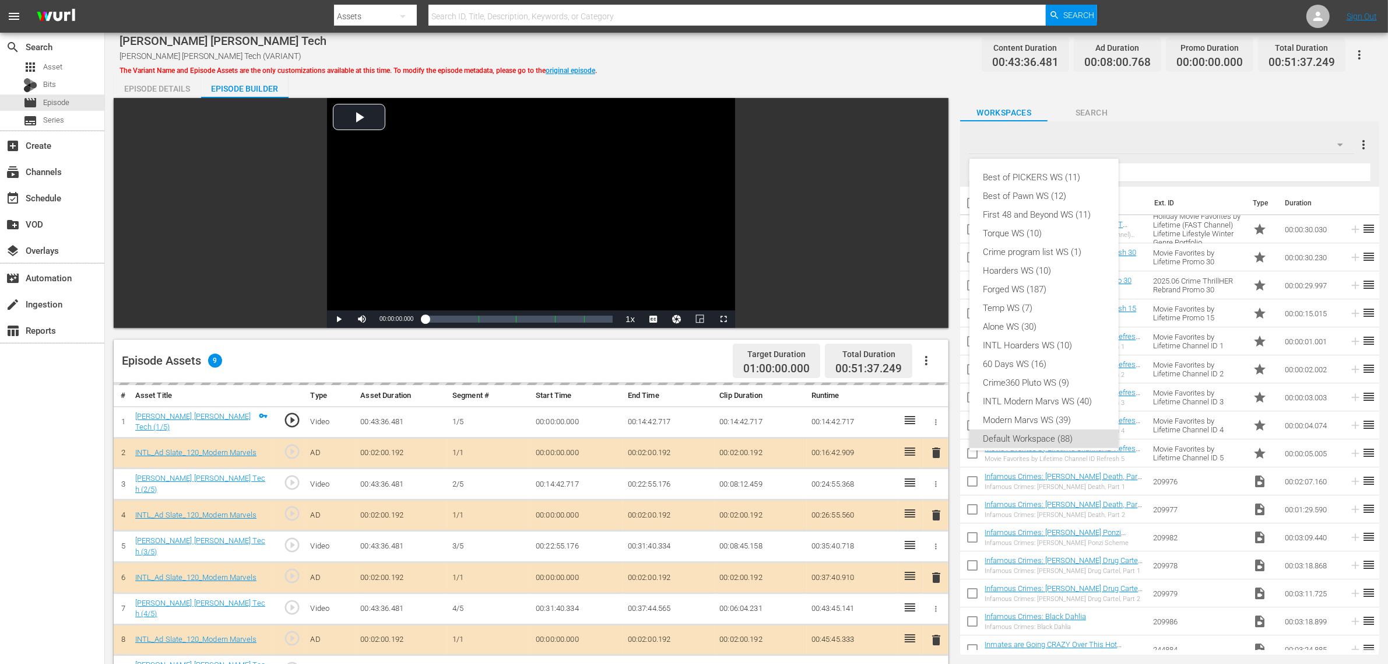
scroll to position [7, 0]
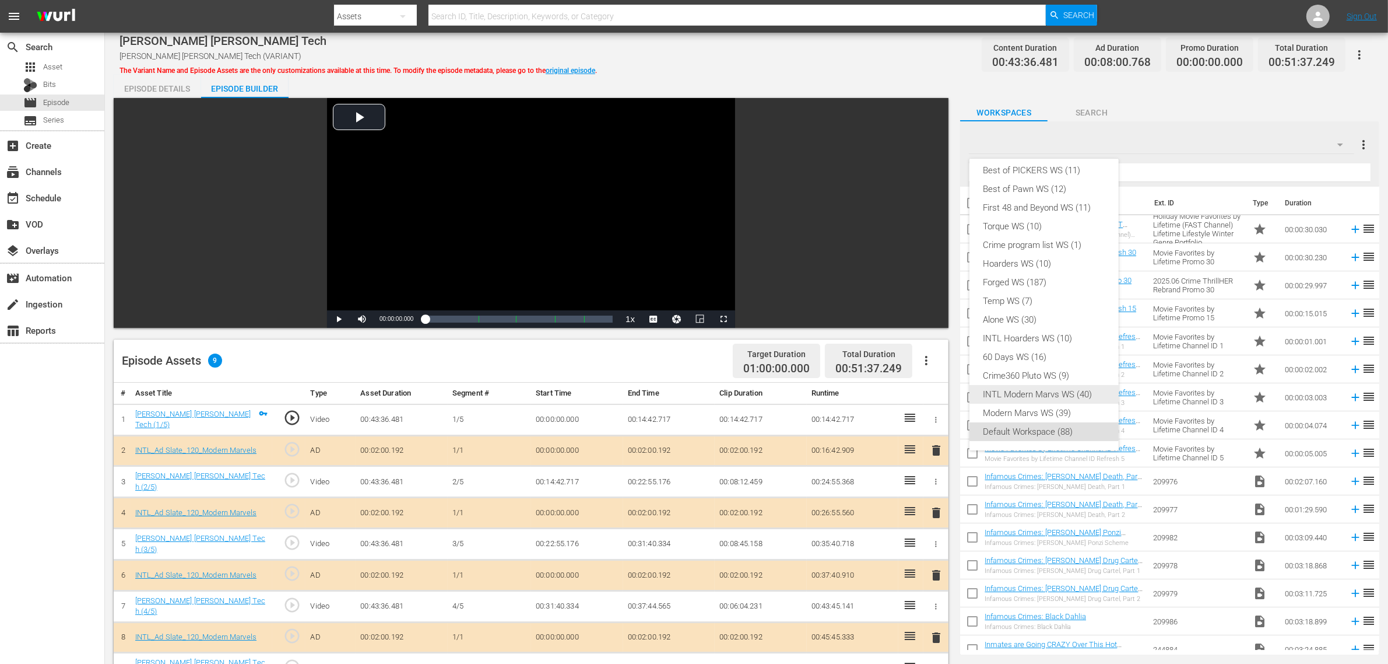
click at [1022, 389] on div "INTL Modern Marvs WS (40)" at bounding box center [1044, 394] width 121 height 19
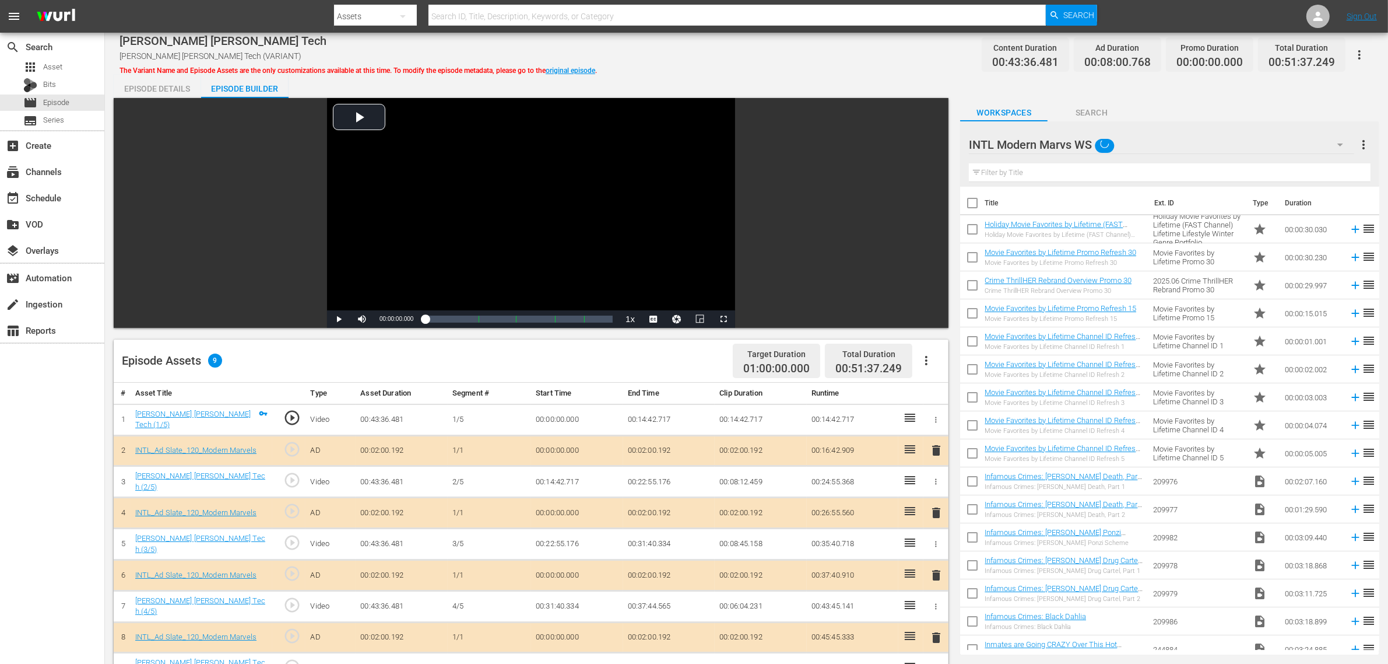
click at [774, 86] on div "Best of PICKERS WS (11) Best of Pawn WS (12) First 48 and Beyond WS (11) Torque…" at bounding box center [694, 332] width 1388 height 664
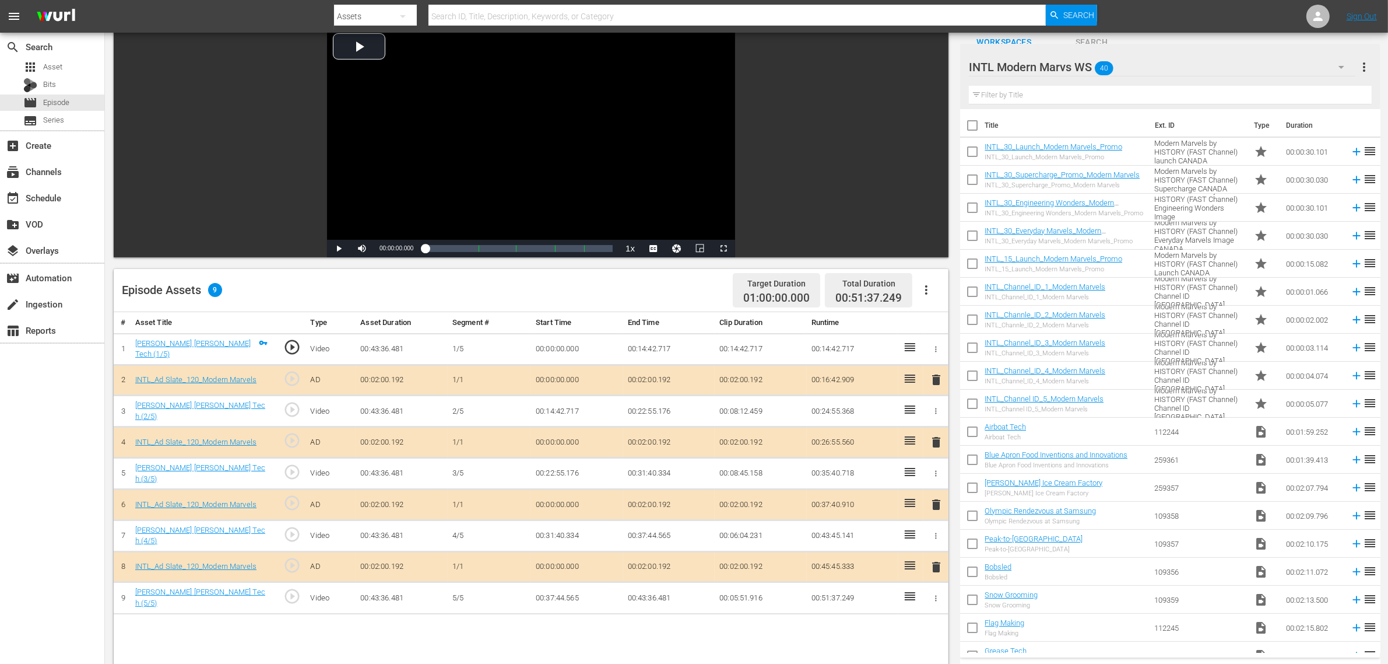
scroll to position [219, 0]
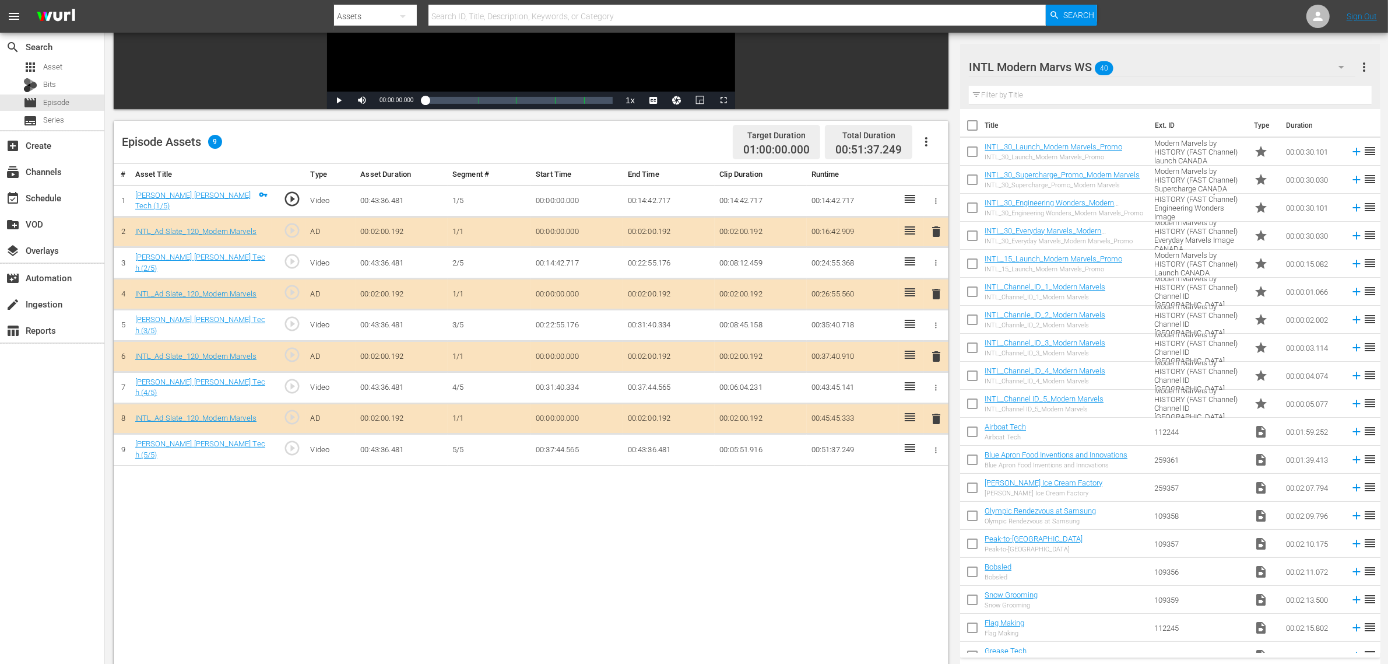
click at [937, 355] on span "delete" at bounding box center [936, 356] width 14 height 14
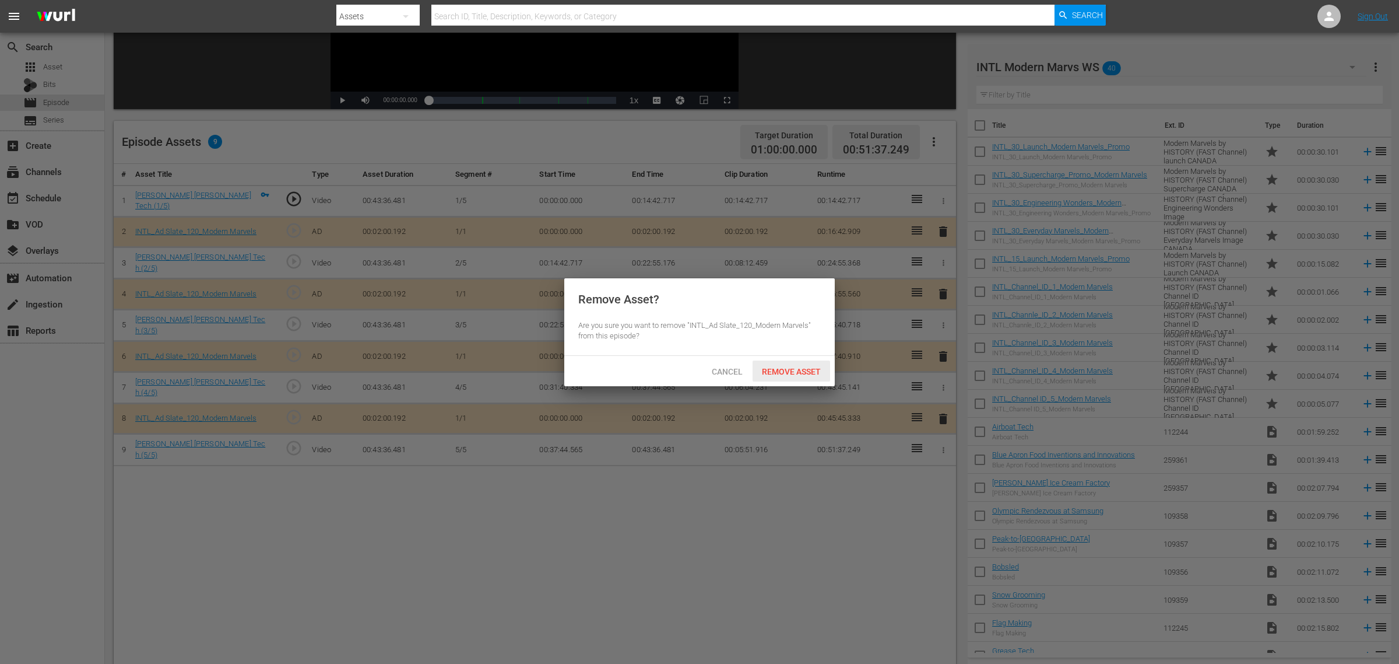
click at [797, 372] on span "Remove Asset" at bounding box center [792, 371] width 78 height 9
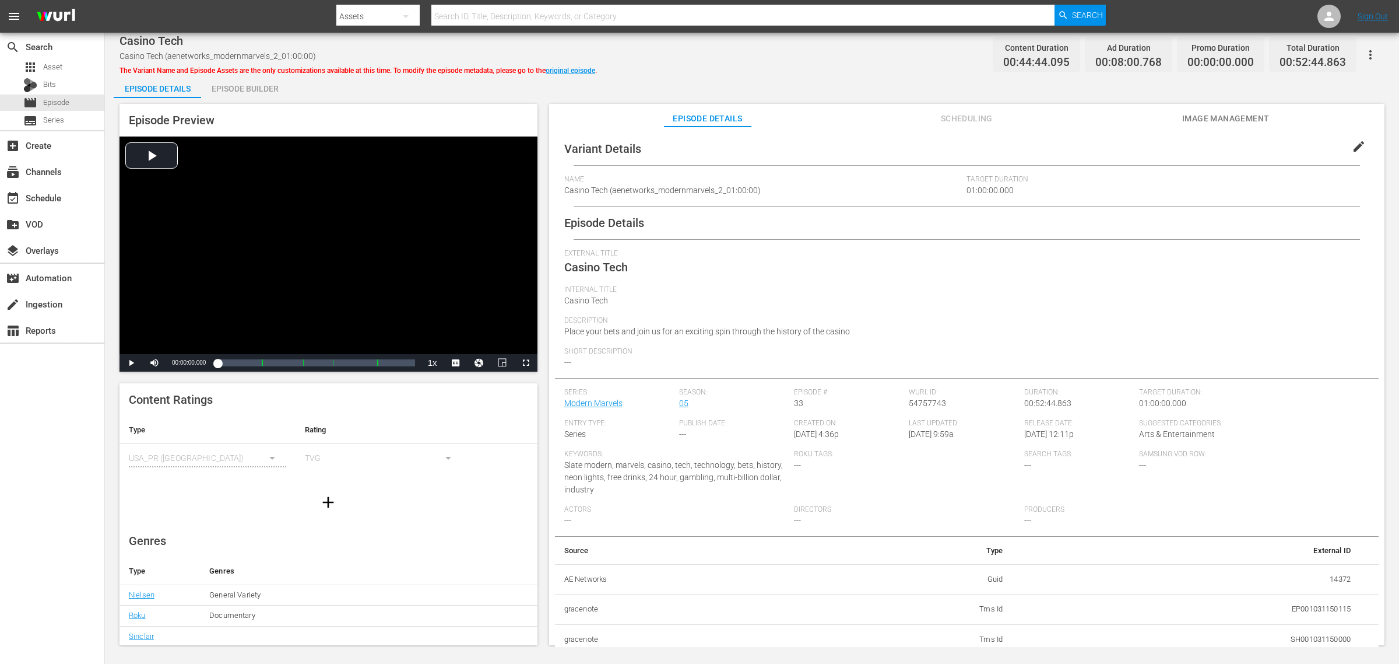
click at [257, 90] on div "Episode Builder" at bounding box center [244, 89] width 87 height 28
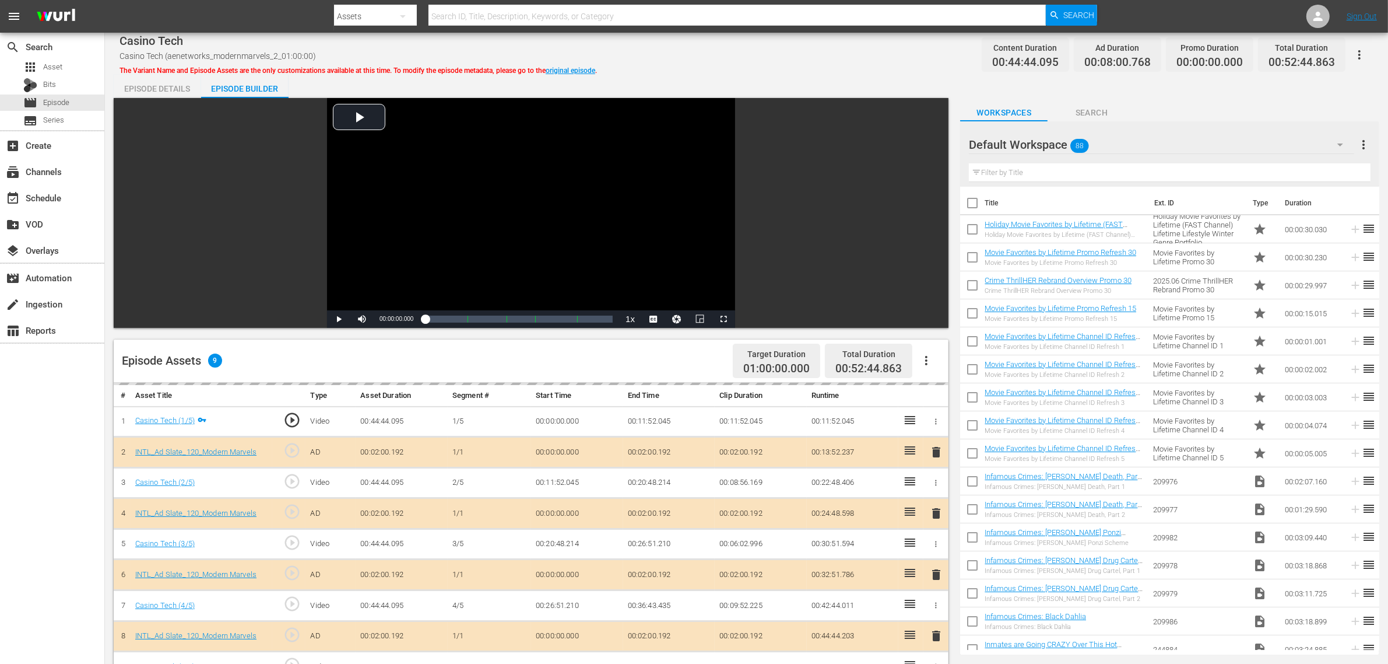
click at [1119, 149] on div "Default Workspace 88" at bounding box center [1161, 144] width 385 height 33
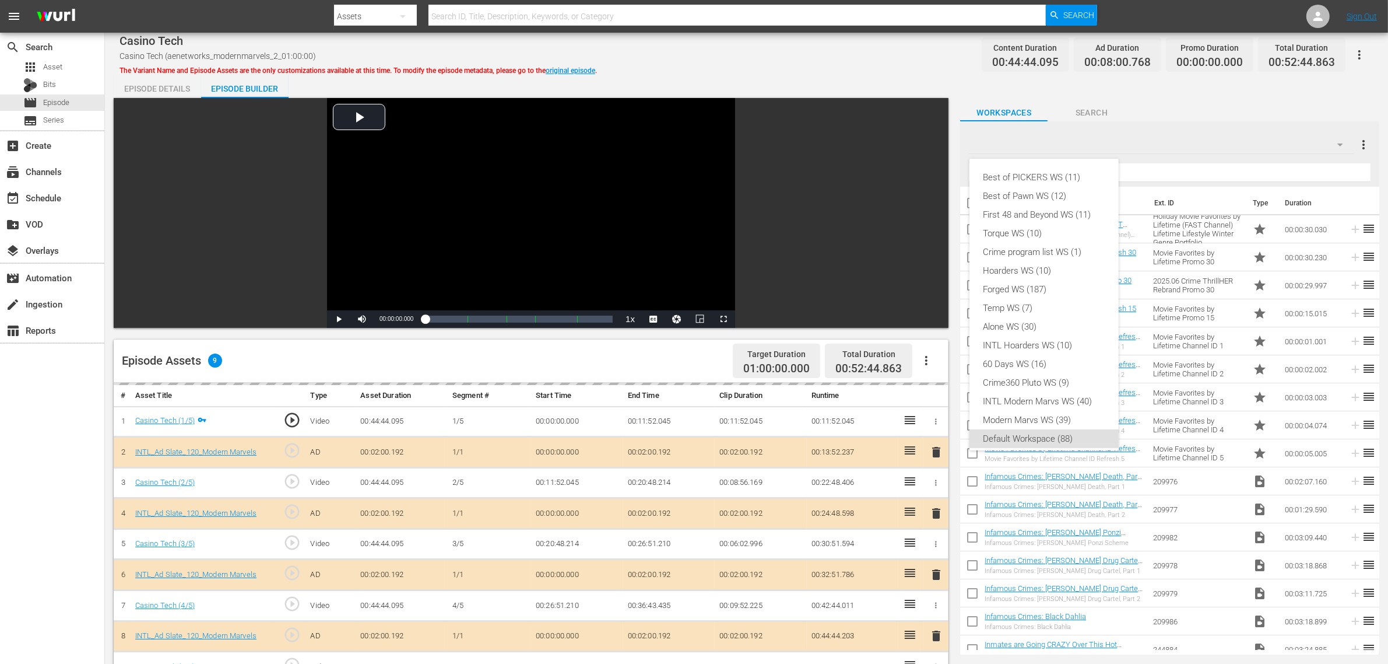
scroll to position [7, 0]
click at [1031, 397] on div "INTL Modern Marvs WS (40)" at bounding box center [1044, 394] width 121 height 19
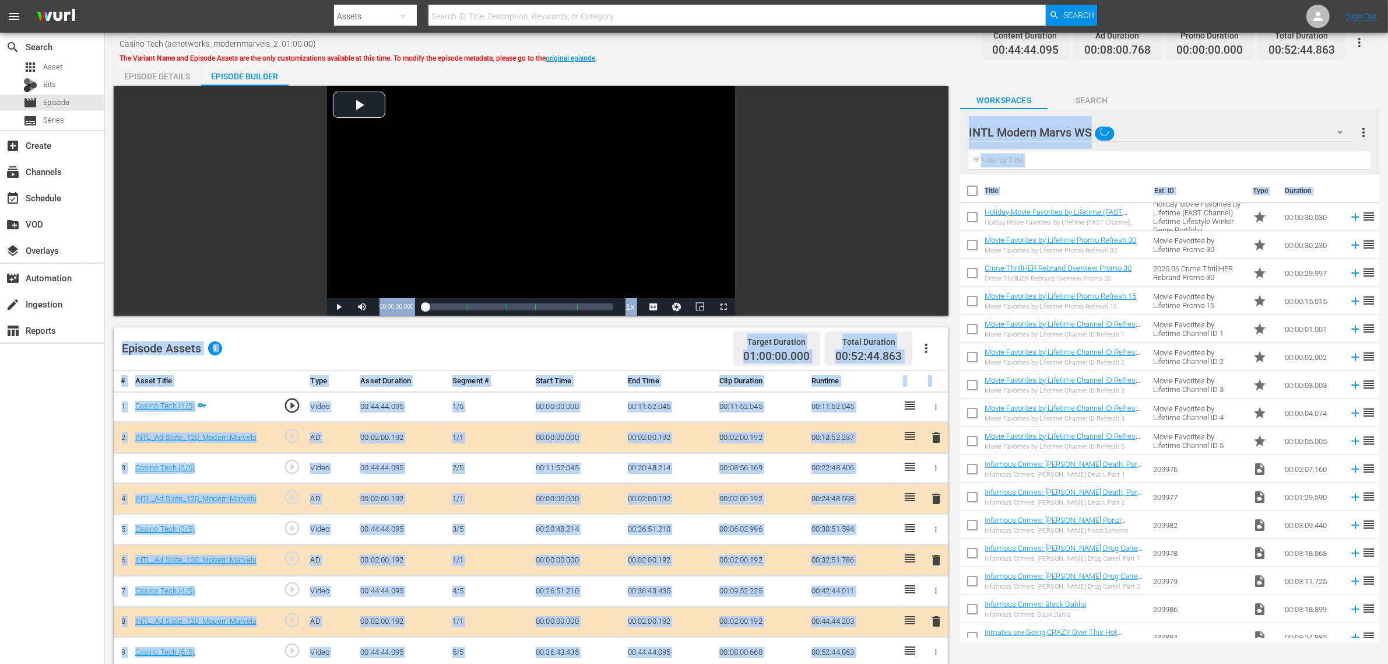
scroll to position [292, 0]
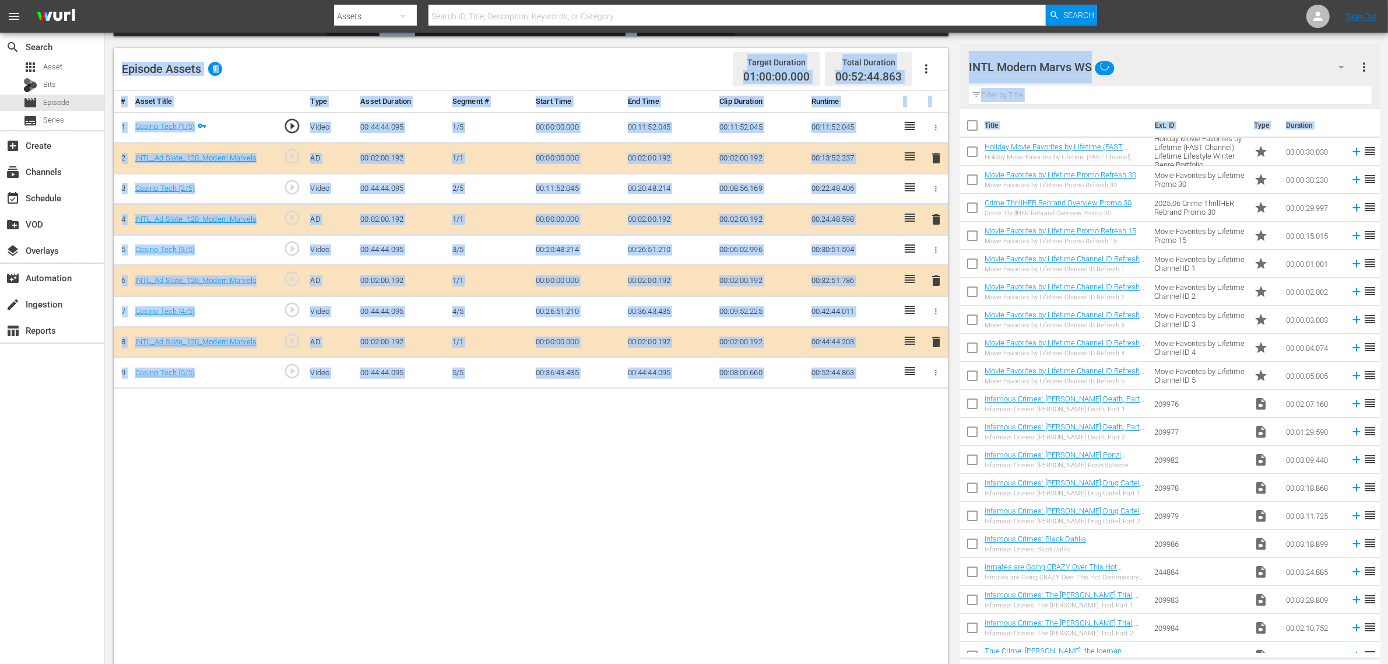
click at [767, 468] on div "# Asset Title Type Asset Duration Segment # Start Time End Time Clip Duration R…" at bounding box center [531, 379] width 835 height 576
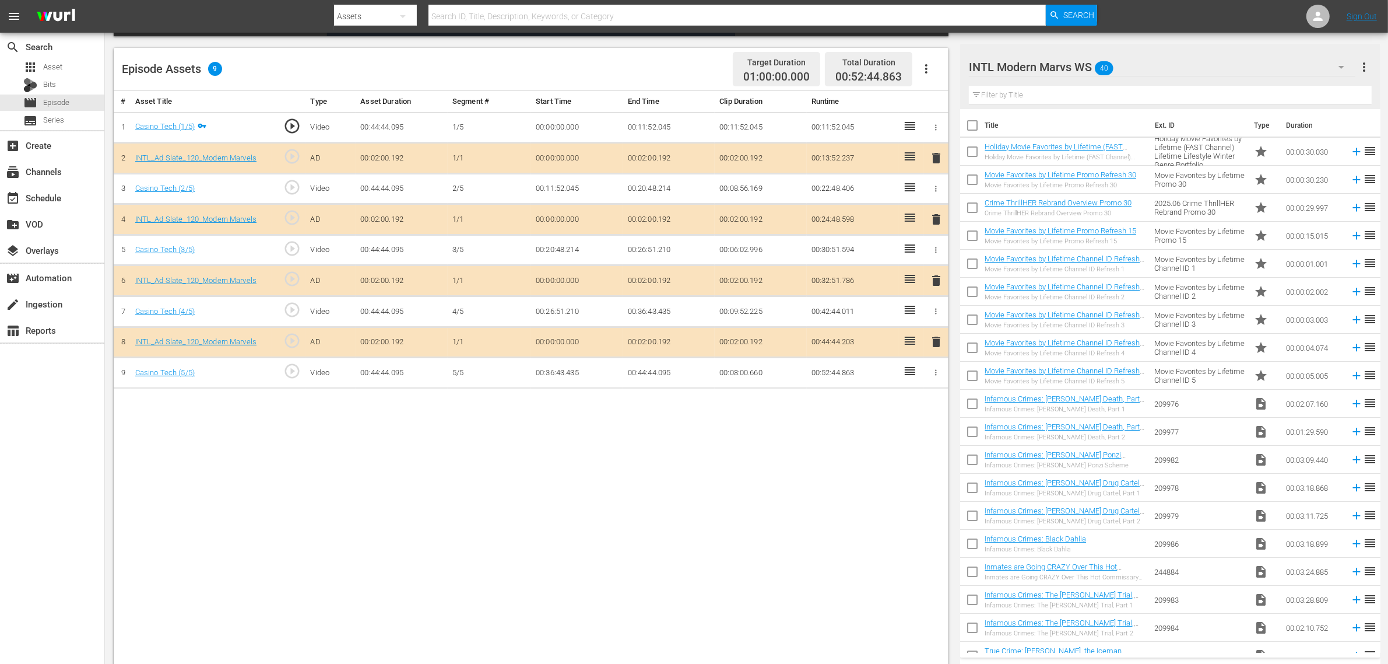
click at [935, 283] on span "delete" at bounding box center [936, 280] width 14 height 14
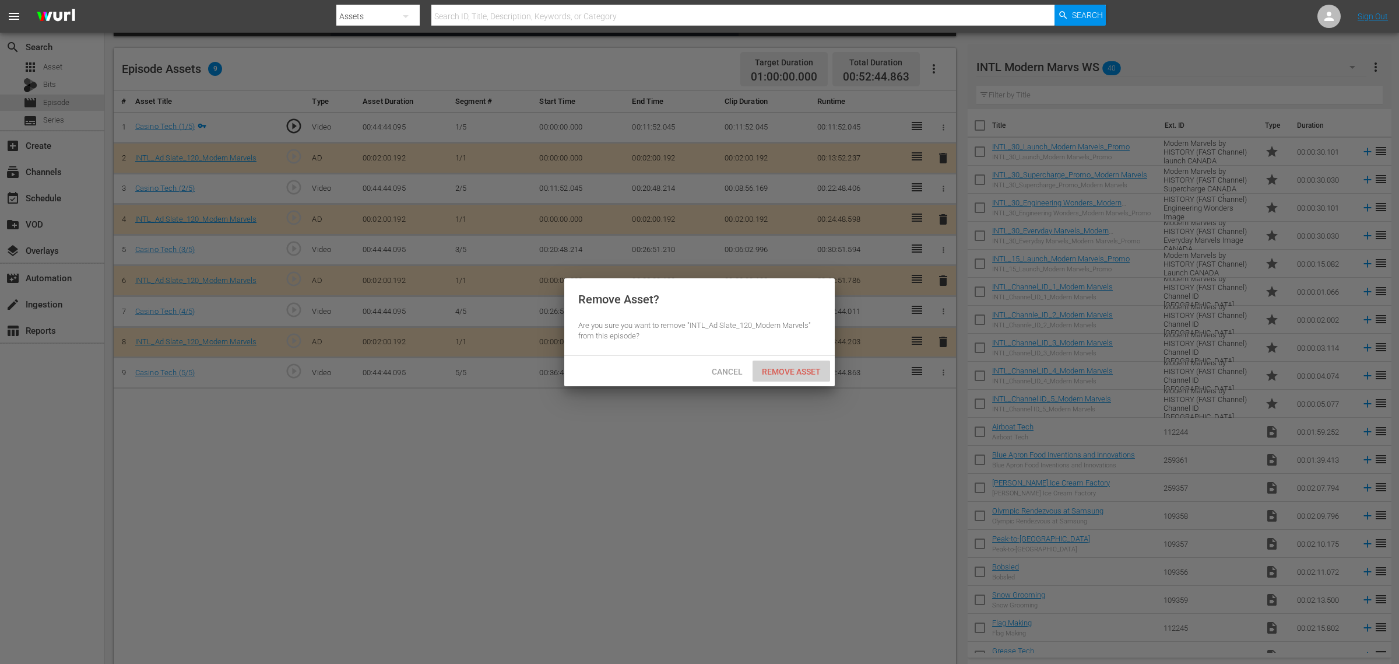
click at [808, 368] on span "Remove Asset" at bounding box center [792, 371] width 78 height 9
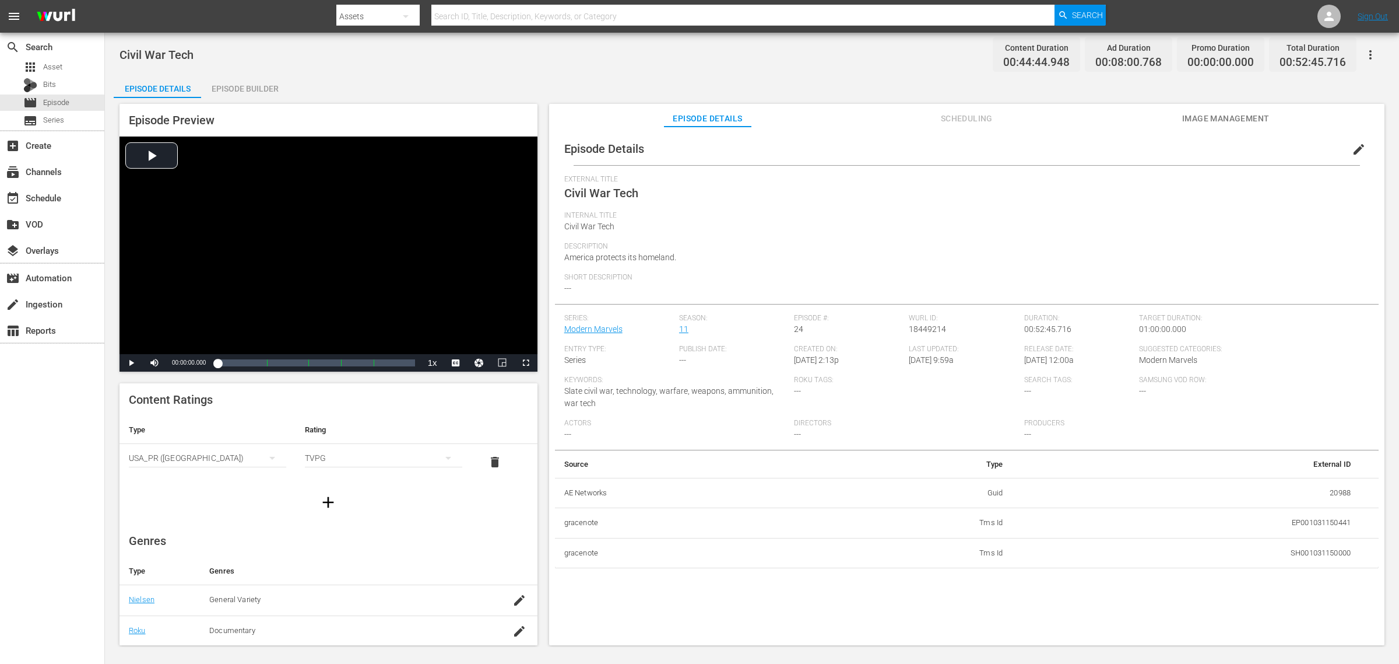
click at [260, 88] on div "Episode Builder" at bounding box center [244, 89] width 87 height 28
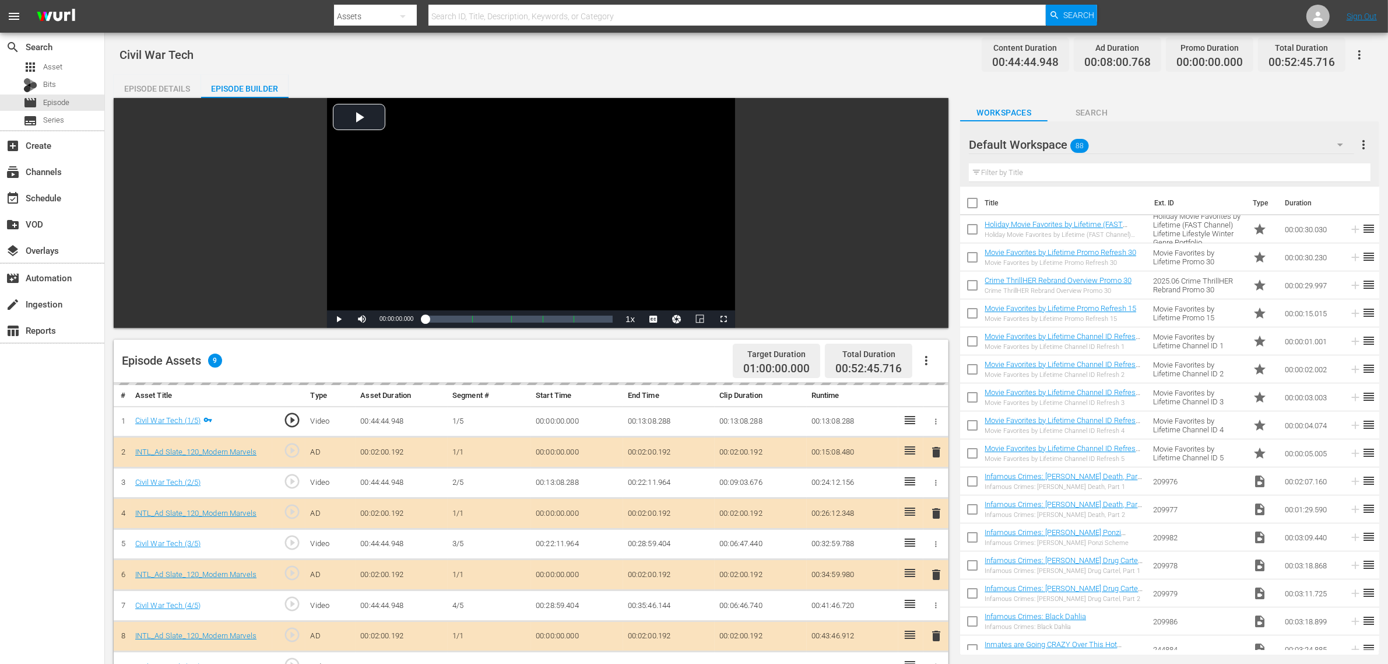
click at [813, 61] on div "Civil War Tech Content Duration 00:44:44.948 Ad Duration 00:08:00.768 Promo Dur…" at bounding box center [747, 54] width 1254 height 26
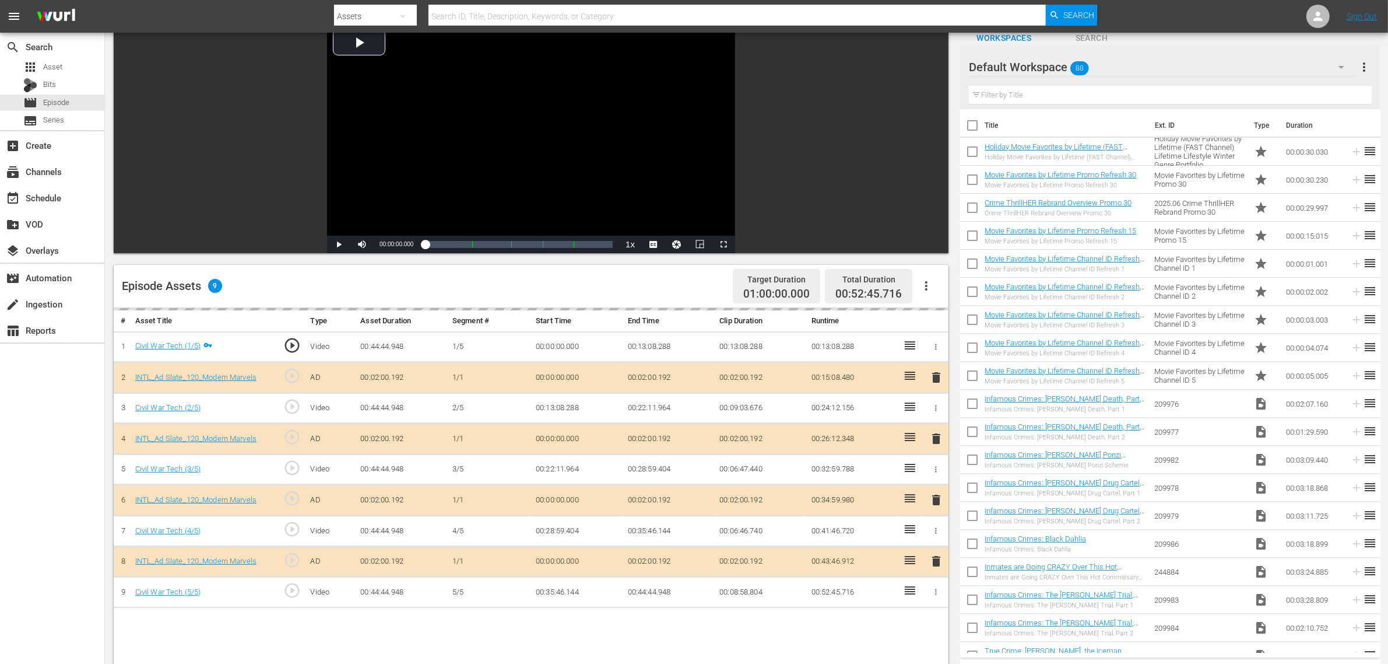
scroll to position [146, 0]
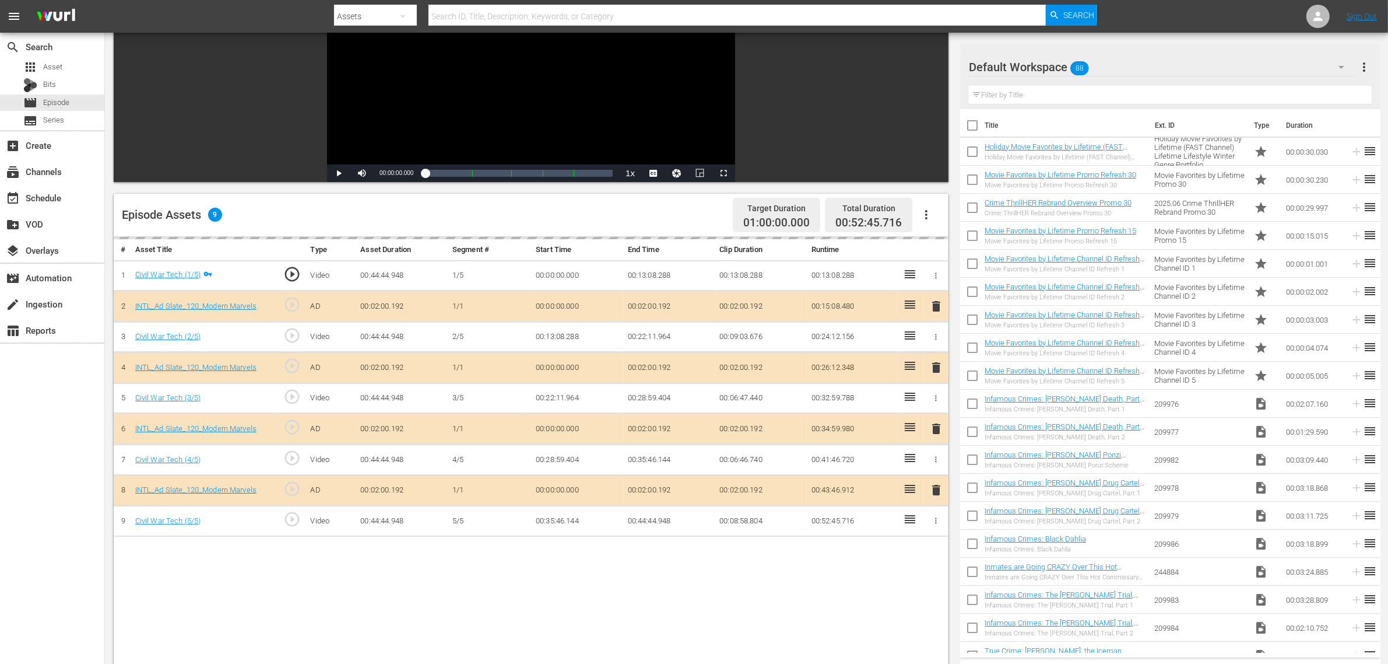
click at [1119, 63] on div "Default Workspace 88" at bounding box center [1162, 67] width 387 height 33
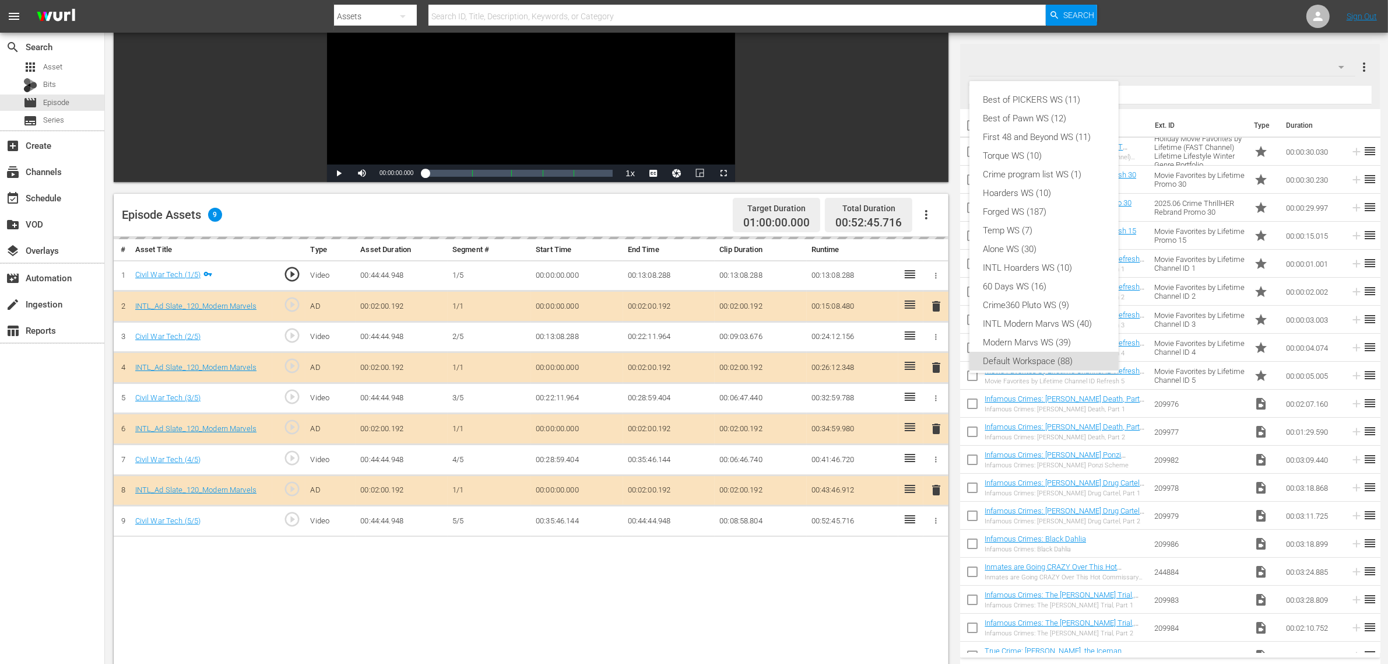
scroll to position [7, 0]
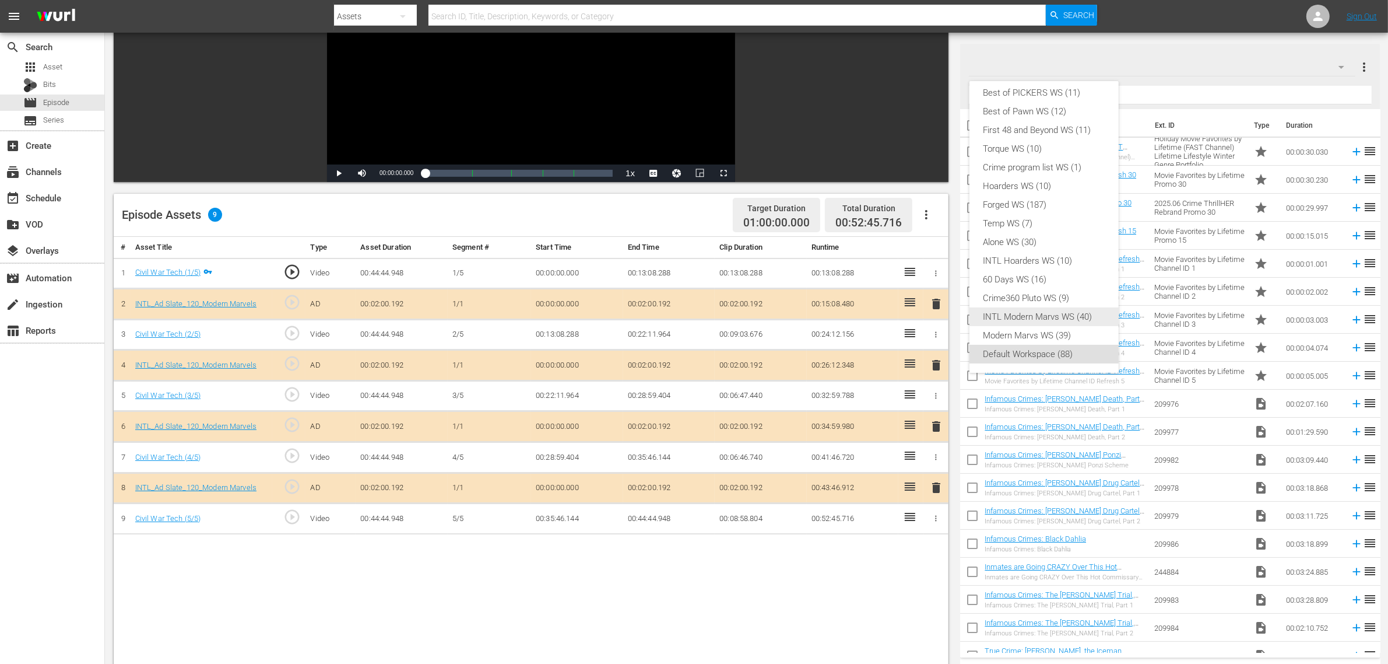
click at [1039, 320] on div "INTL Modern Marvs WS (40)" at bounding box center [1044, 316] width 121 height 19
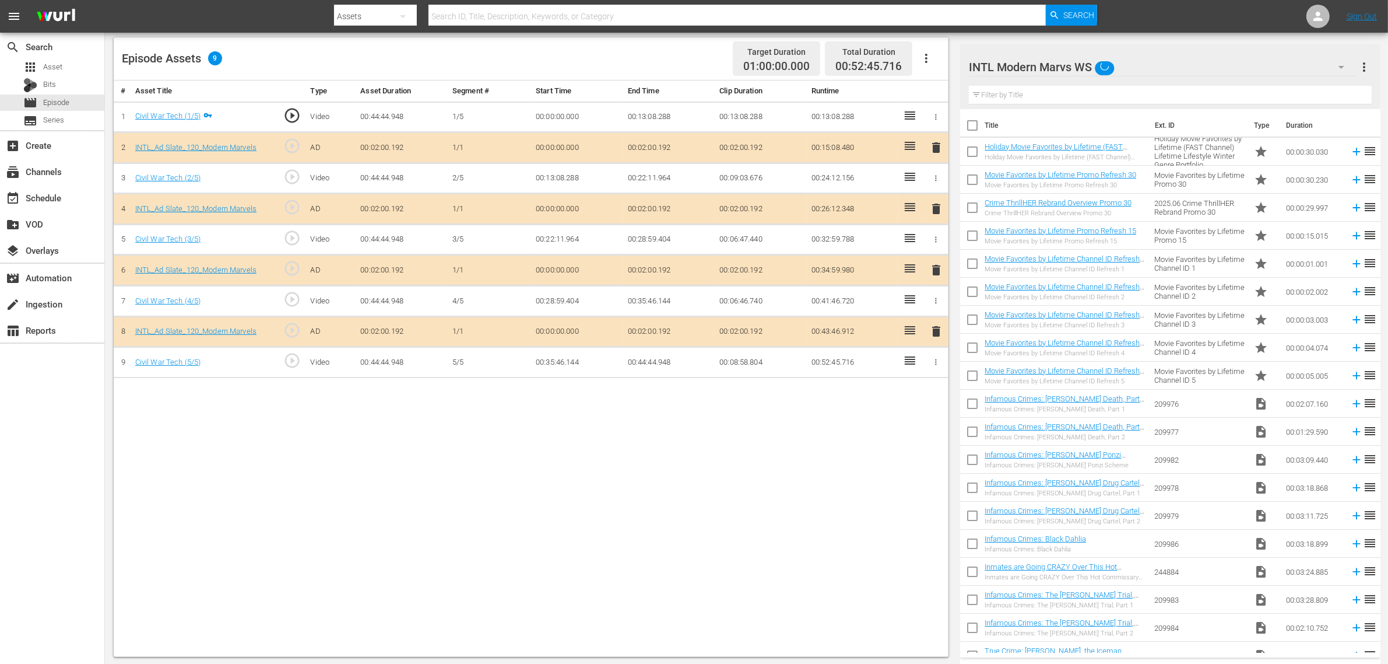
scroll to position [303, 0]
click at [934, 275] on span "delete" at bounding box center [936, 269] width 14 height 14
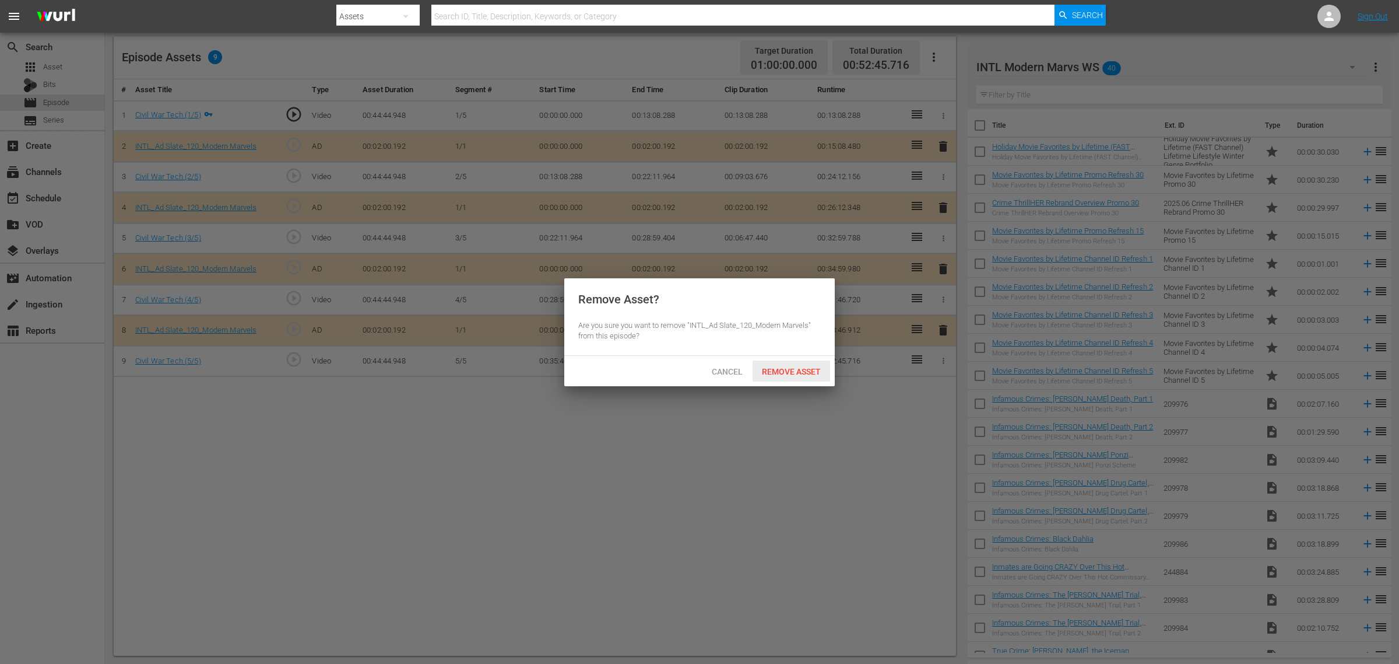
click at [774, 371] on span "Remove Asset" at bounding box center [792, 371] width 78 height 9
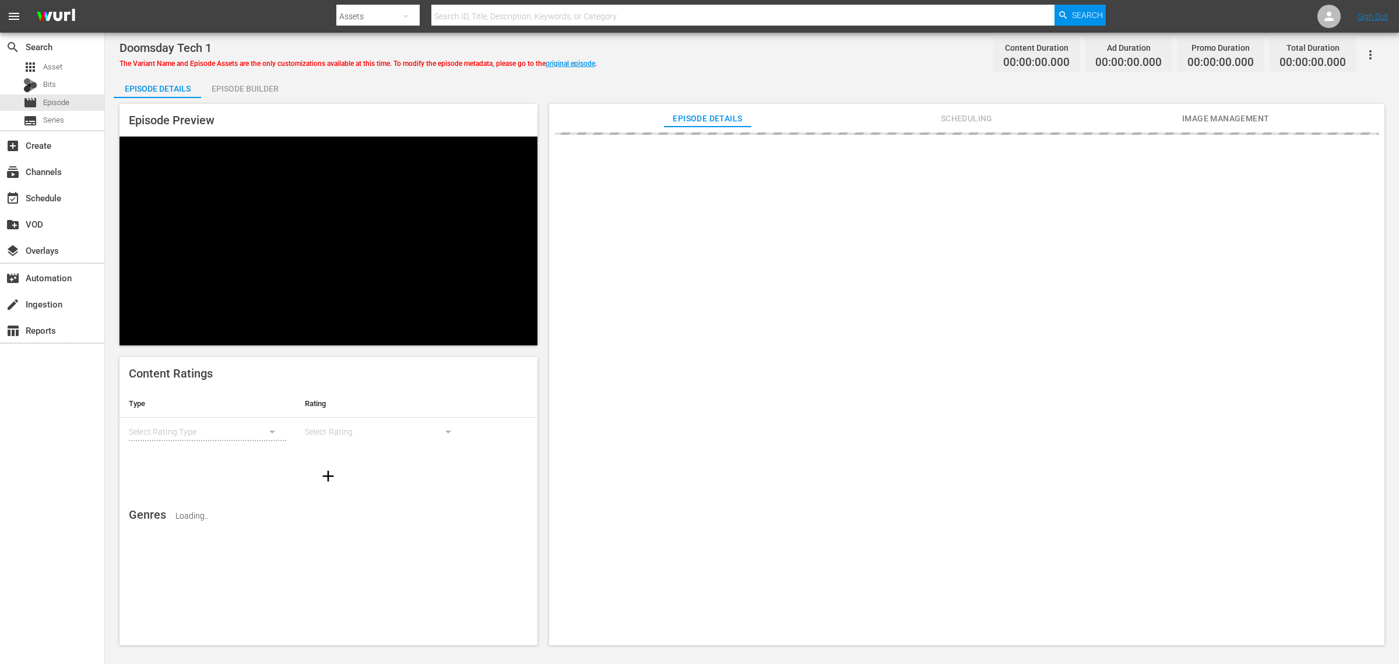
click at [251, 91] on div "Episode Builder" at bounding box center [244, 89] width 87 height 28
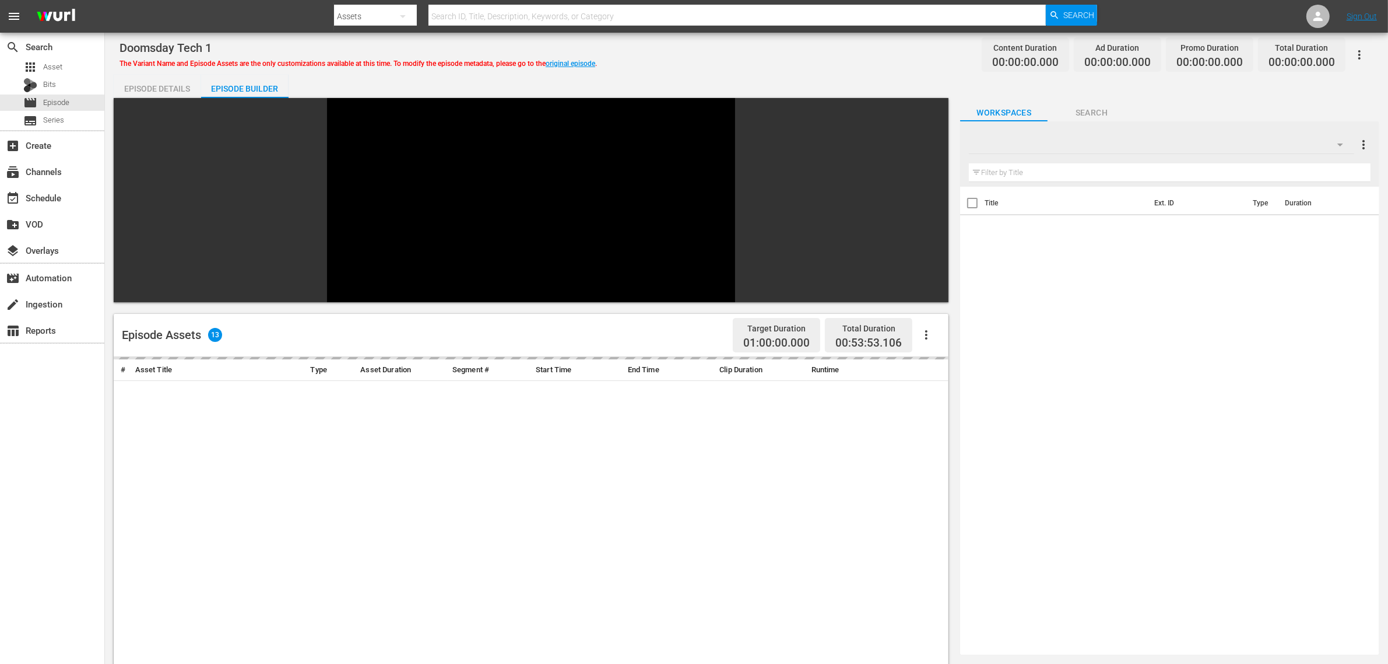
click at [718, 78] on div "Episode Details Episode Builder Episode Preview Content Ratings Type Rating Sel…" at bounding box center [747, 504] width 1266 height 858
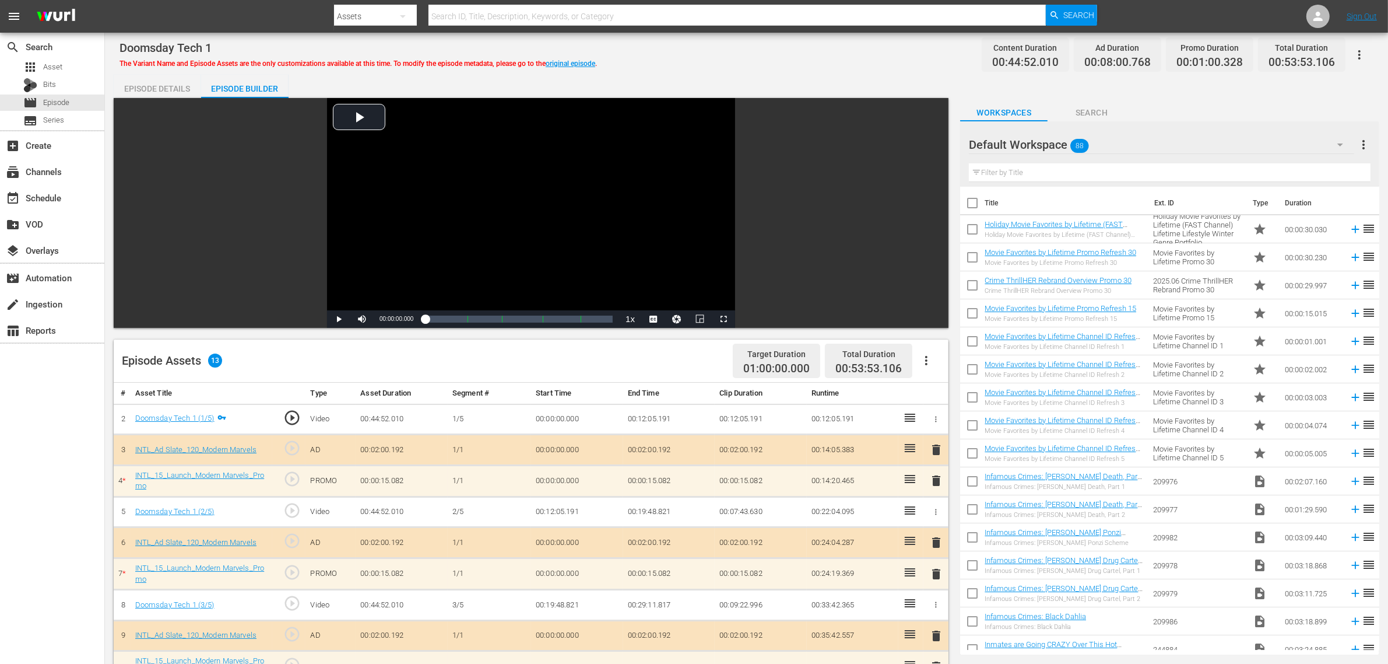
click at [857, 57] on div "Doomsday Tech 1 The Variant Name and Episode Assets are the only customizations…" at bounding box center [747, 54] width 1254 height 26
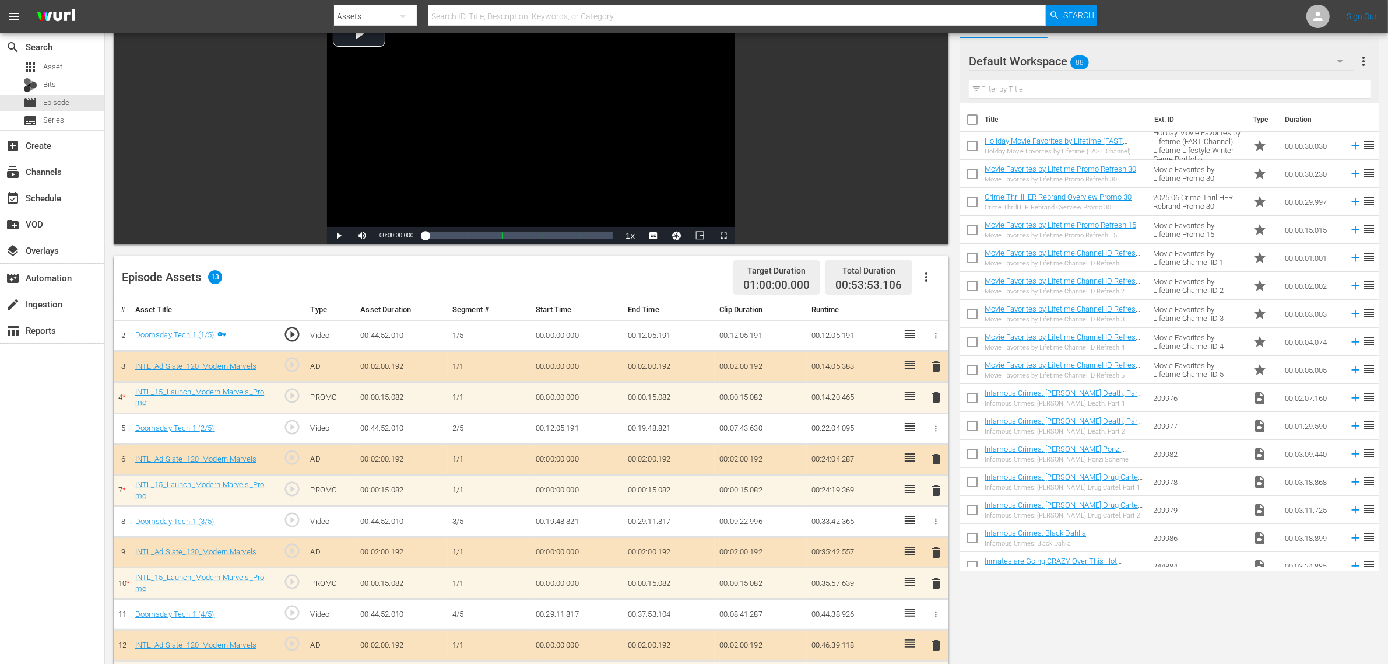
scroll to position [219, 0]
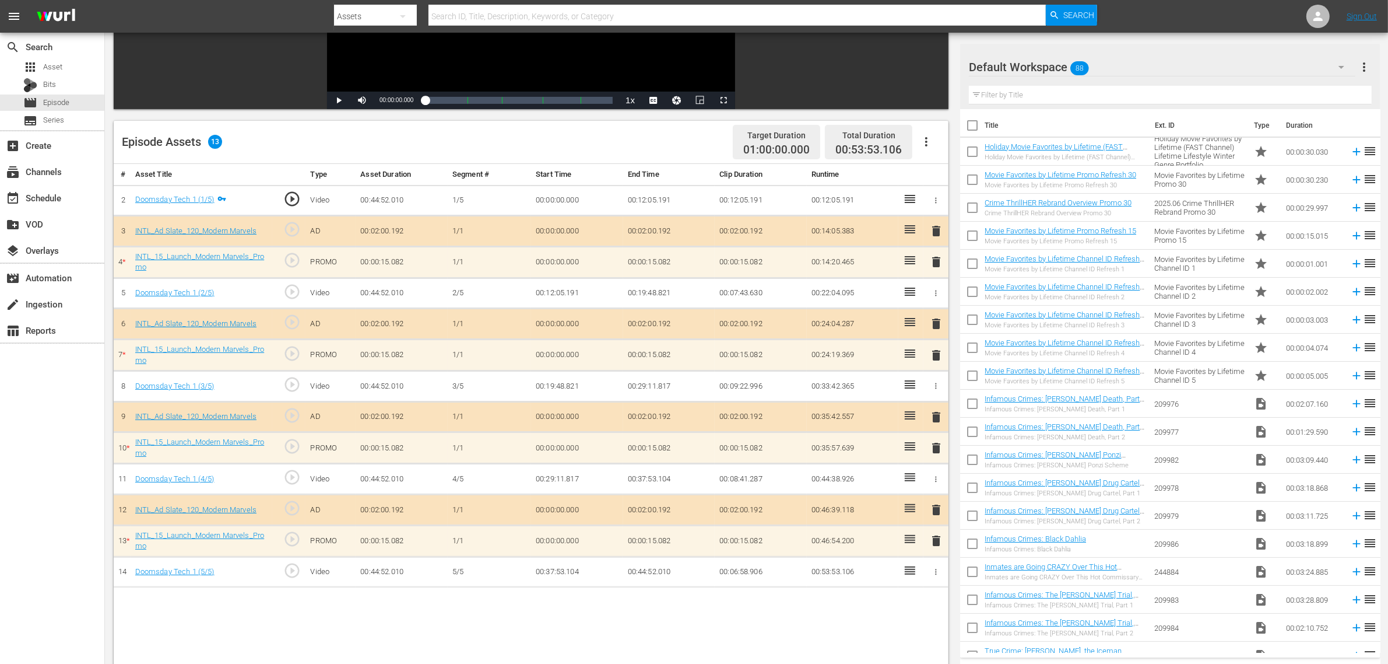
click at [936, 531] on span "delete" at bounding box center [936, 541] width 14 height 14
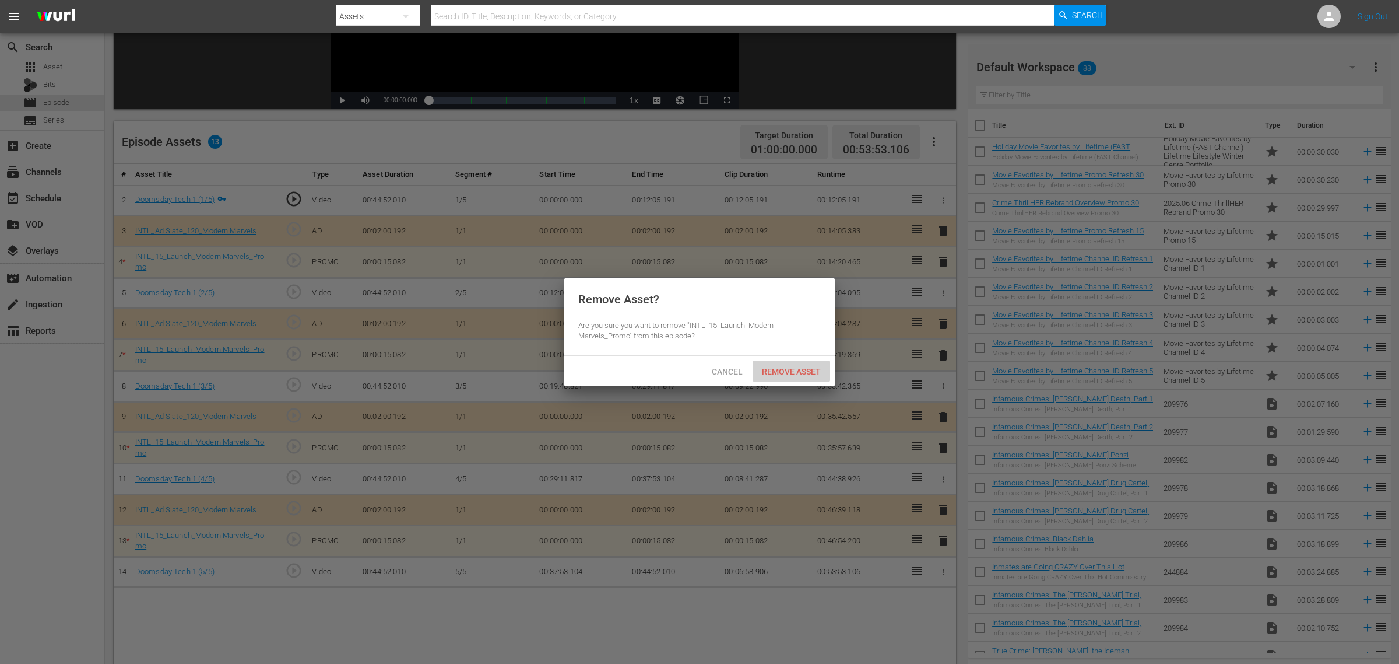
click at [802, 365] on div "Remove Asset" at bounding box center [792, 371] width 78 height 22
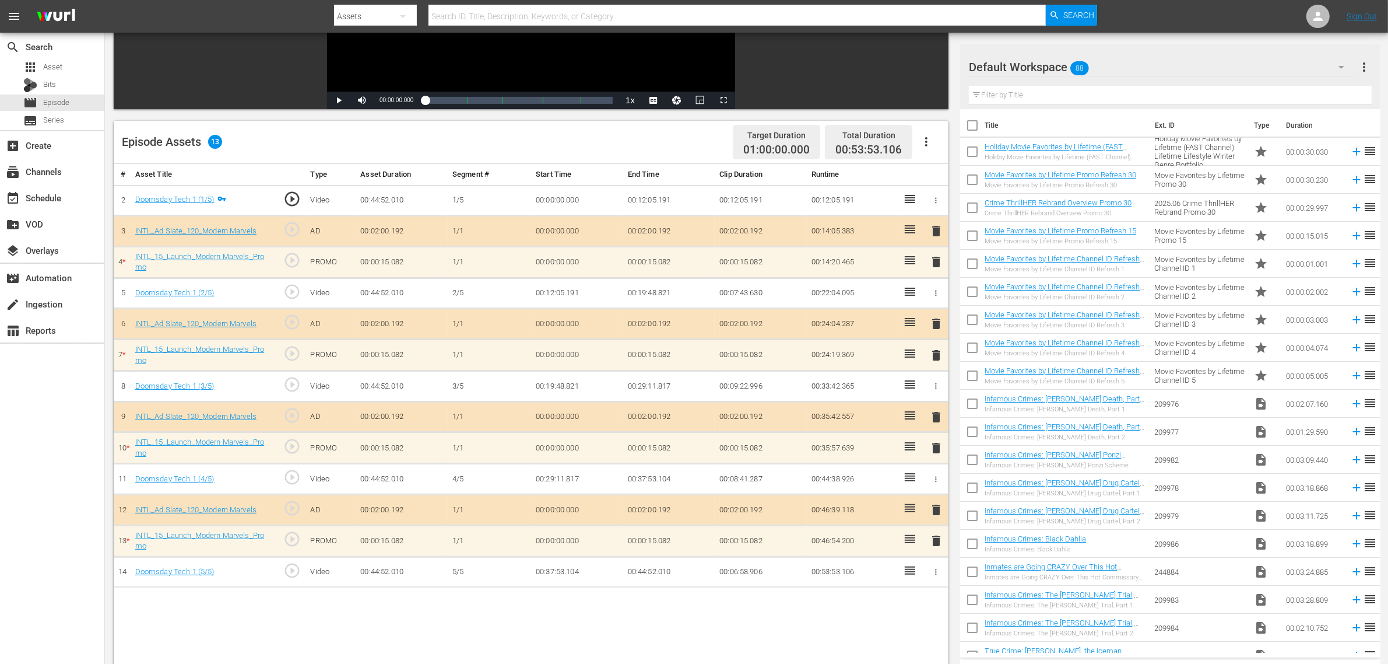
click at [685, 152] on div "Episode Assets 13 Target Duration 01:00:00.000 Total Duration 00:53:53.106" at bounding box center [531, 142] width 835 height 43
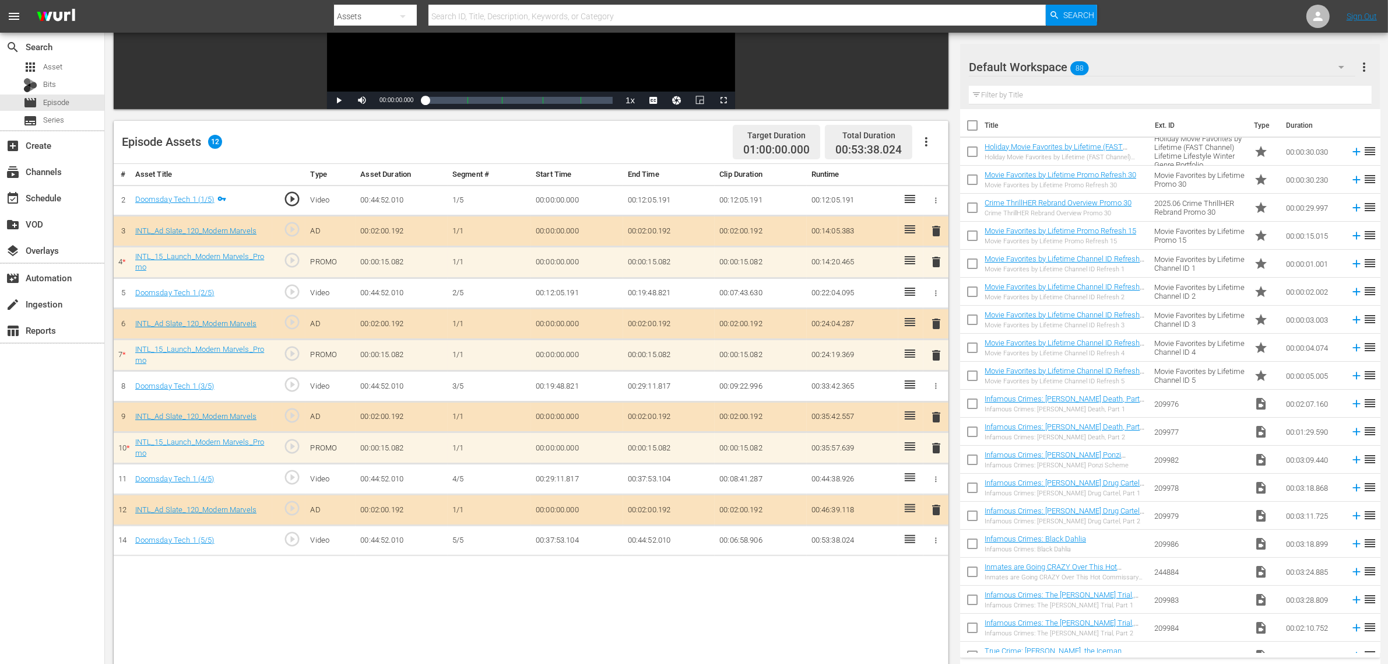
click at [668, 130] on div "Episode Assets 12 Target Duration 01:00:00.000 Total Duration 00:53:38.024" at bounding box center [531, 142] width 835 height 43
click at [1119, 73] on div "Default Workspace 88" at bounding box center [1162, 67] width 387 height 33
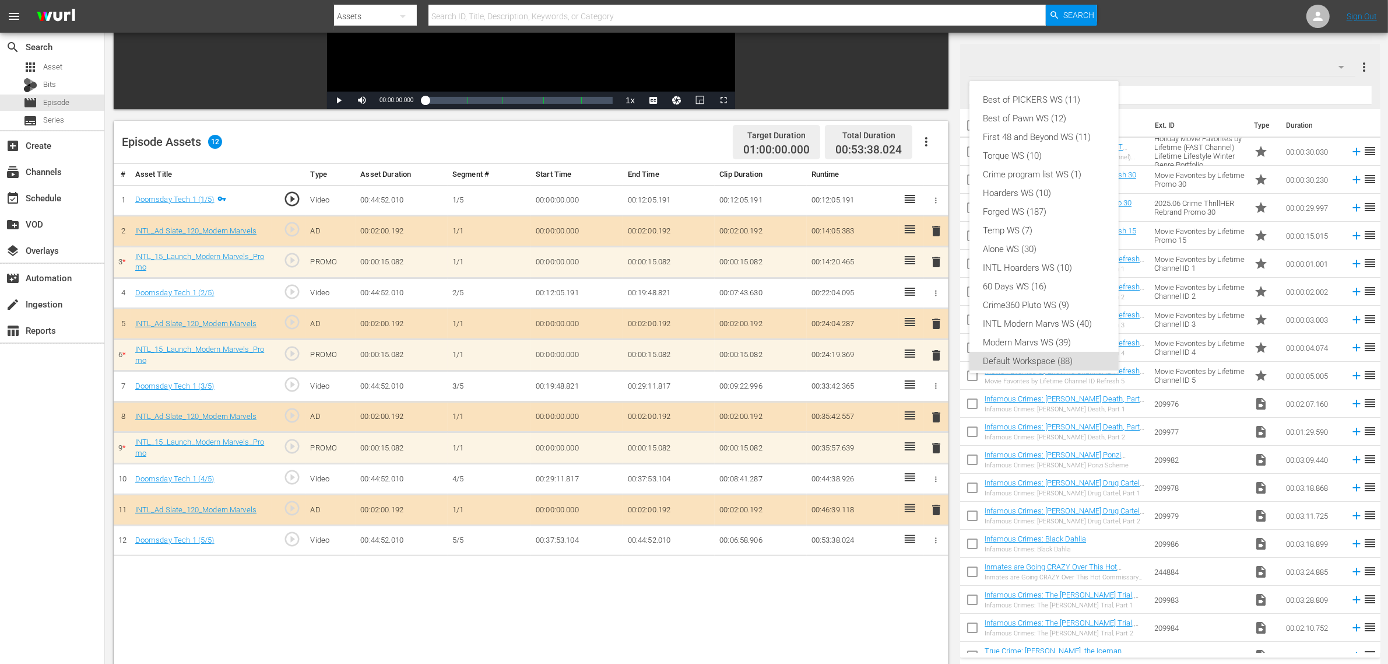
scroll to position [7, 0]
click at [1068, 315] on div "INTL Modern Marvs WS (40)" at bounding box center [1044, 316] width 121 height 19
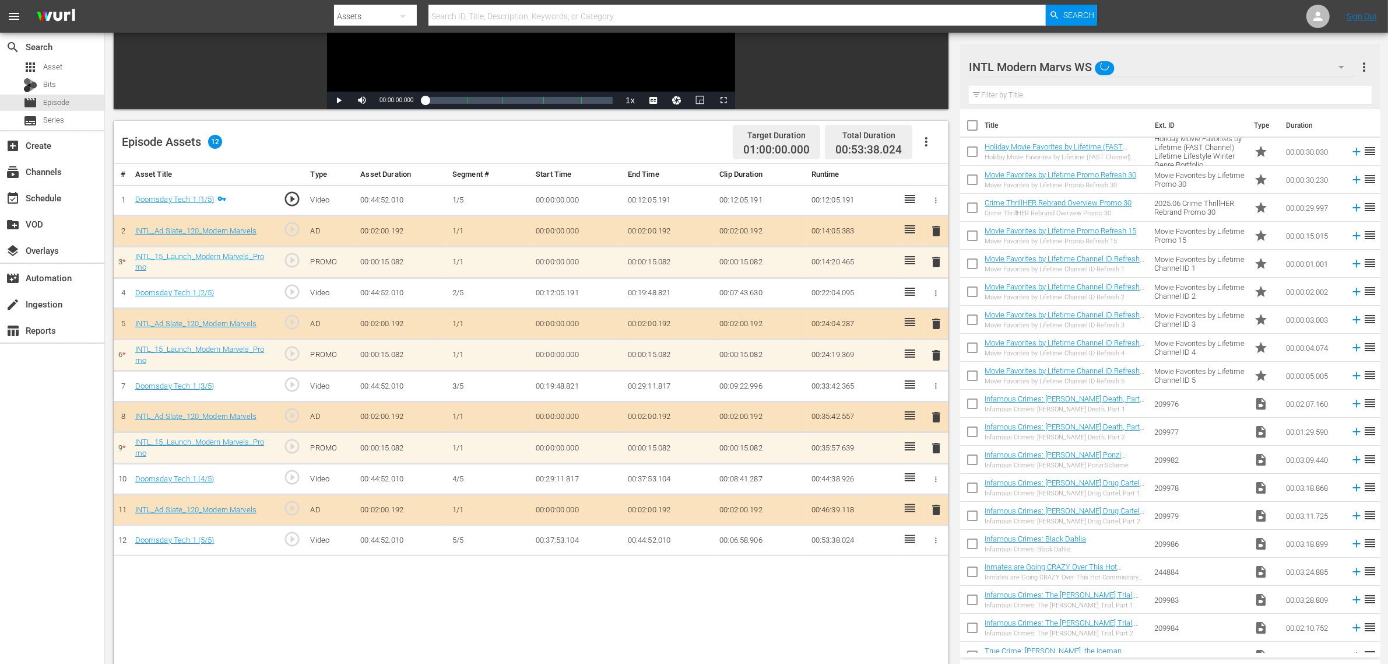
click at [622, 149] on div "Episode Assets 12 Target Duration 01:00:00.000 Total Duration 00:53:38.024" at bounding box center [531, 142] width 835 height 43
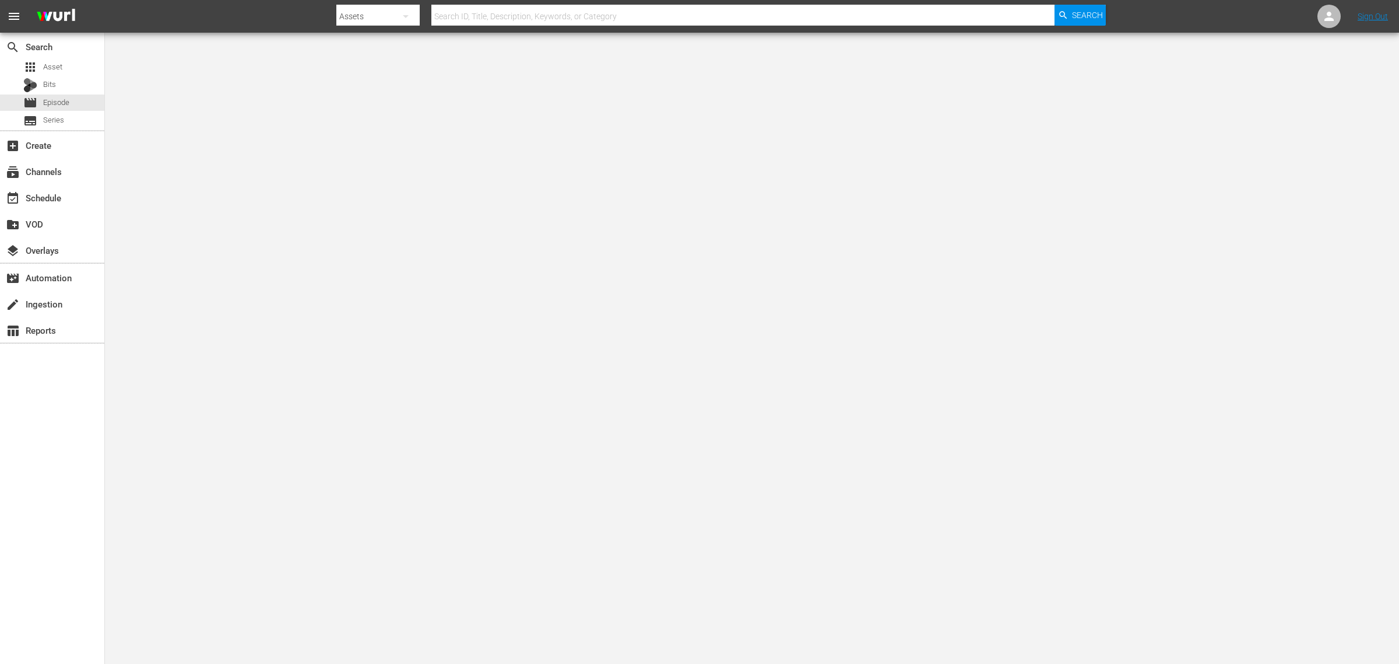
click at [262, 12] on nav "menu Search By Assets Search ID, Title, Description, Keywords, or Category Sear…" at bounding box center [699, 16] width 1399 height 33
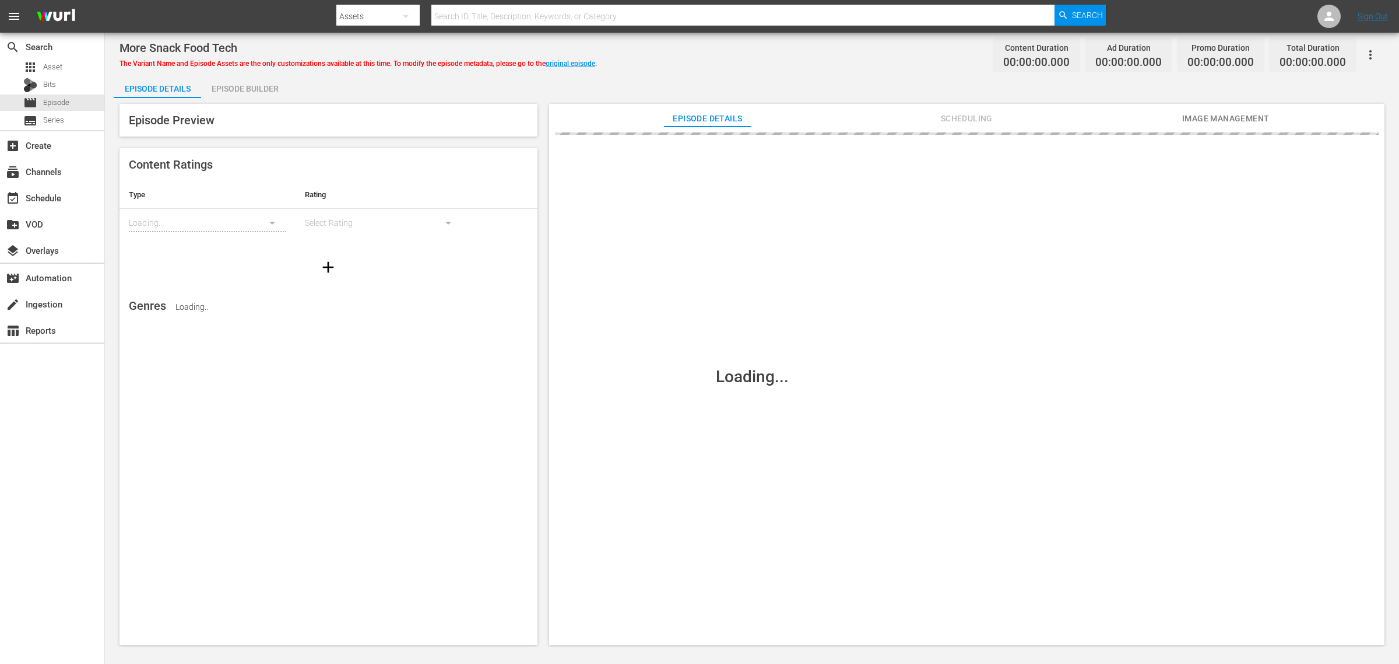
click at [1187, 12] on nav "menu Search By Assets Search ID, Title, Description, Keywords, or Category Sear…" at bounding box center [699, 16] width 1399 height 33
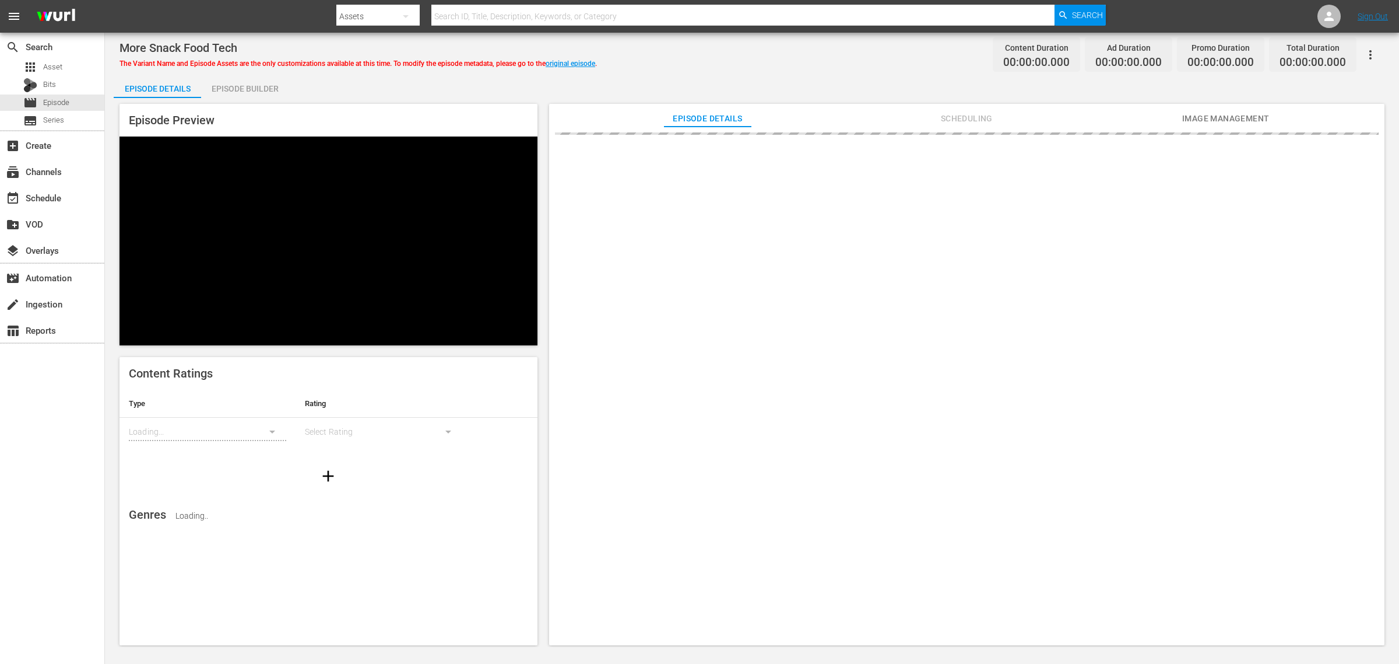
click at [228, 89] on div "Episode Builder" at bounding box center [244, 89] width 87 height 28
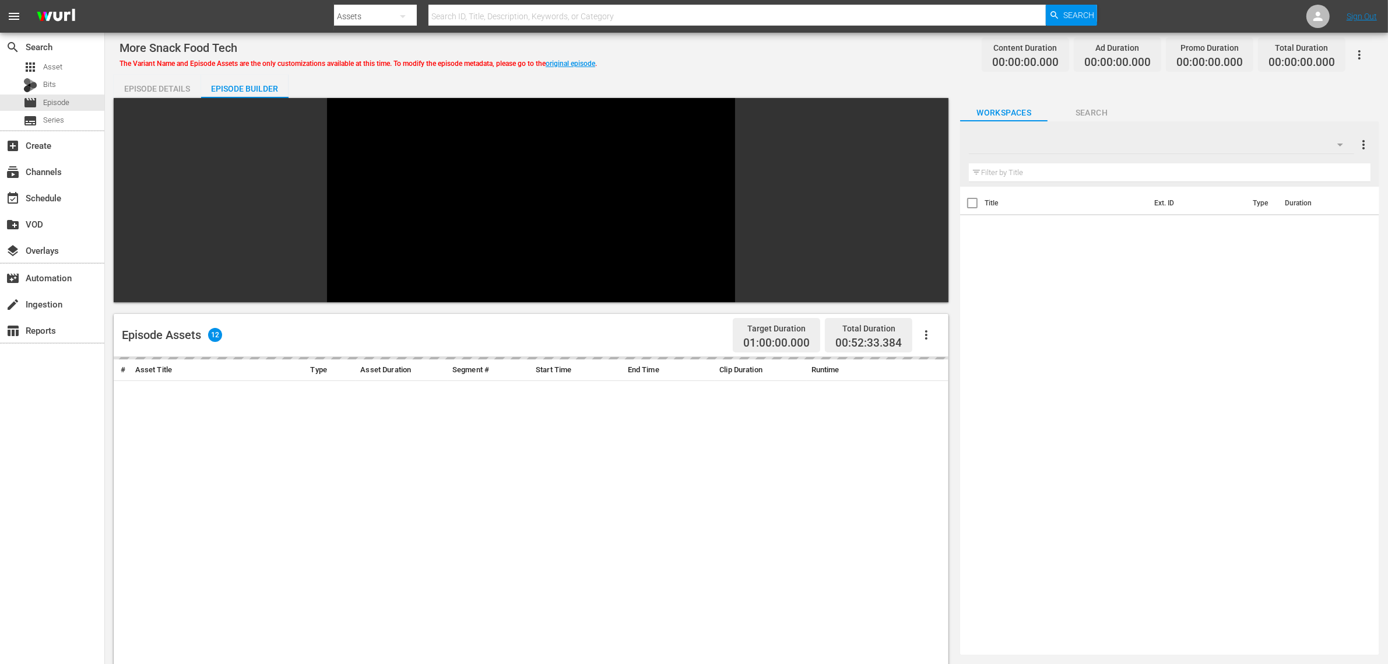
click at [836, 68] on div "More Snack Food Tech The Variant Name and Episode Assets are the only customiza…" at bounding box center [746, 487] width 1283 height 909
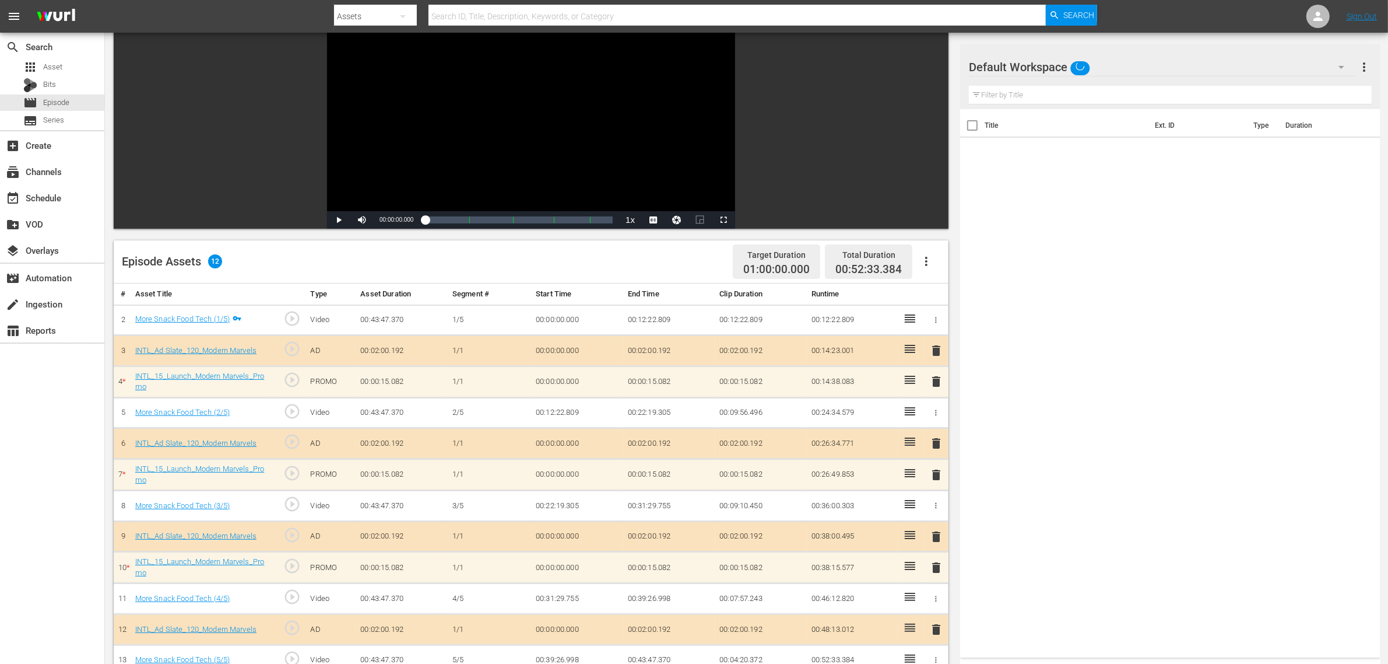
scroll to position [219, 0]
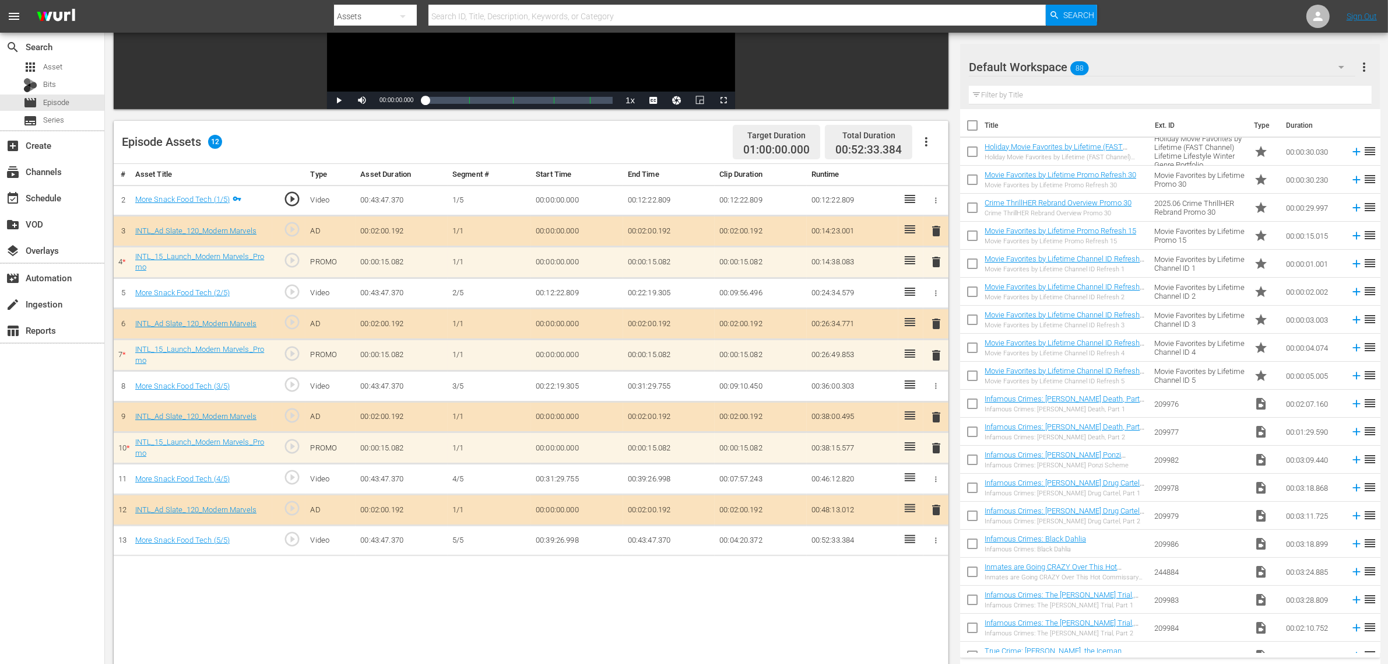
click at [1131, 66] on div "Default Workspace 88" at bounding box center [1162, 67] width 387 height 33
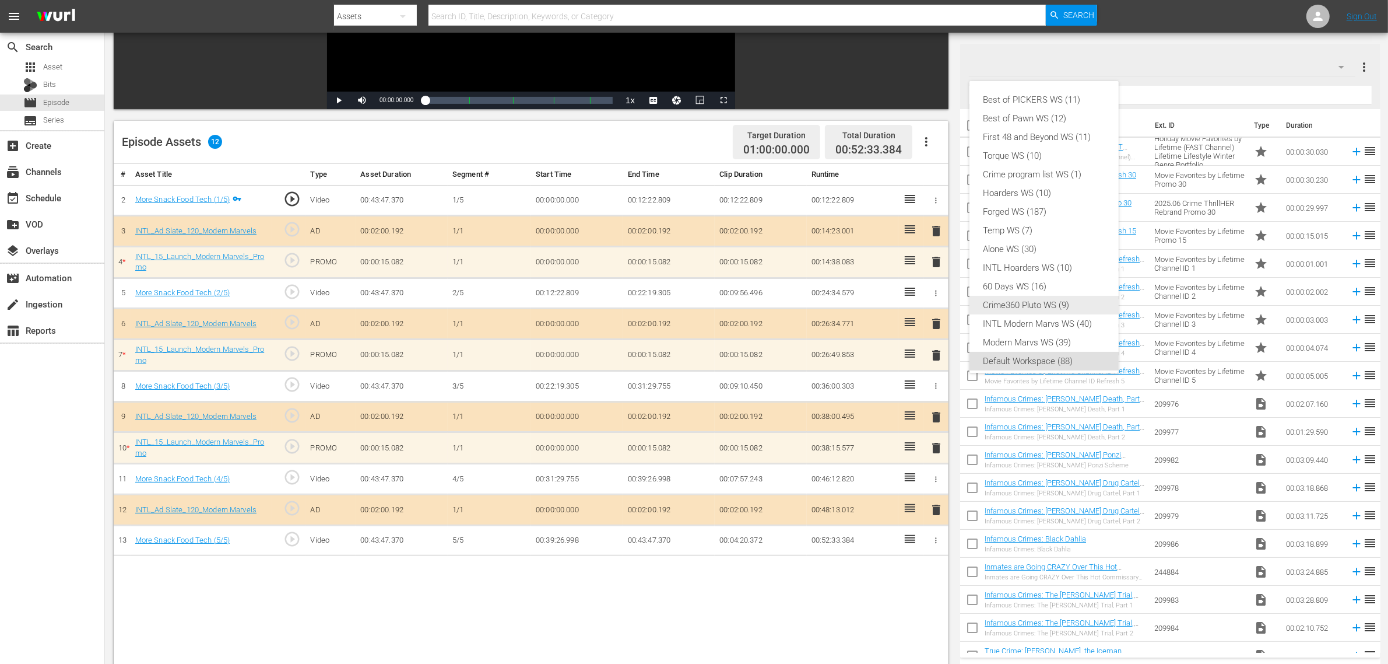
scroll to position [7, 0]
click at [1025, 317] on div "INTL Modern Marvs WS (40)" at bounding box center [1044, 316] width 121 height 19
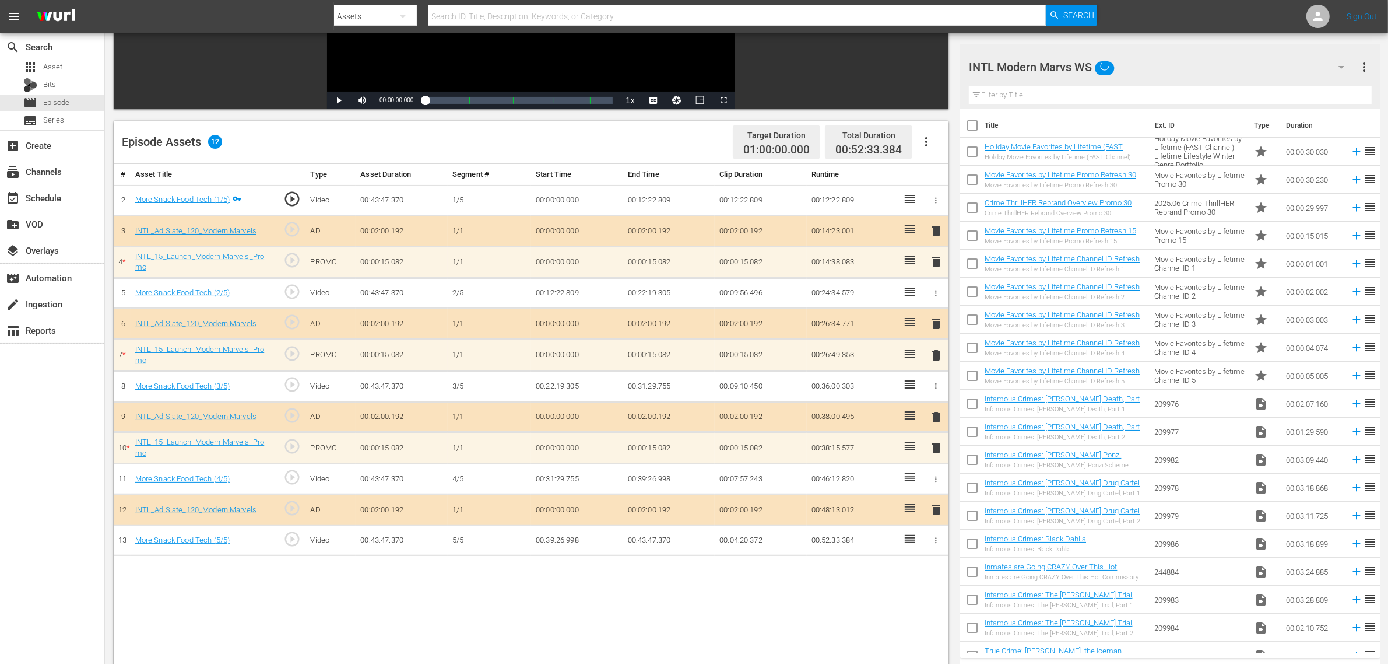
click at [733, 604] on div "Best of PICKERS WS (11) Best of Pawn WS (12) First 48 and Beyond WS (11) Torque…" at bounding box center [694, 332] width 1388 height 664
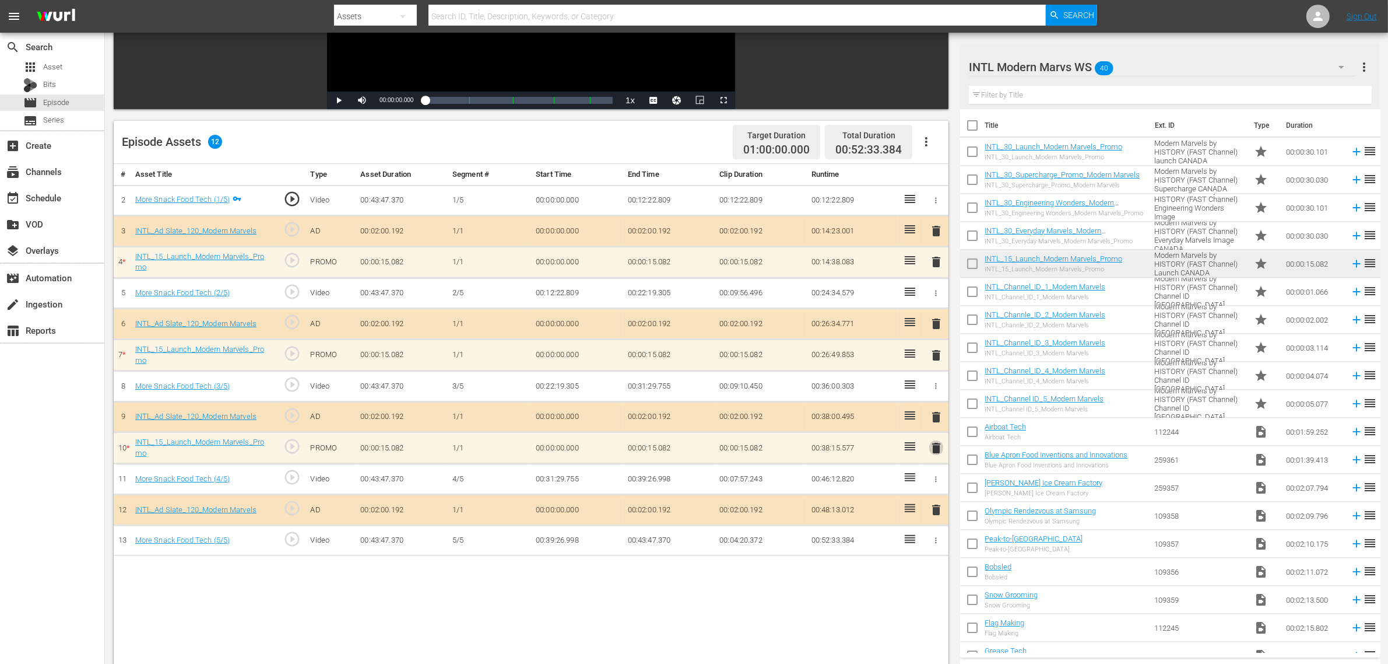
click at [931, 452] on span "delete" at bounding box center [936, 448] width 14 height 14
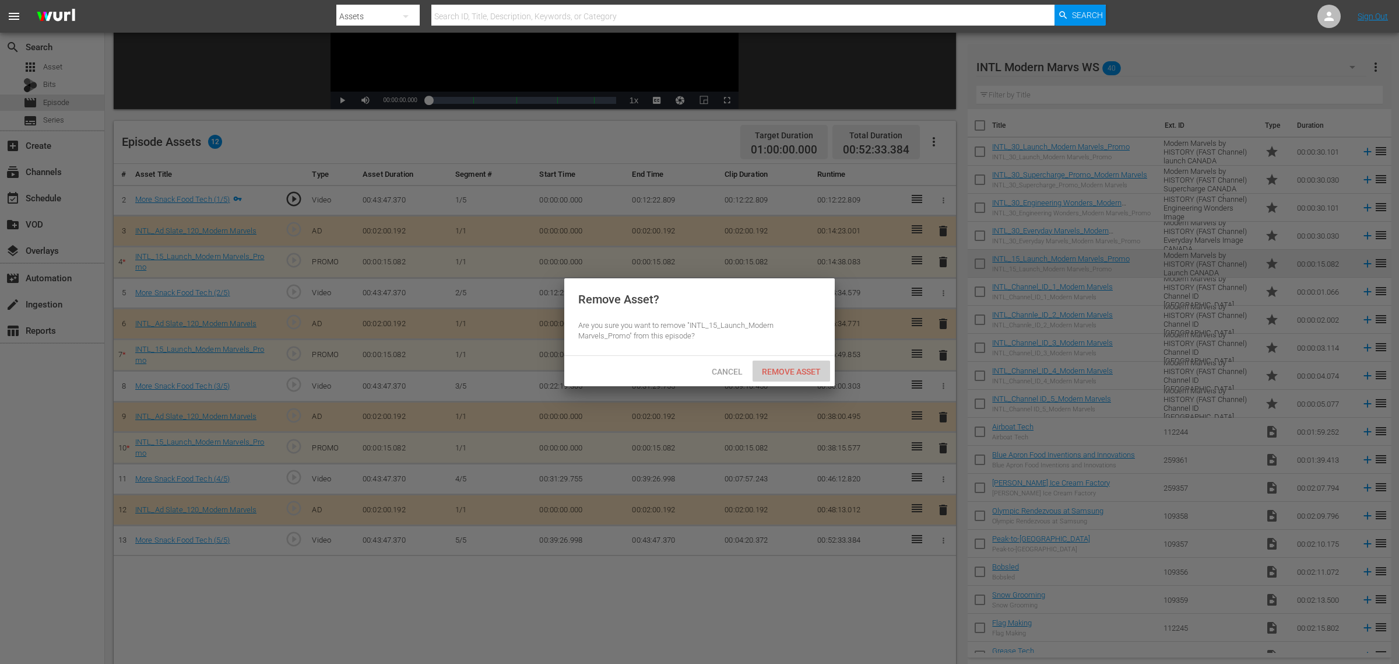
click at [785, 363] on div "Remove Asset" at bounding box center [792, 371] width 78 height 22
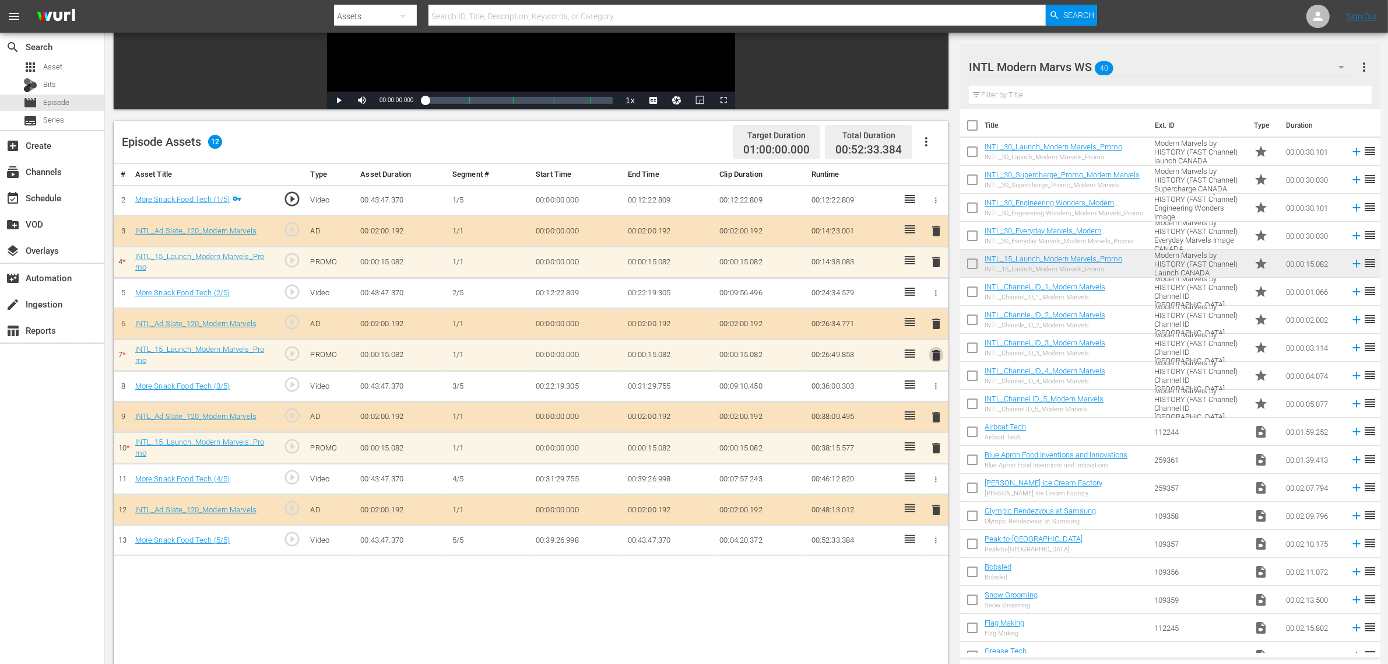
click at [937, 356] on span "delete" at bounding box center [936, 355] width 14 height 14
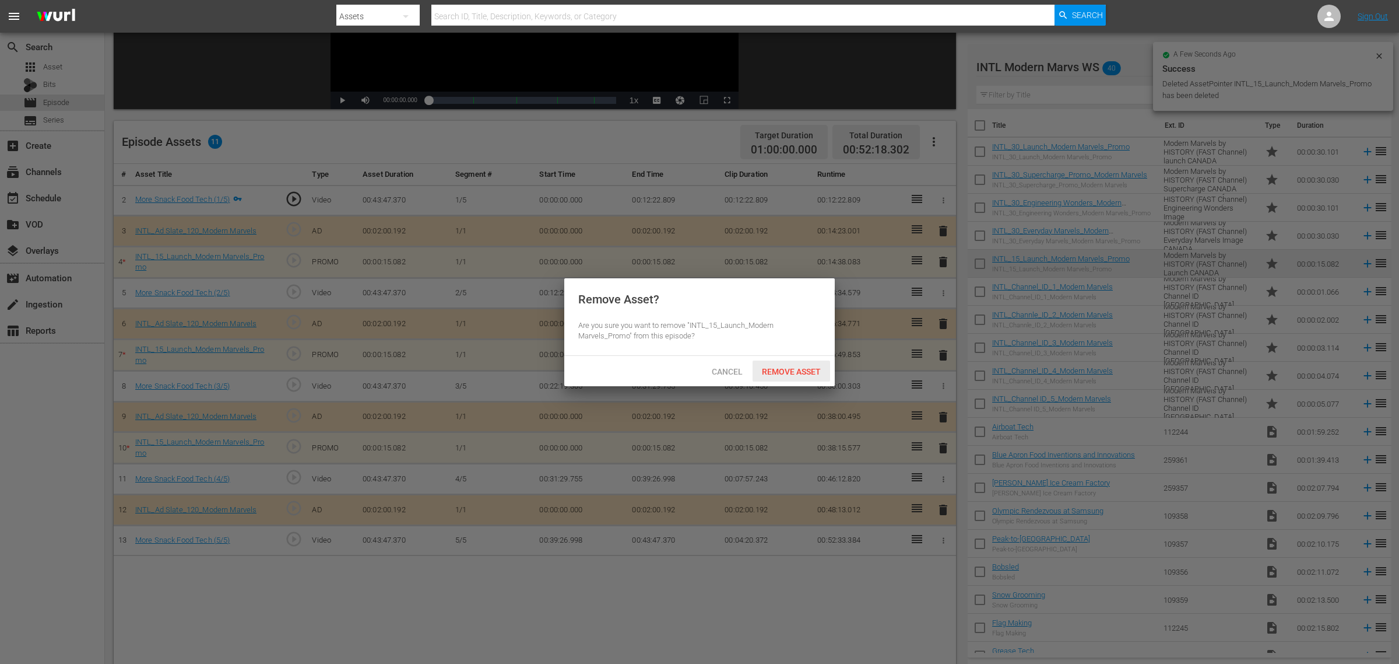
drag, startPoint x: 806, startPoint y: 371, endPoint x: 832, endPoint y: 371, distance: 25.7
click at [806, 371] on span "Remove Asset" at bounding box center [792, 371] width 78 height 9
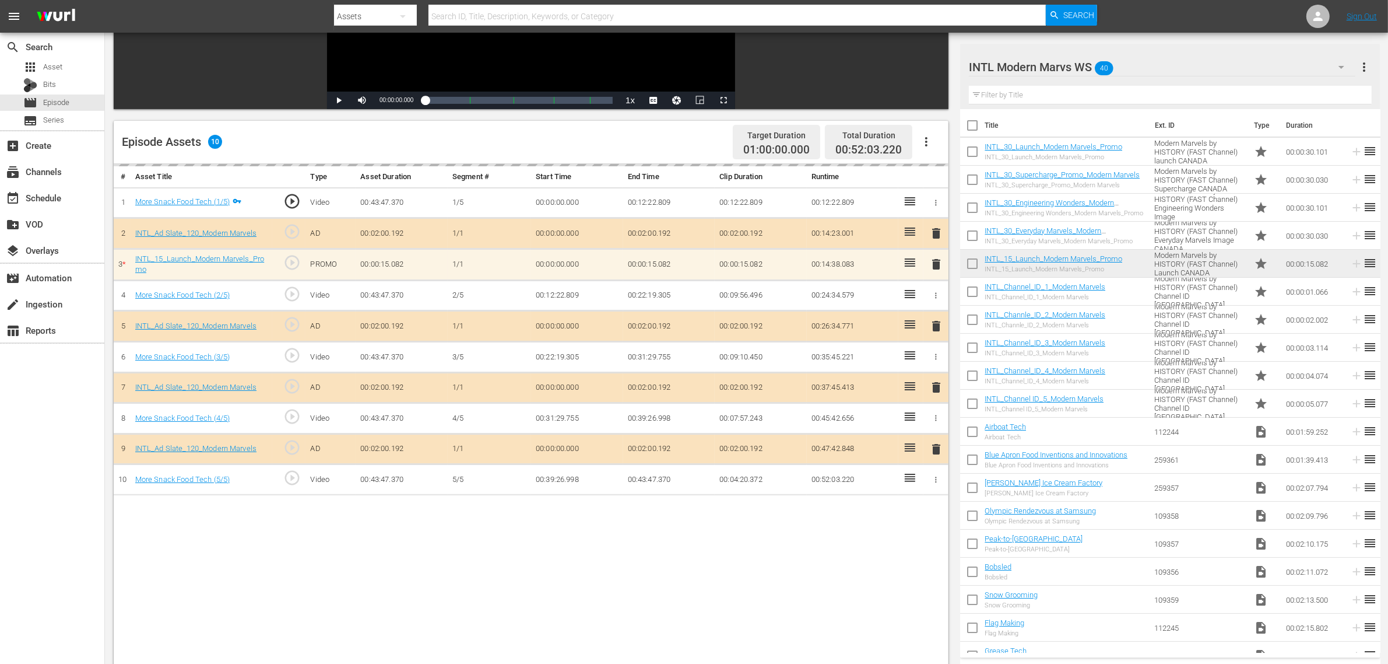
click at [721, 569] on div "# Asset Title Type Asset Duration Segment # Start Time End Time Clip Duration R…" at bounding box center [531, 452] width 835 height 576
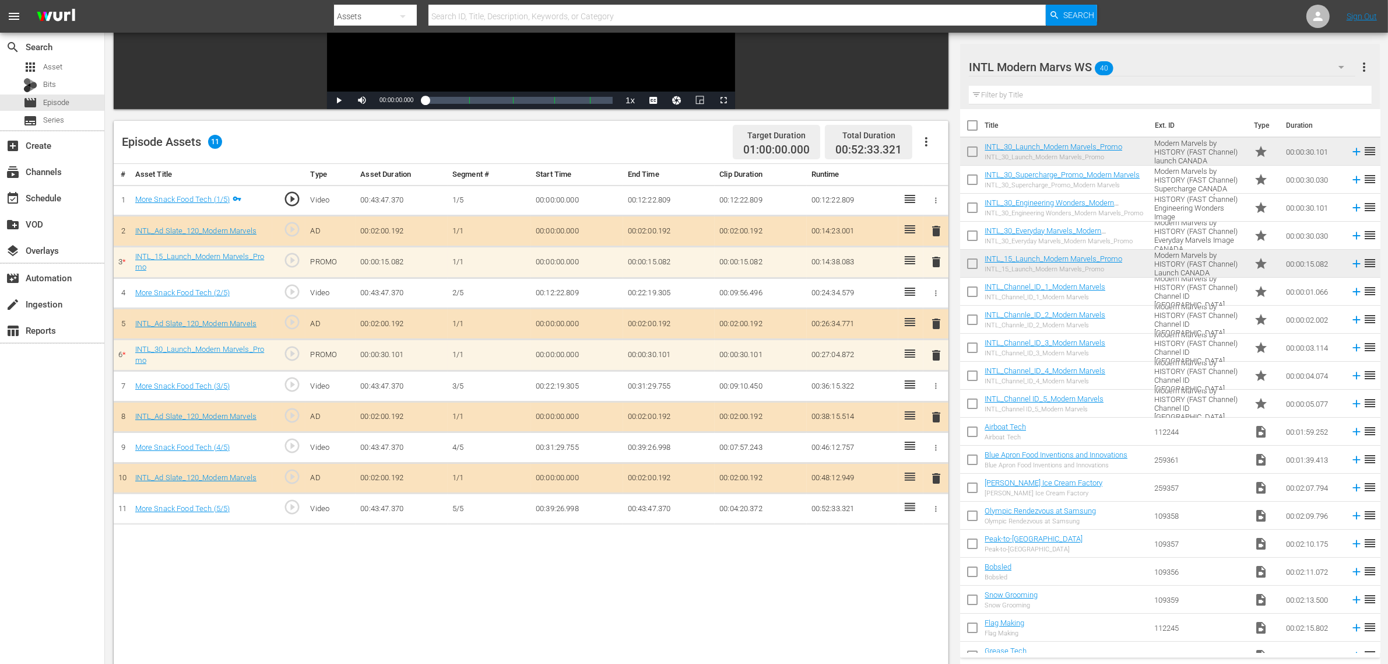
click at [720, 589] on div "# Asset Title Type Asset Duration Segment # Start Time End Time Clip Duration R…" at bounding box center [531, 452] width 835 height 576
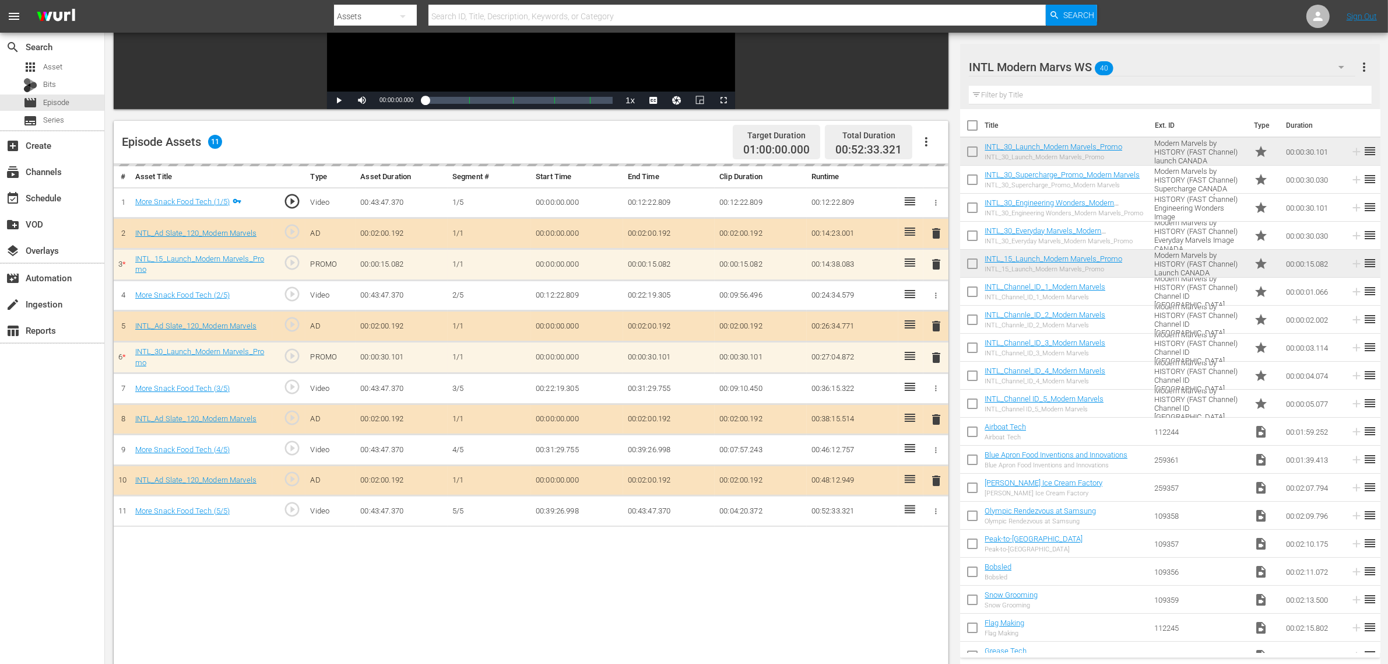
click at [682, 133] on div "Episode Assets 11 Target Duration 01:00:00.000 Total Duration 00:52:33.321" at bounding box center [531, 142] width 835 height 43
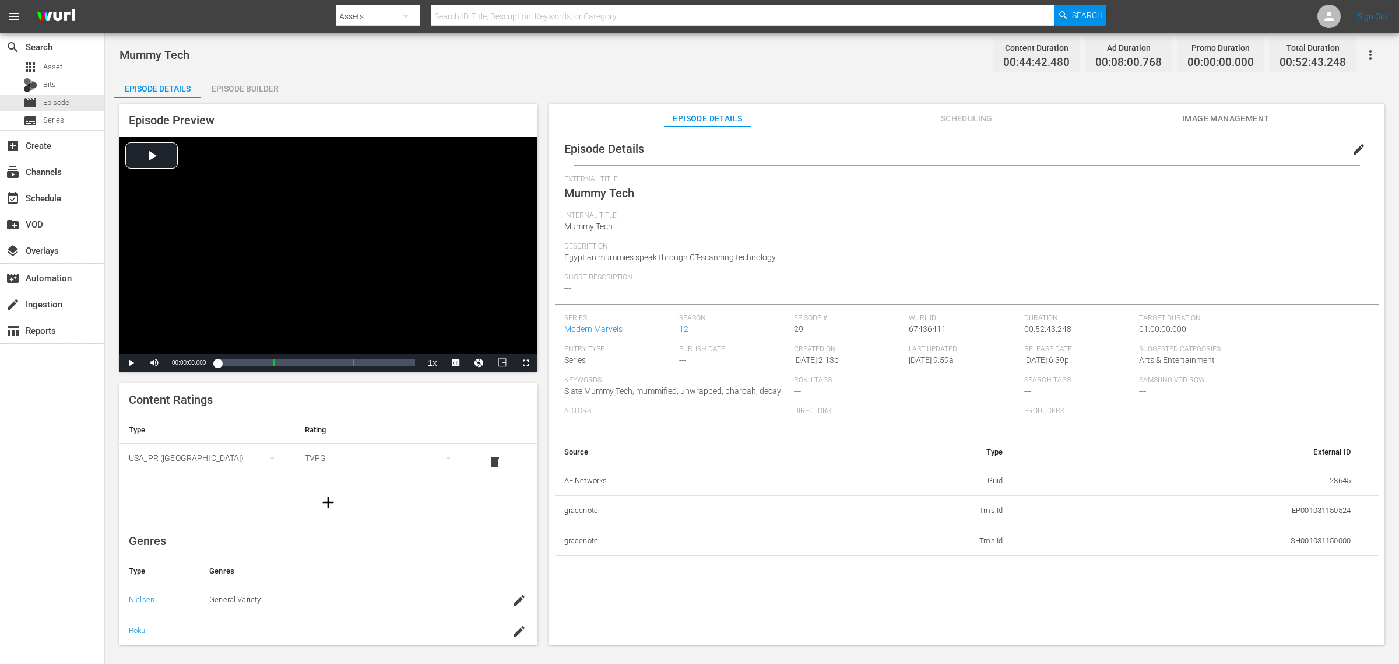
click at [222, 87] on div "Episode Builder" at bounding box center [244, 89] width 87 height 28
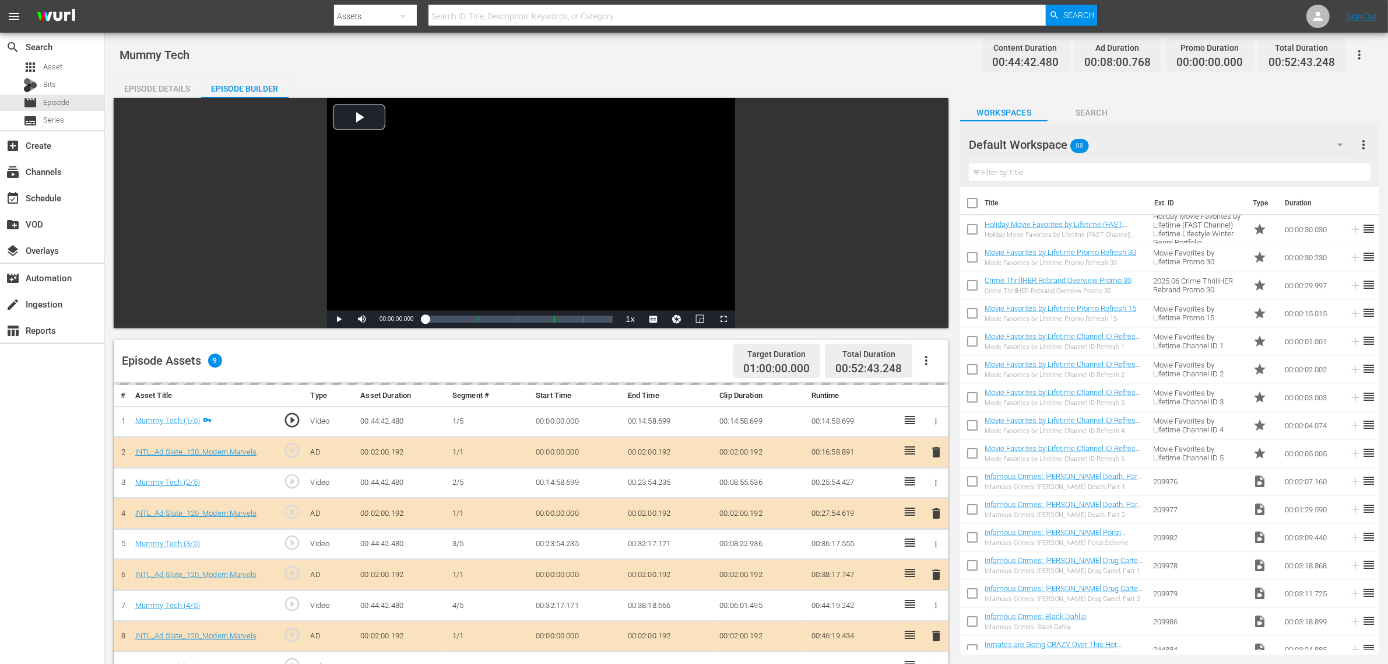
click at [742, 54] on div "Mummy Tech Content Duration 00:44:42.480 Ad Duration 00:08:00.768 Promo Duratio…" at bounding box center [747, 54] width 1254 height 26
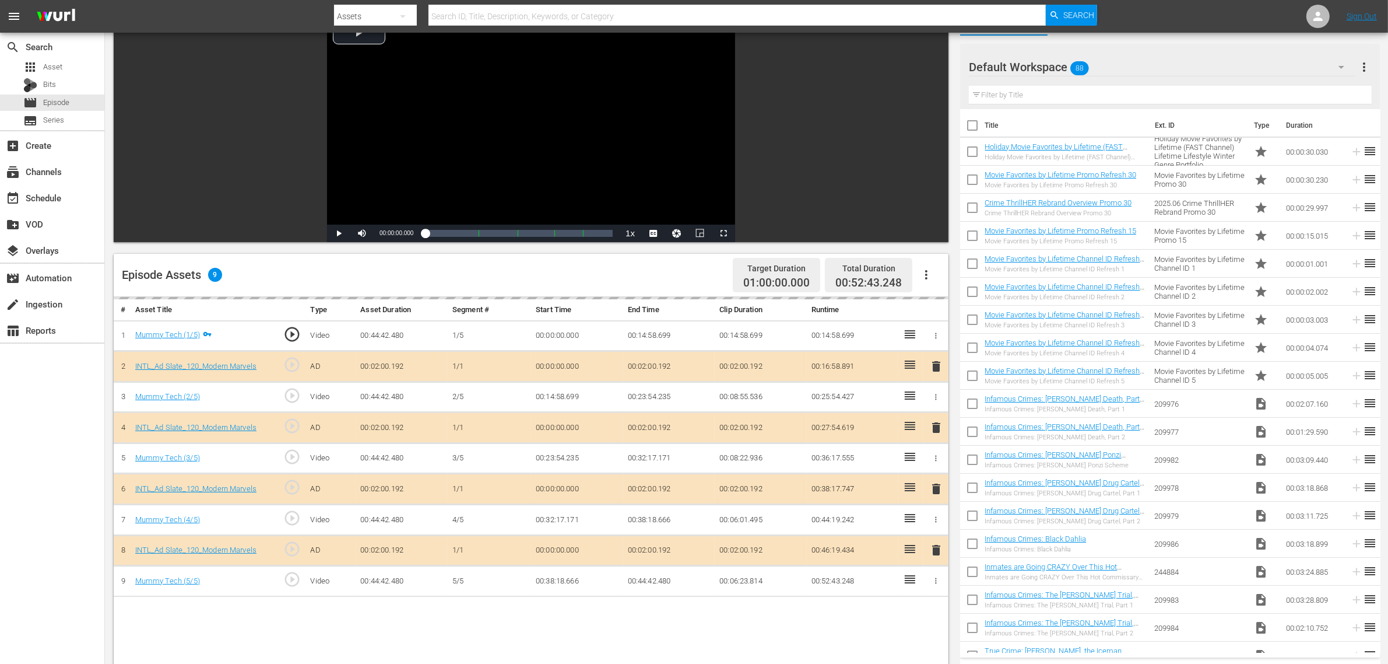
scroll to position [292, 0]
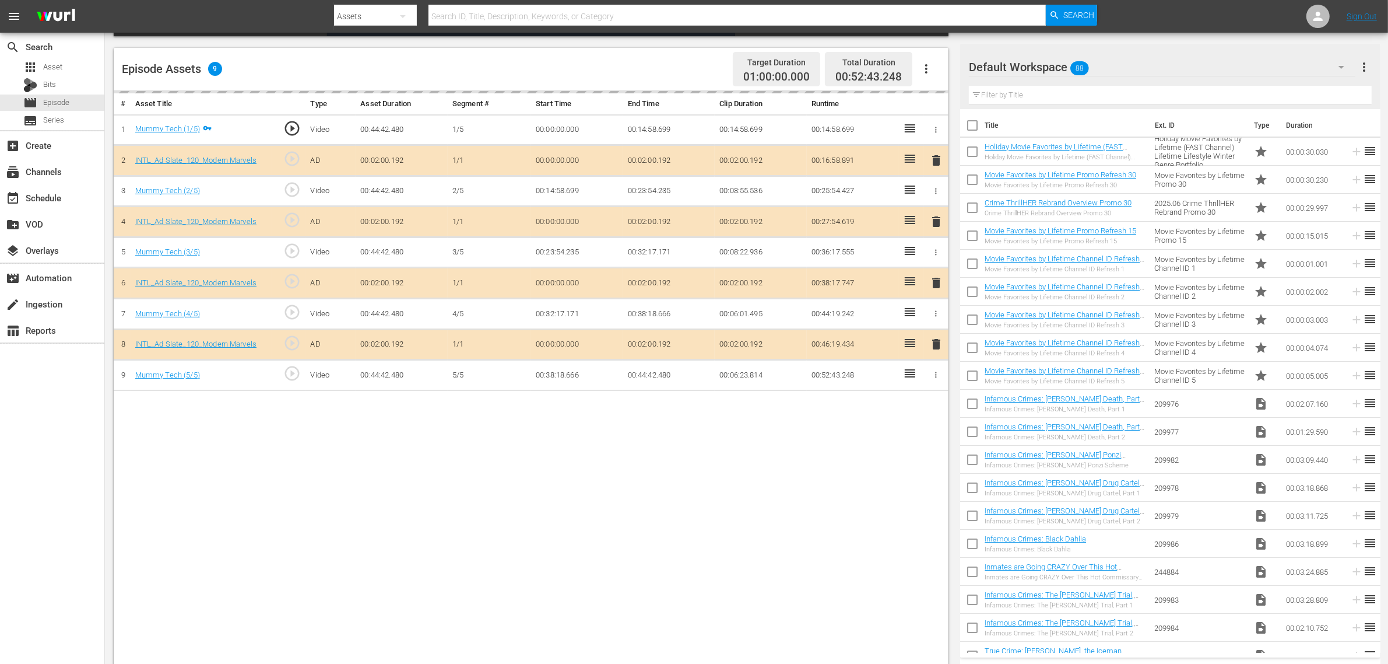
click at [936, 287] on div "delete" at bounding box center [936, 283] width 16 height 17
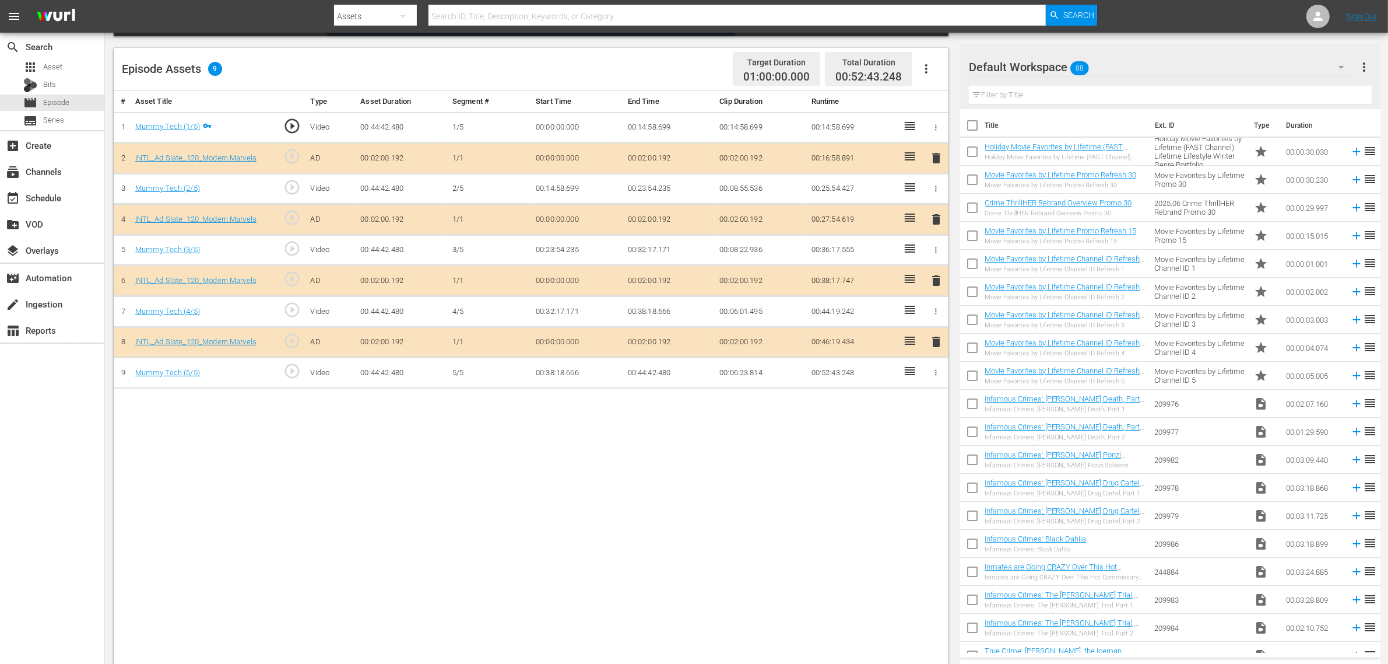
click at [940, 286] on span "delete" at bounding box center [936, 280] width 14 height 14
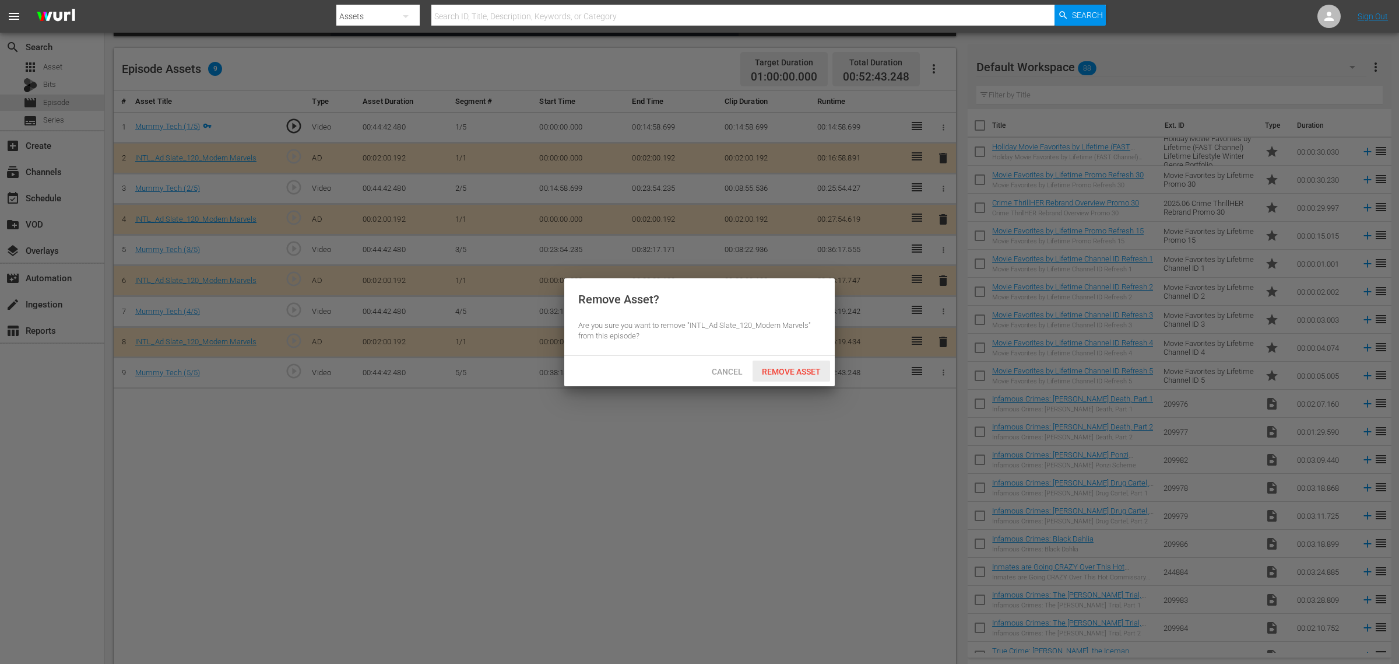
click at [770, 373] on span "Remove Asset" at bounding box center [792, 371] width 78 height 9
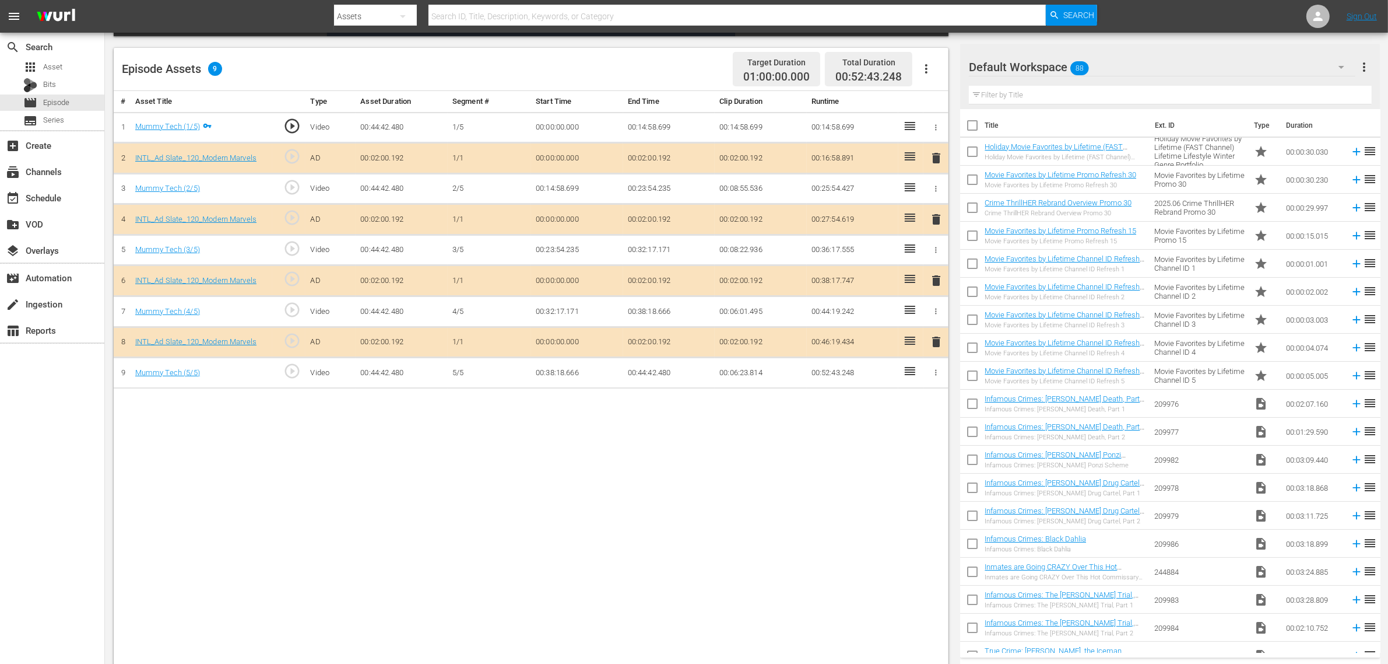
click at [1119, 68] on div "Default Workspace 88" at bounding box center [1162, 67] width 387 height 33
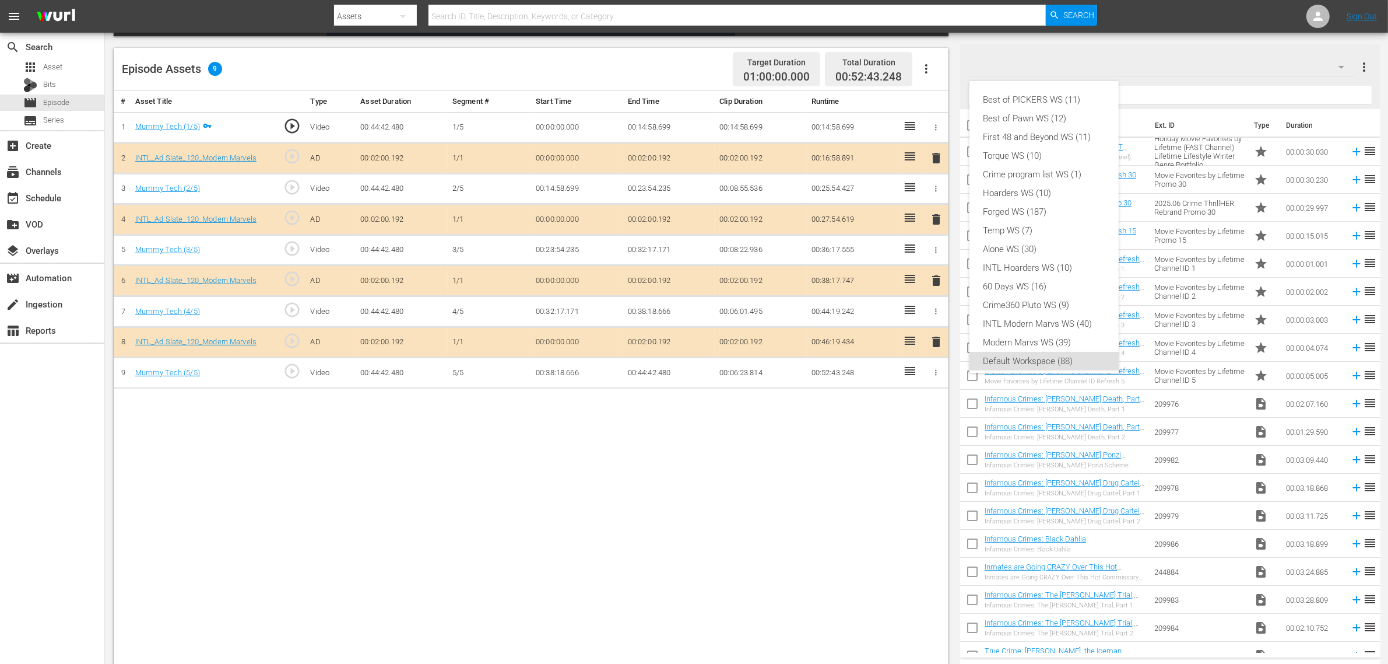
scroll to position [7, 0]
click at [1035, 313] on div "INTL Modern Marvs WS (40)" at bounding box center [1044, 316] width 121 height 19
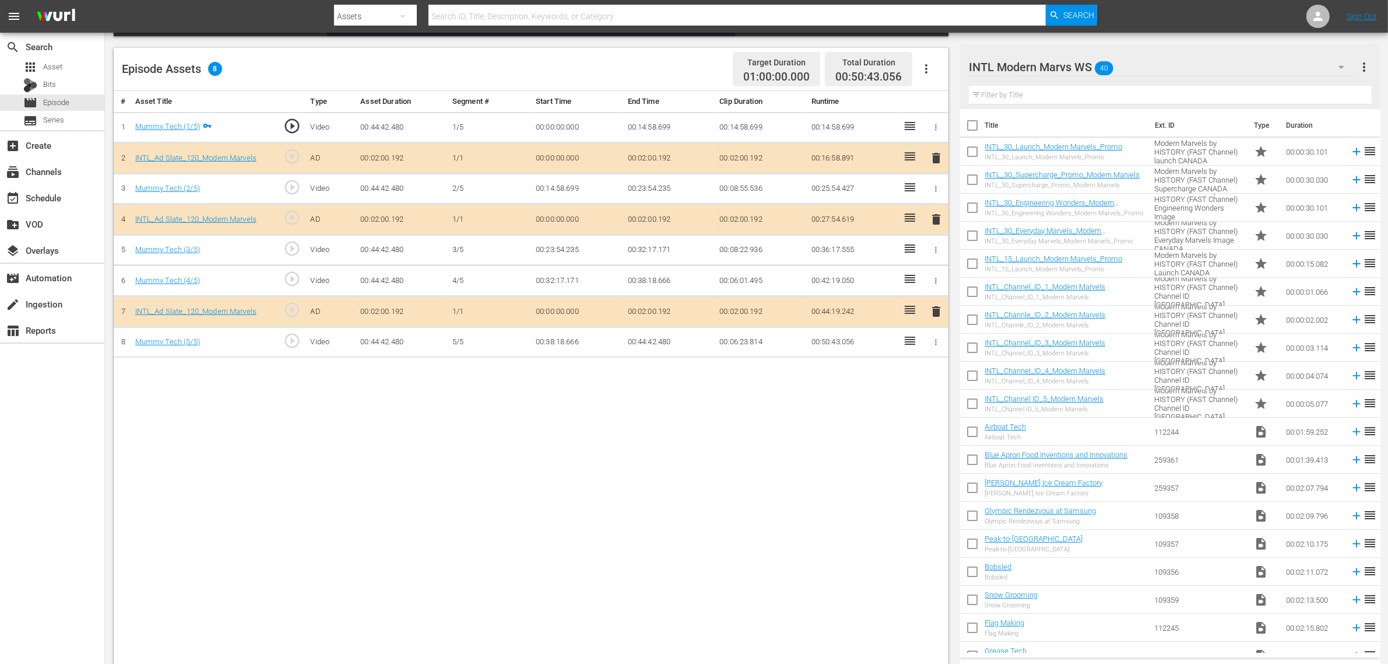
click at [633, 51] on div "Episode Assets 8 Target Duration 01:00:00.000 Total Duration 00:50:43.056" at bounding box center [531, 69] width 835 height 43
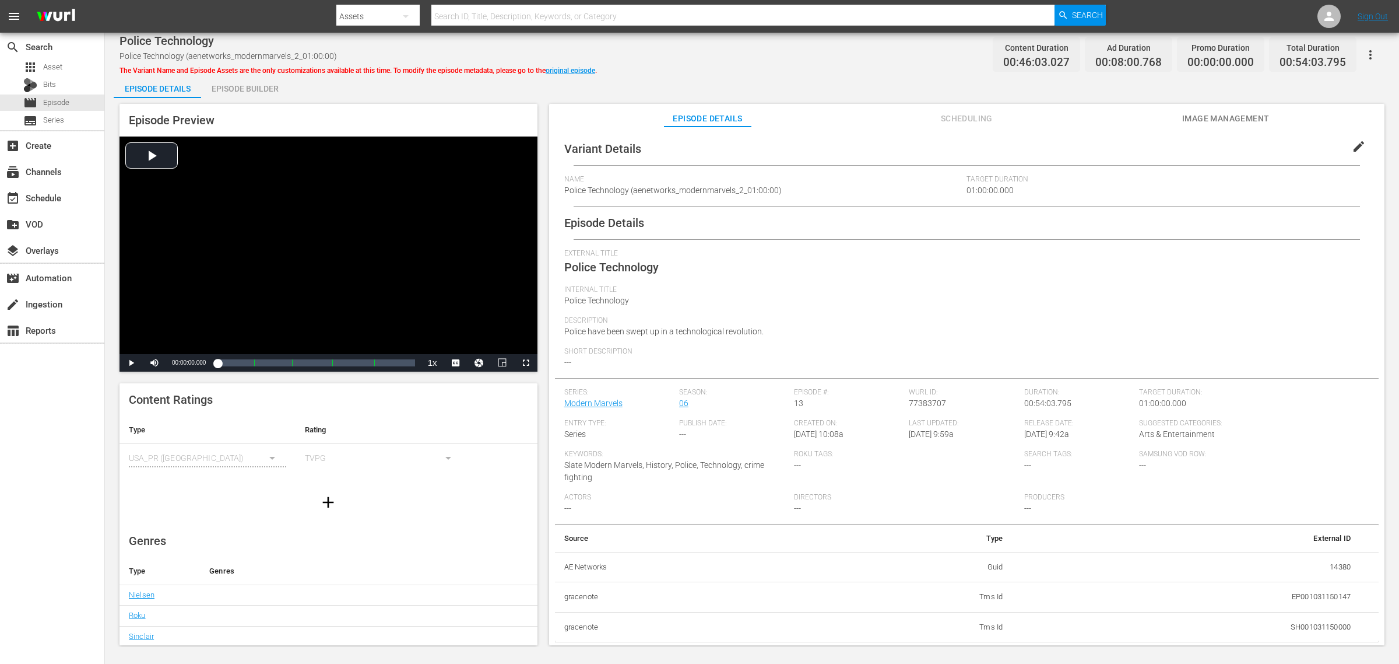
click at [250, 82] on div "Episode Builder" at bounding box center [244, 89] width 87 height 28
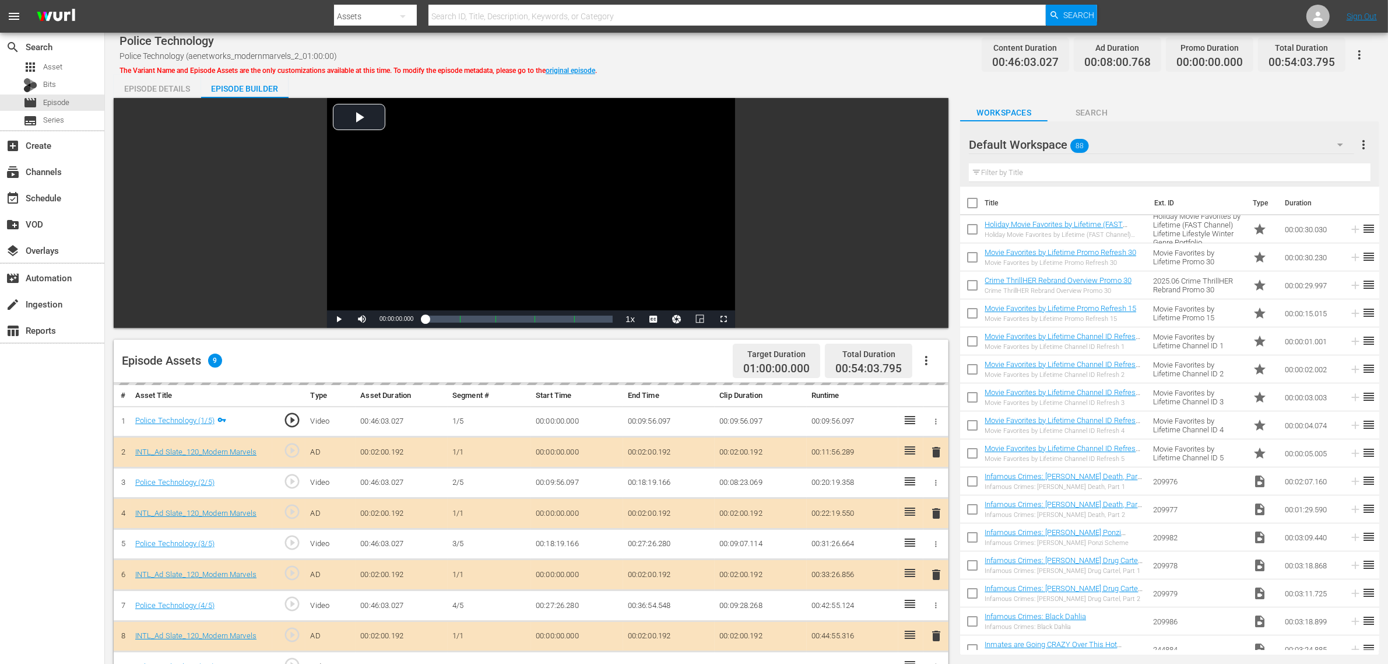
click at [791, 55] on div "Police Technology Police Technology (aenetworks_modernmarvels_2_01:00:00) The V…" at bounding box center [747, 54] width 1254 height 26
click at [1119, 138] on div "Default Workspace 88" at bounding box center [1161, 144] width 385 height 33
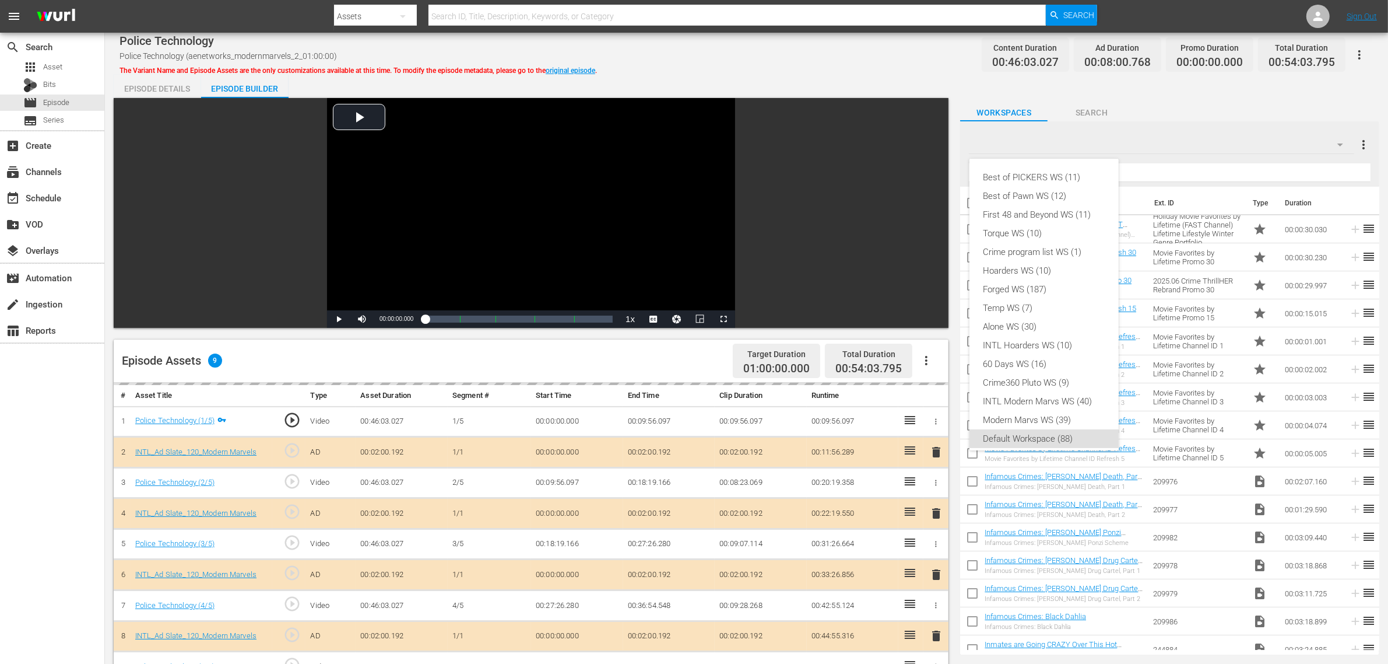
scroll to position [7, 0]
click at [1019, 395] on div "INTL Modern Marvs WS (40)" at bounding box center [1044, 394] width 121 height 19
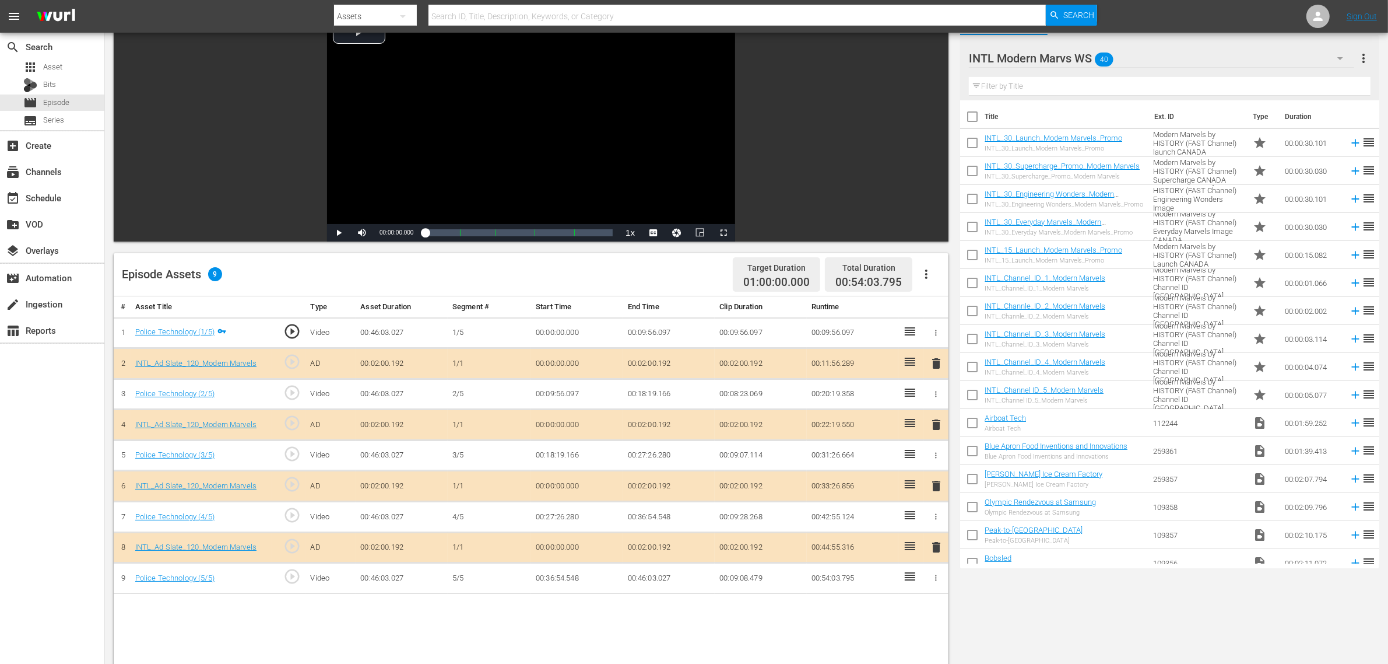
scroll to position [219, 0]
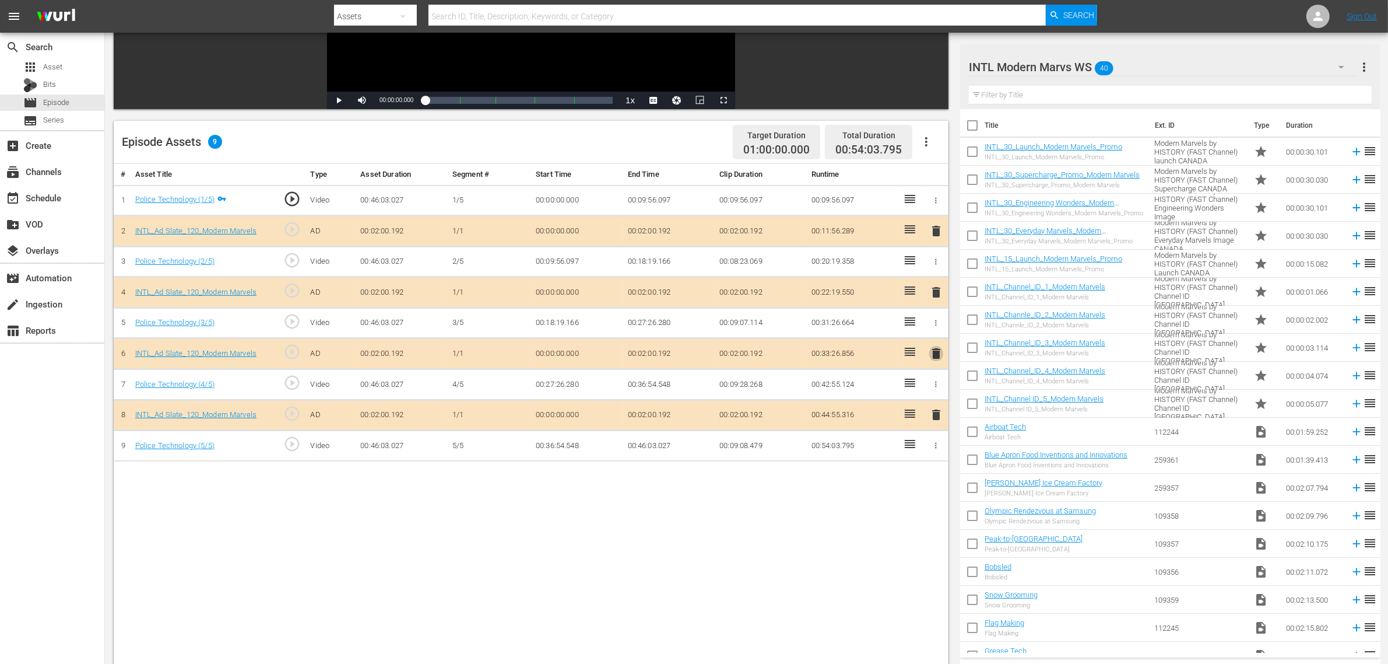
click at [937, 354] on span "delete" at bounding box center [936, 353] width 14 height 14
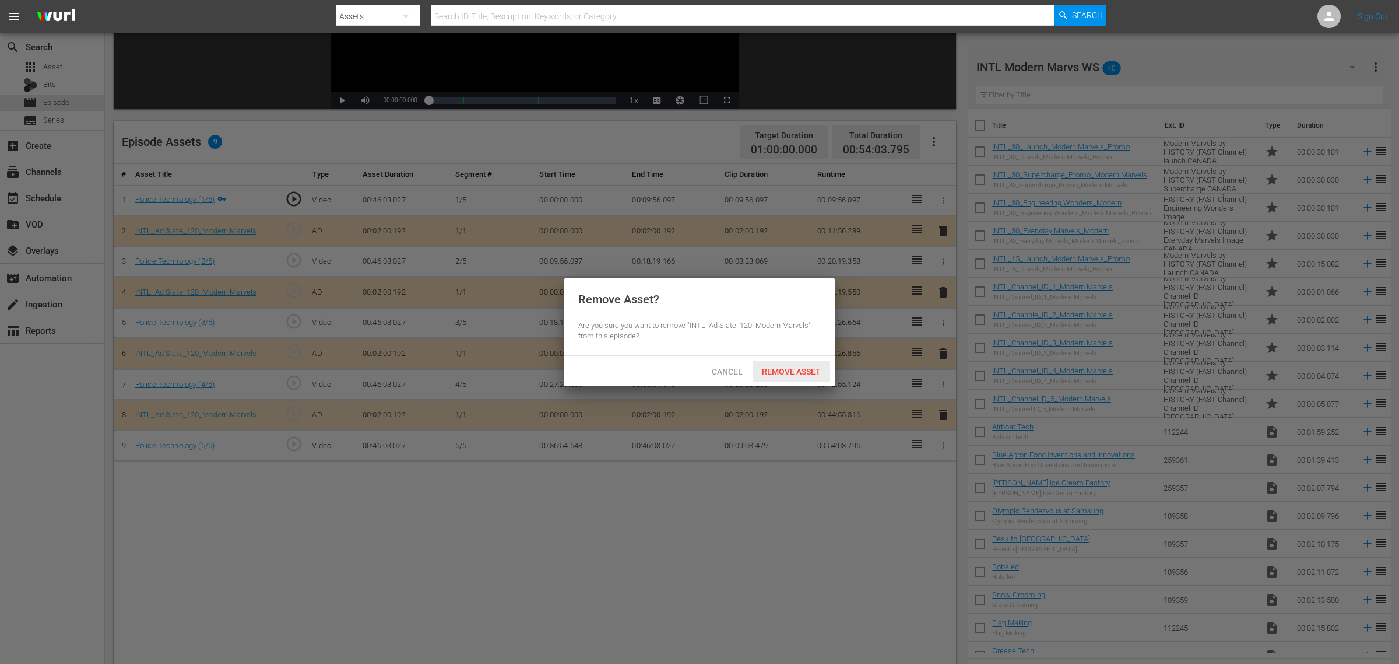
click at [796, 369] on span "Remove Asset" at bounding box center [792, 371] width 78 height 9
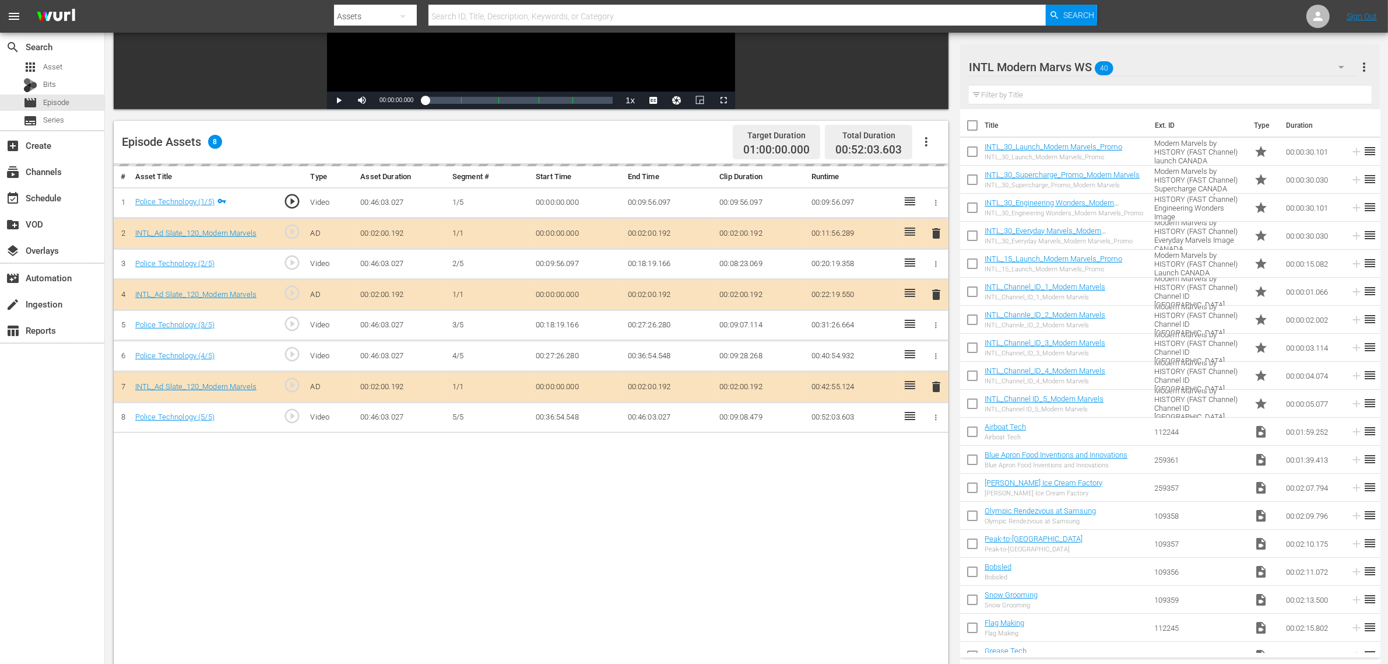
click at [678, 146] on div "Episode Assets 8 Target Duration 01:00:00.000 Total Duration 00:52:03.603" at bounding box center [531, 142] width 835 height 43
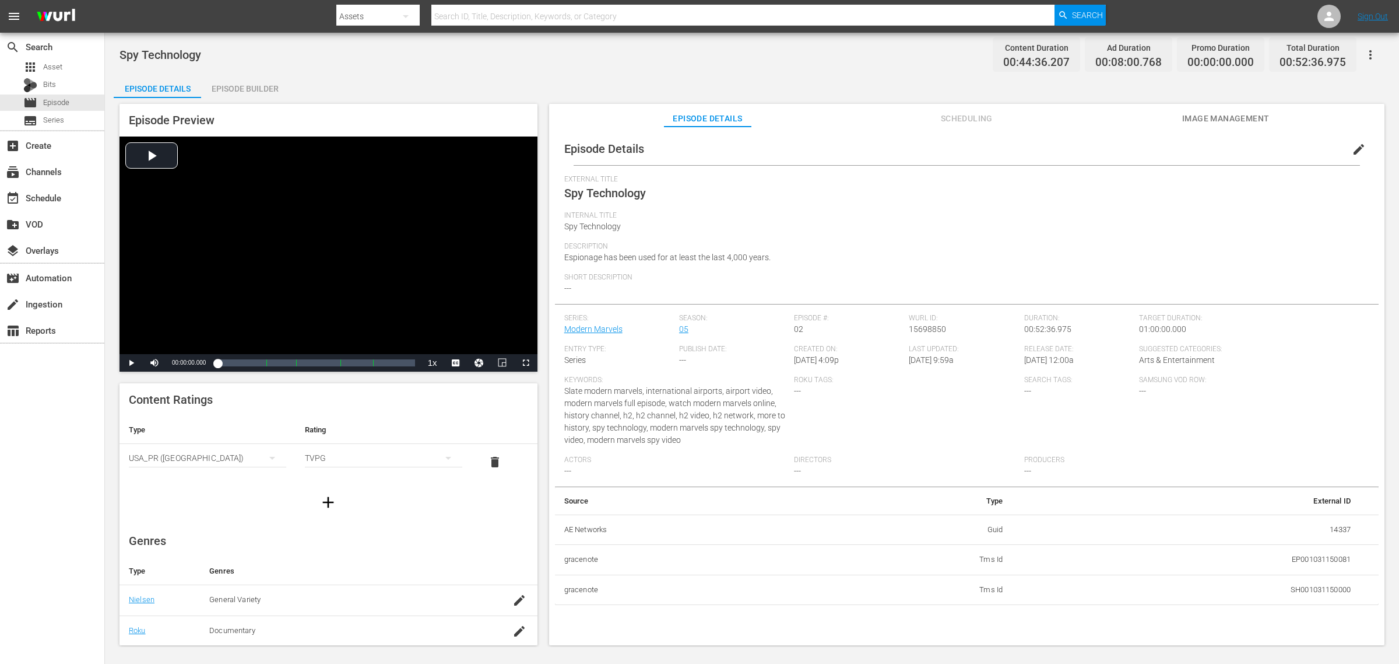
click at [230, 97] on div "Episode Builder" at bounding box center [244, 89] width 87 height 28
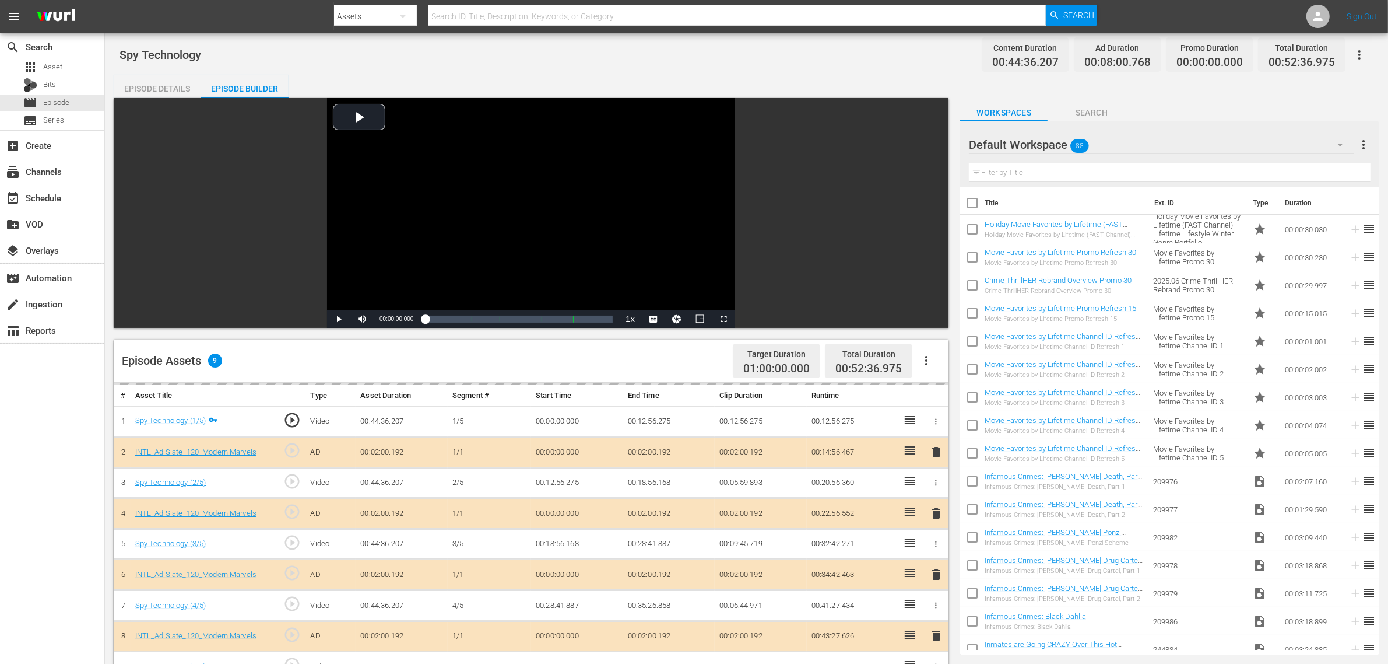
click at [878, 72] on div "Spy Technology Content Duration 00:44:36.207 Ad Duration 00:08:00.768 Promo Dur…" at bounding box center [746, 500] width 1283 height 935
click at [1119, 145] on div "Default Workspace 88" at bounding box center [1161, 144] width 385 height 33
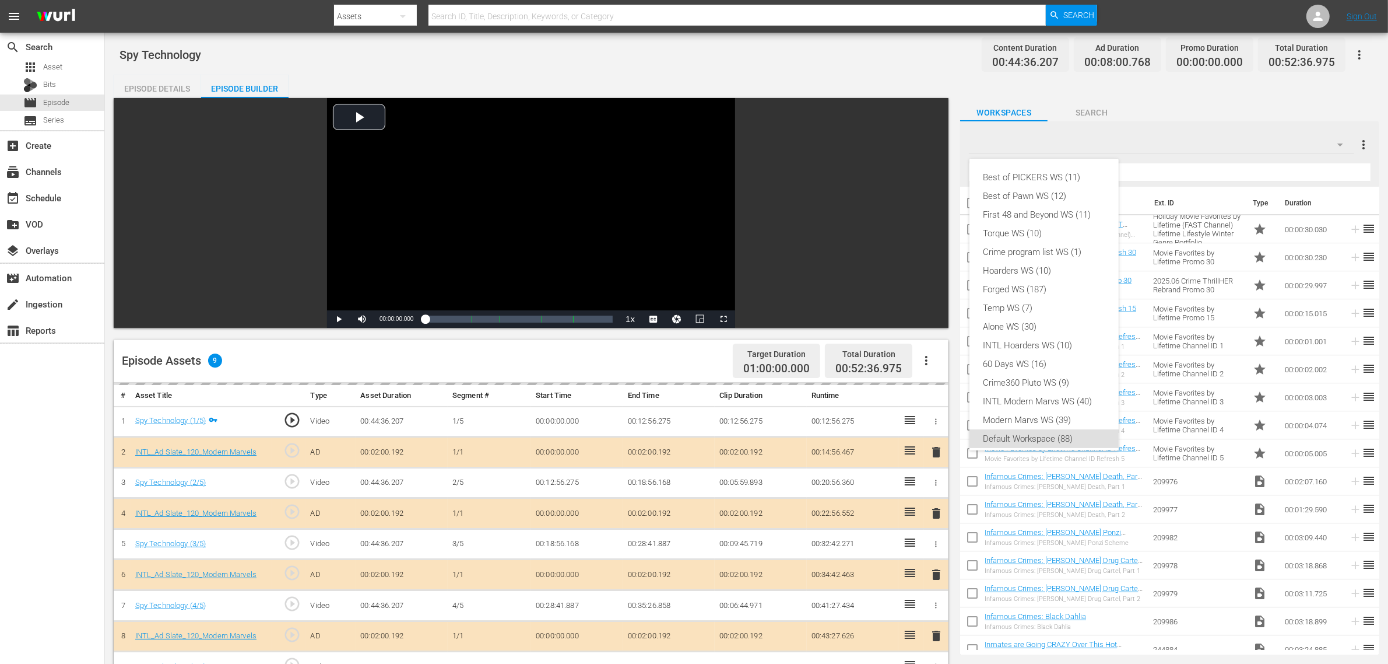
scroll to position [7, 0]
click at [1037, 394] on div "INTL Modern Marvs WS (40)" at bounding box center [1044, 394] width 121 height 19
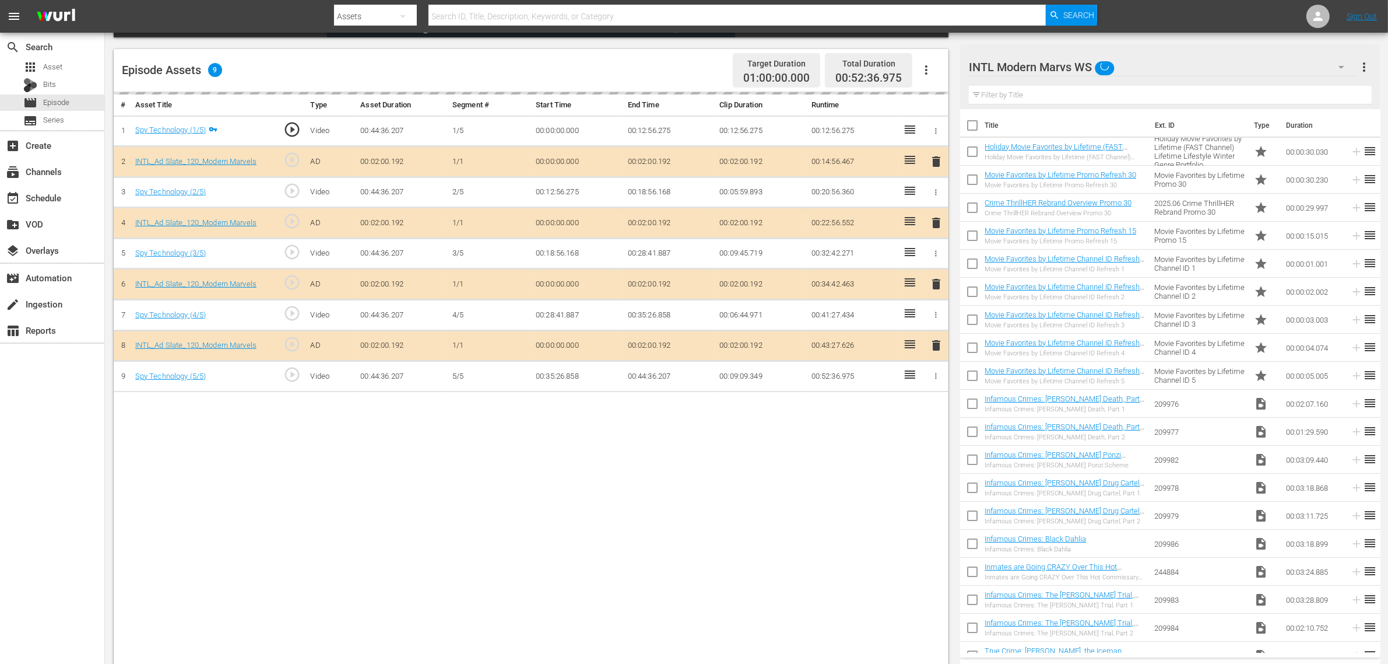
scroll to position [292, 0]
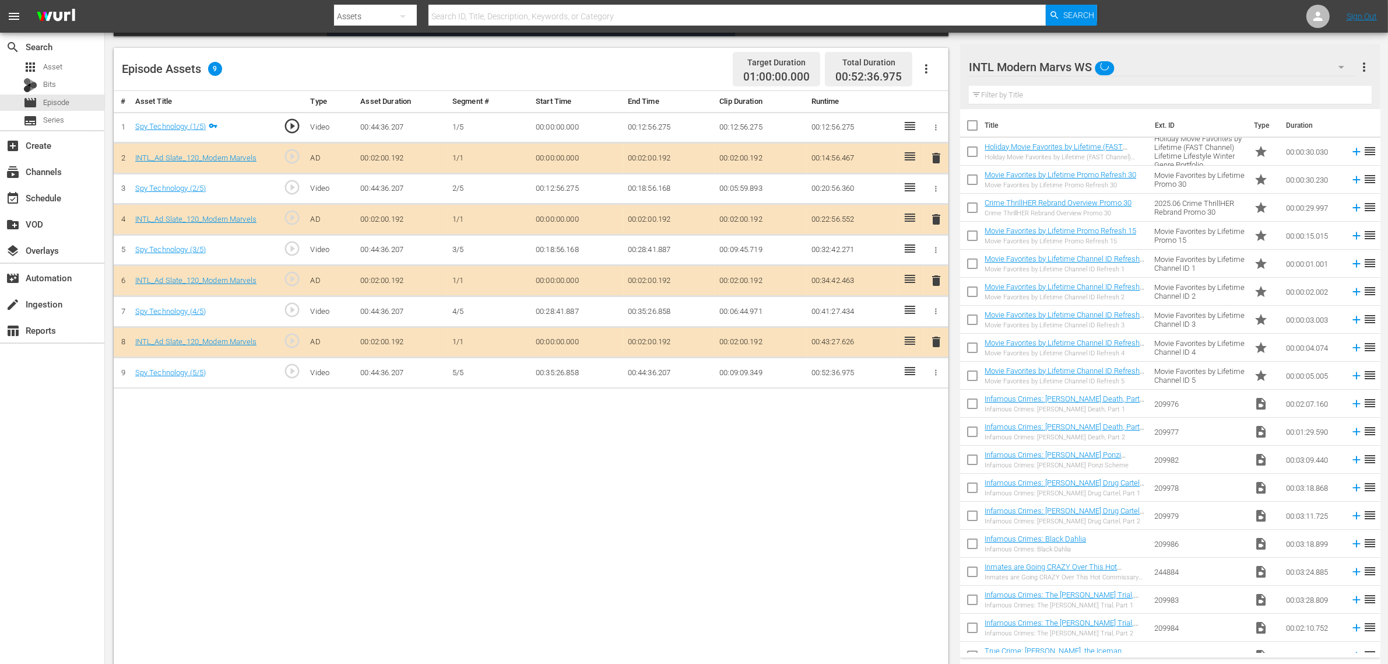
click at [935, 283] on span "delete" at bounding box center [936, 280] width 14 height 14
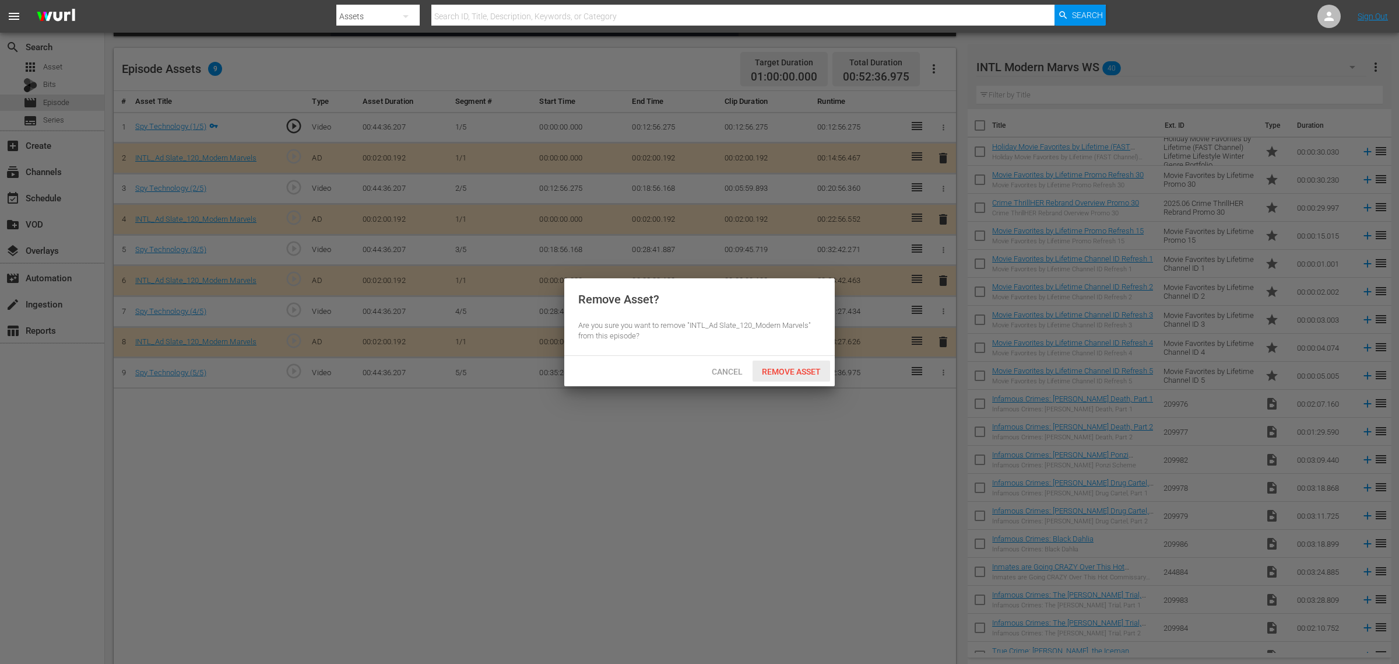
click at [802, 364] on div "Remove Asset" at bounding box center [792, 371] width 78 height 22
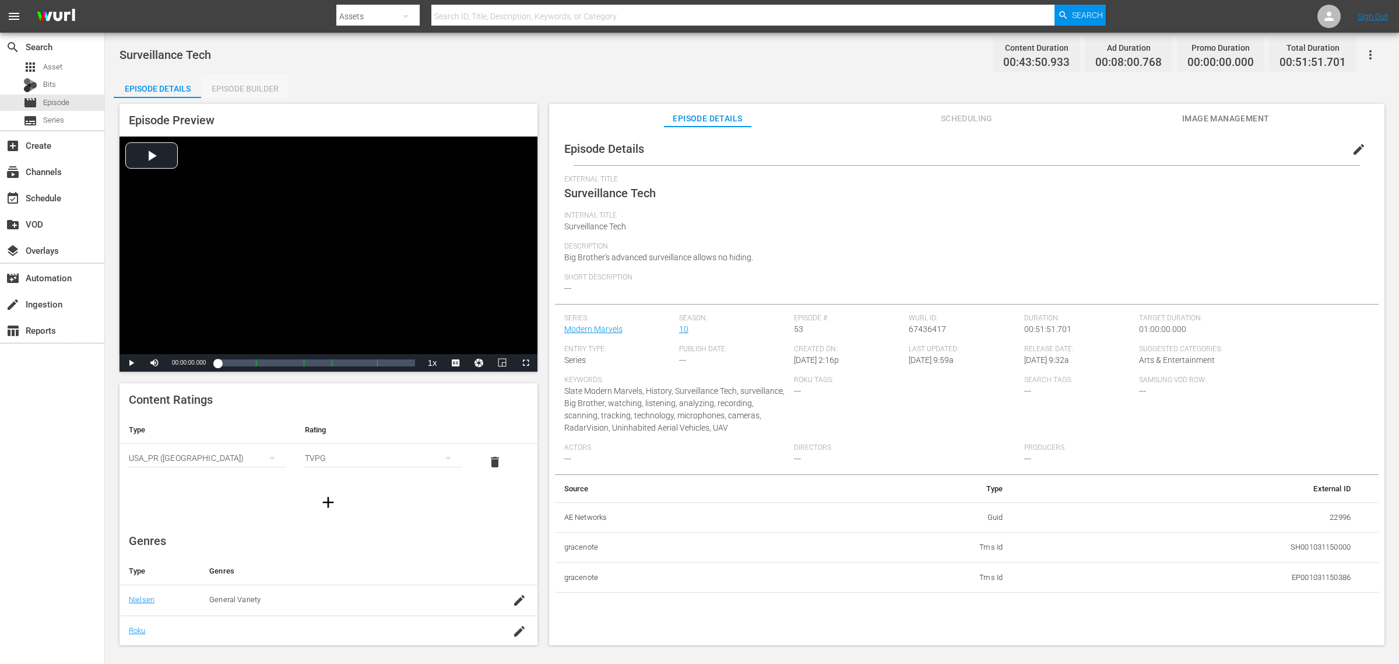
click at [258, 83] on div "Episode Builder" at bounding box center [244, 89] width 87 height 28
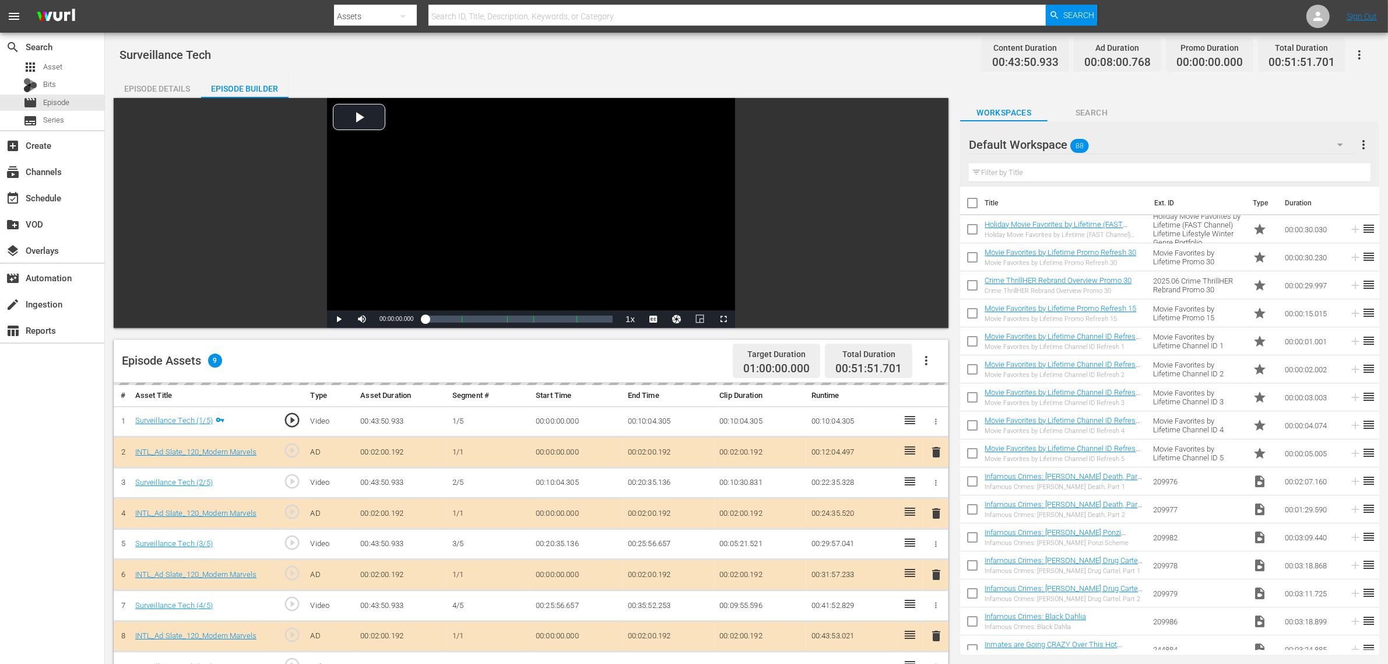
click at [529, 59] on div "Surveillance Tech Content Duration 00:43:50.933 Ad Duration 00:08:00.768 Promo …" at bounding box center [747, 54] width 1254 height 26
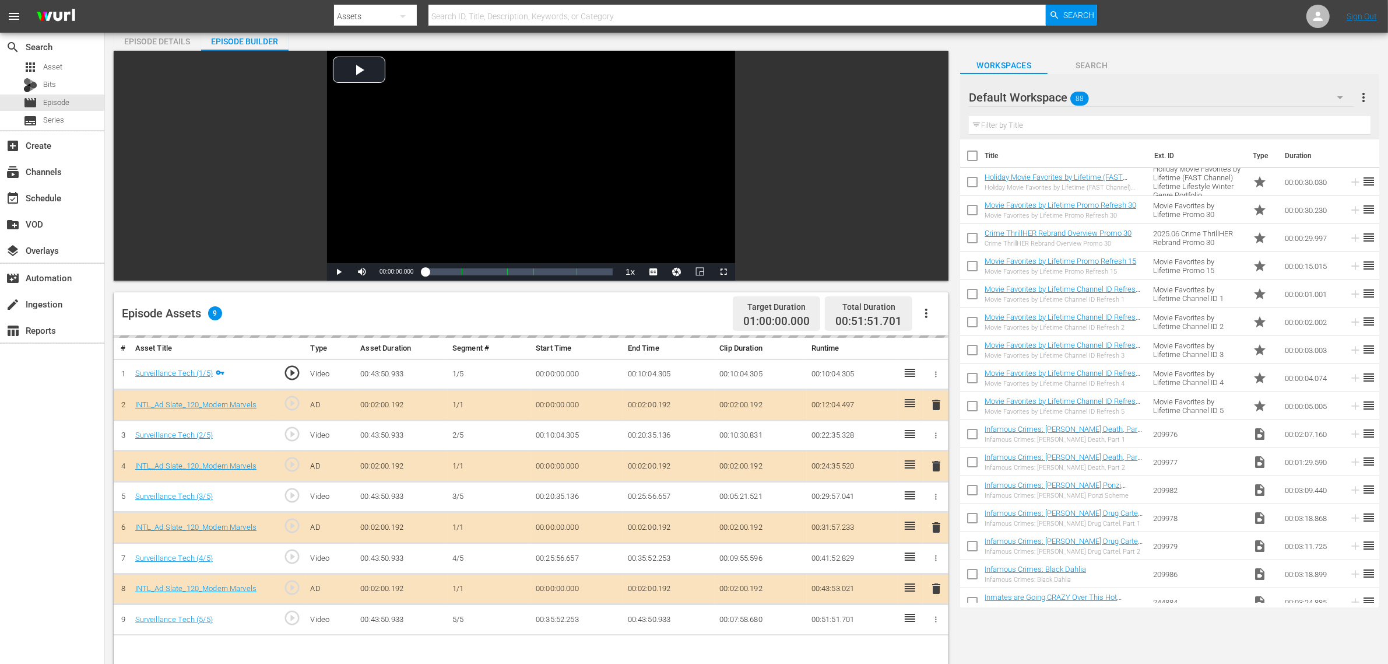
scroll to position [73, 0]
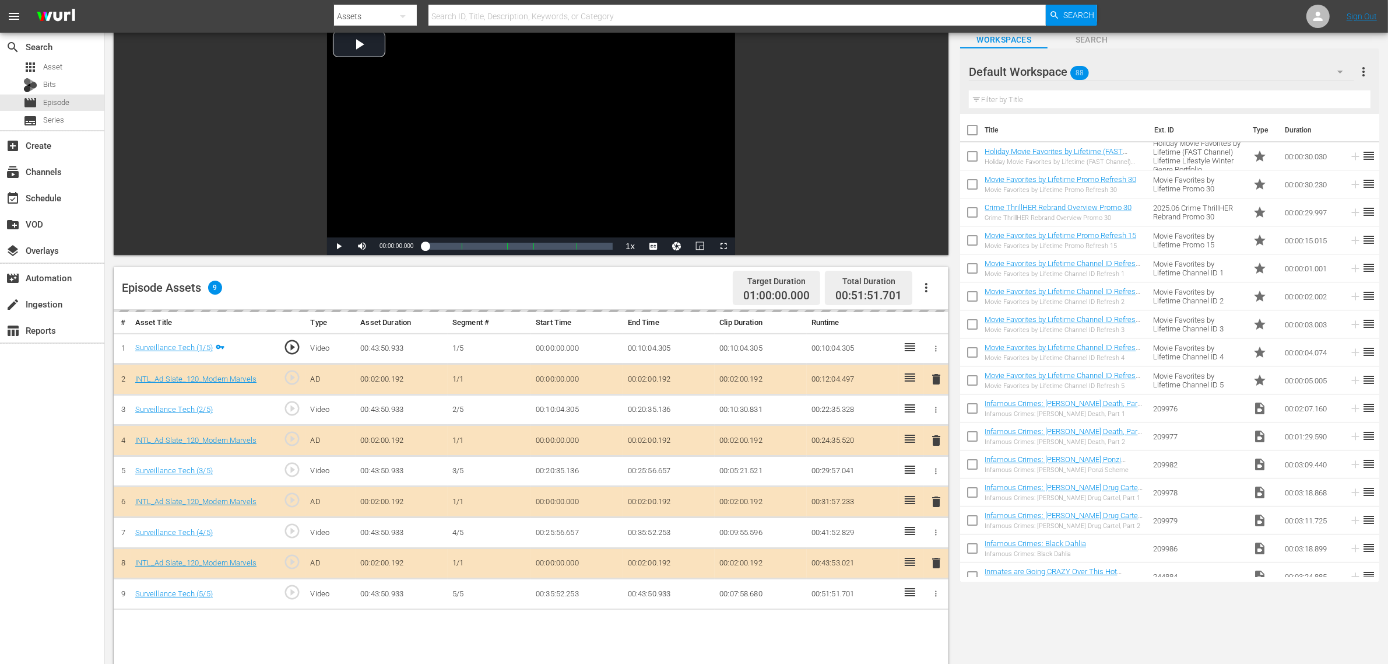
click at [1119, 68] on div "Default Workspace 88" at bounding box center [1161, 71] width 385 height 33
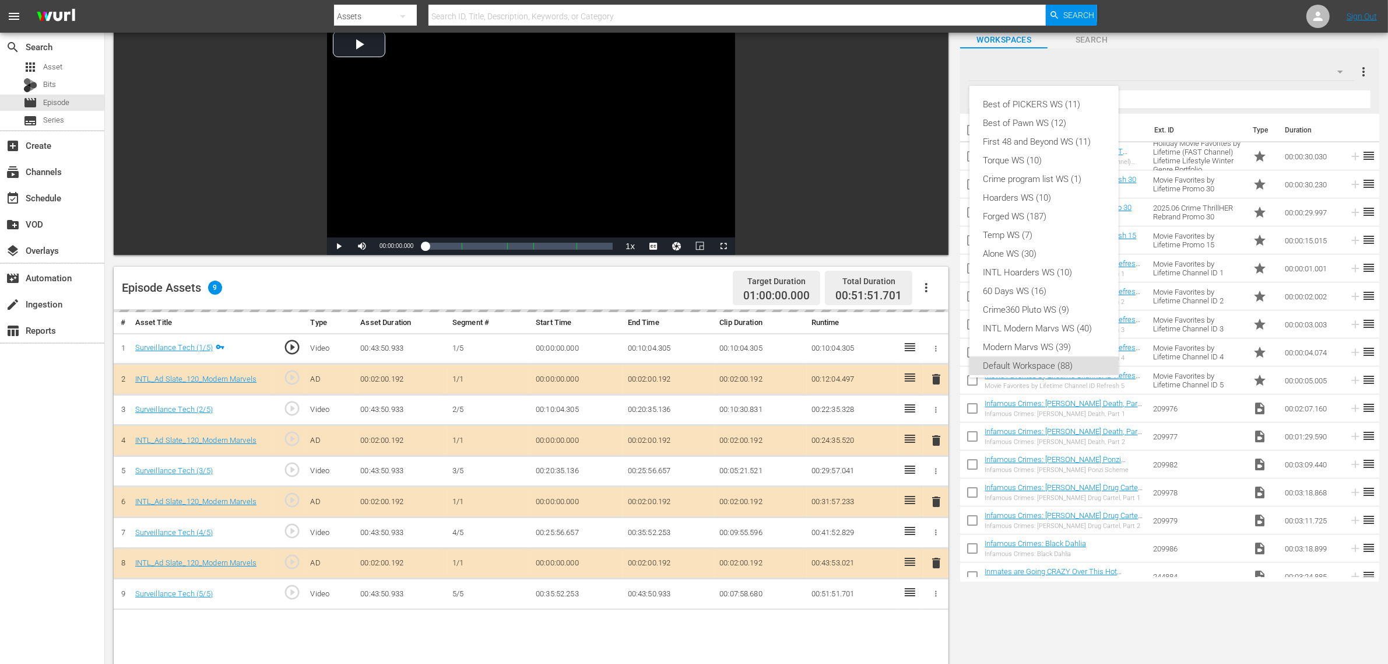
scroll to position [7, 0]
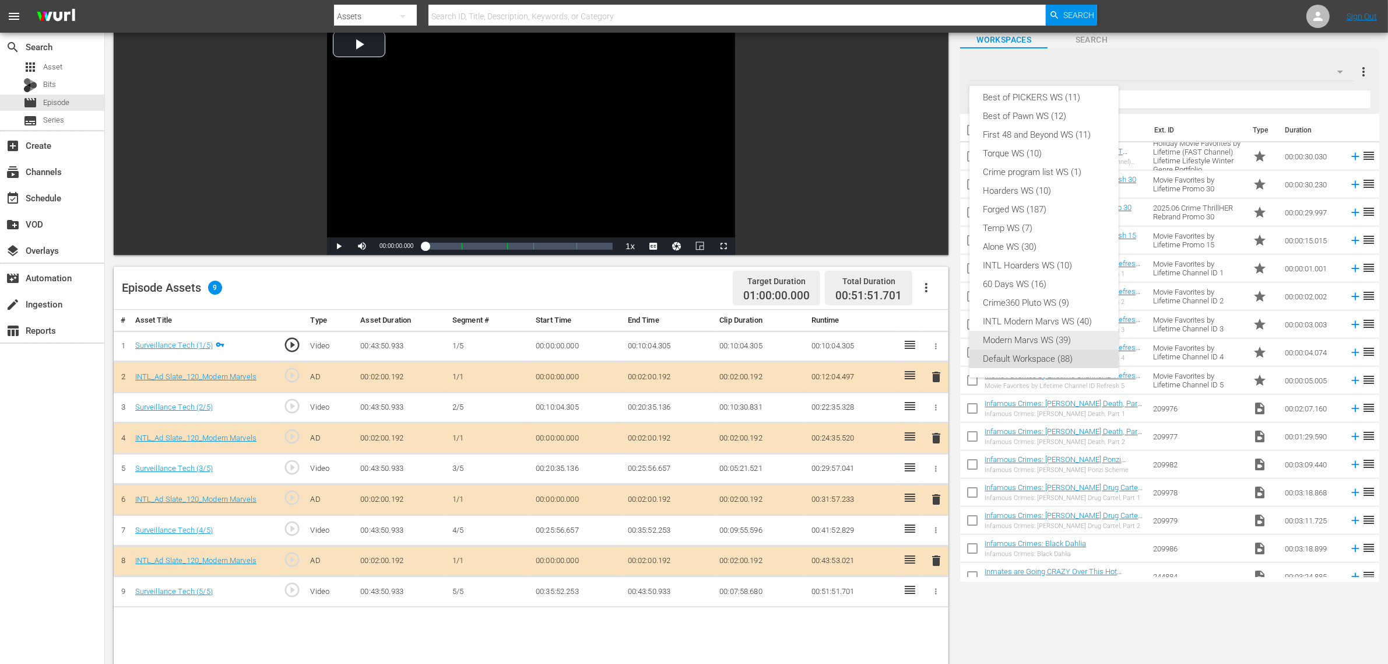
click at [1051, 322] on div "INTL Modern Marvs WS (40)" at bounding box center [1044, 321] width 121 height 19
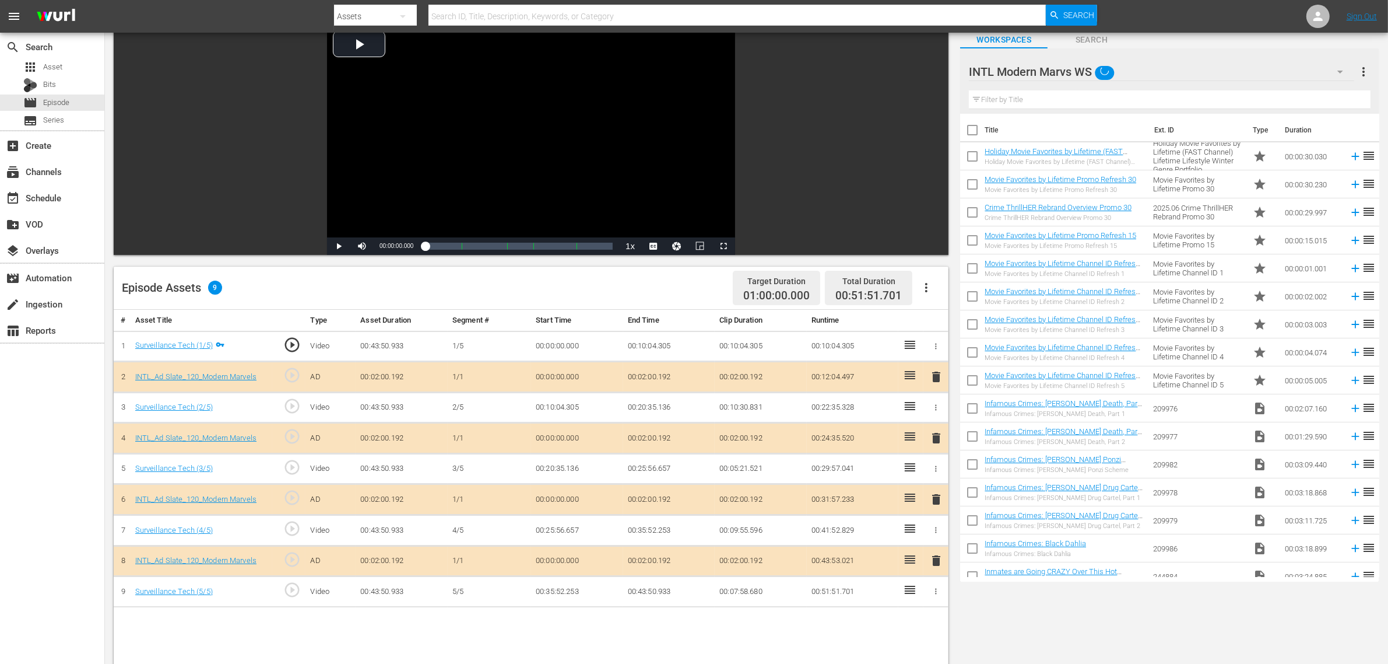
click at [570, 283] on div "Episode Assets 9 Target Duration 01:00:00.000 Total Duration 00:51:51.701" at bounding box center [531, 287] width 835 height 43
click at [1044, 531] on div "Video Player is loading. Play Video Play Mute Current Time 00:00:00.000 / Durat…" at bounding box center [747, 455] width 1266 height 861
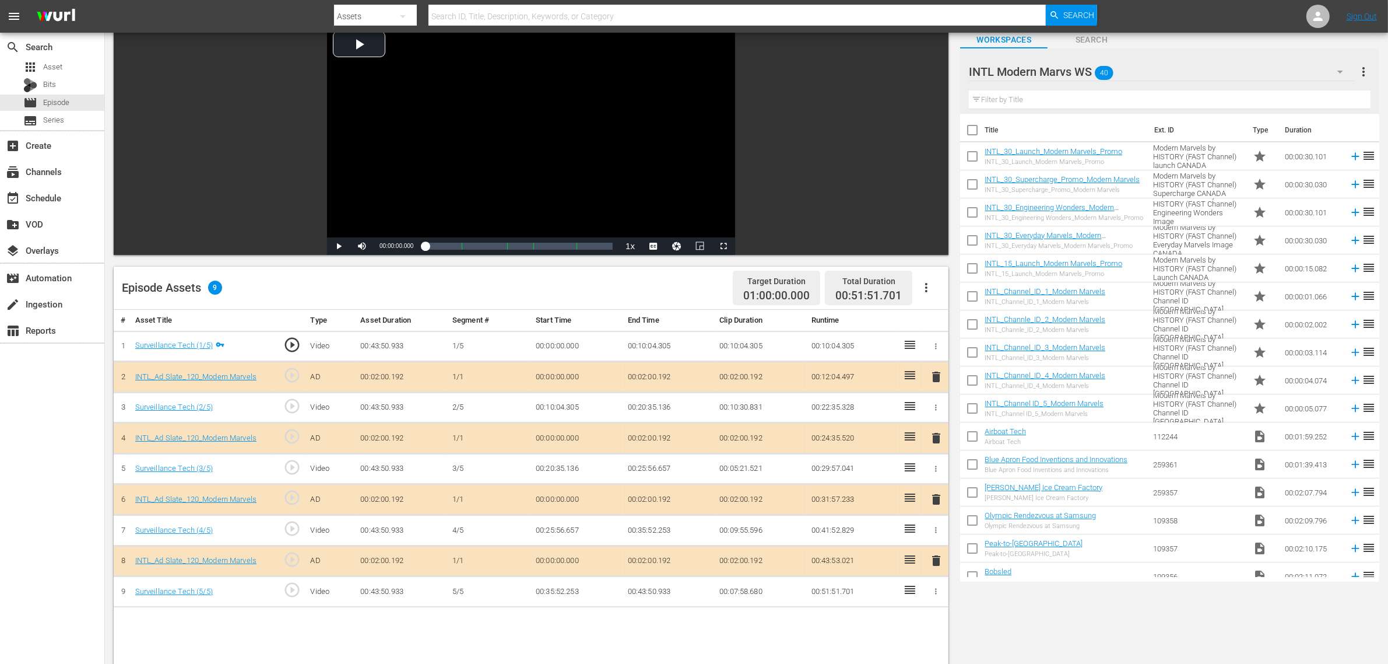
click at [936, 500] on span "delete" at bounding box center [936, 499] width 14 height 14
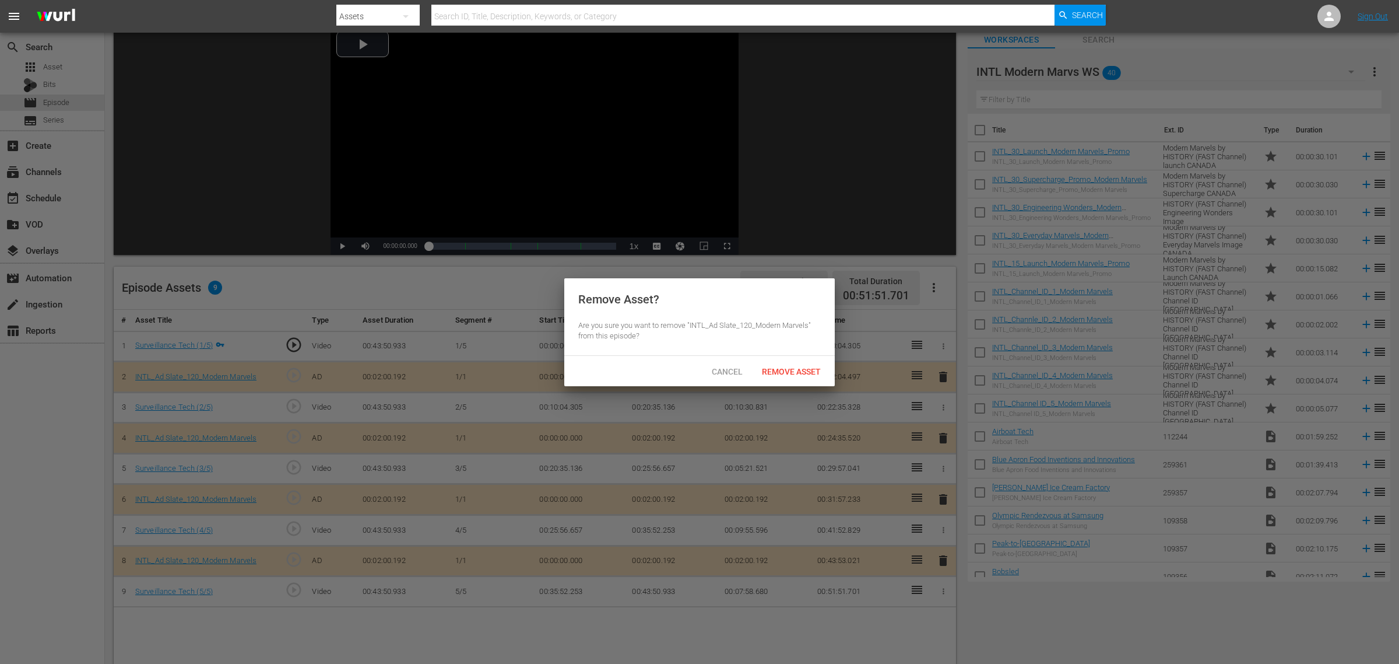
click at [784, 357] on div "Cancel Remove Asset" at bounding box center [699, 371] width 271 height 30
click at [776, 367] on span "Remove Asset" at bounding box center [792, 371] width 78 height 9
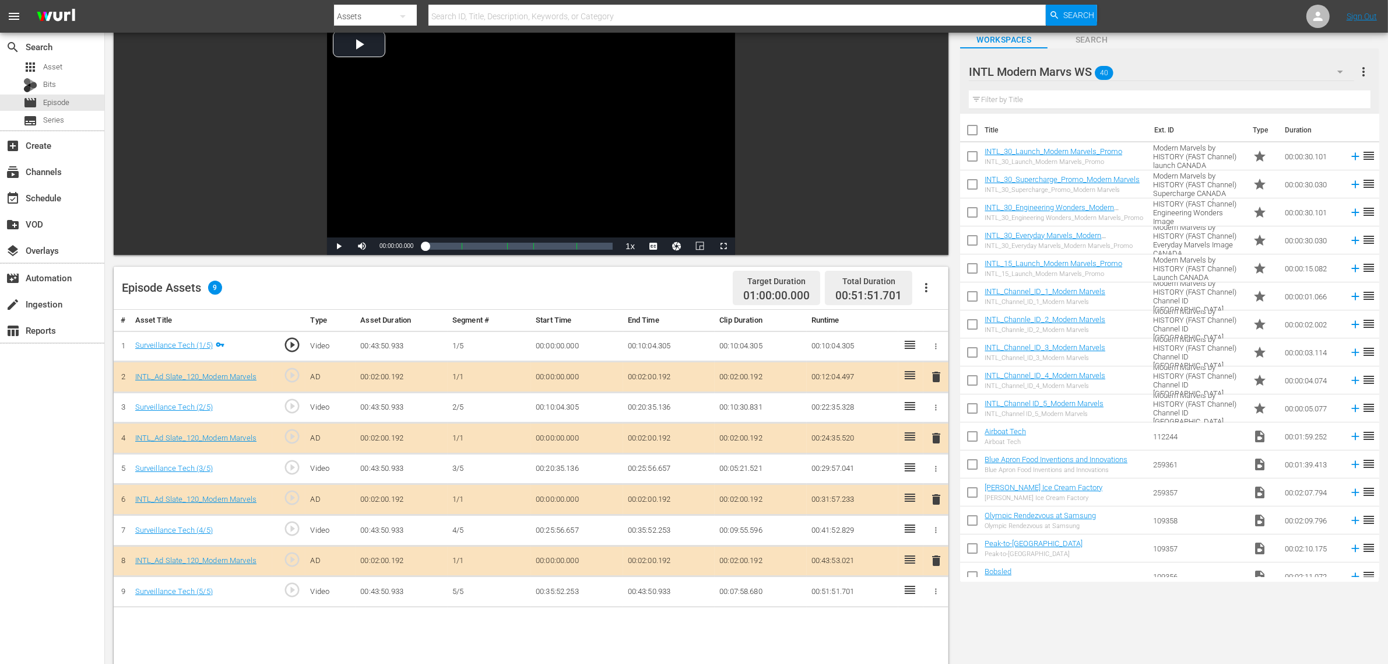
click at [637, 286] on div "Episode Assets 9 Target Duration 01:00:00.000 Total Duration 00:51:51.701" at bounding box center [531, 287] width 835 height 43
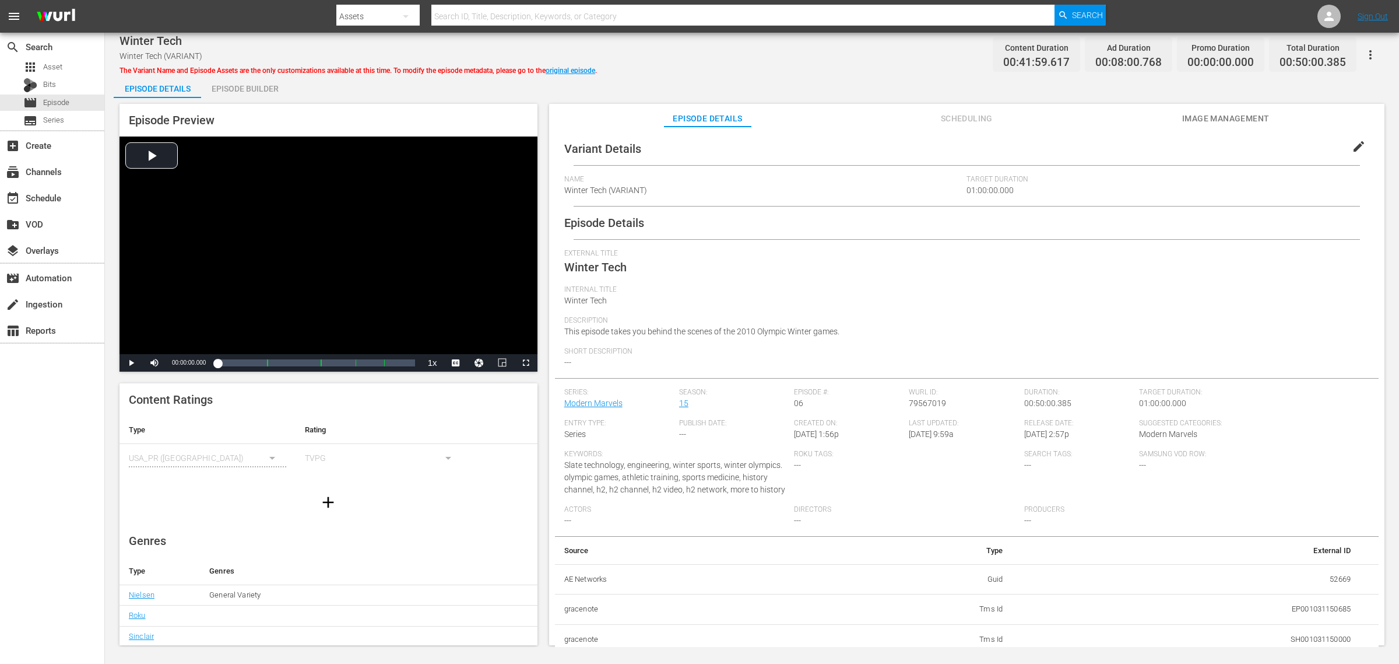
click at [247, 83] on div "Episode Builder" at bounding box center [244, 89] width 87 height 28
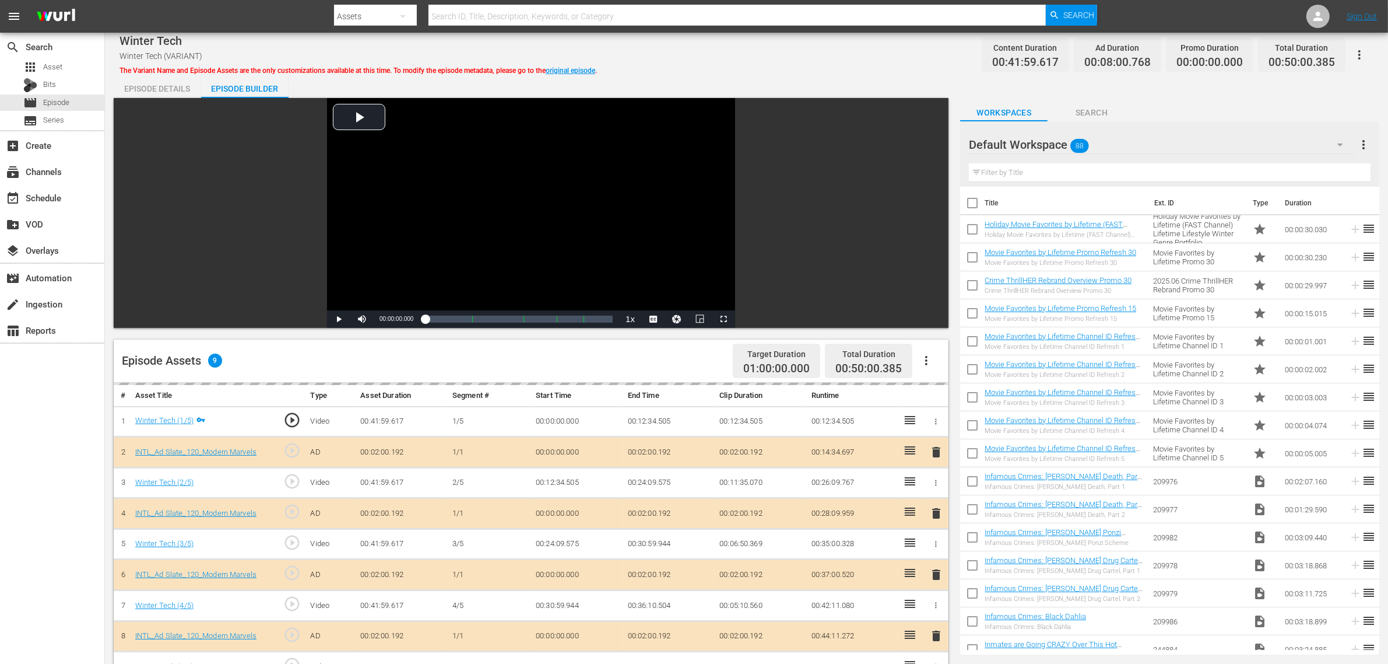
click at [769, 51] on div "Winter Tech Winter Tech (VARIANT) The Variant Name and Episode Assets are the o…" at bounding box center [747, 54] width 1254 height 26
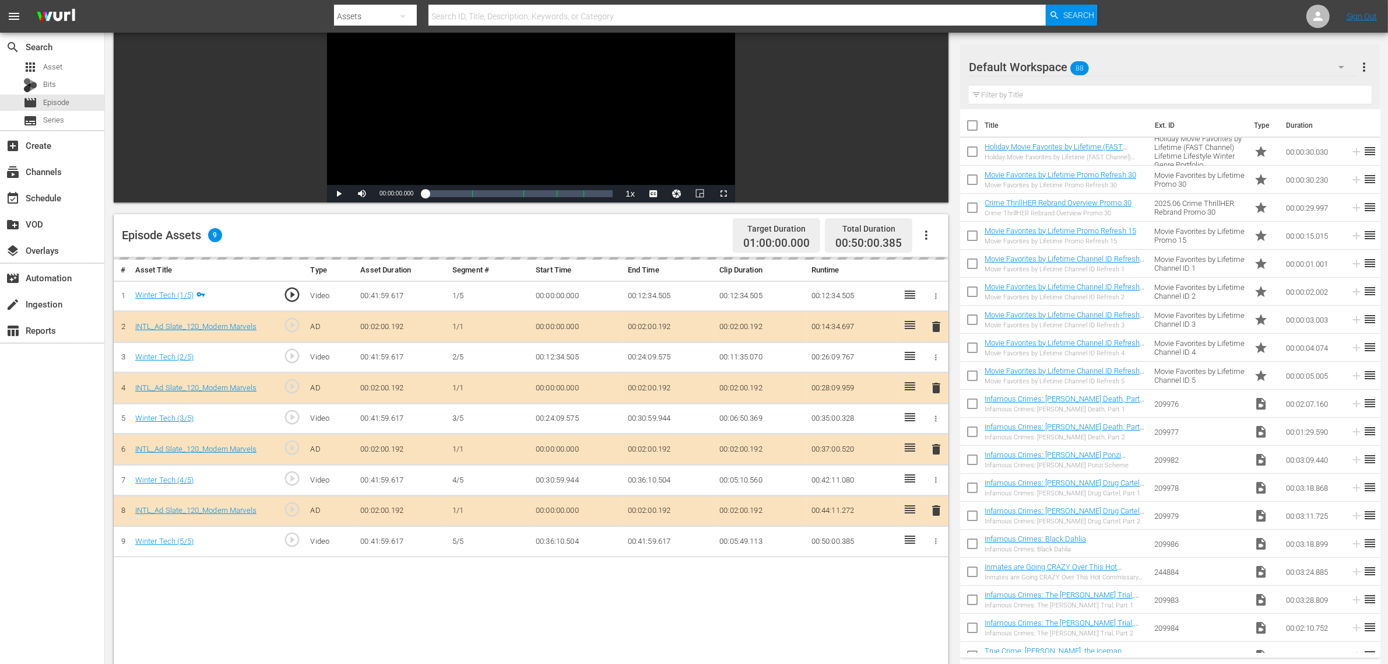
scroll to position [303, 0]
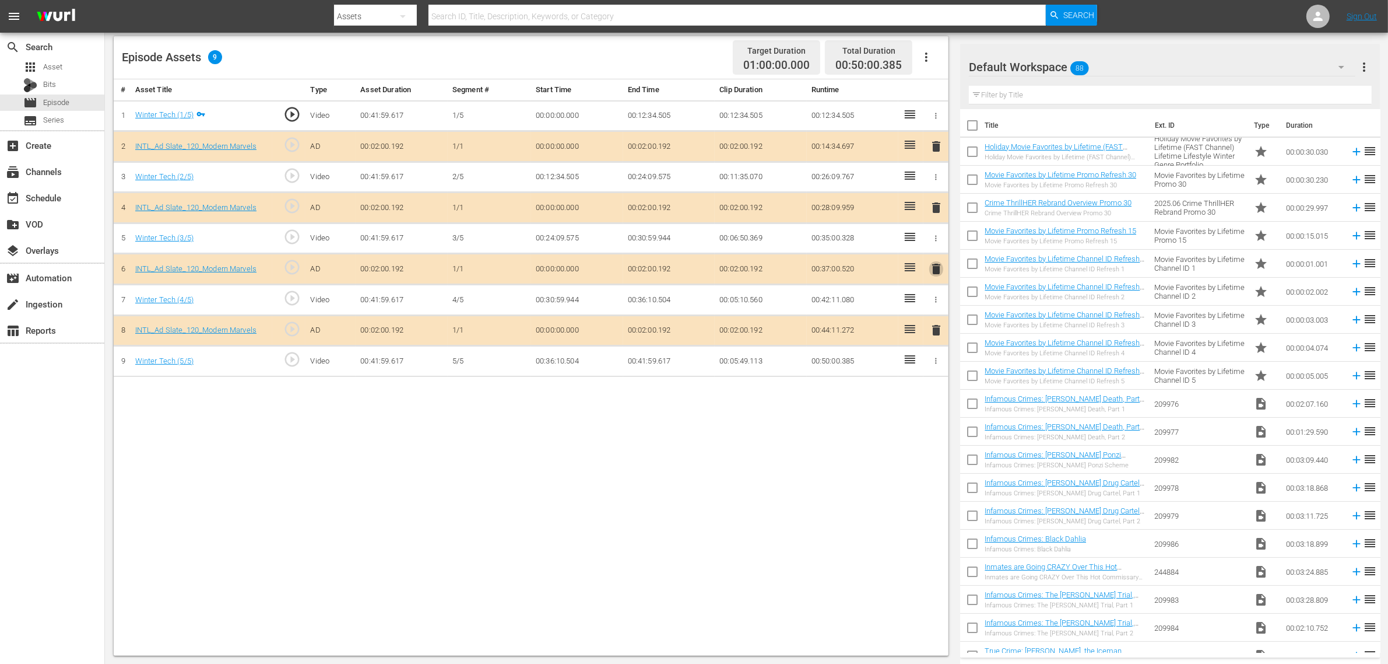
click at [938, 271] on span "delete" at bounding box center [936, 269] width 14 height 14
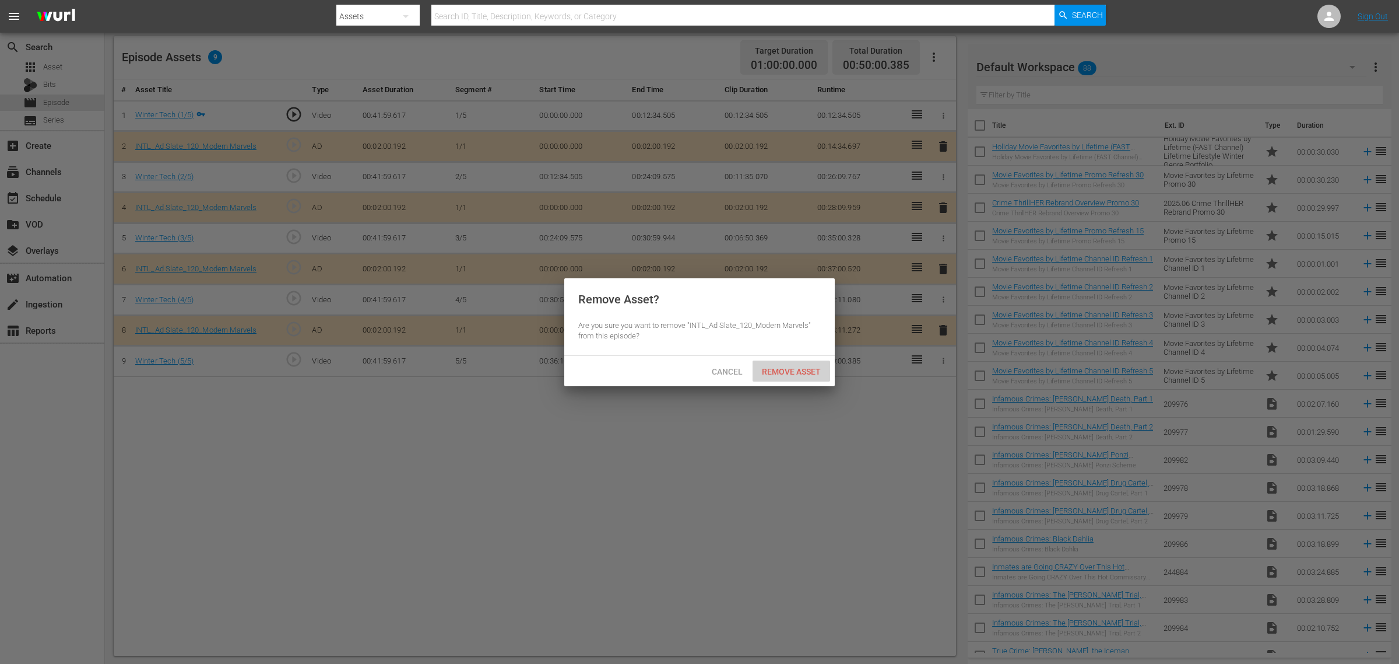
click at [799, 367] on span "Remove Asset" at bounding box center [792, 371] width 78 height 9
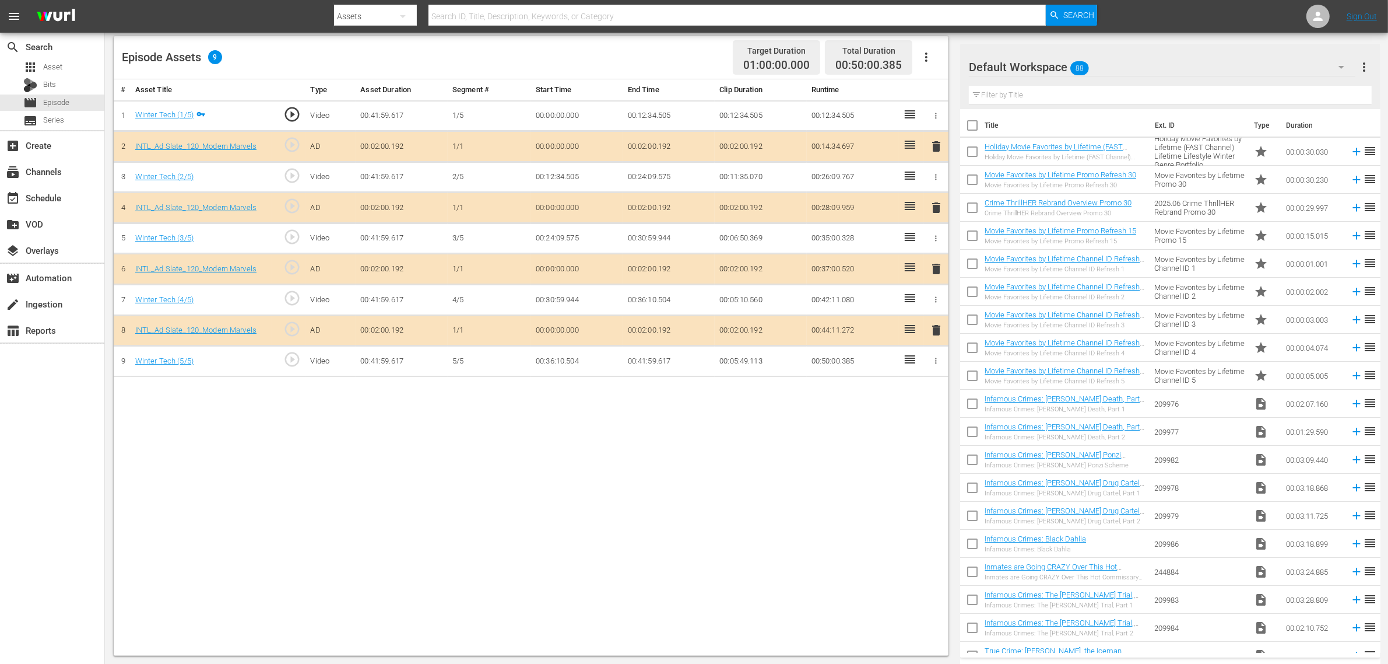
click at [862, 432] on div "# Asset Title Type Asset Duration Segment # Start Time End Time Clip Duration R…" at bounding box center [531, 367] width 835 height 576
click at [1111, 73] on div "Default Workspace 88" at bounding box center [1162, 67] width 387 height 33
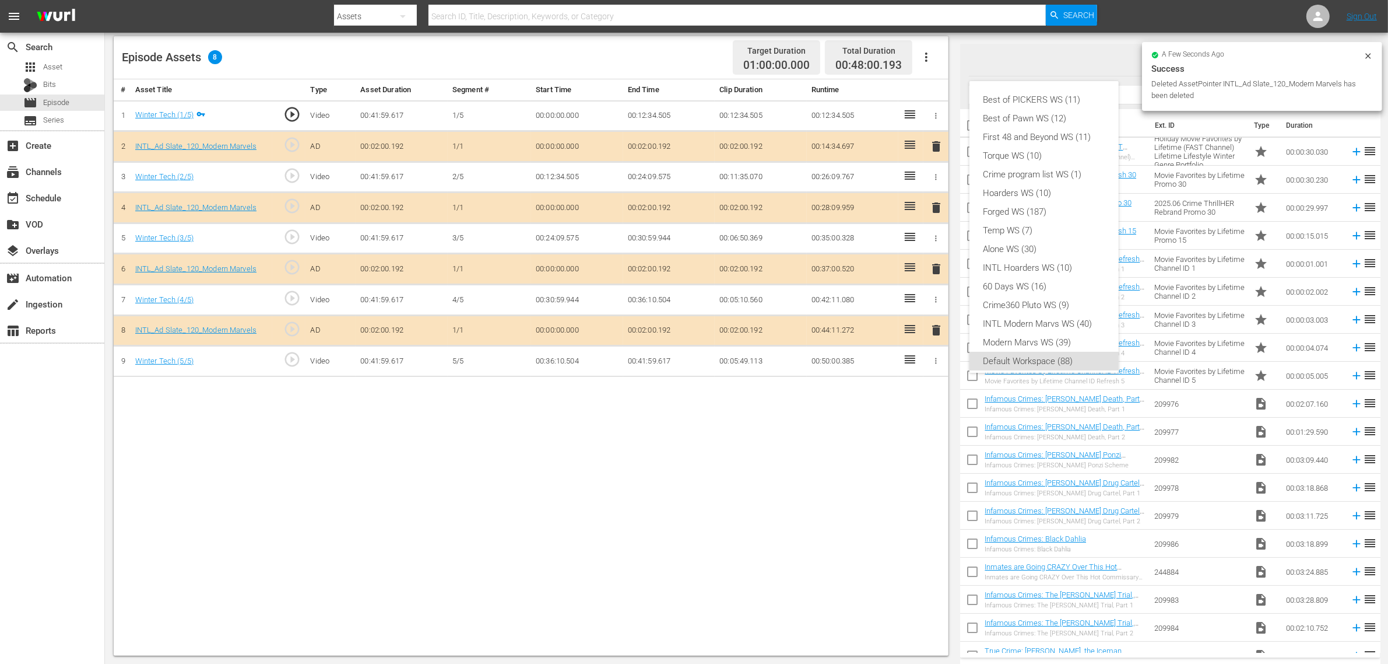
scroll to position [7, 0]
click at [1046, 321] on div "INTL Modern Marvs WS (40)" at bounding box center [1044, 316] width 121 height 19
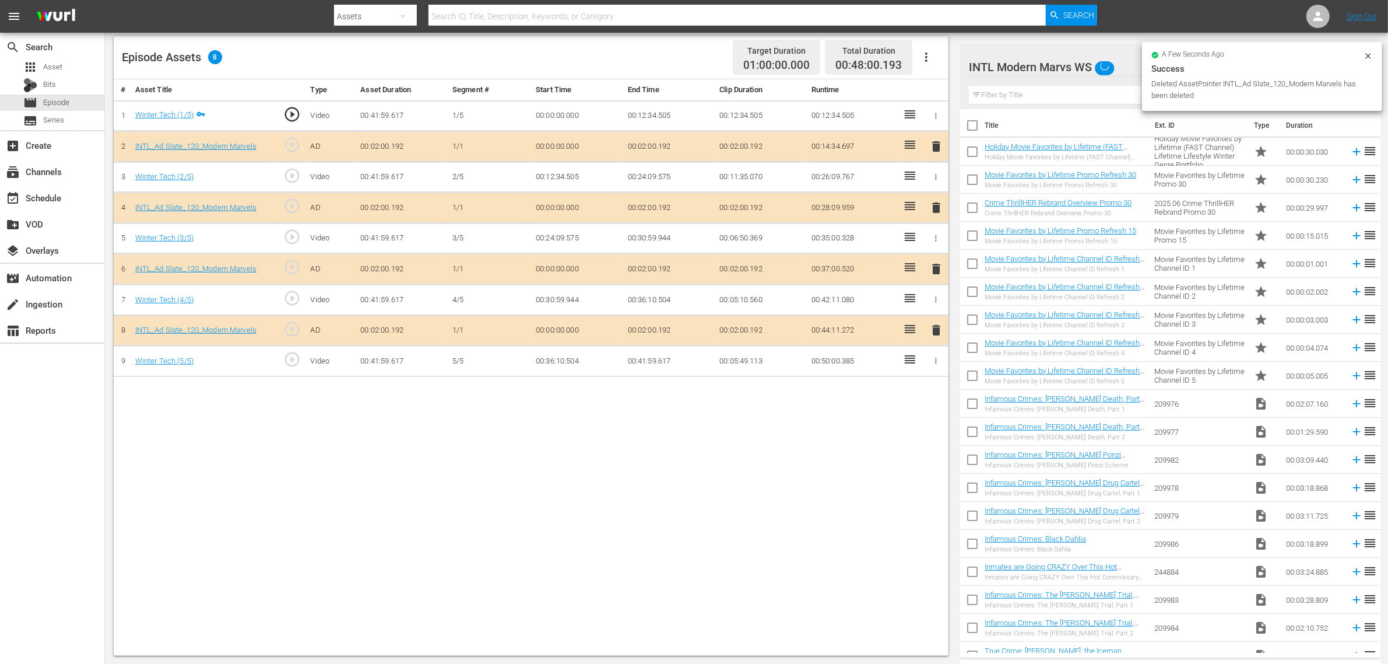
click at [675, 491] on div "Best of PICKERS WS (11) Best of Pawn WS (12) First 48 and Beyond WS (11) Torque…" at bounding box center [694, 332] width 1388 height 664
click at [680, 48] on div "Episode Assets 8 Target Duration 01:00:00.000 Total Duration 00:48:00.193" at bounding box center [531, 57] width 835 height 43
click at [1119, 23] on nav "menu Search By Assets Search ID, Title, Description, Keywords, or Category Sear…" at bounding box center [694, 16] width 1388 height 33
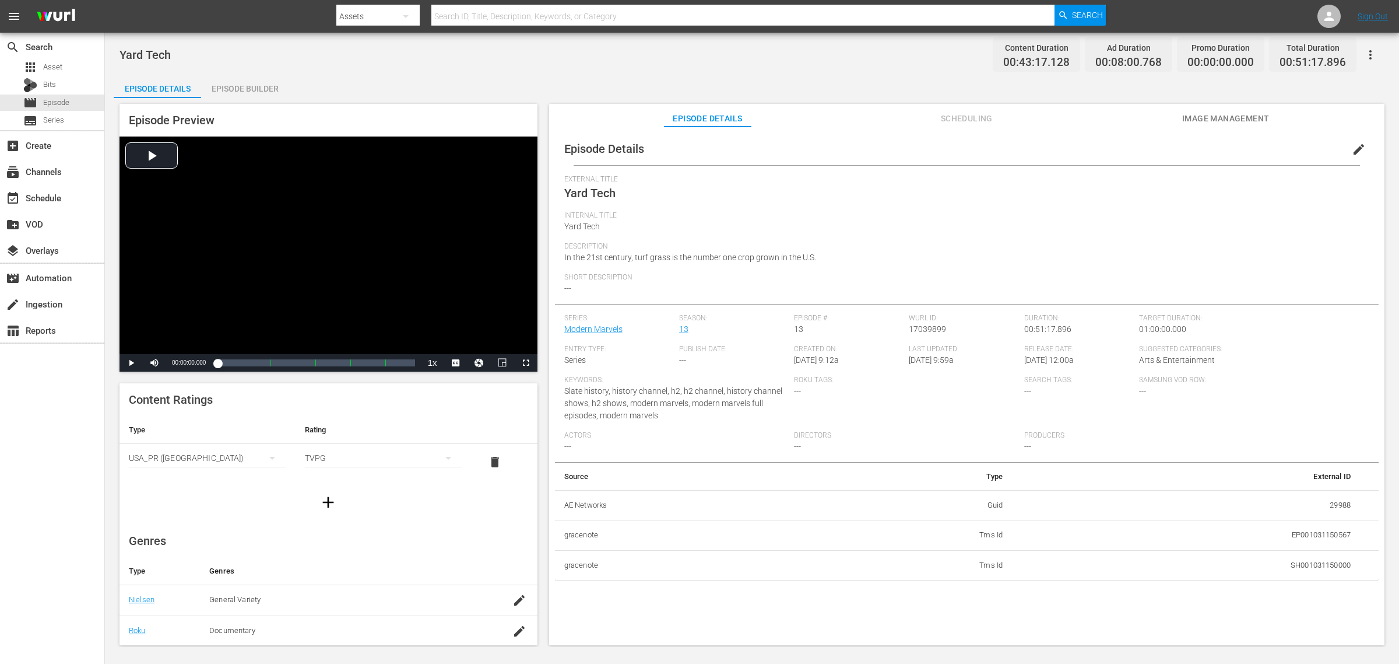
drag, startPoint x: 259, startPoint y: 100, endPoint x: 446, endPoint y: 71, distance: 188.9
click at [259, 100] on div "Episode Preview Video Player is loading. Play Video Play Mute Current Time 00:0…" at bounding box center [752, 376] width 1277 height 556
drag, startPoint x: 240, startPoint y: 82, endPoint x: 739, endPoint y: 65, distance: 499.4
click at [241, 82] on div "Episode Builder" at bounding box center [244, 89] width 87 height 28
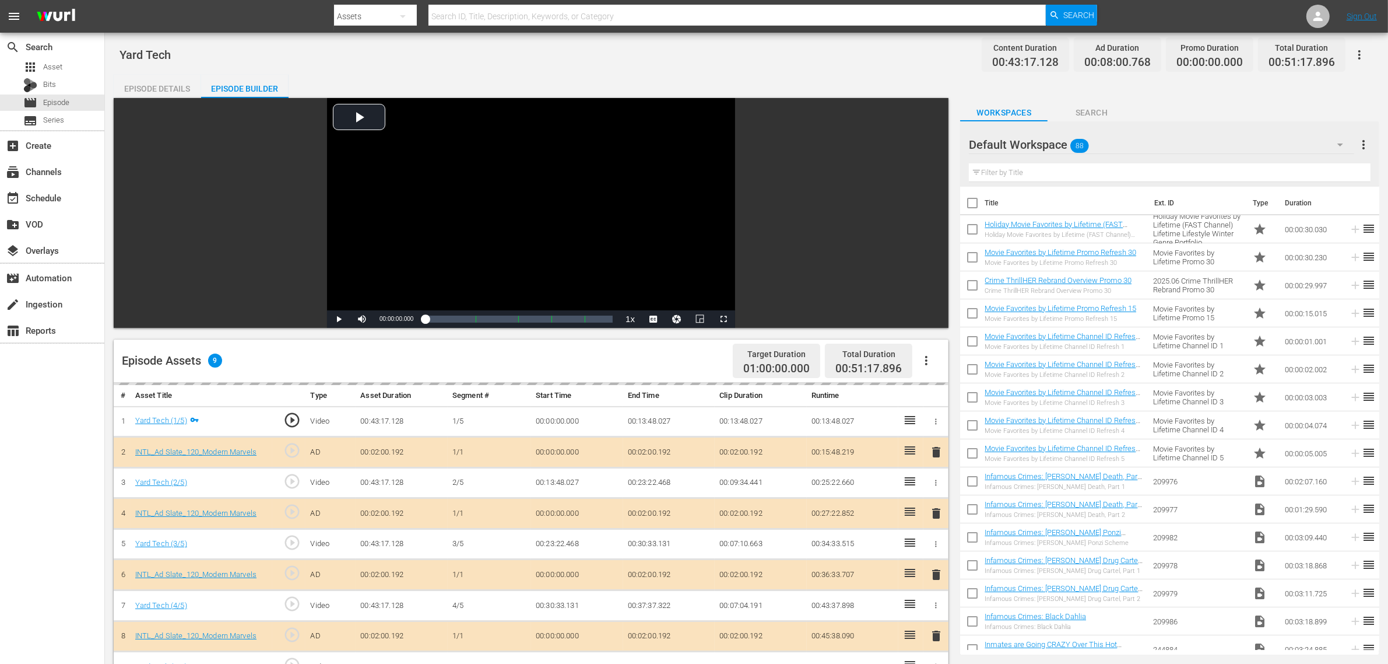
click at [847, 62] on div "Yard Tech Content Duration 00:43:17.128 Ad Duration 00:08:00.768 Promo Duration…" at bounding box center [747, 54] width 1254 height 26
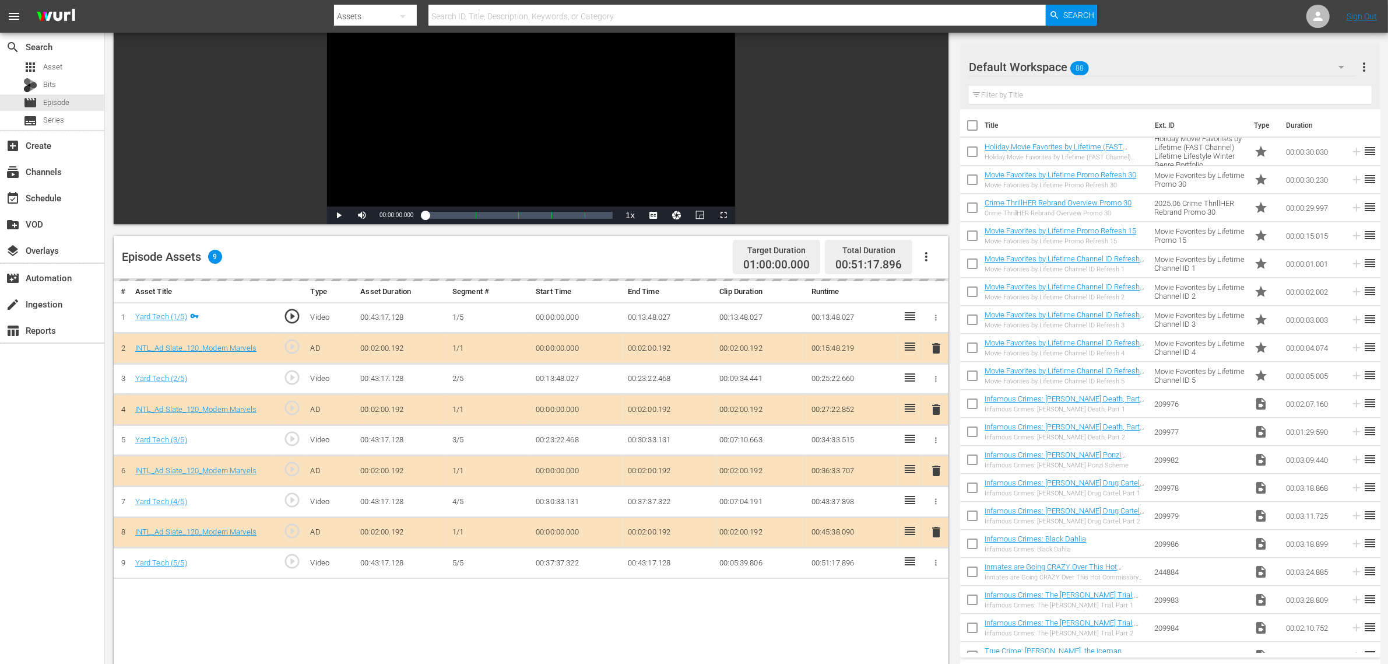
scroll to position [292, 0]
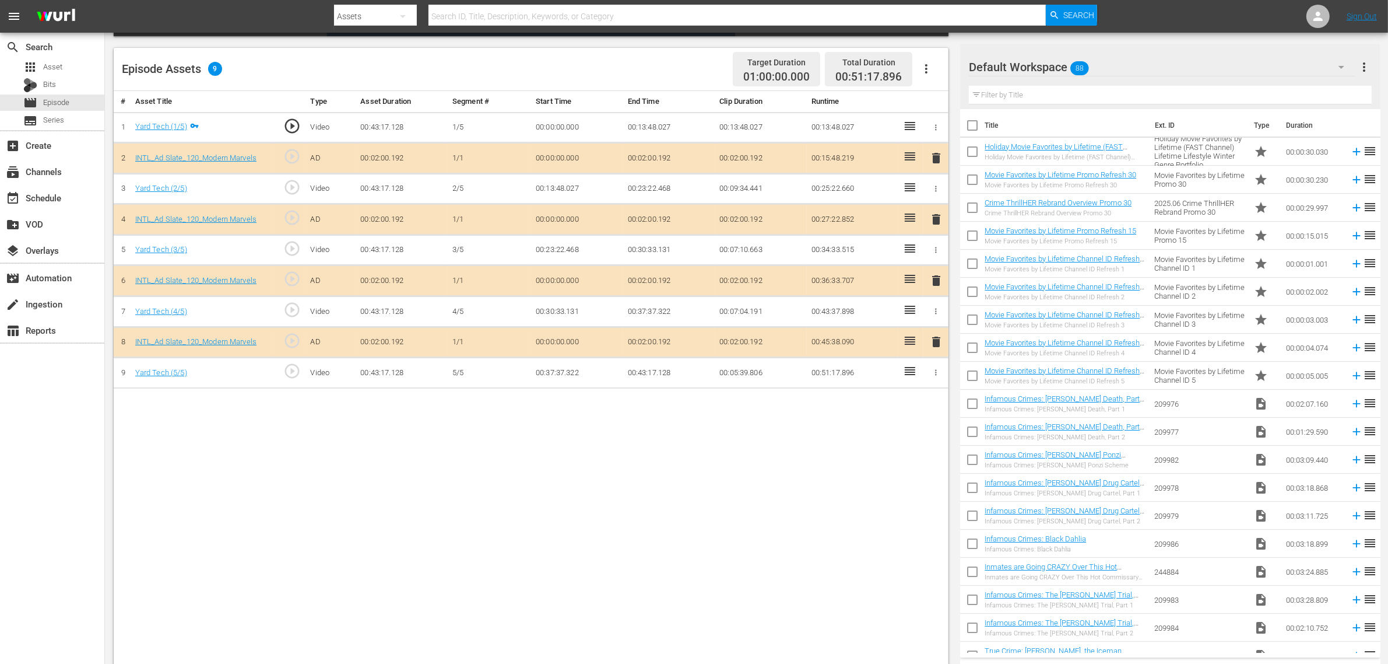
click at [1119, 61] on div "Default Workspace 88" at bounding box center [1162, 67] width 387 height 33
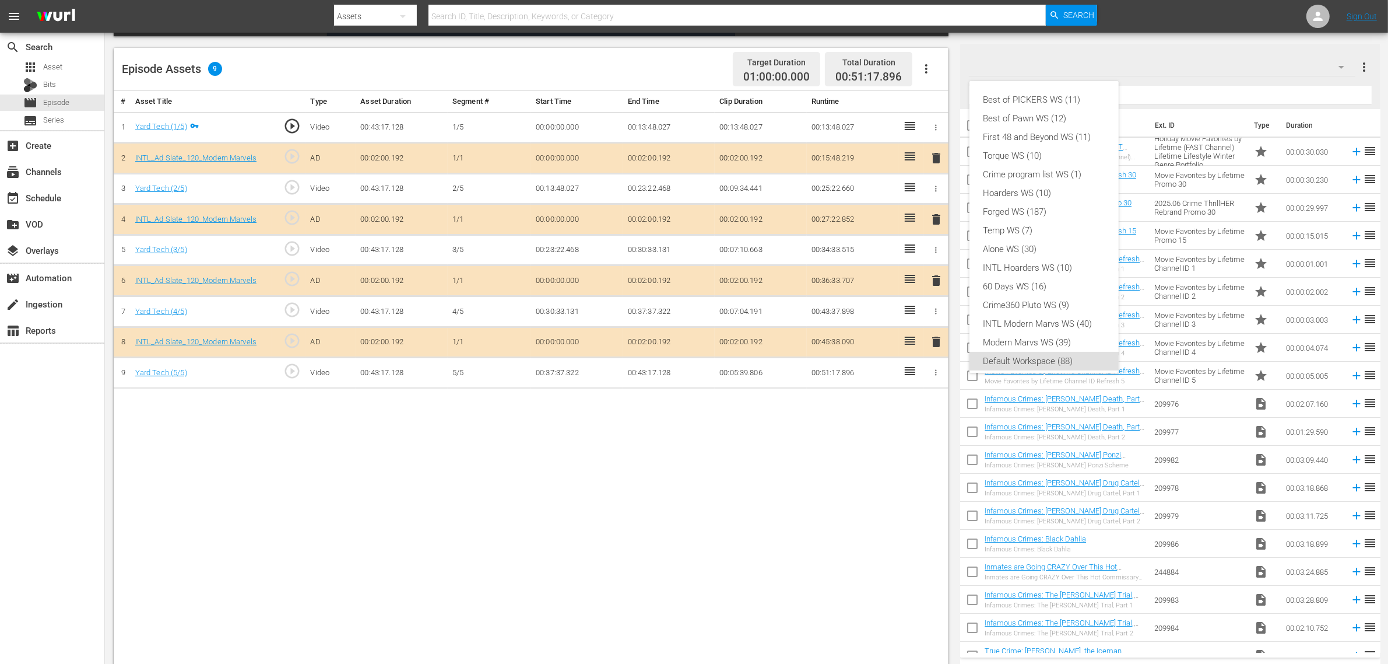
scroll to position [7, 0]
click at [1044, 313] on div "INTL Modern Marvs WS (40)" at bounding box center [1044, 316] width 121 height 19
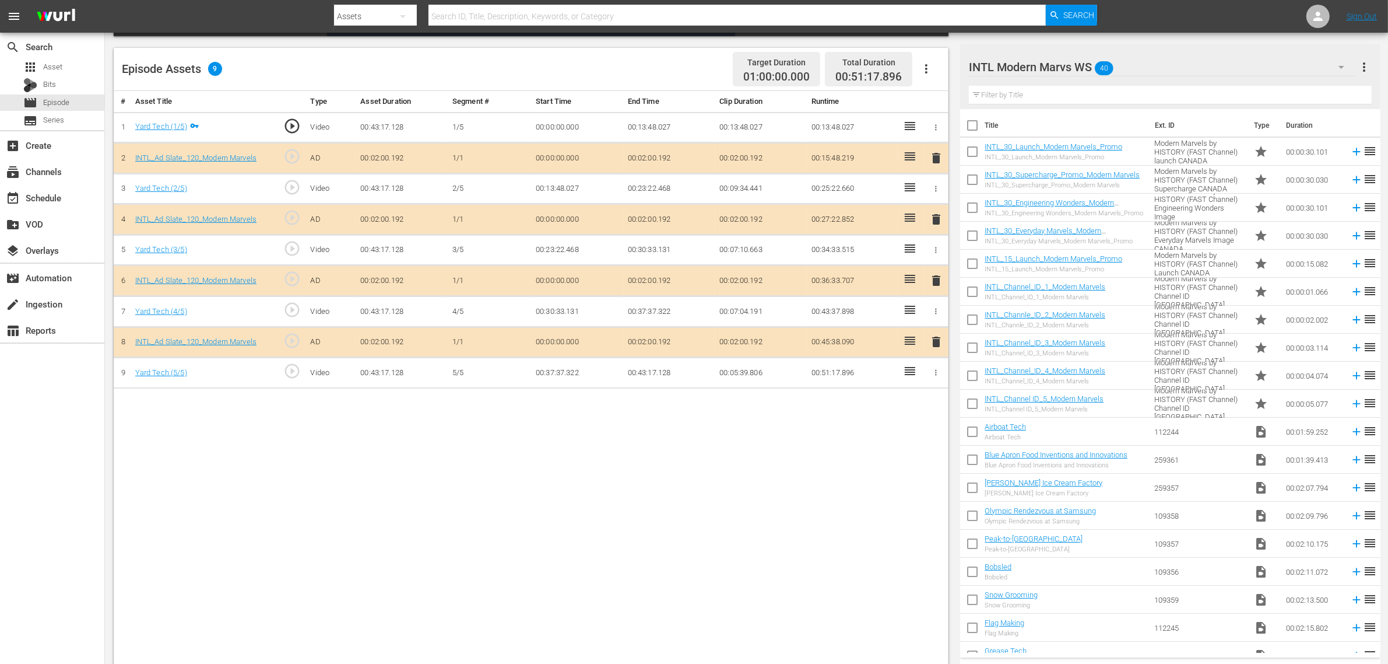
click at [940, 282] on span "delete" at bounding box center [936, 280] width 14 height 14
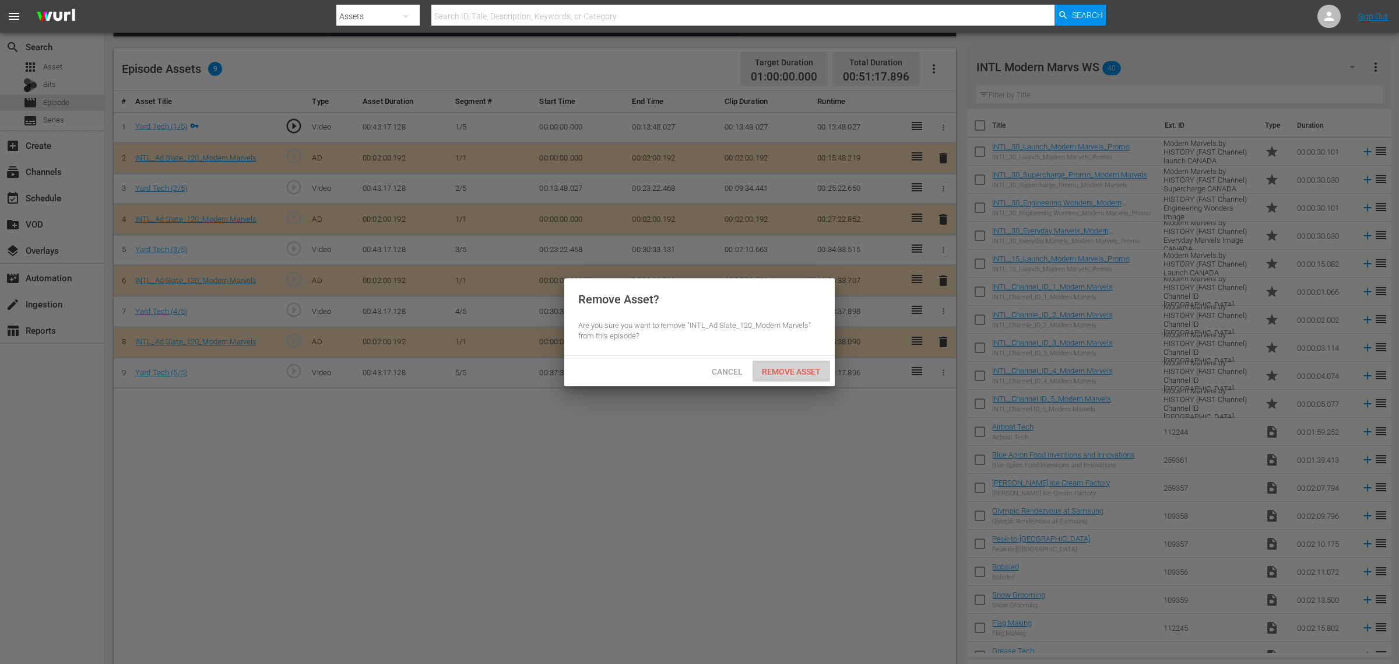
click at [812, 379] on div "Remove Asset" at bounding box center [792, 371] width 78 height 22
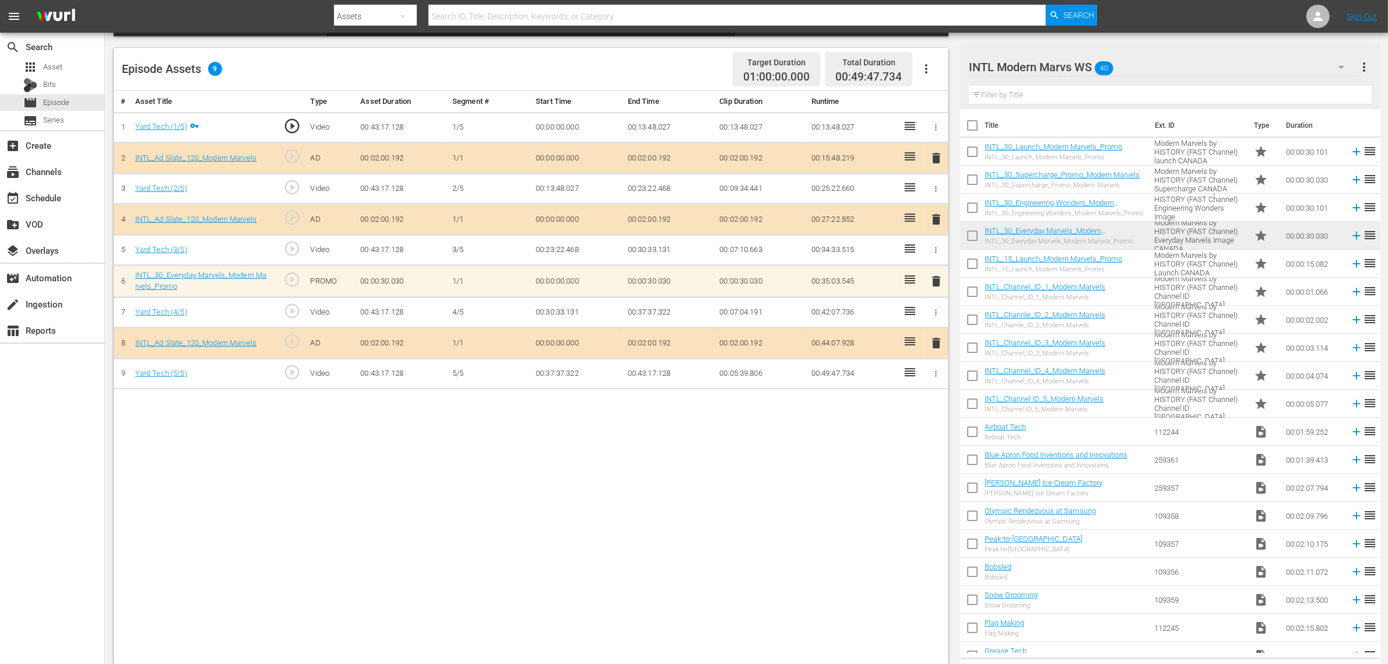
click at [711, 481] on div "# Asset Title Type Asset Duration Segment # Start Time End Time Clip Duration R…" at bounding box center [531, 379] width 835 height 576
click at [634, 65] on div "Episode Assets 9 Target Duration 01:00:00.000 Total Duration 00:49:47.734" at bounding box center [531, 69] width 835 height 43
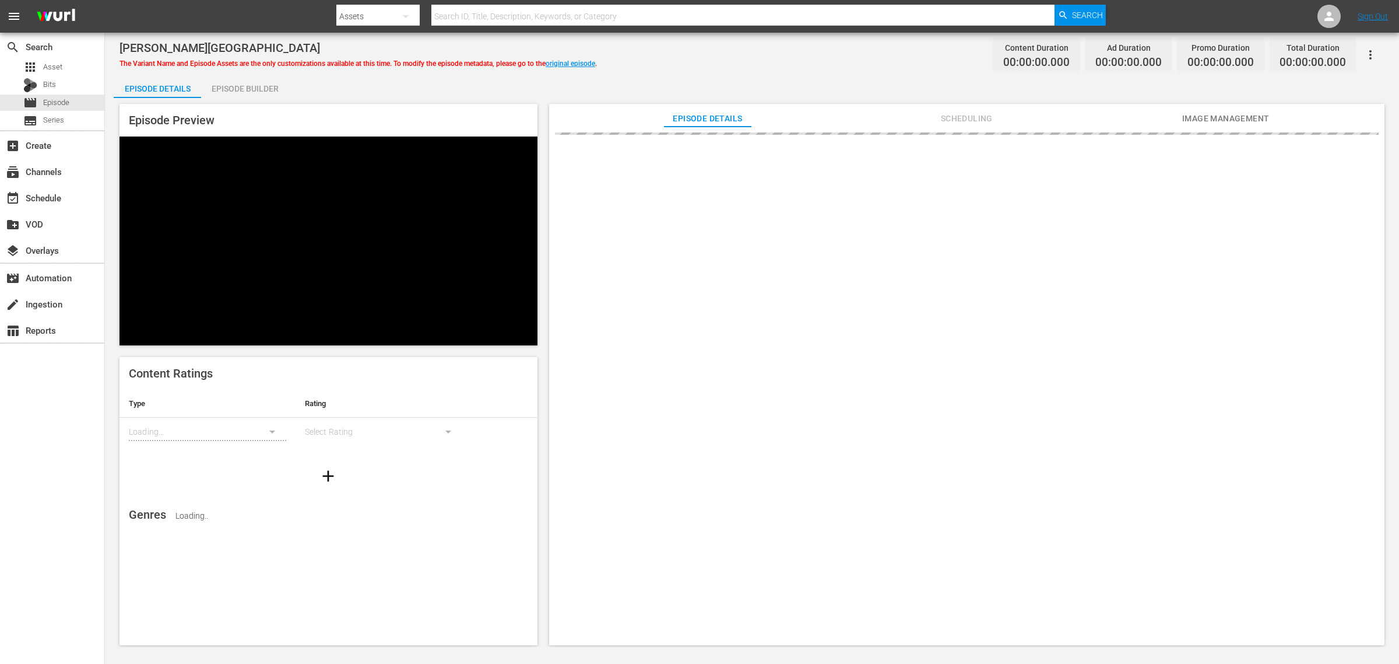
click at [248, 83] on div "Episode Builder" at bounding box center [244, 89] width 87 height 28
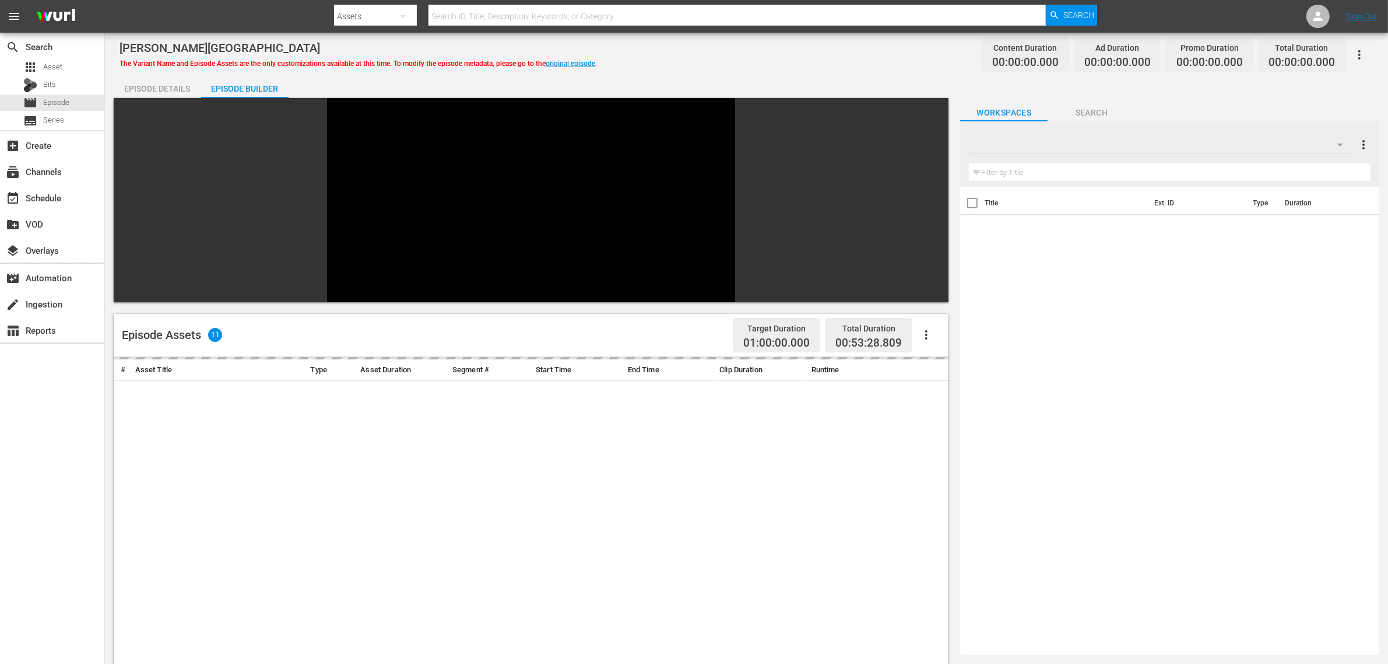
click at [814, 45] on div "[PERSON_NAME] Air Force Base The Variant Name and Episode Assets are the only c…" at bounding box center [747, 54] width 1254 height 26
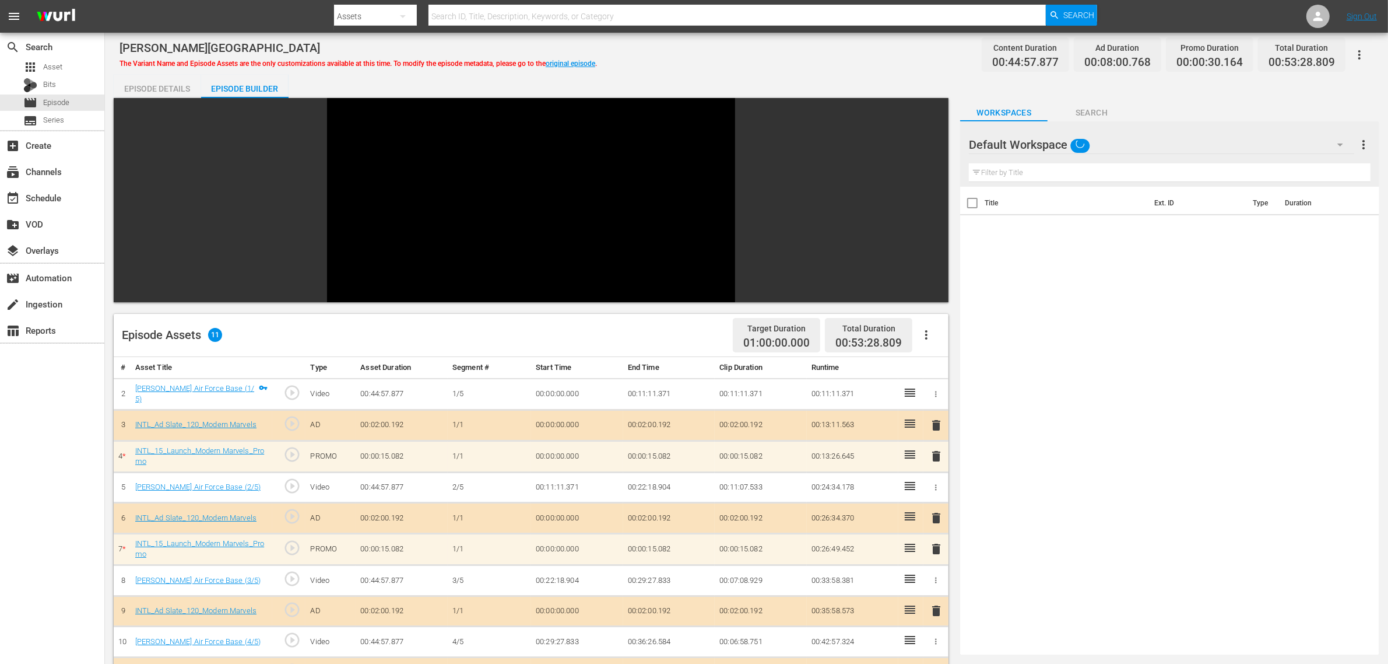
click at [1308, 143] on div "Default Workspace" at bounding box center [1161, 144] width 385 height 33
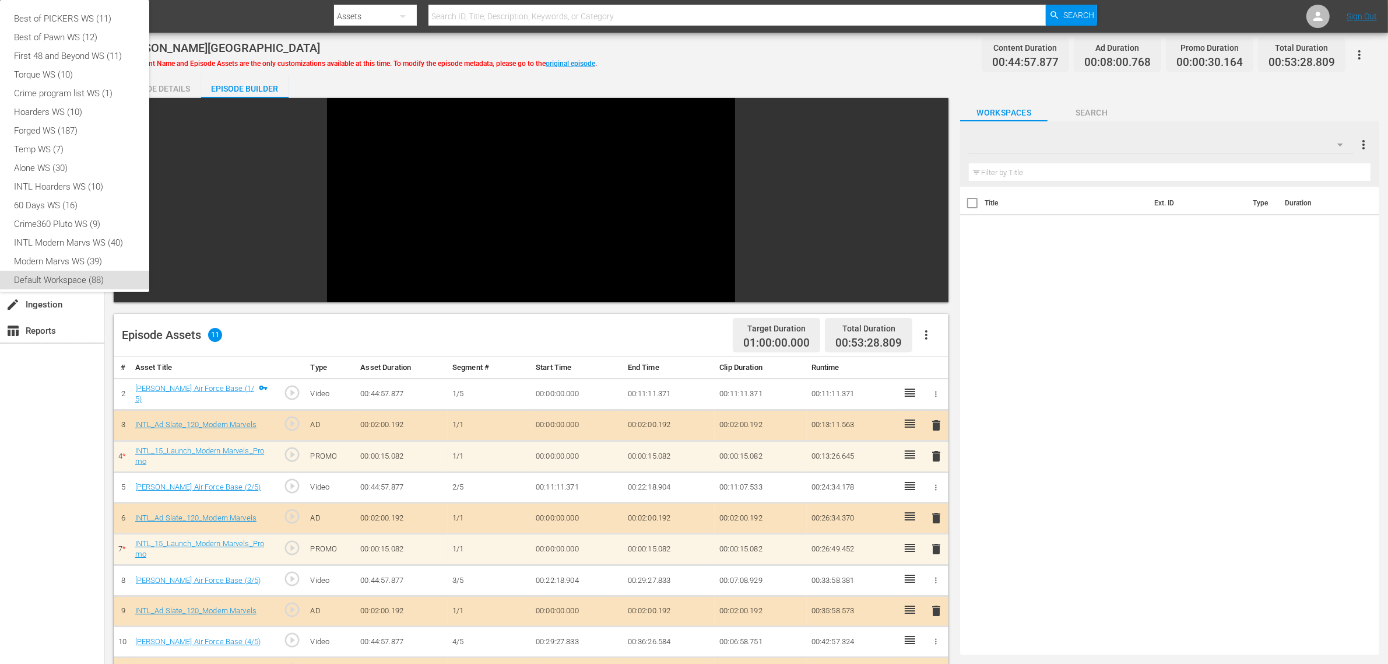
scroll to position [7, 0]
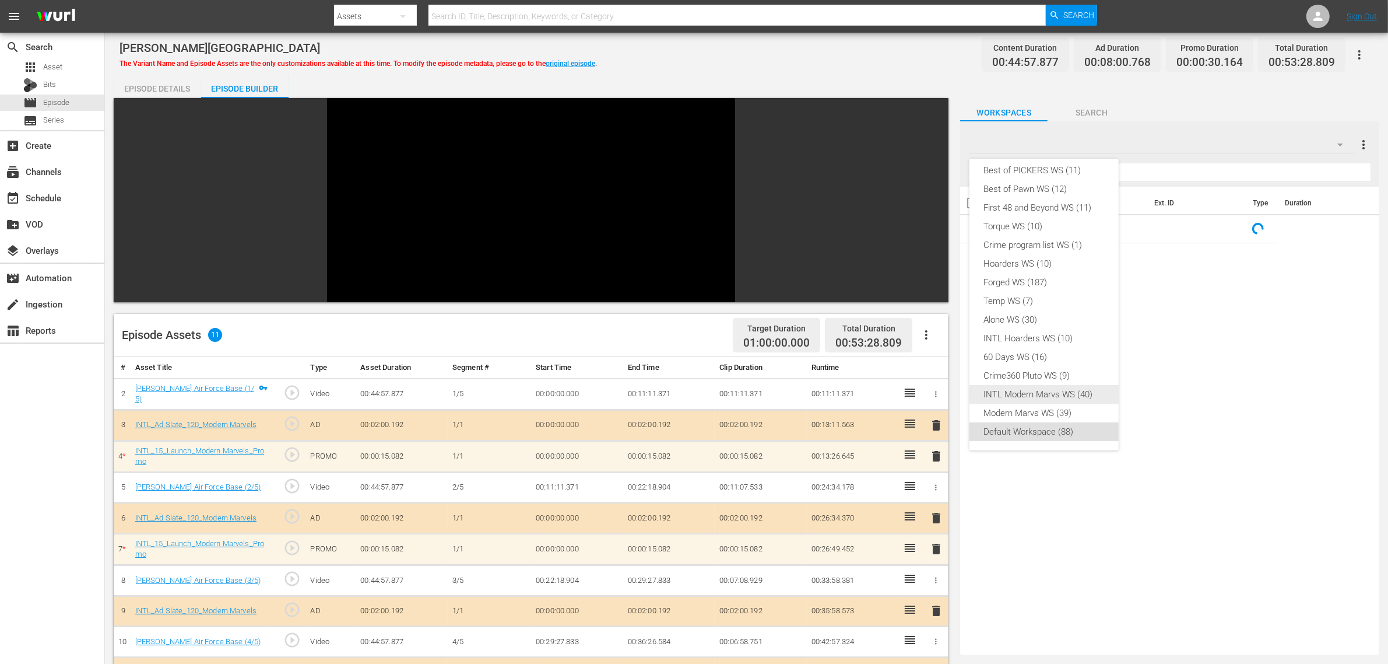
click at [1062, 391] on div "INTL Modern Marvs WS (40)" at bounding box center [1044, 394] width 121 height 19
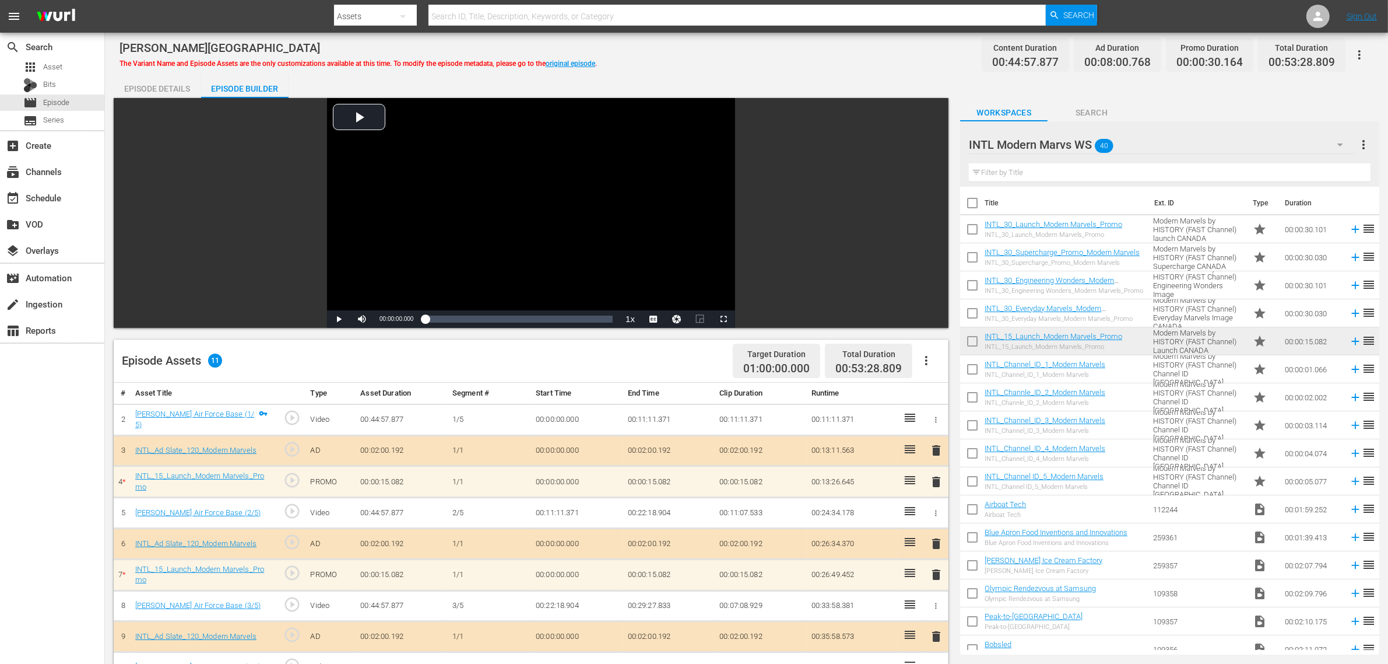
click at [729, 62] on div "Edwards Air Force Base The Variant Name and Episode Assets are the only customi…" at bounding box center [747, 54] width 1254 height 26
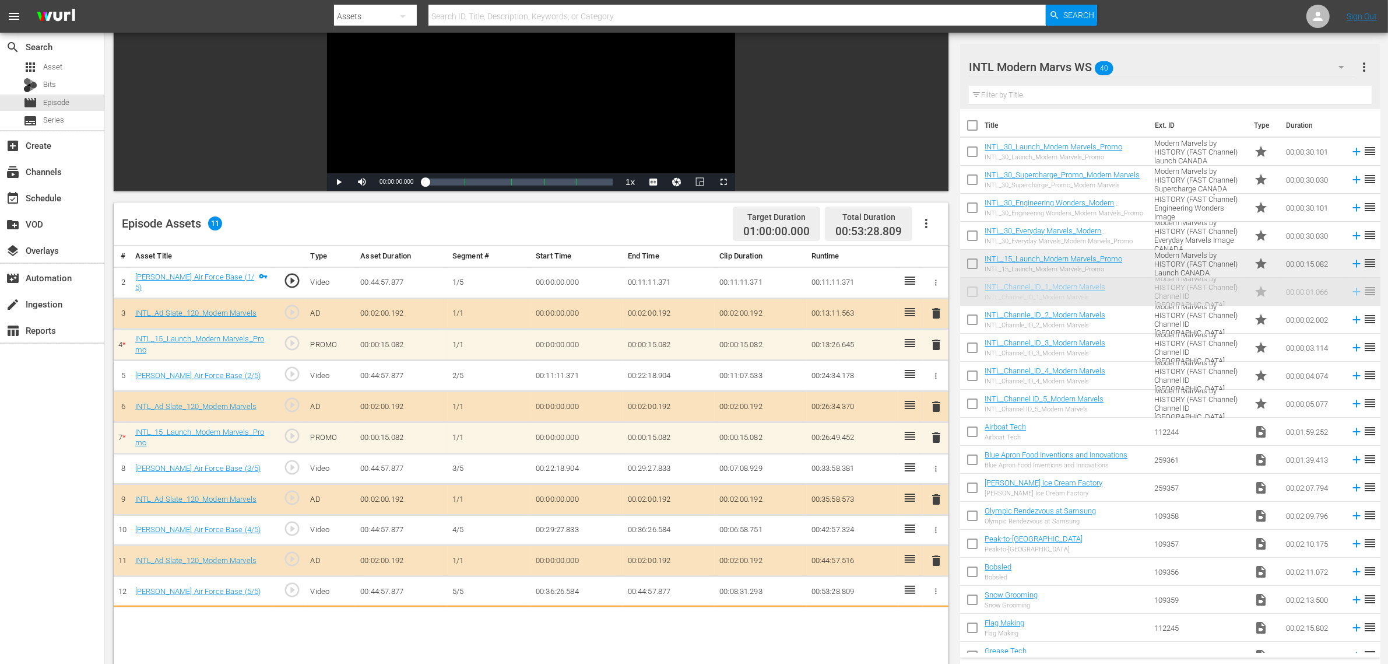
scroll to position [149, 0]
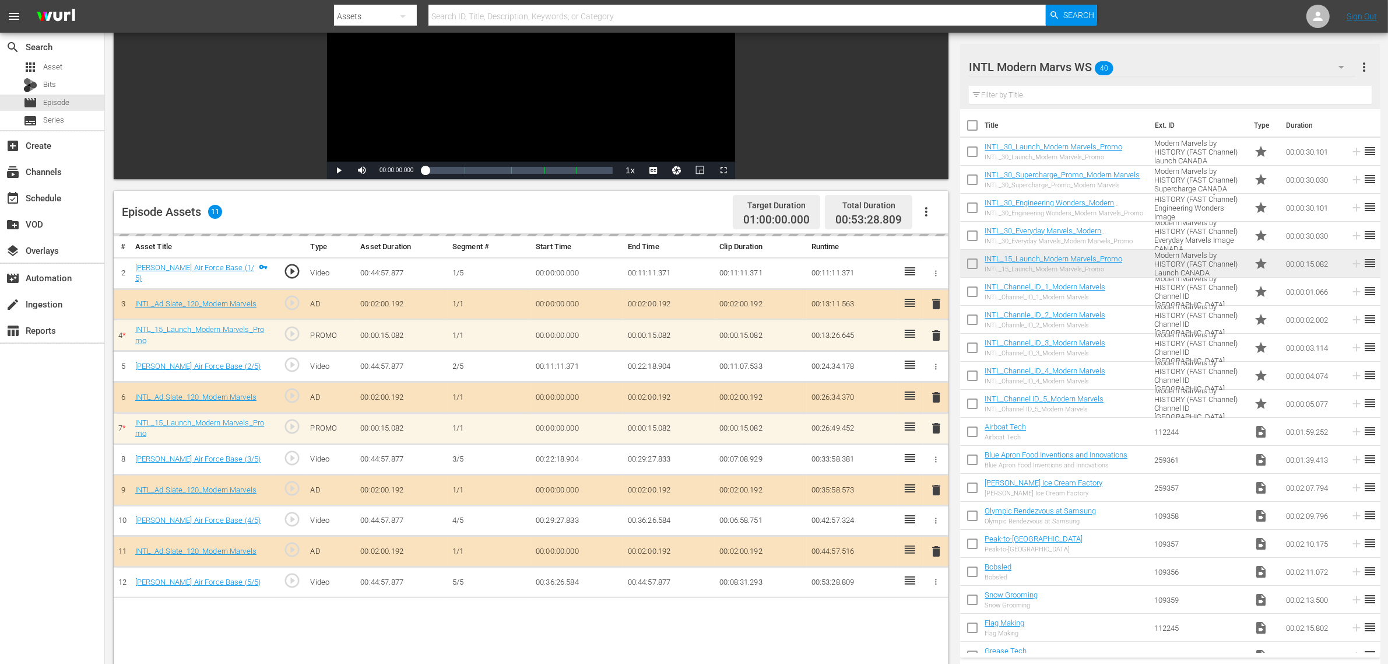
click at [687, 217] on div "Episode Assets 11 Target Duration 01:00:00.000 Total Duration 00:53:28.809" at bounding box center [531, 212] width 835 height 43
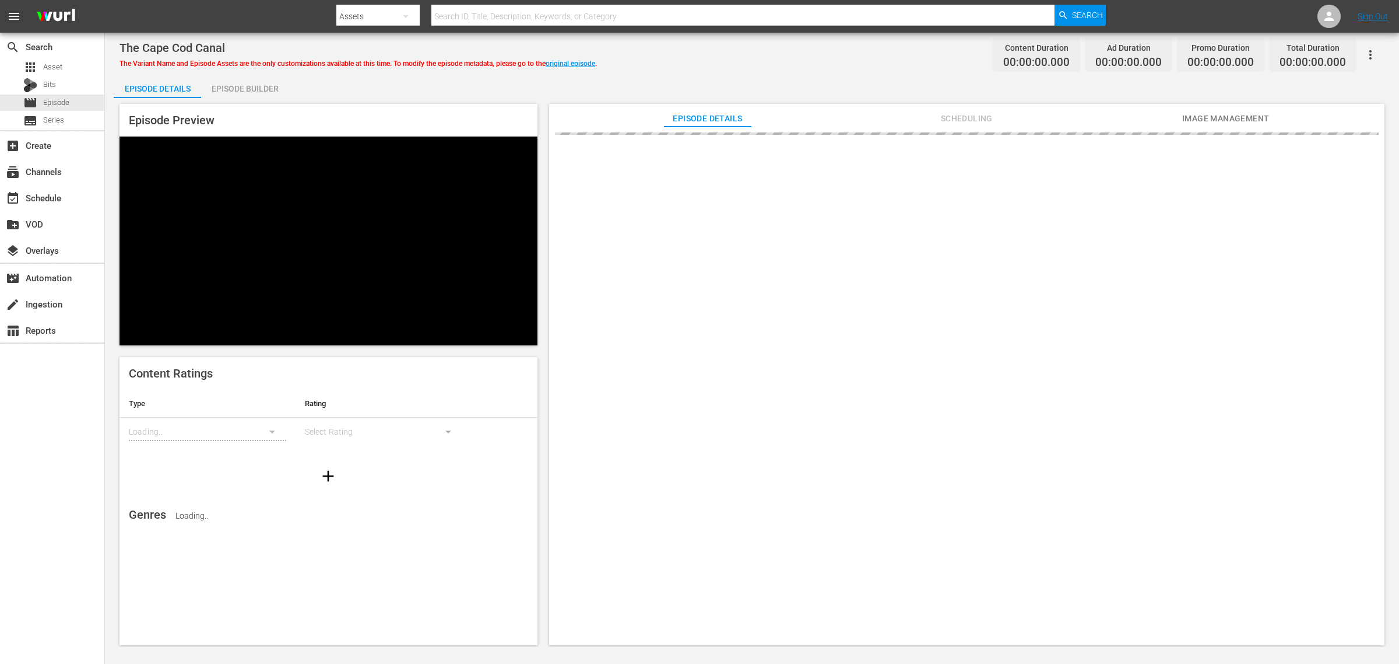
click at [254, 95] on div "Episode Builder" at bounding box center [244, 89] width 87 height 28
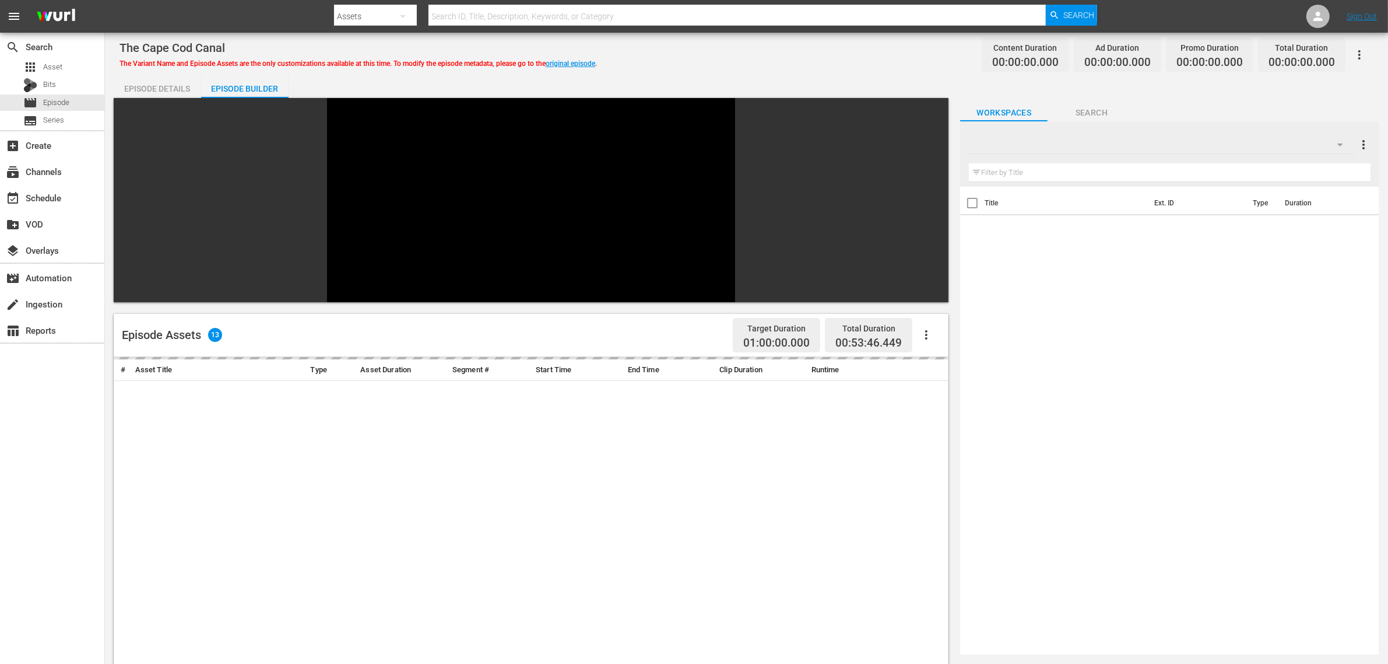
click at [753, 63] on div "The Cape Cod Canal The Variant Name and Episode Assets are the only customizati…" at bounding box center [747, 54] width 1254 height 26
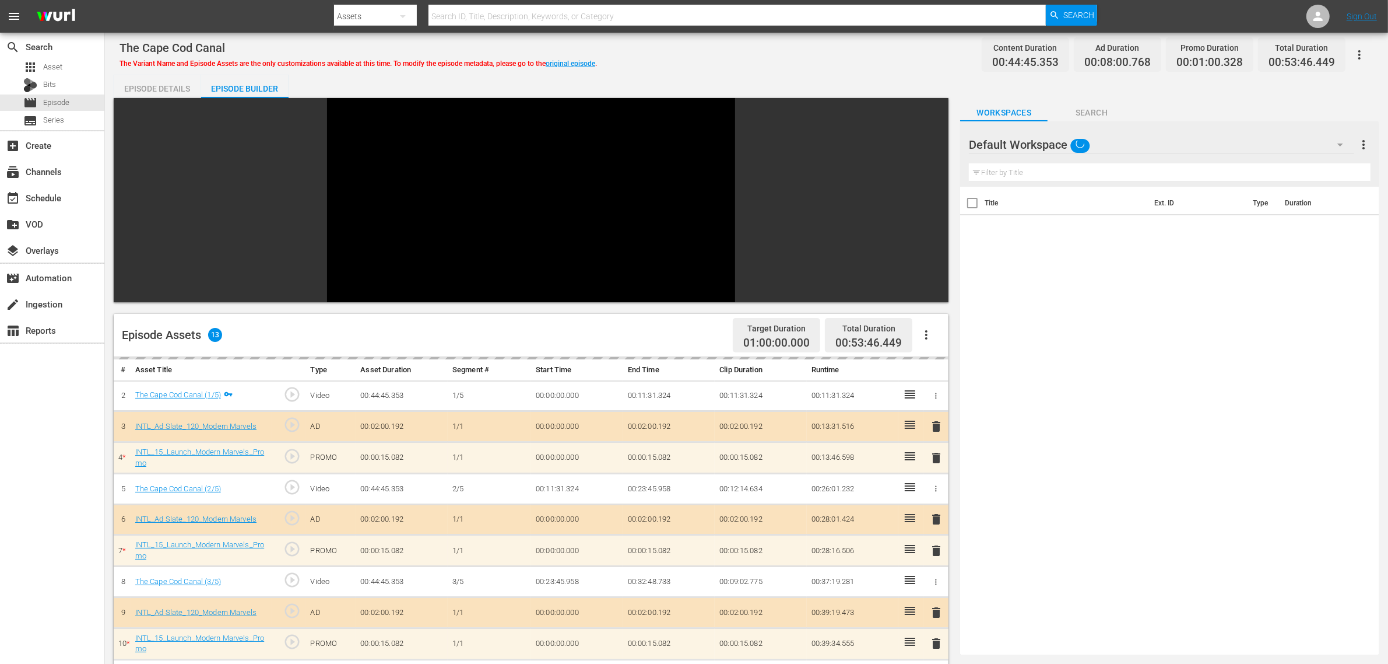
click at [1119, 141] on div "Default Workspace" at bounding box center [1161, 144] width 385 height 33
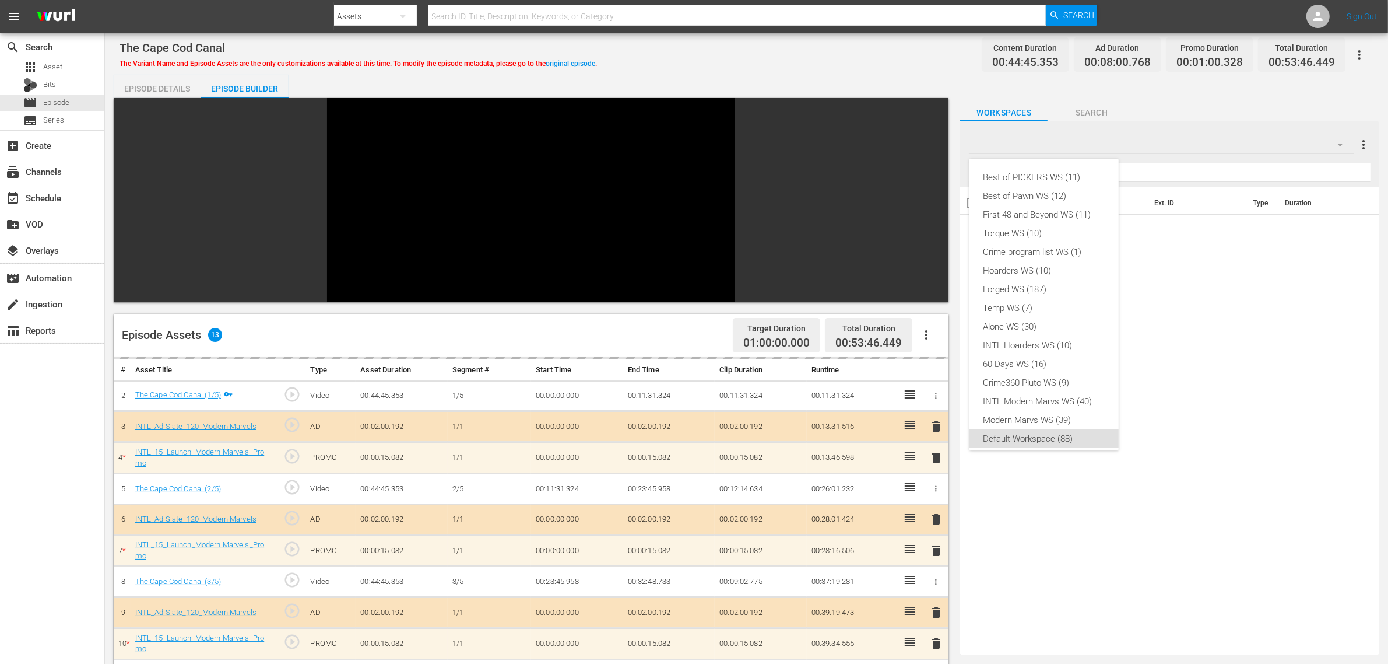
scroll to position [7, 0]
click at [1068, 388] on div "INTL Modern Marvs WS (40)" at bounding box center [1044, 394] width 121 height 19
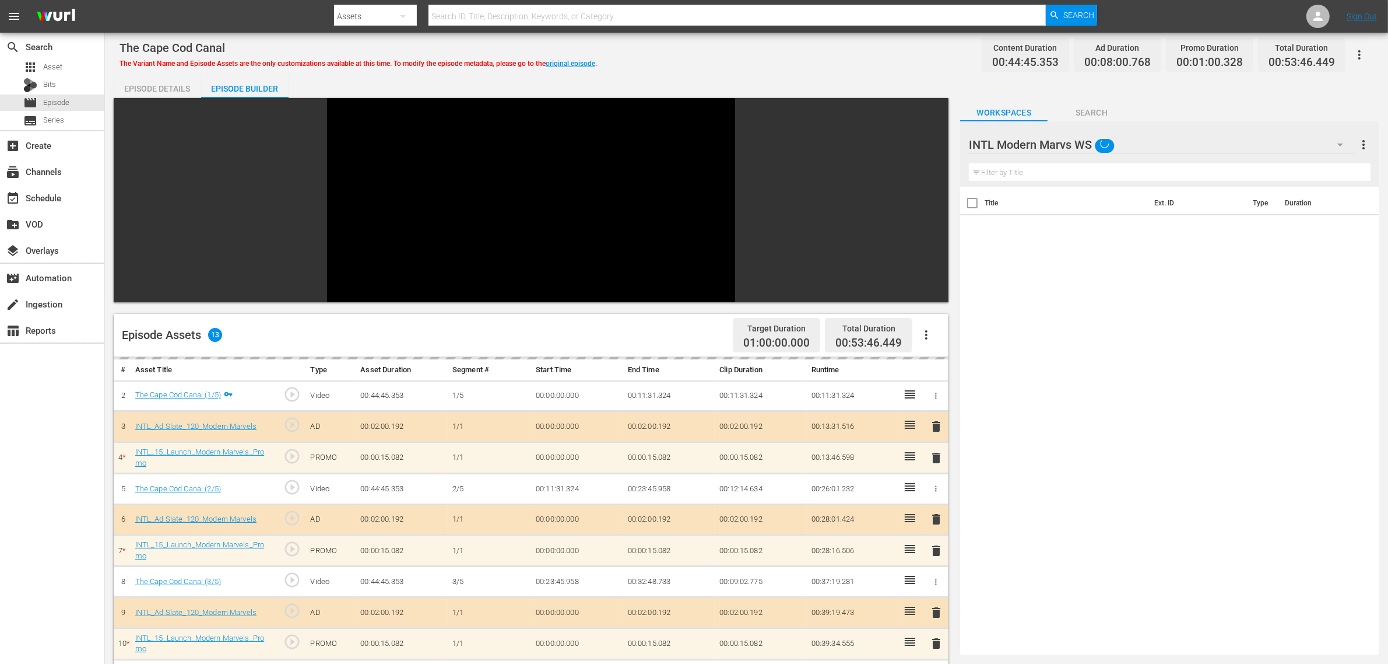
click at [774, 26] on div "Best of PICKERS WS (11) Best of Pawn WS (12) First 48 and Beyond WS (11) Torque…" at bounding box center [694, 332] width 1388 height 664
click at [767, 50] on div "The Cape Cod Canal The Variant Name and Episode Assets are the only customizati…" at bounding box center [747, 54] width 1254 height 26
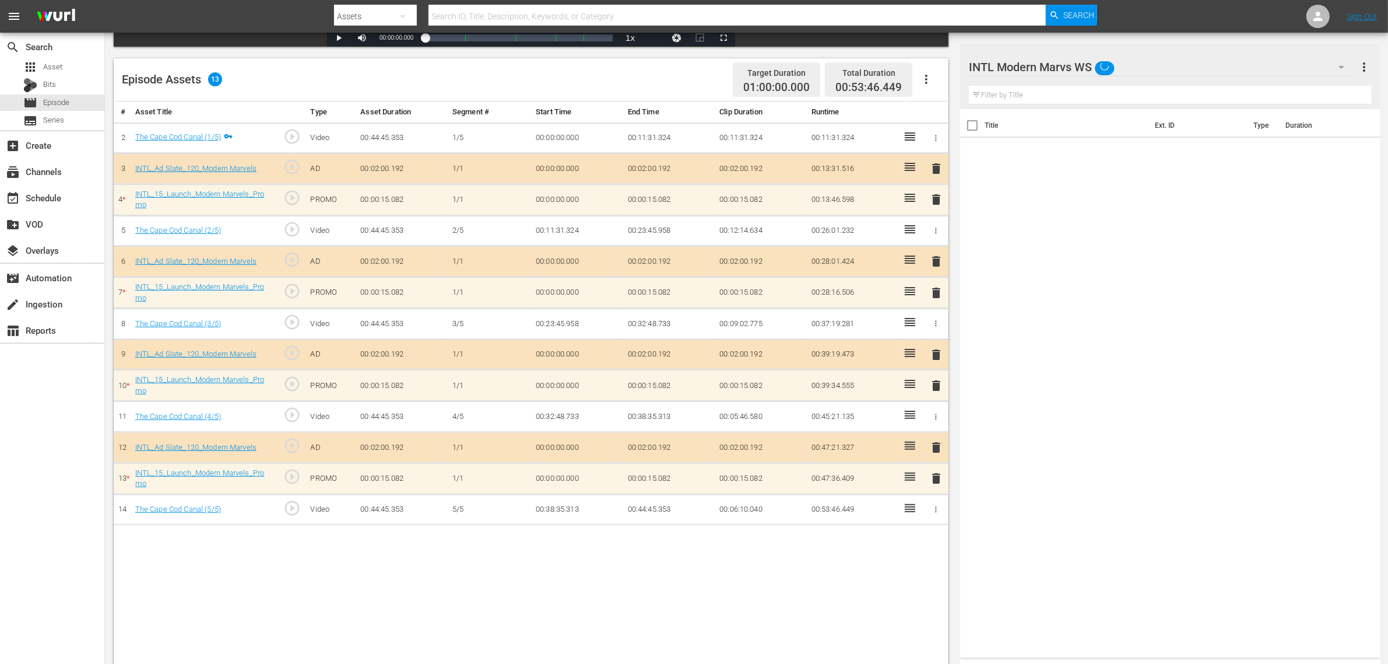
scroll to position [292, 0]
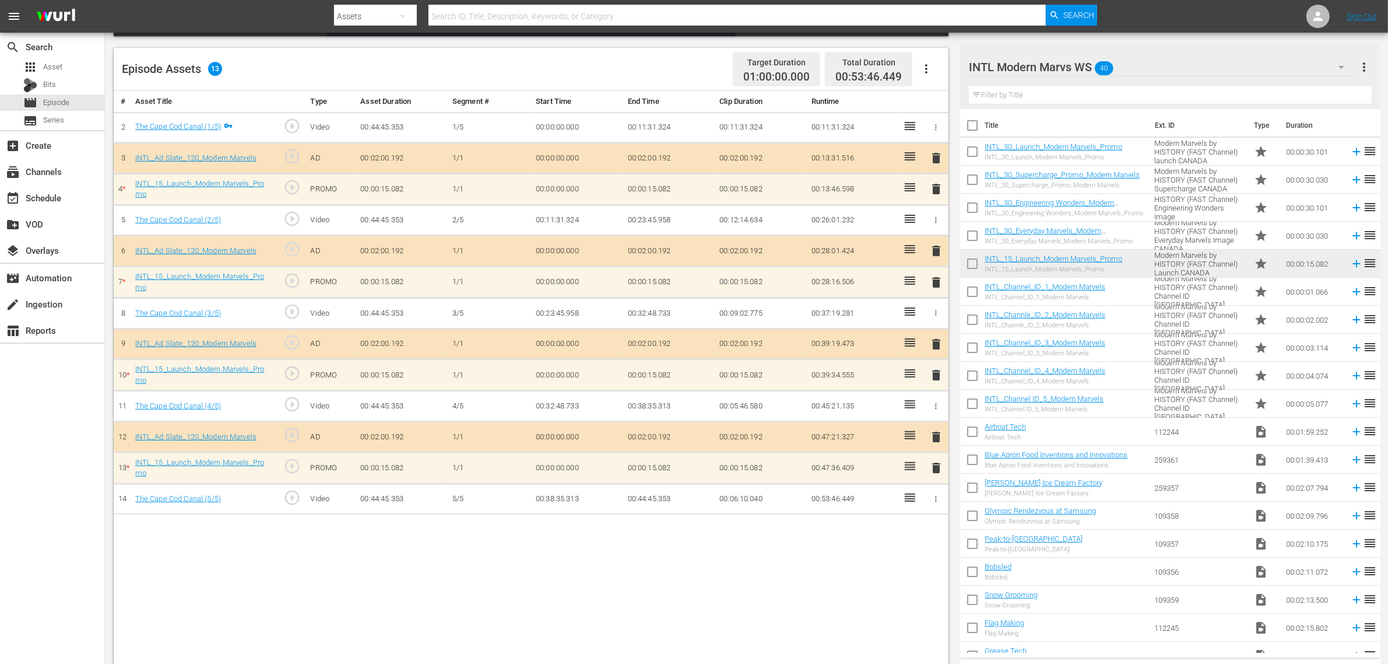
click at [937, 473] on span "delete" at bounding box center [936, 468] width 14 height 14
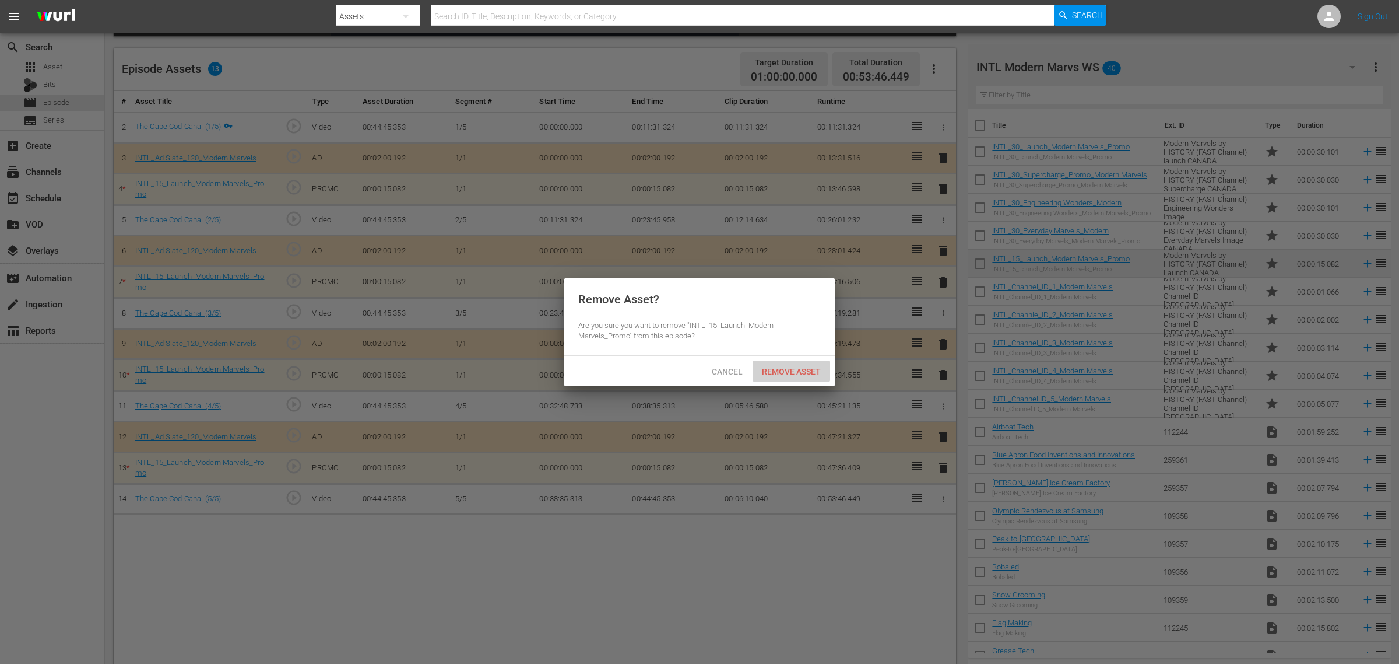
click at [804, 373] on span "Remove Asset" at bounding box center [792, 371] width 78 height 9
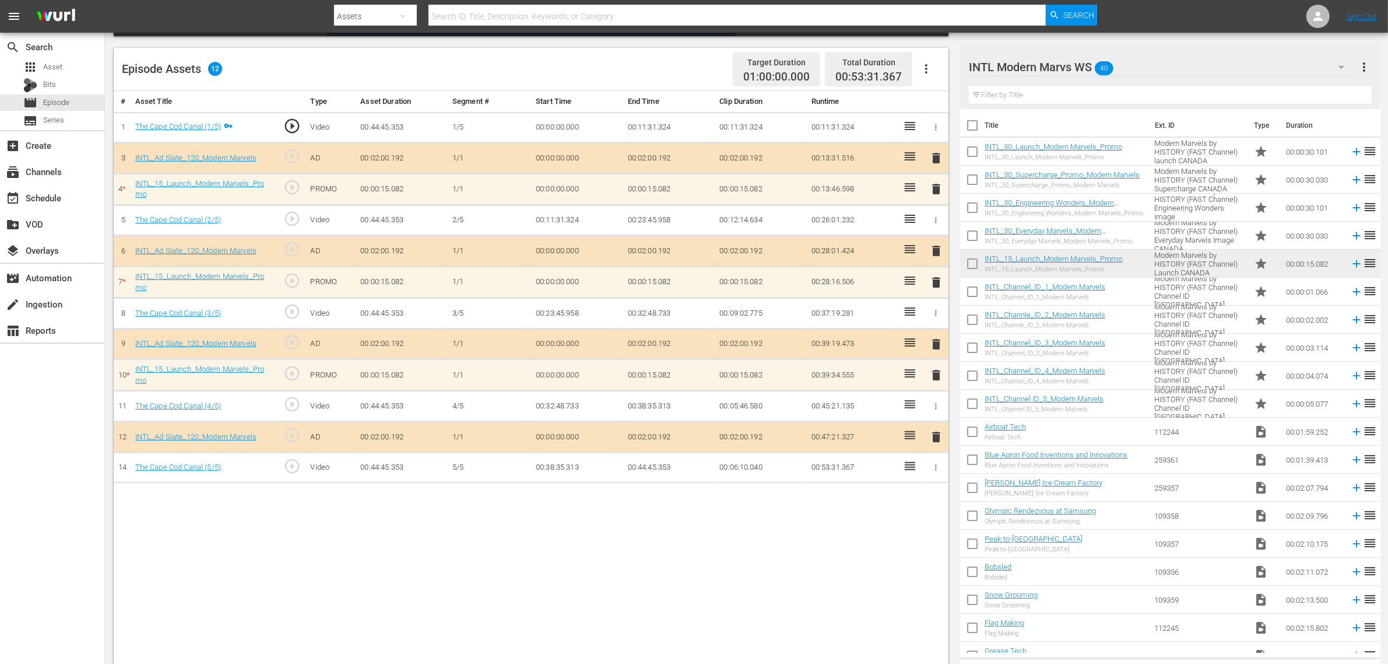
click at [932, 374] on span "delete" at bounding box center [936, 375] width 14 height 14
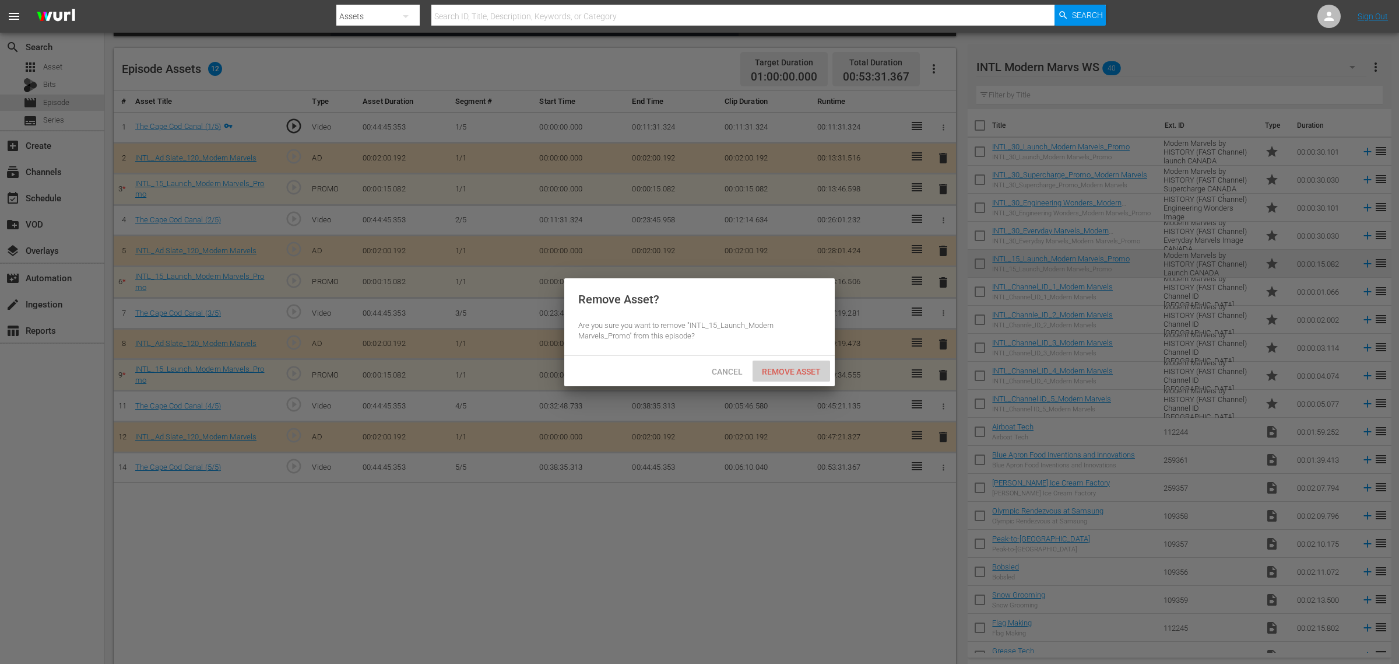
click at [788, 373] on span "Remove Asset" at bounding box center [792, 371] width 78 height 9
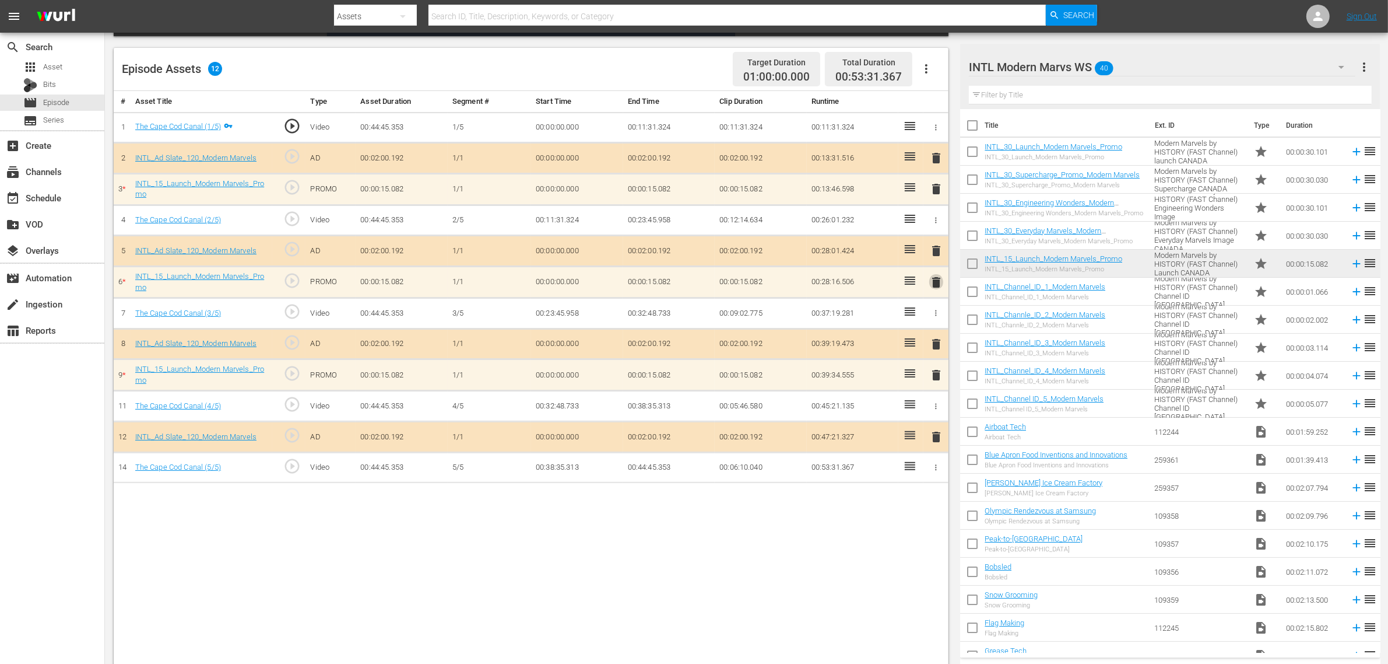
click at [938, 285] on span "delete" at bounding box center [936, 282] width 14 height 14
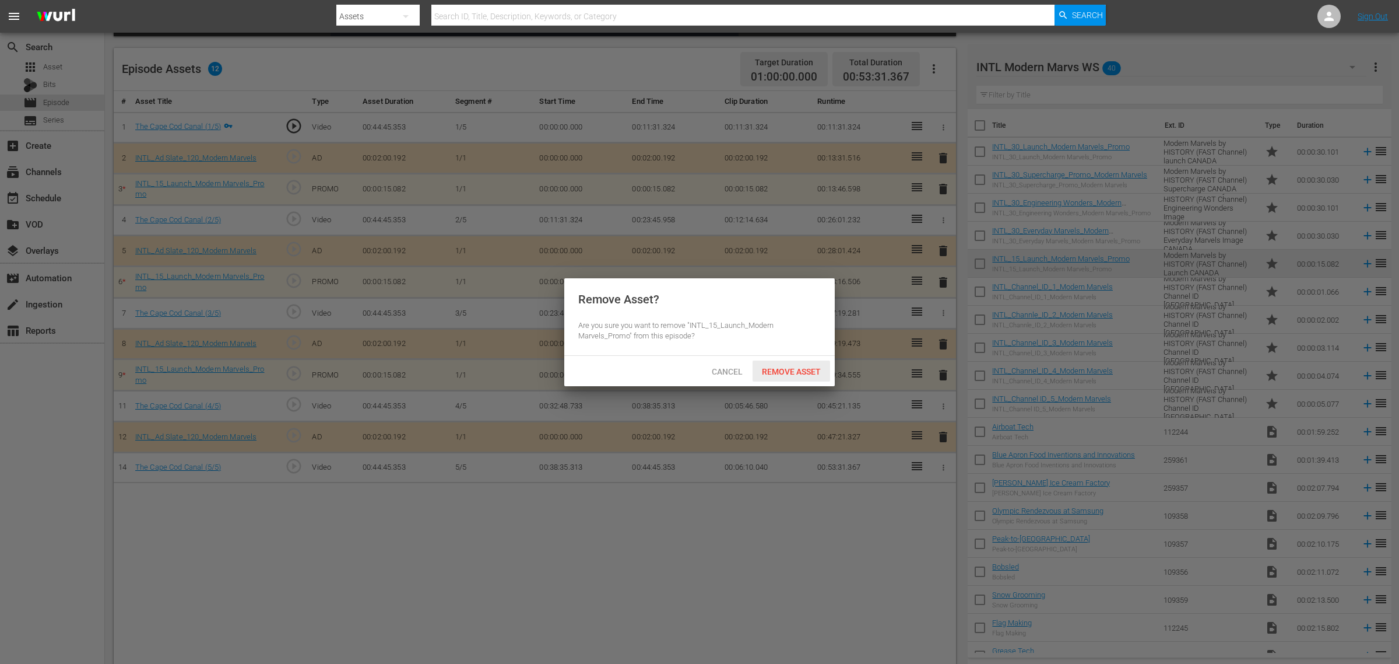
click at [801, 373] on span "Remove Asset" at bounding box center [792, 371] width 78 height 9
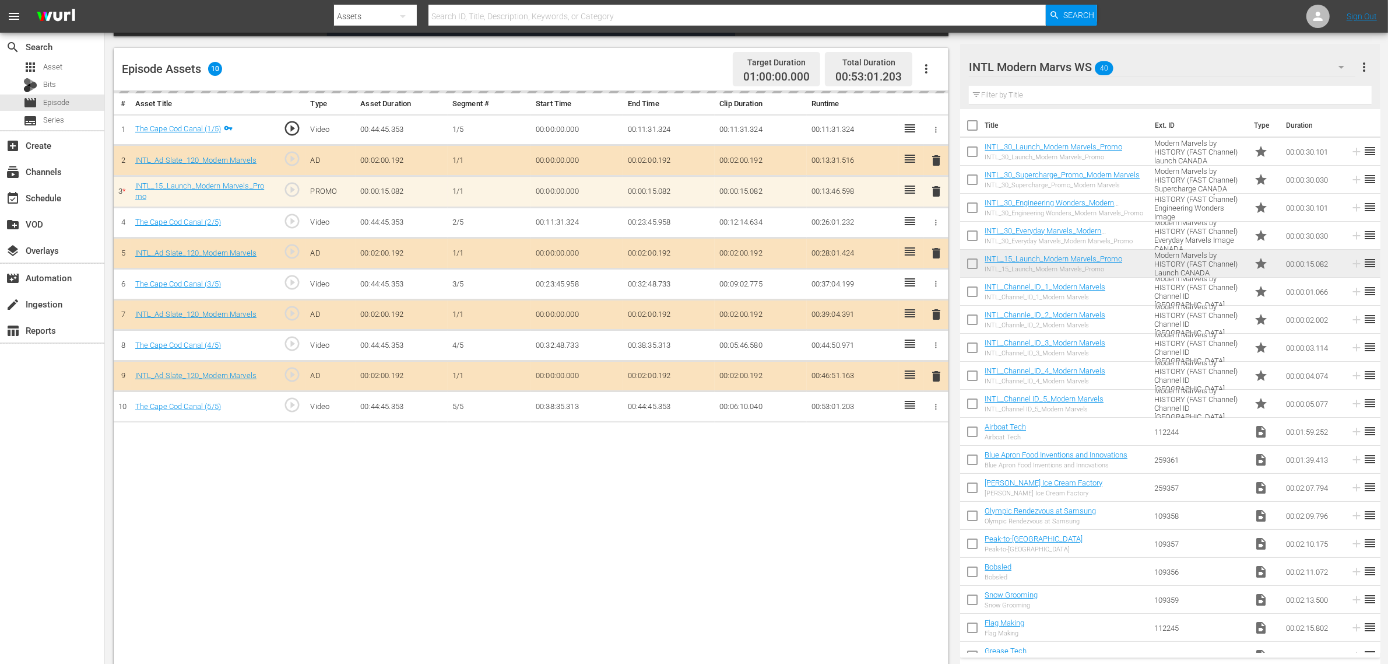
click at [699, 531] on div "# Asset Title Type Asset Duration Segment # Start Time End Time Clip Duration R…" at bounding box center [531, 379] width 835 height 576
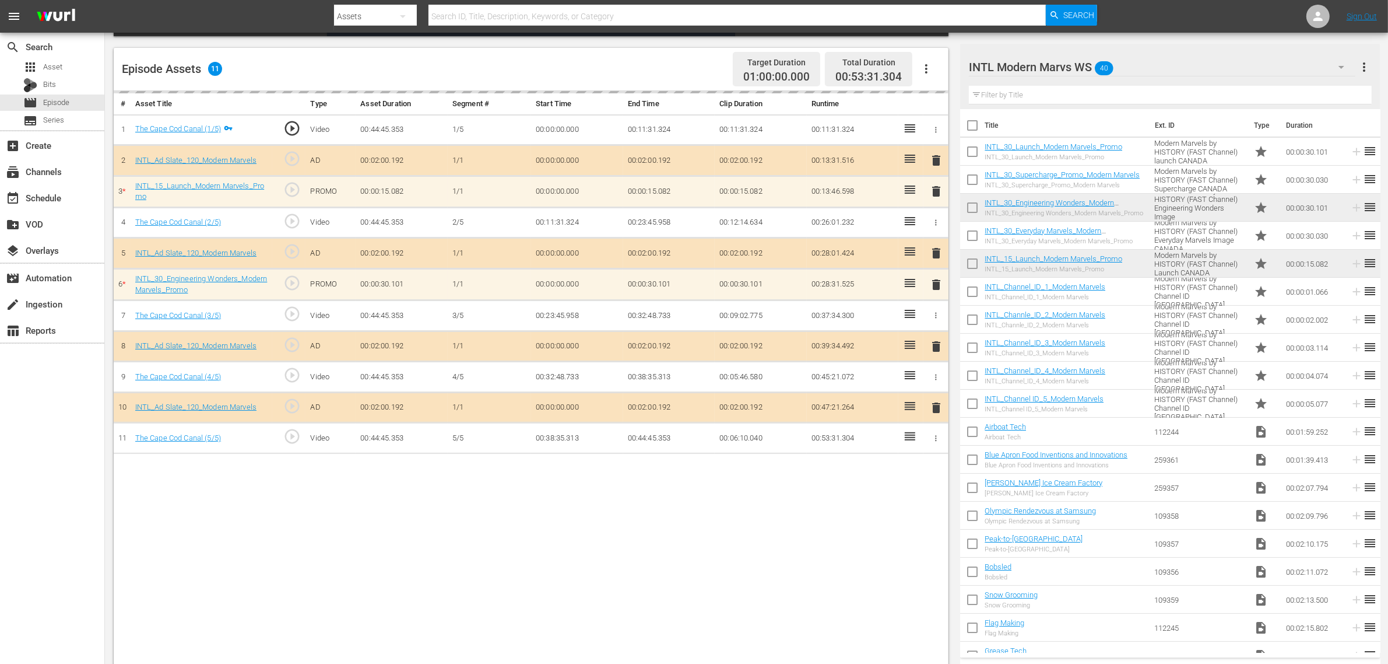
click at [767, 531] on div "# Asset Title Type Asset Duration Segment # Start Time End Time Clip Duration R…" at bounding box center [531, 379] width 835 height 576
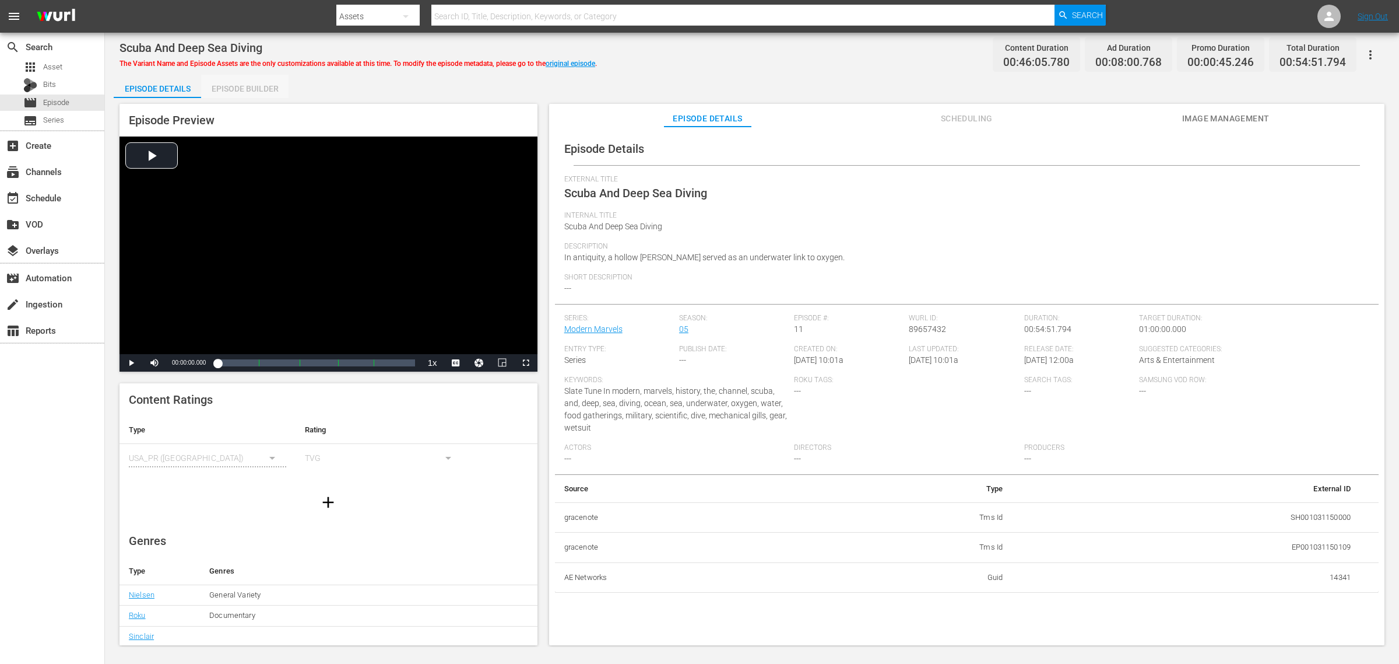
click at [232, 79] on div "Episode Builder" at bounding box center [244, 89] width 87 height 28
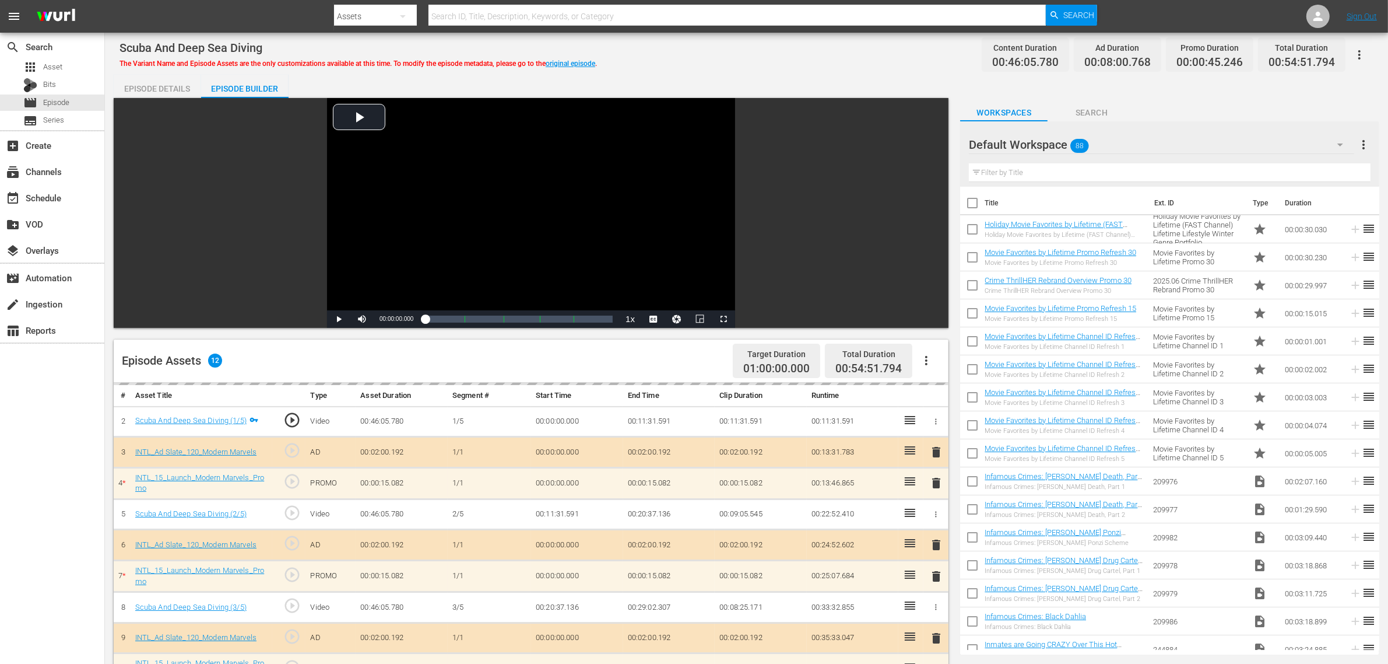
click at [722, 41] on div "Scuba And Deep Sea Diving The Variant Name and Episode Assets are the only cust…" at bounding box center [747, 54] width 1254 height 26
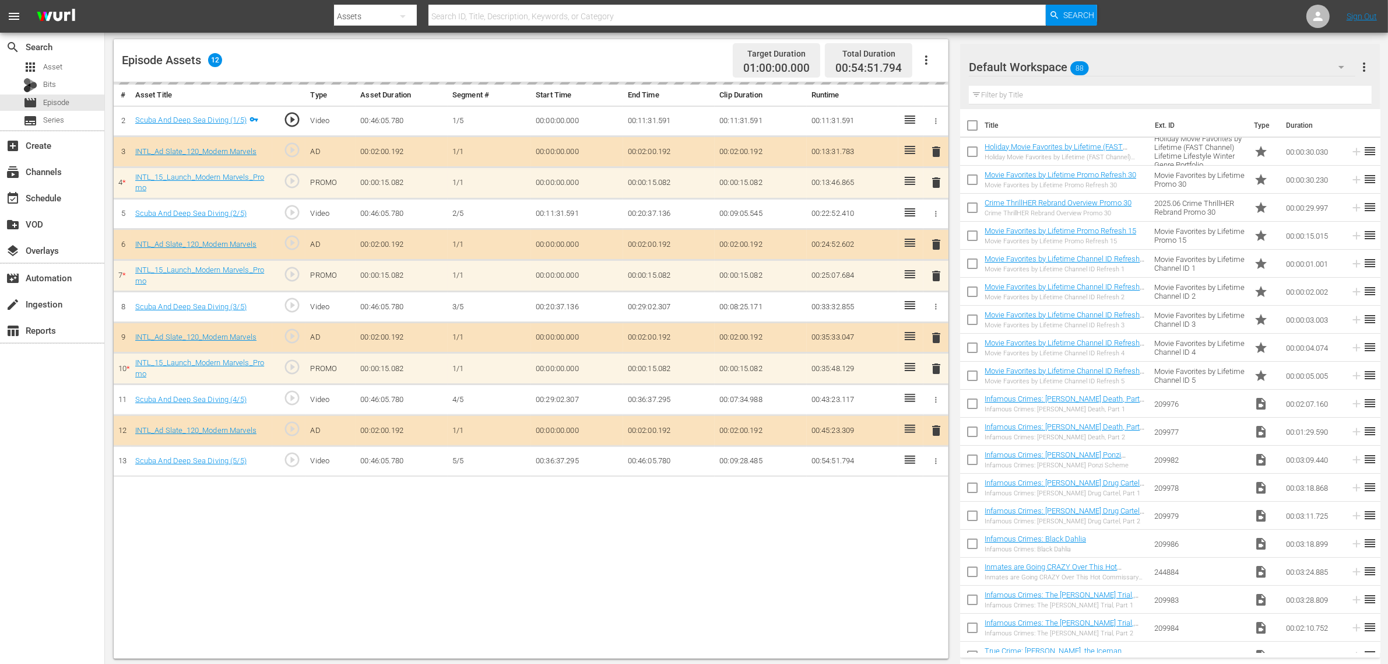
scroll to position [303, 0]
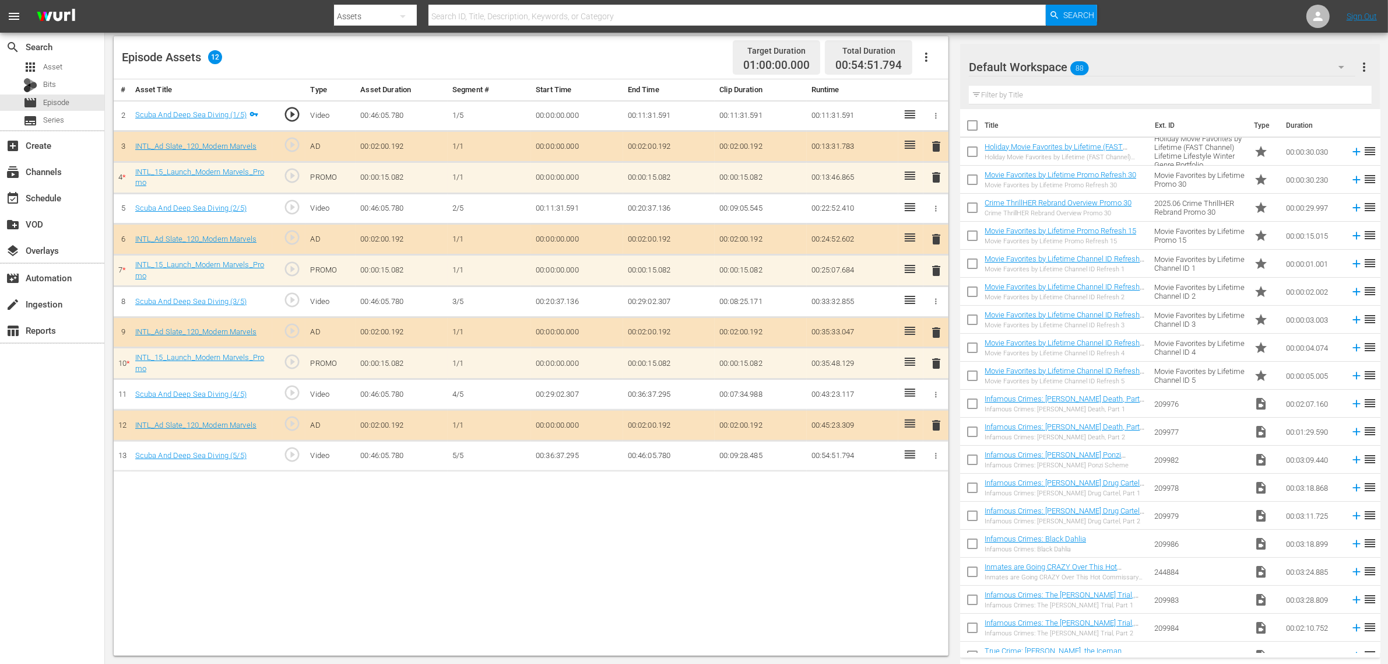
click at [1115, 67] on div "Default Workspace 88" at bounding box center [1162, 67] width 387 height 33
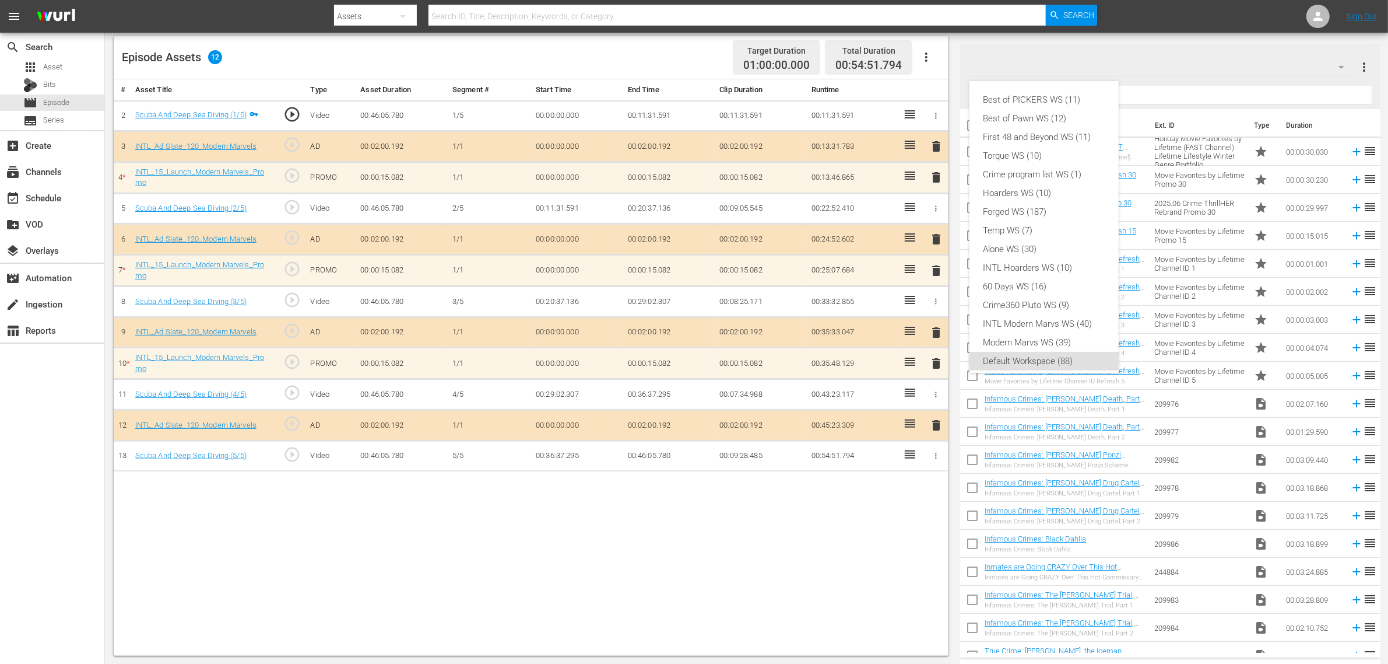
scroll to position [7, 0]
click at [1015, 311] on div "INTL Modern Marvs WS (40)" at bounding box center [1044, 316] width 121 height 19
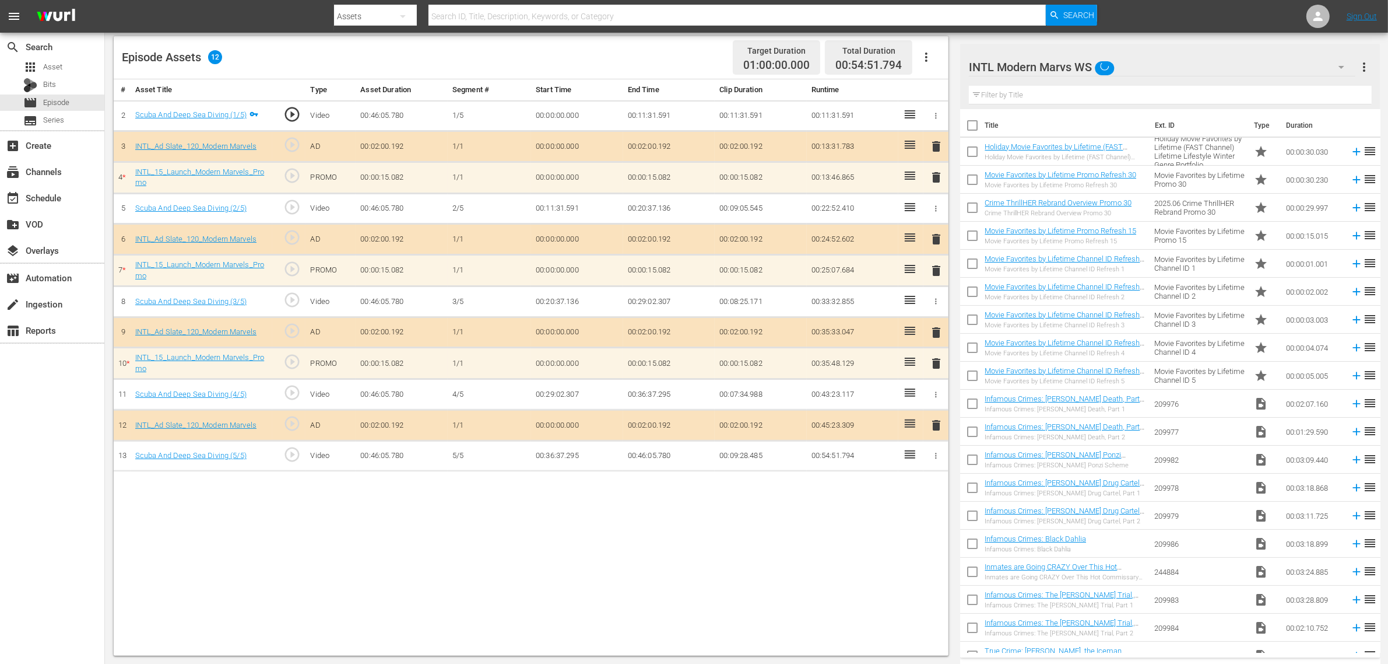
click at [629, 54] on div "Episode Assets 12 Target Duration 01:00:00.000 Total Duration 00:54:51.794" at bounding box center [531, 57] width 835 height 43
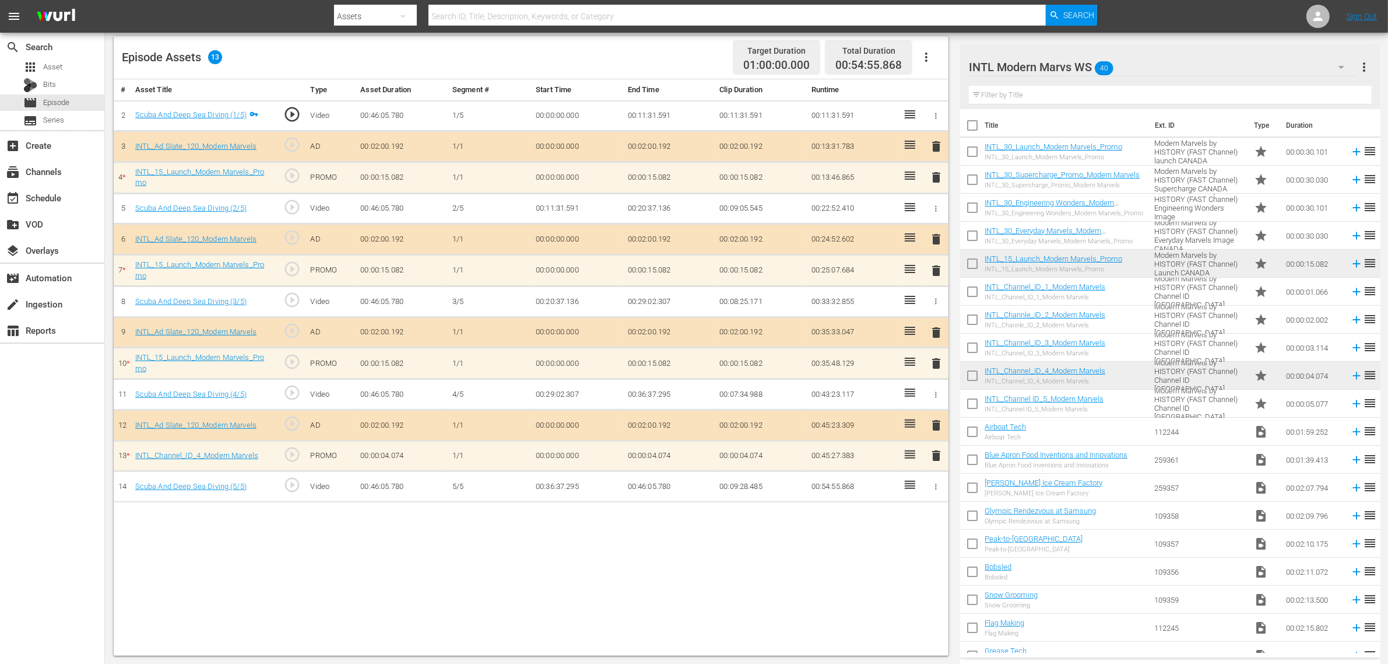
click at [936, 365] on span "delete" at bounding box center [936, 363] width 14 height 14
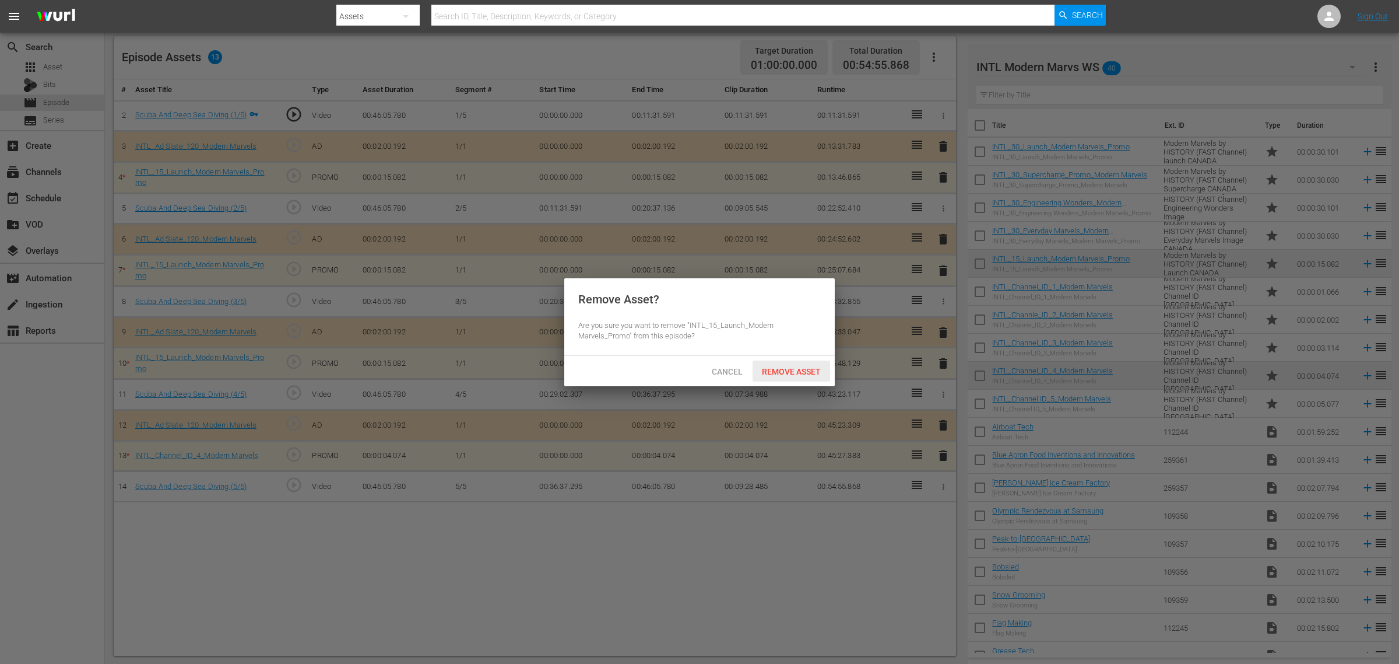
click at [792, 364] on div "Remove Asset" at bounding box center [792, 371] width 78 height 22
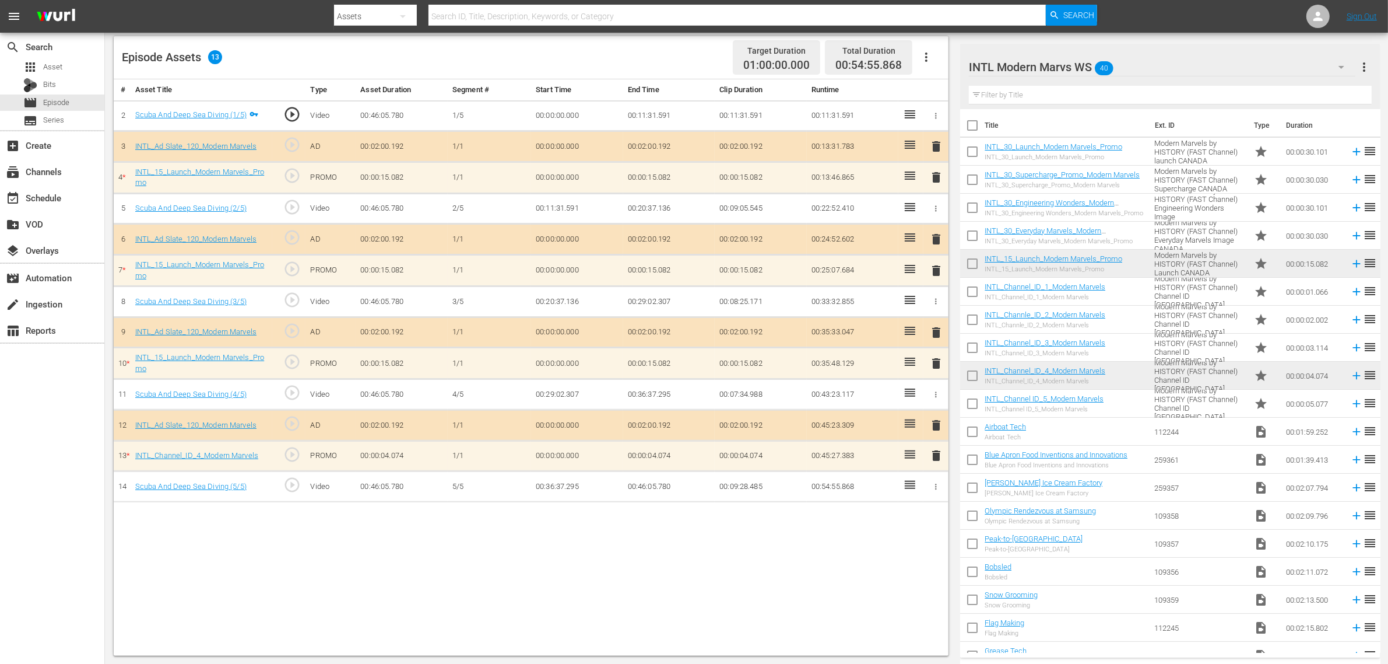
click at [937, 272] on span "delete" at bounding box center [936, 271] width 14 height 14
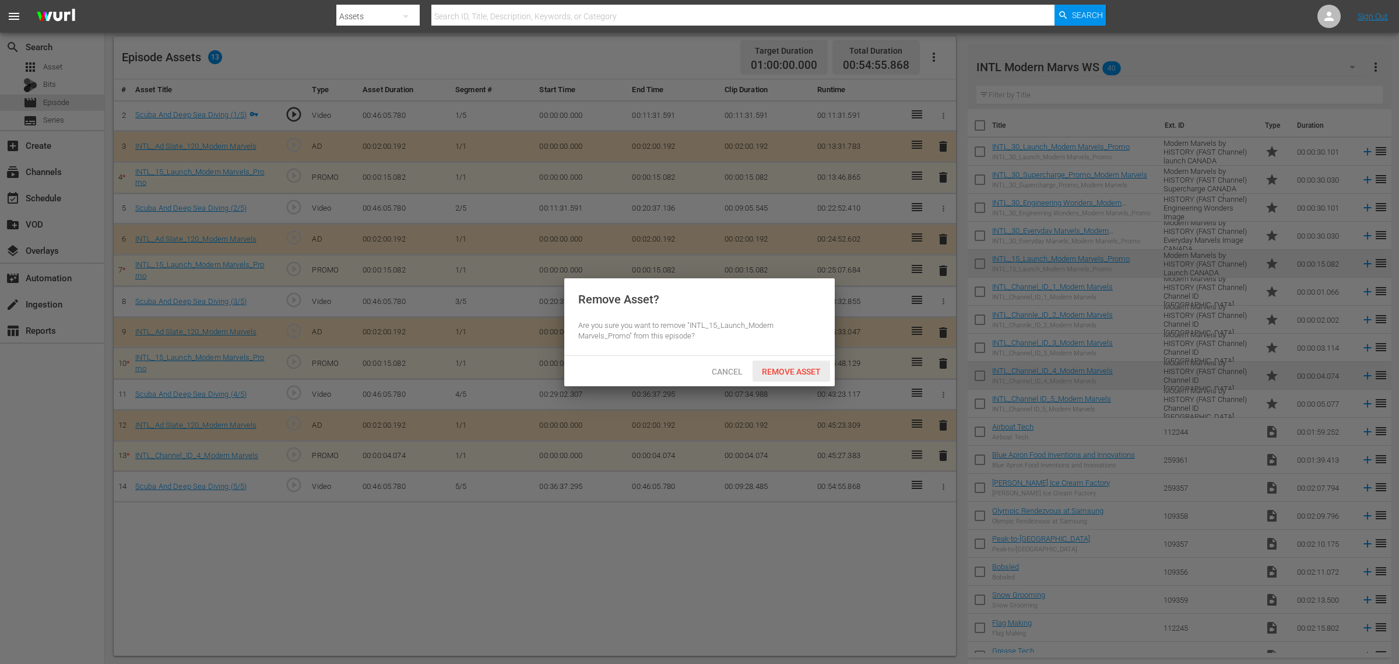
click at [809, 368] on span "Remove Asset" at bounding box center [792, 371] width 78 height 9
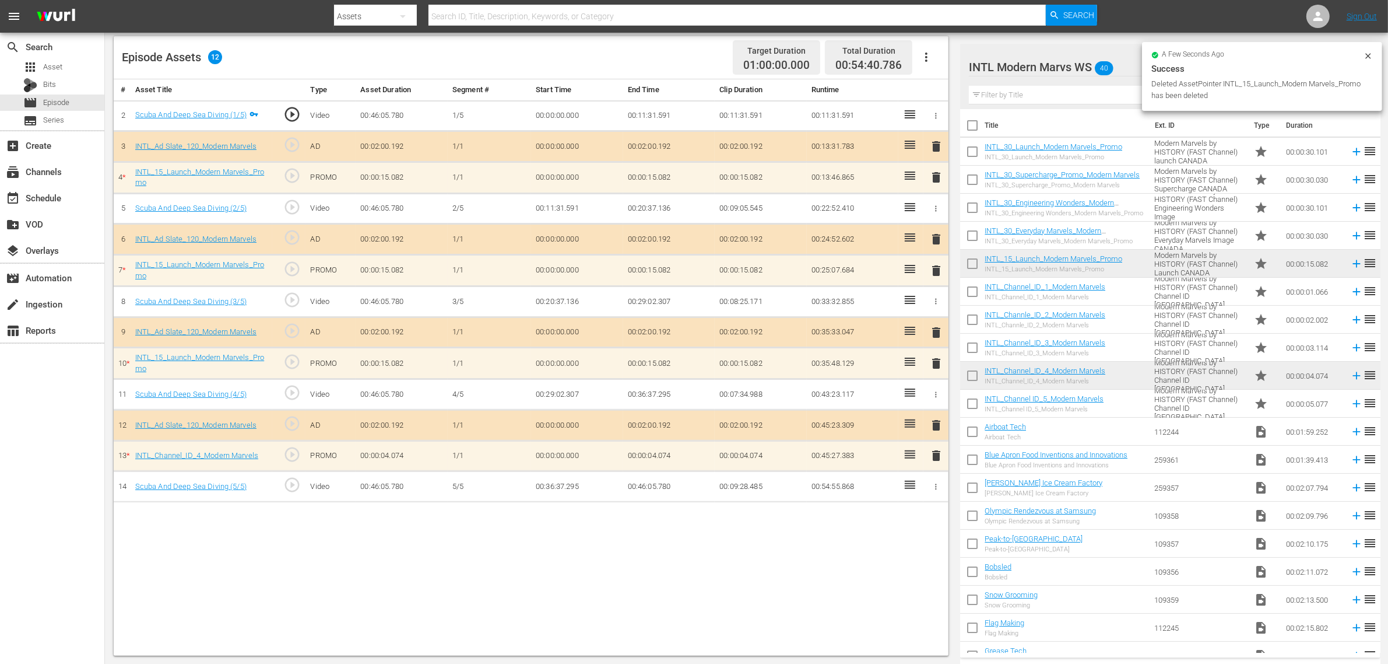
click at [860, 360] on body "menu Search By Assets Search ID, Title, Description, Keywords, or Category Sear…" at bounding box center [694, 29] width 1388 height 664
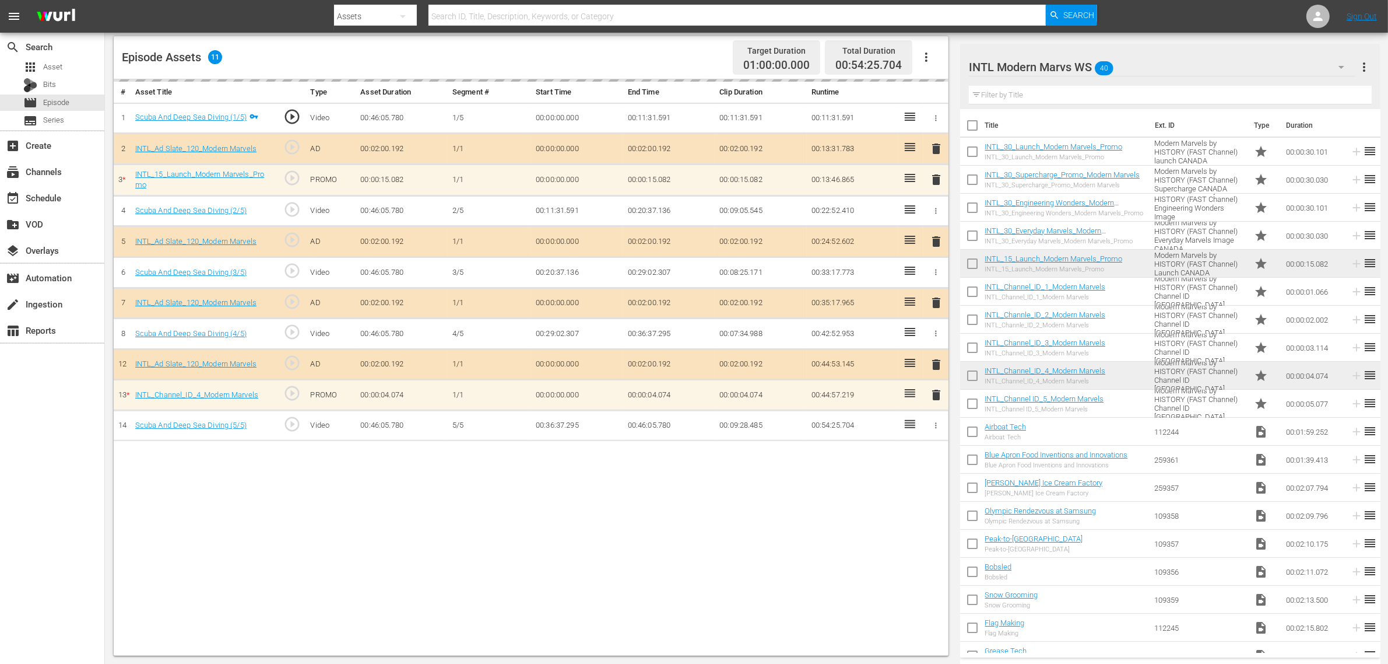
click at [664, 59] on div "Episode Assets 11 Target Duration 01:00:00.000 Total Duration 00:54:25.704" at bounding box center [531, 57] width 835 height 43
click at [1119, 10] on nav "menu Search By Assets Search ID, Title, Description, Keywords, or Category Sear…" at bounding box center [694, 16] width 1388 height 33
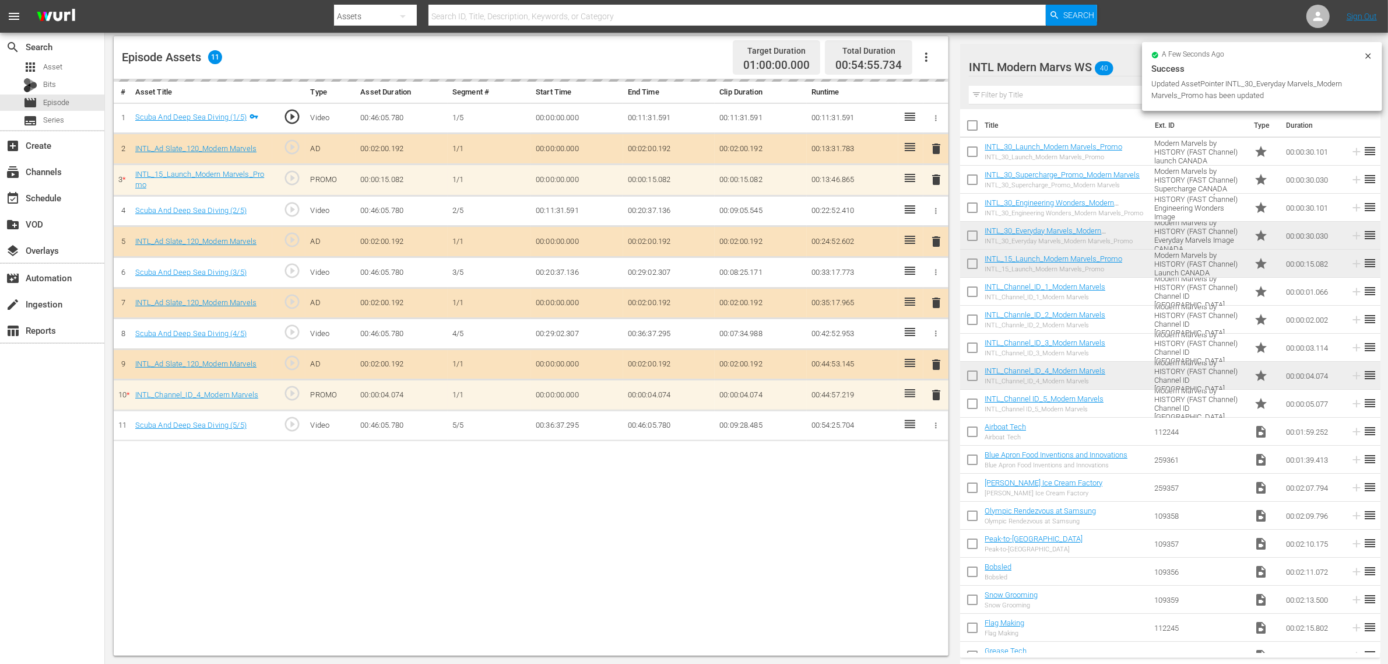
click at [780, 479] on div "# Asset Title Type Asset Duration Segment # Start Time End Time Clip Duration R…" at bounding box center [531, 367] width 835 height 576
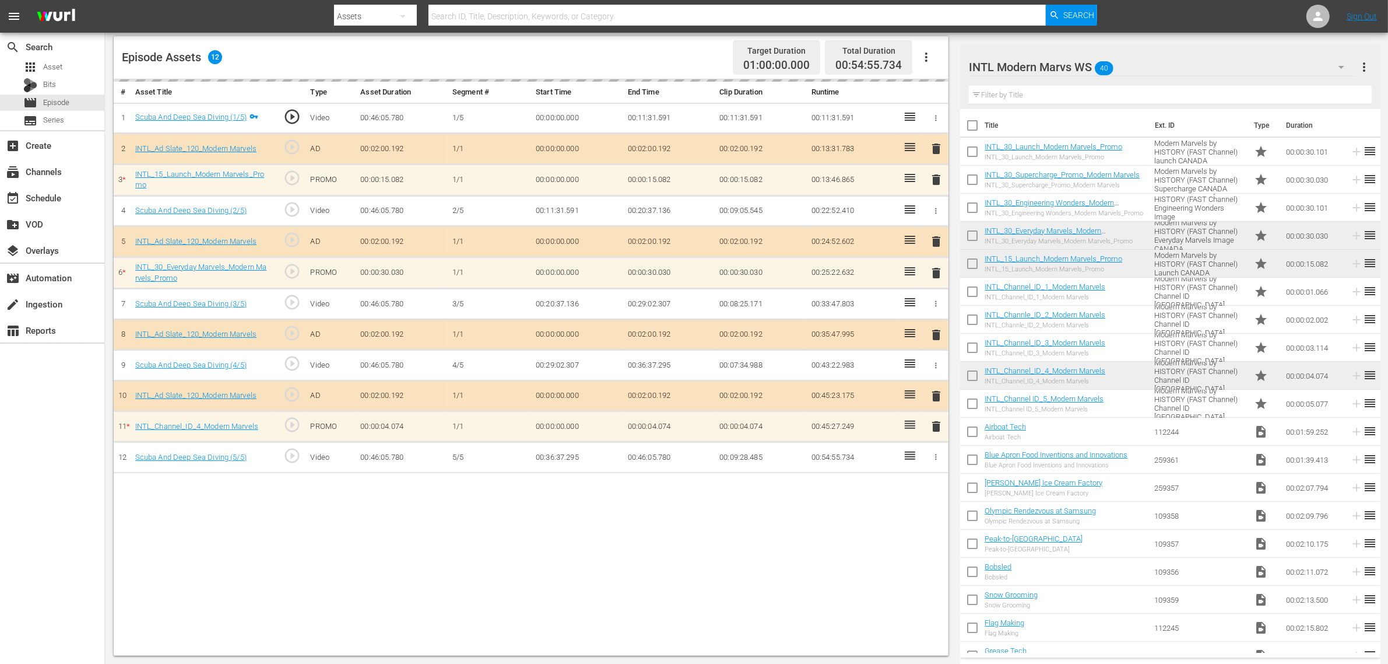
click at [587, 59] on div "Episode Assets 12 Target Duration 01:00:00.000 Total Duration 00:54:55.734" at bounding box center [531, 57] width 835 height 43
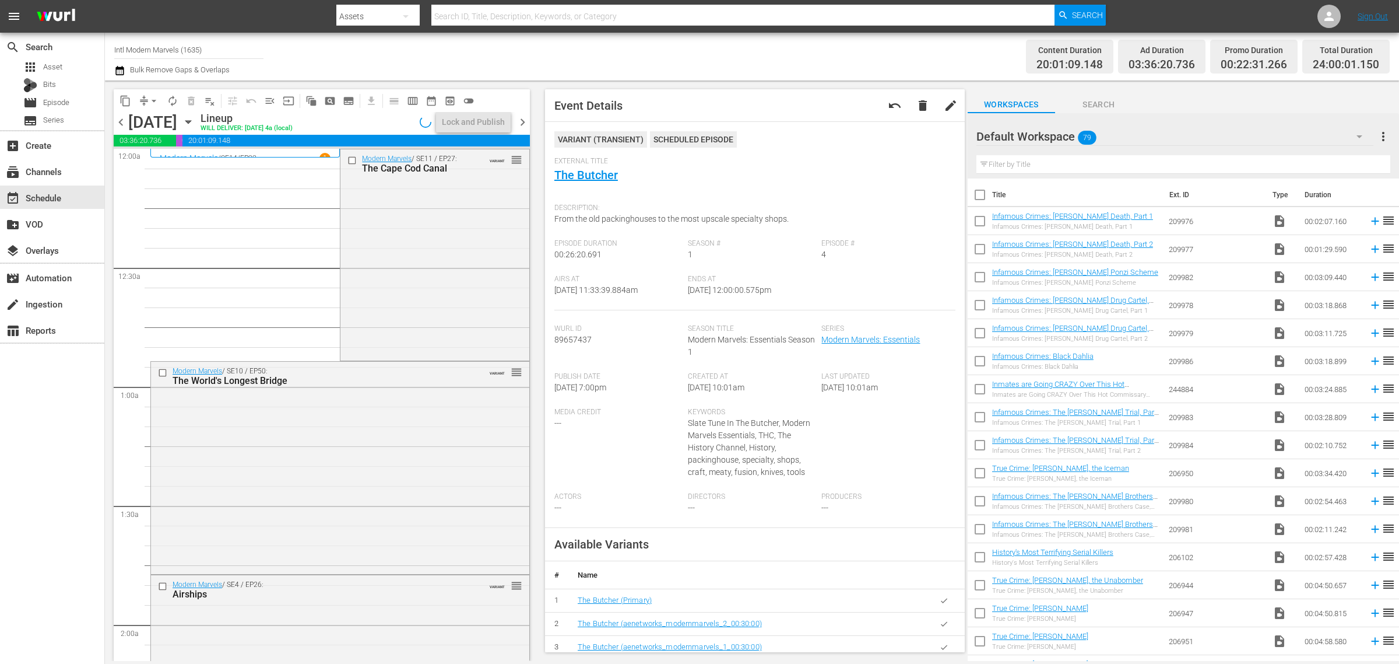
scroll to position [2551, 0]
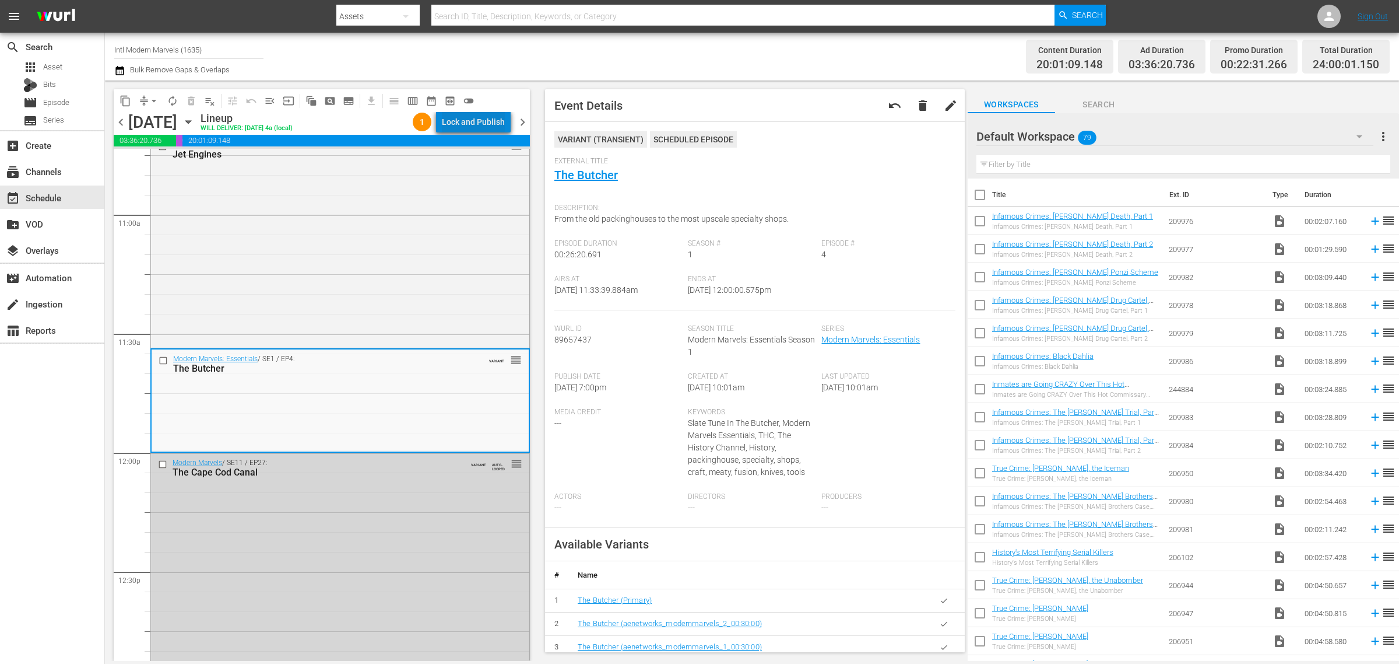
click at [490, 120] on div "Lock and Publish" at bounding box center [473, 121] width 63 height 21
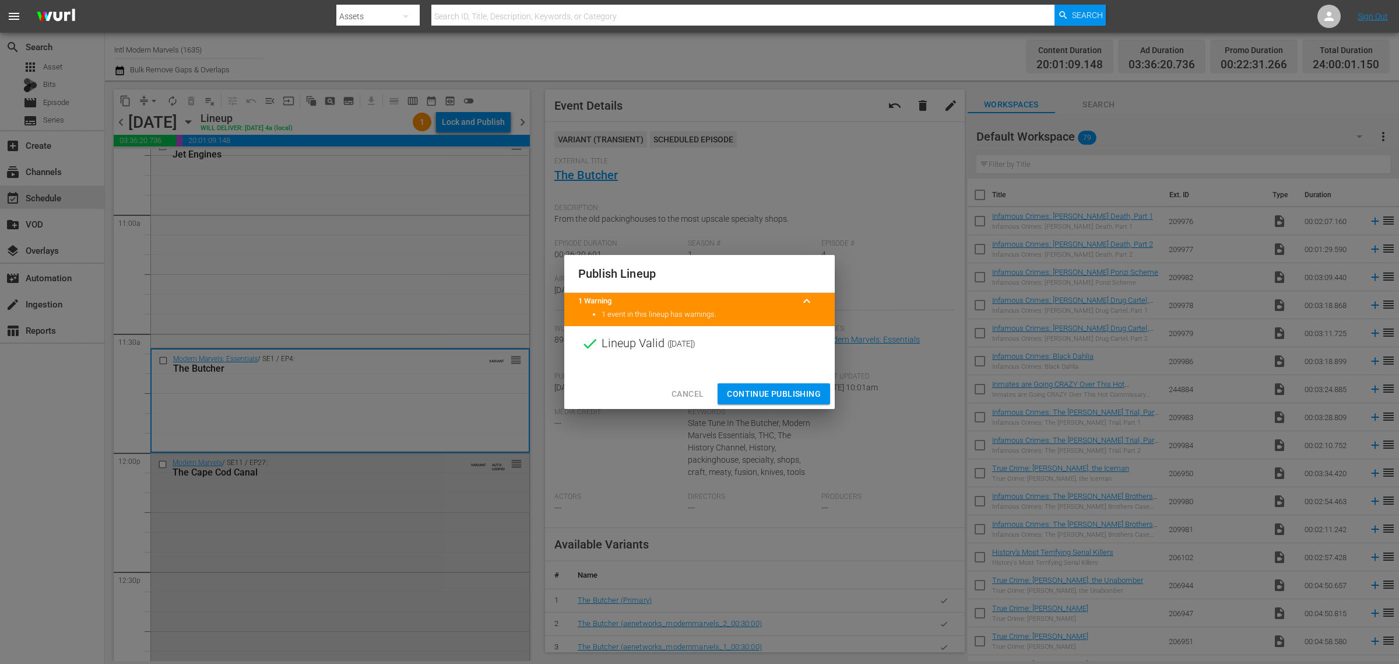
click at [791, 391] on span "Continue Publishing" at bounding box center [774, 394] width 94 height 15
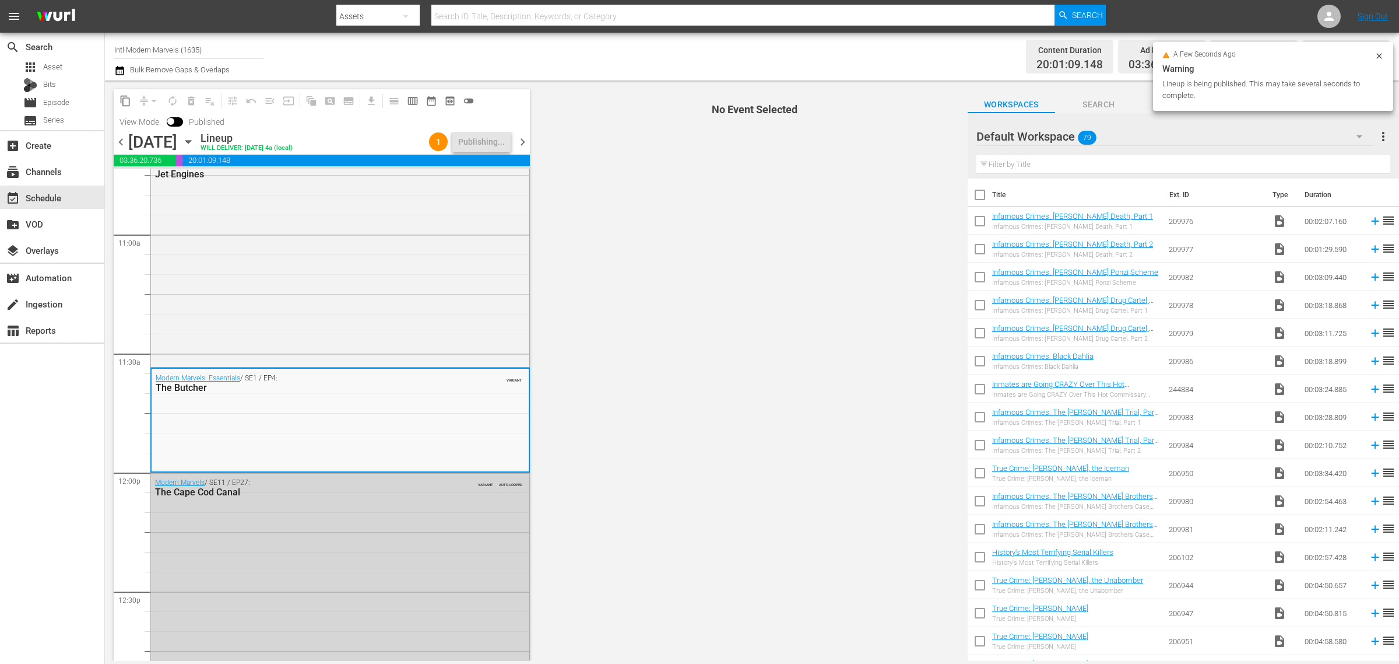
click at [576, 65] on div "Channel Title Intl Modern Marvels (1635) Bulk Remove Gaps & Overlaps" at bounding box center [462, 57] width 696 height 42
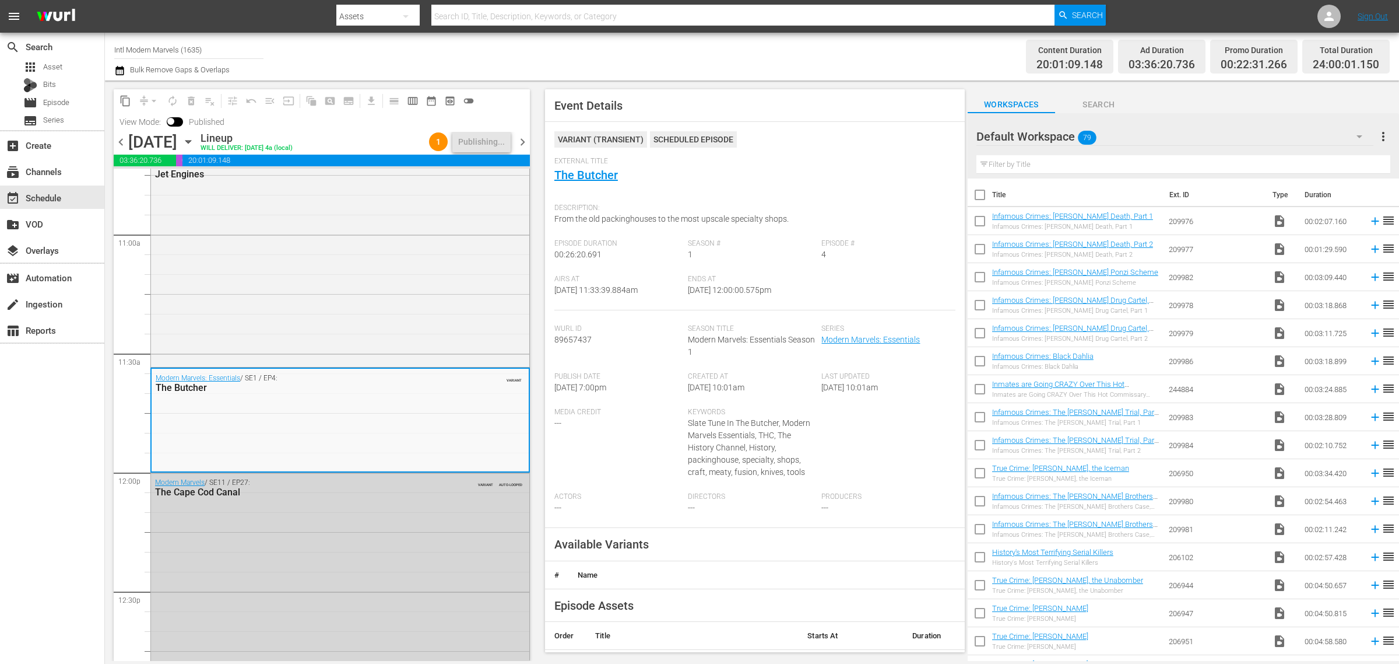
click at [570, 58] on div "Channel Title Intl Modern Marvels (1635) Bulk Remove Gaps & Overlaps" at bounding box center [462, 57] width 696 height 42
click at [484, 57] on div "Channel Title Intl Modern Marvels (1635) Bulk Remove Gaps & Overlaps" at bounding box center [462, 57] width 696 height 42
click at [640, 55] on div "Channel Title Intl Modern Marvels (1635) Bulk Remove Gaps & Overlaps" at bounding box center [462, 57] width 696 height 42
click at [485, 60] on div "Channel Title Intl Modern Marvels (1635) Bulk Remove Gaps & Overlaps" at bounding box center [462, 57] width 696 height 42
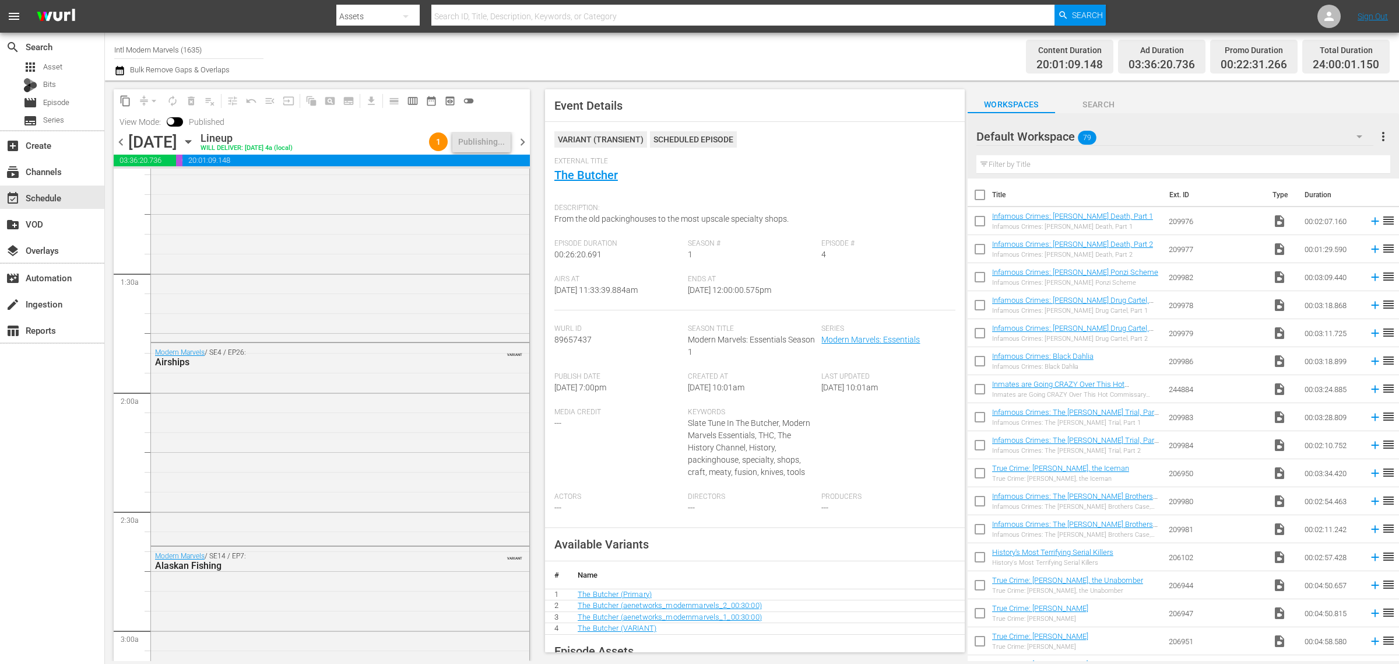
scroll to position [0, 0]
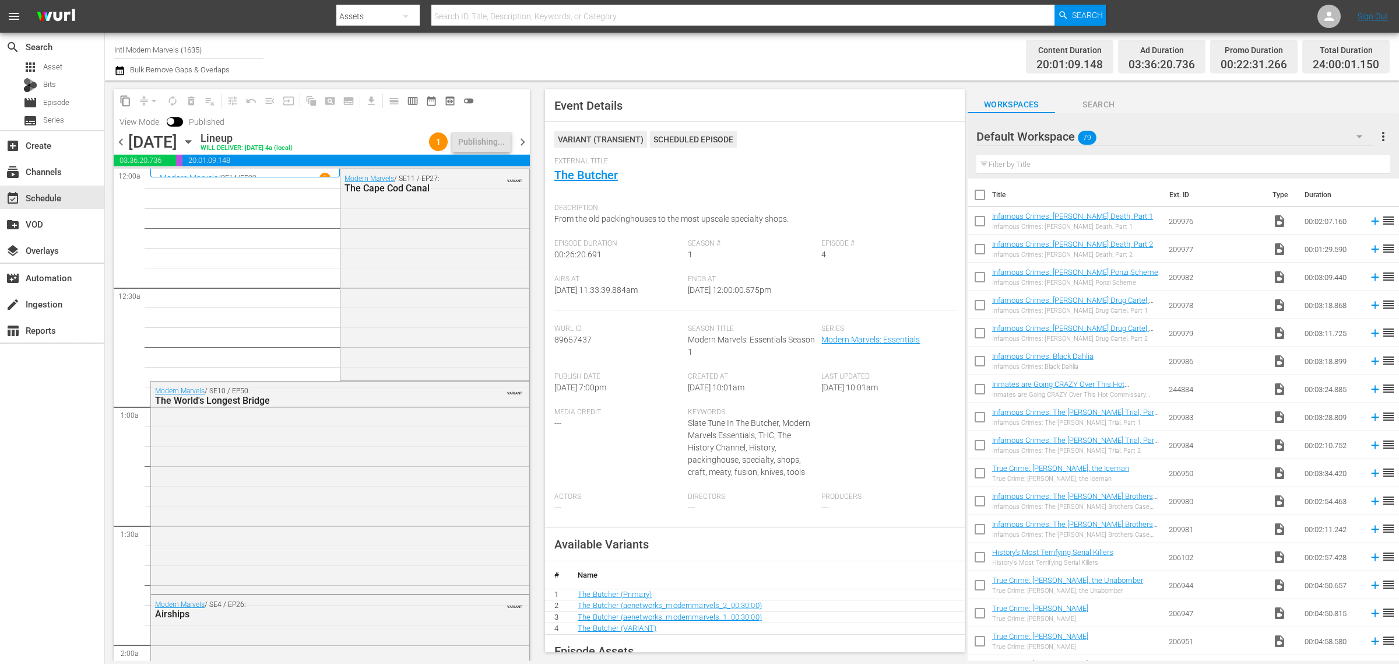
click at [704, 50] on div "Channel Title Intl Modern Marvels (1635) Bulk Remove Gaps & Overlaps" at bounding box center [462, 57] width 696 height 42
